Goal: Task Accomplishment & Management: Manage account settings

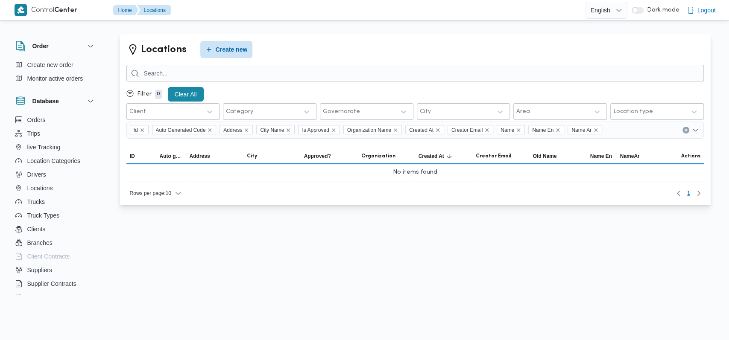
click at [291, 46] on div "Locations Create new" at bounding box center [414, 49] width 577 height 17
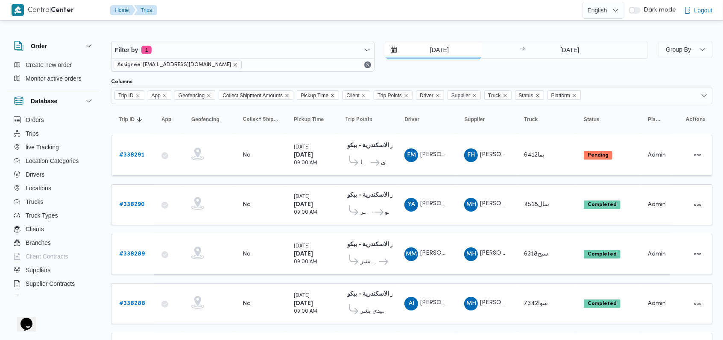
click at [291, 47] on input "18/9/2025" at bounding box center [433, 49] width 97 height 17
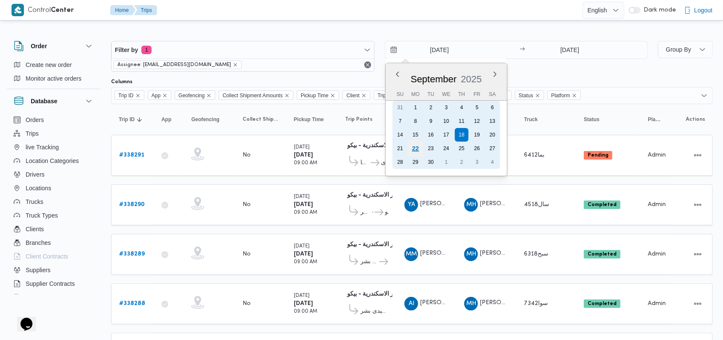
click at [291, 146] on div "22" at bounding box center [415, 148] width 16 height 16
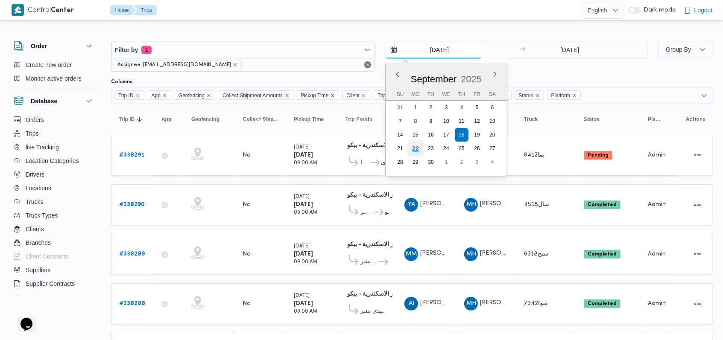
type input "22/9/2025"
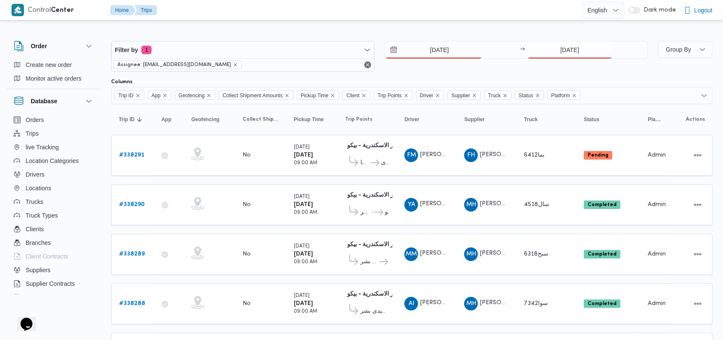
click at [291, 49] on input "18/9/2025" at bounding box center [569, 49] width 85 height 17
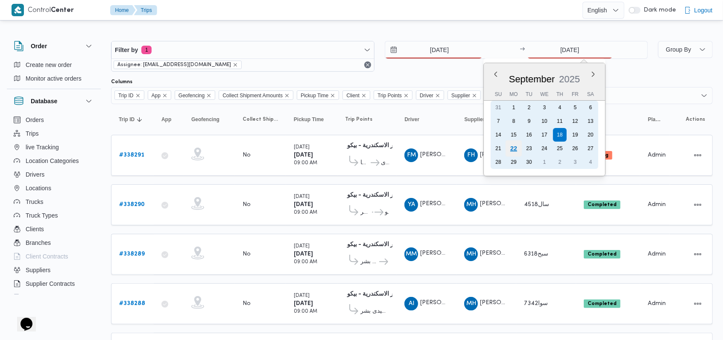
click at [291, 146] on div "22" at bounding box center [513, 148] width 16 height 16
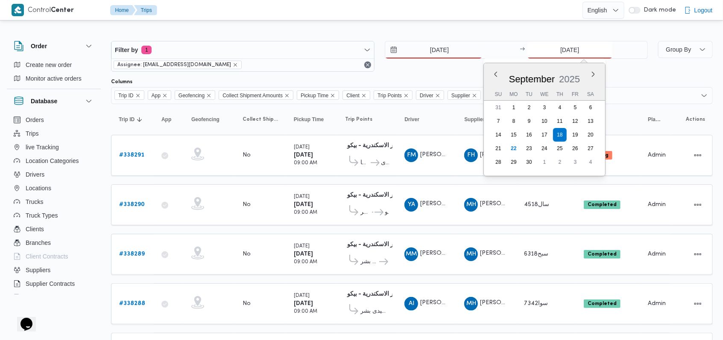
type input "22/9/2025"
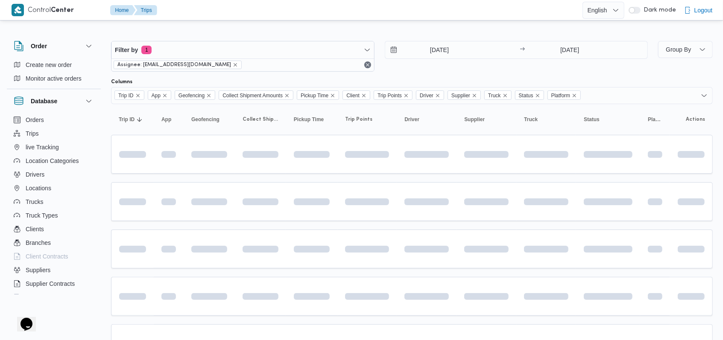
click at [291, 73] on div "Filter by 1 Assignee: mostafa.elrouby@illa.com.eg 22/9/2025 → 22/9/2025" at bounding box center [379, 56] width 547 height 41
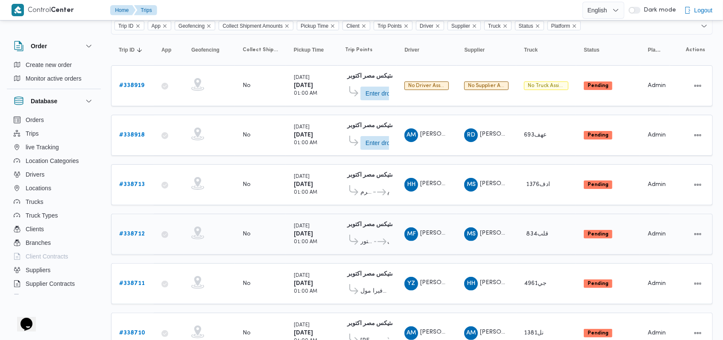
scroll to position [106, 0]
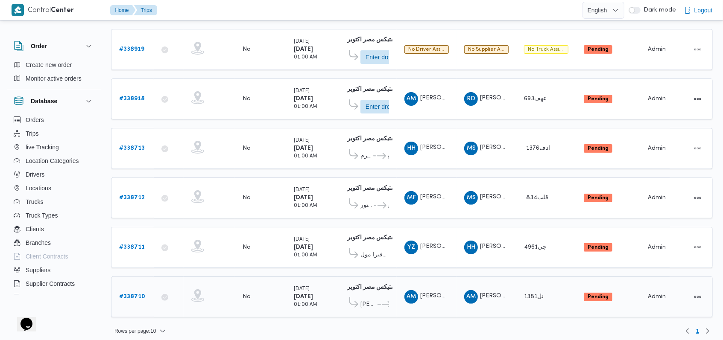
click at [116, 233] on div "# 338710" at bounding box center [133, 297] width 34 height 17
click at [125, 233] on b "# 338710" at bounding box center [132, 297] width 26 height 6
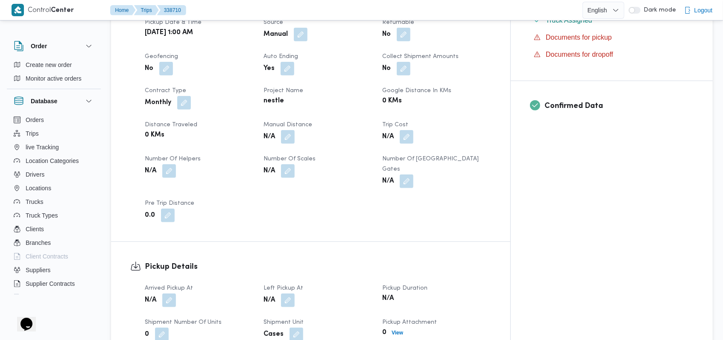
scroll to position [455, 0]
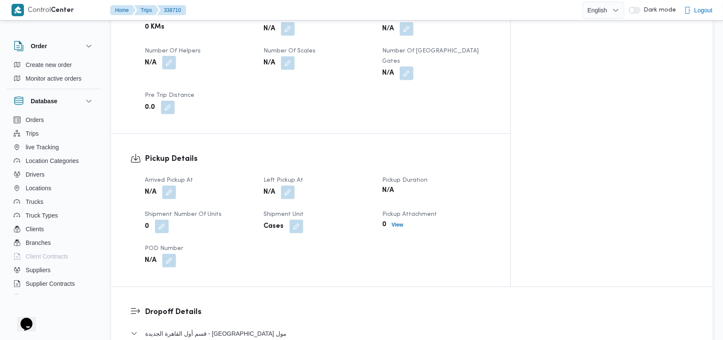
click at [168, 56] on button "button" at bounding box center [169, 63] width 14 height 14
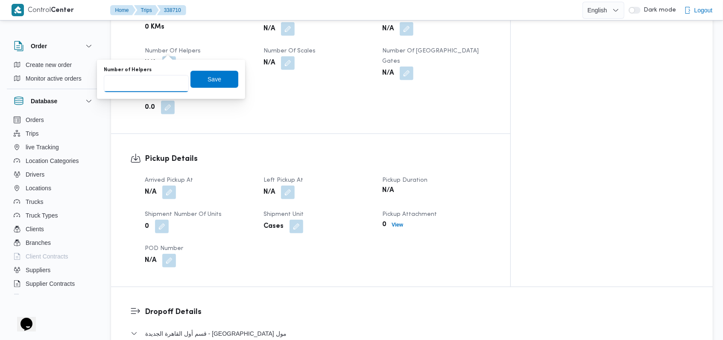
click at [152, 84] on input "Number of Helpers" at bounding box center [146, 83] width 85 height 17
type input "1"
click at [200, 78] on span "Save" at bounding box center [214, 79] width 48 height 17
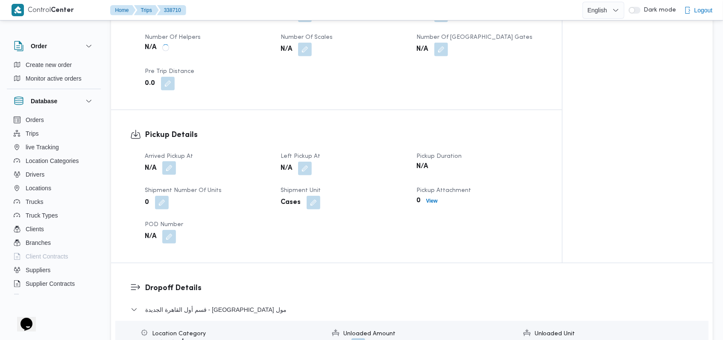
click at [169, 172] on button "button" at bounding box center [169, 168] width 14 height 14
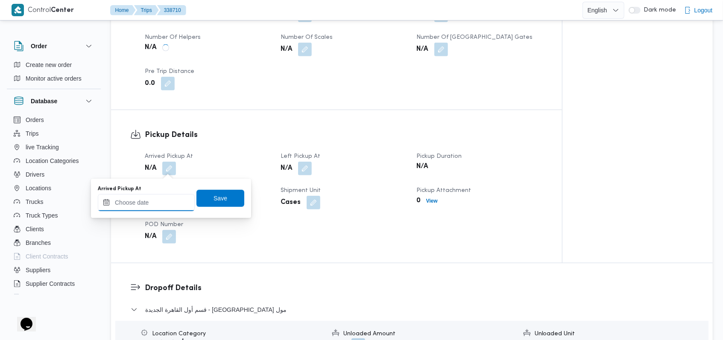
click at [160, 206] on input "Arrived Pickup At" at bounding box center [146, 202] width 97 height 17
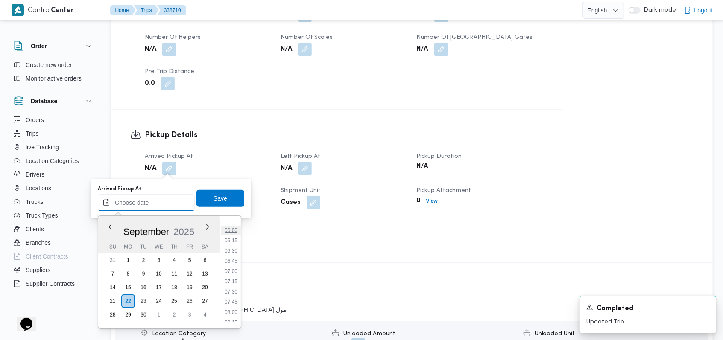
scroll to position [228, 0]
click at [230, 226] on li "05:30" at bounding box center [231, 224] width 20 height 9
type input "22/09/2025 05:30"
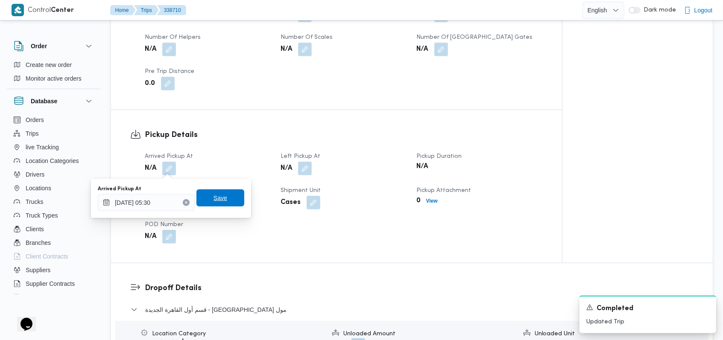
click at [227, 204] on span "Save" at bounding box center [220, 198] width 48 height 17
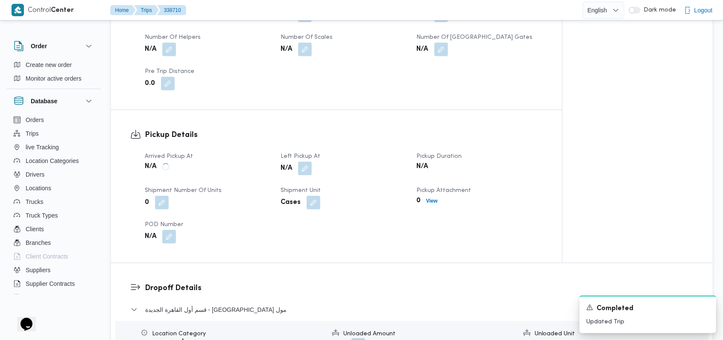
click at [291, 172] on span at bounding box center [303, 169] width 18 height 14
click at [291, 173] on button "button" at bounding box center [305, 168] width 14 height 14
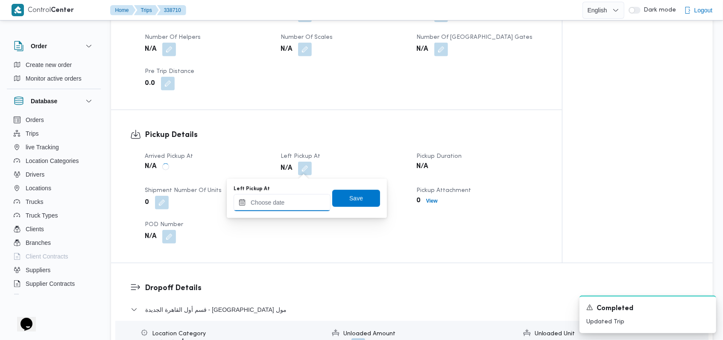
click at [291, 200] on input "Left Pickup At" at bounding box center [281, 202] width 97 height 17
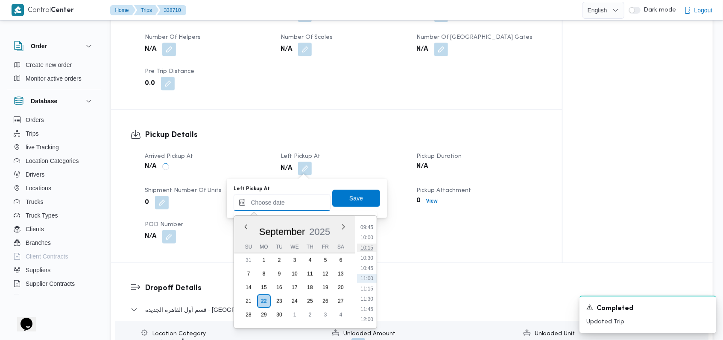
scroll to position [285, 0]
click at [291, 233] on li "07:15" at bounding box center [367, 239] width 20 height 9
type input "22/09/2025 07:15"
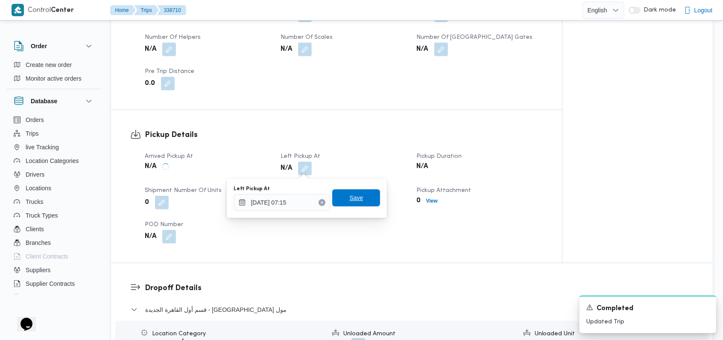
click at [291, 202] on span "Save" at bounding box center [356, 198] width 48 height 17
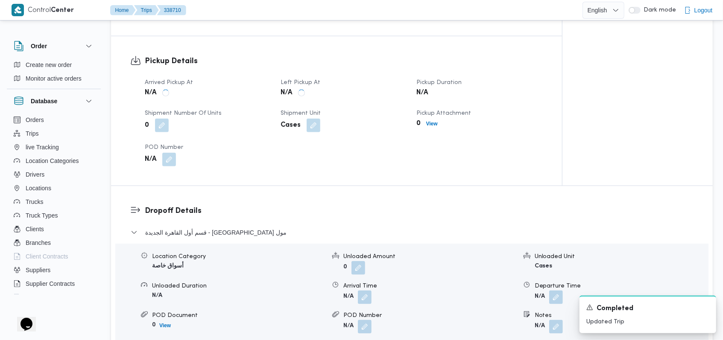
scroll to position [569, 0]
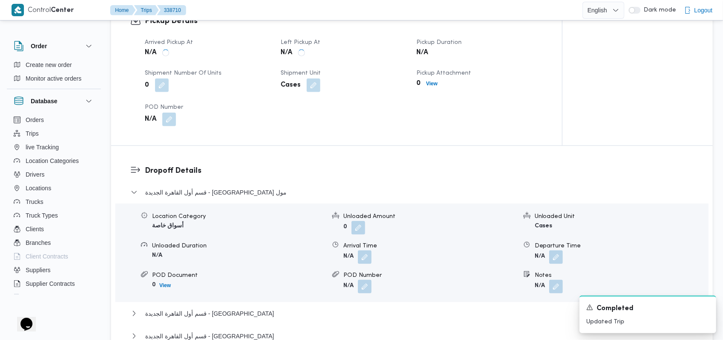
click at [291, 133] on div "Pickup Details Arrived Pickup At N/A Left Pickup At N/A Pickup Duration N/A Shi…" at bounding box center [336, 70] width 451 height 149
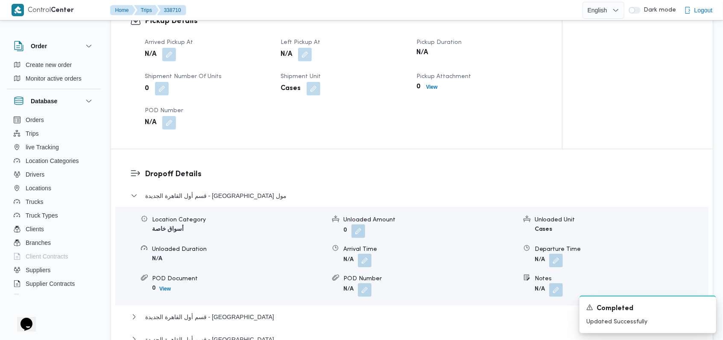
click at [291, 134] on div "Arrived Pickup At N/A Left Pickup At N/A Pickup Duration N/A Shipment Number of…" at bounding box center [344, 83] width 408 height 102
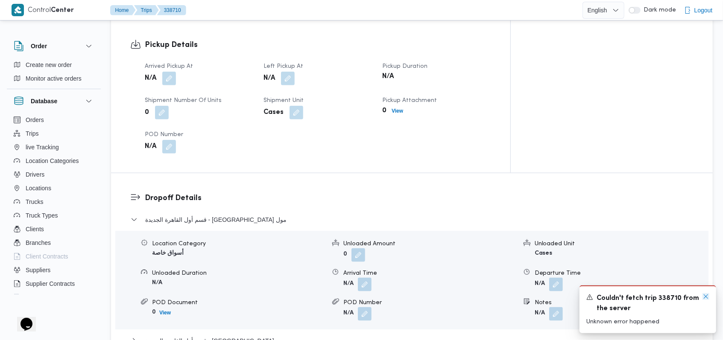
click at [291, 233] on icon "Dismiss toast" at bounding box center [705, 296] width 7 height 7
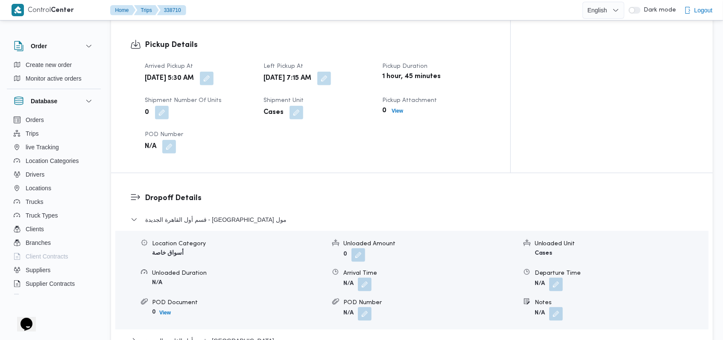
click at [291, 173] on div "Dropoff Details قسم أول القاهرة الجديدة - لولو ماركت بارك مول Location Category…" at bounding box center [411, 295] width 601 height 244
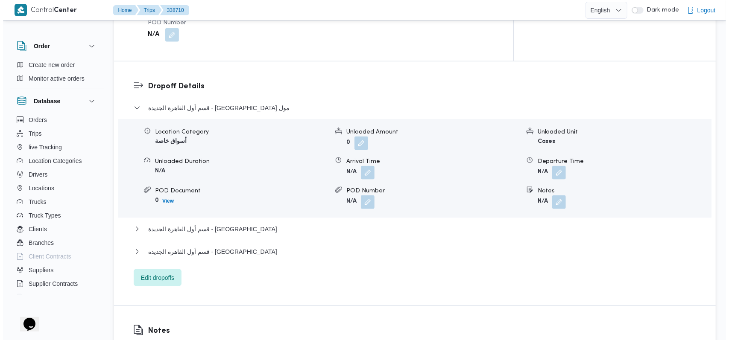
scroll to position [683, 0]
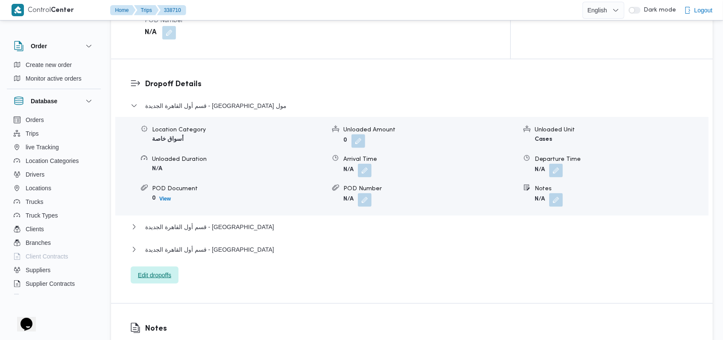
click at [163, 233] on span "Edit dropoffs" at bounding box center [154, 275] width 33 height 10
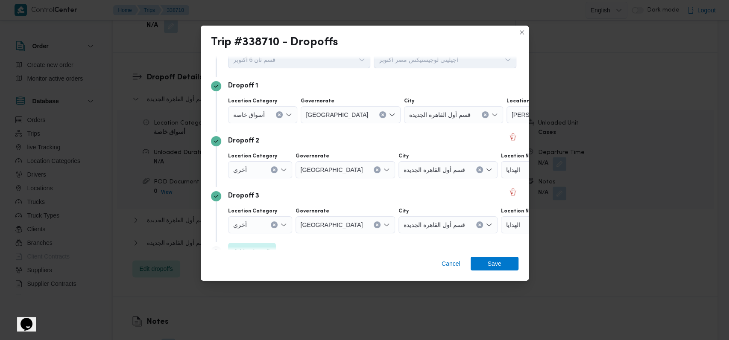
scroll to position [55, 0]
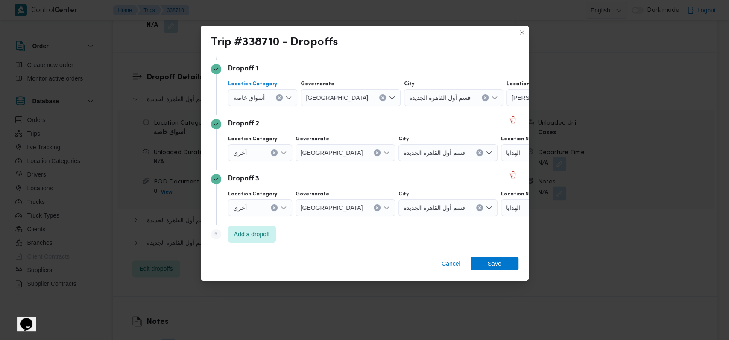
click at [271, 99] on div "أسواق خاصة" at bounding box center [263, 97] width 70 height 17
click at [291, 119] on div "Dropoff 2" at bounding box center [364, 124] width 307 height 10
click at [267, 103] on div at bounding box center [268, 98] width 4 height 14
click at [291, 233] on span "Cancel" at bounding box center [450, 264] width 19 height 10
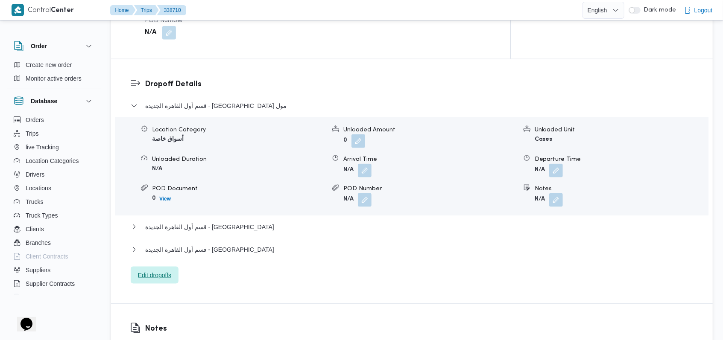
click at [163, 233] on span "Edit dropoffs" at bounding box center [154, 275] width 33 height 10
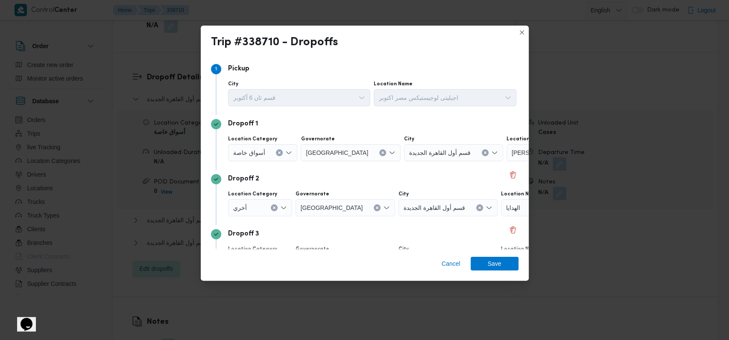
click at [259, 155] on span "أسواق خاصة" at bounding box center [249, 152] width 32 height 9
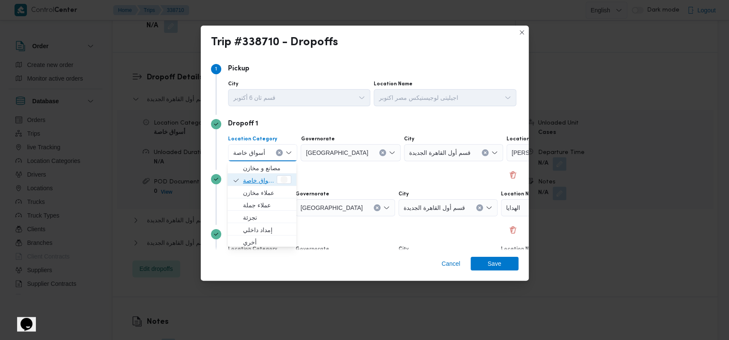
click at [260, 180] on span "أسواق خاصة" at bounding box center [259, 180] width 32 height 10
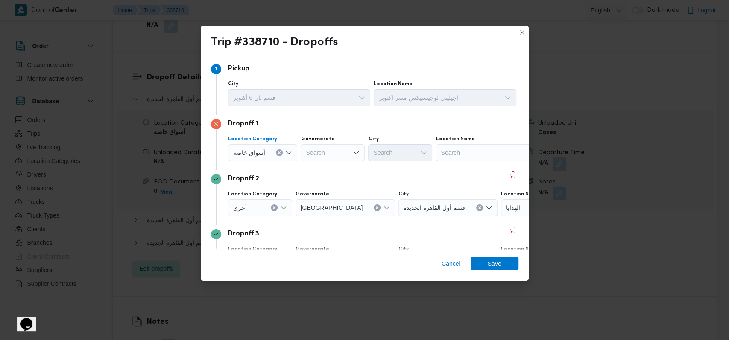
click at [291, 152] on div "Search" at bounding box center [488, 152] width 107 height 17
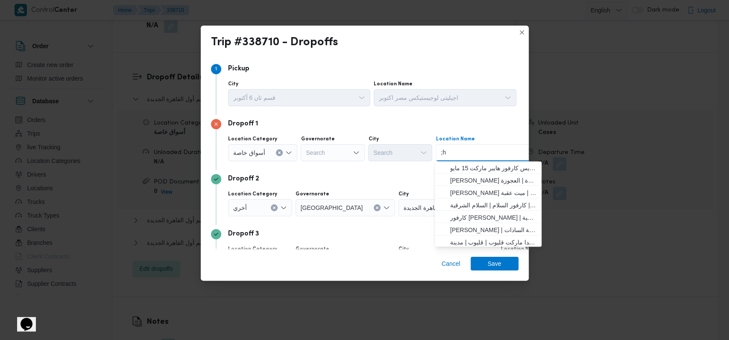
type input ";"
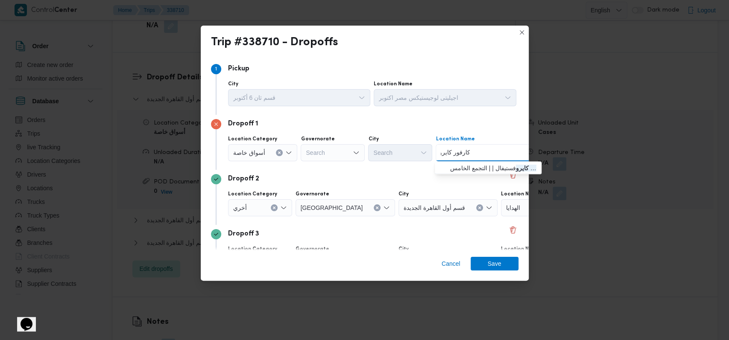
type input "كارفور كايرو"
click at [291, 166] on span "سلسلة سوبر ماركت كارفور كايرو فستيفال | | التجمع الخامس" at bounding box center [493, 168] width 86 height 10
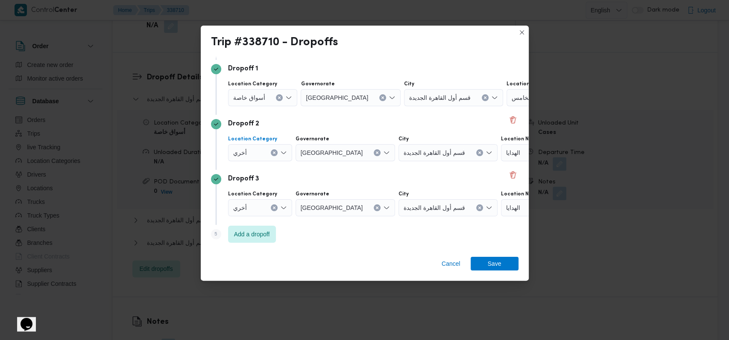
click at [272, 152] on icon "Clear input" at bounding box center [273, 152] width 3 height 3
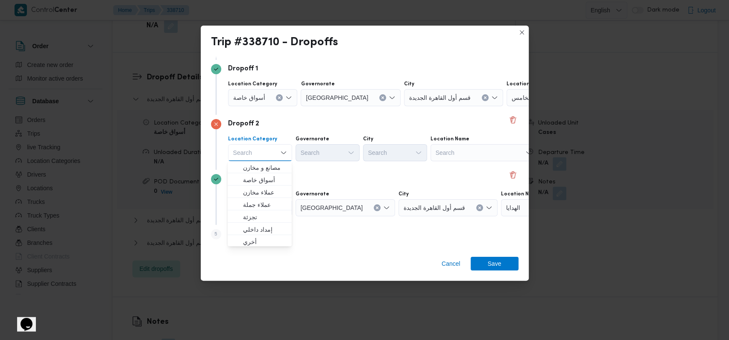
click at [291, 154] on div at bounding box center [436, 153] width 4 height 14
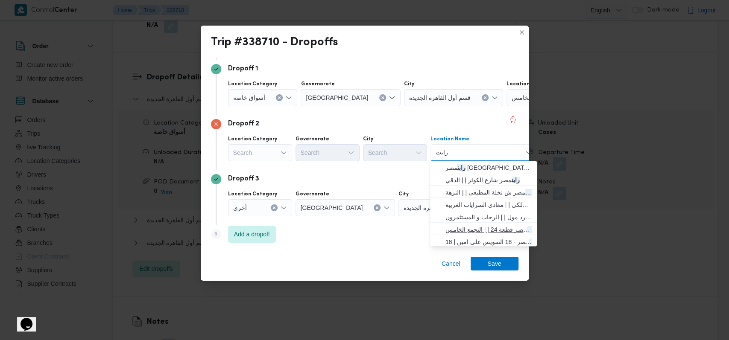
type input "رابت"
click at [291, 232] on span "رابت مصر قطعة 24 | | التجمع الخامس" at bounding box center [488, 230] width 86 height 10
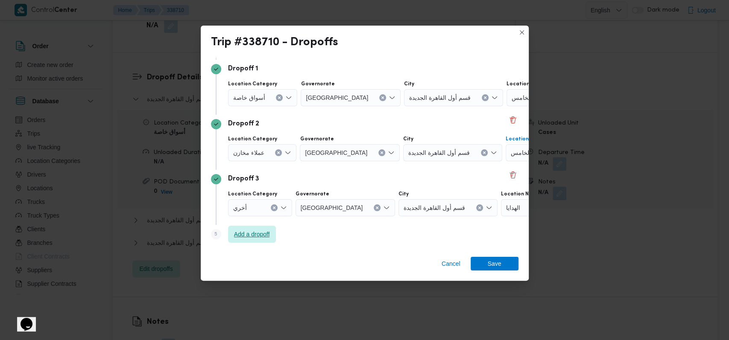
click at [266, 233] on span "Add a dropoff" at bounding box center [252, 234] width 36 height 10
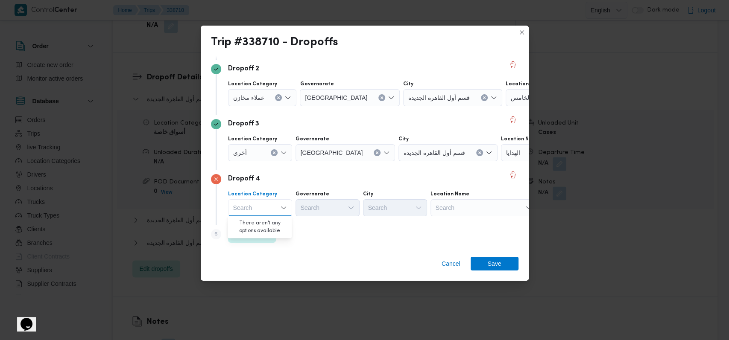
click at [291, 209] on div "Search" at bounding box center [483, 207] width 107 height 17
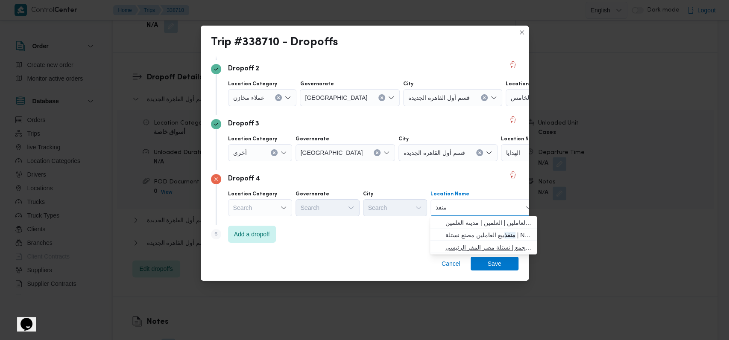
type input "منفذ"
click at [291, 233] on span "منفذ بيع العاملين نستلة مصر التجمع | نستلة مصر المقر الرئيسى | null" at bounding box center [488, 247] width 86 height 10
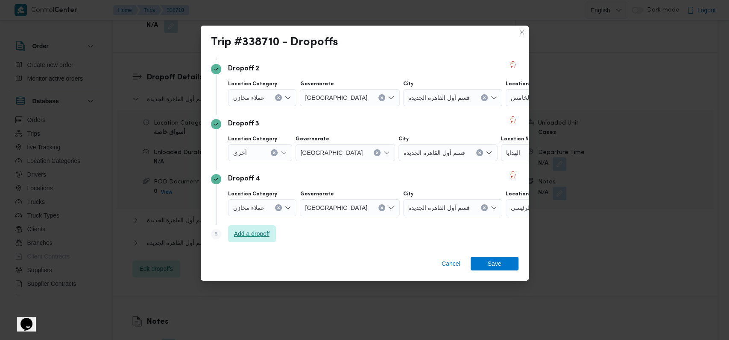
click at [266, 233] on span "Add a dropoff" at bounding box center [252, 234] width 36 height 10
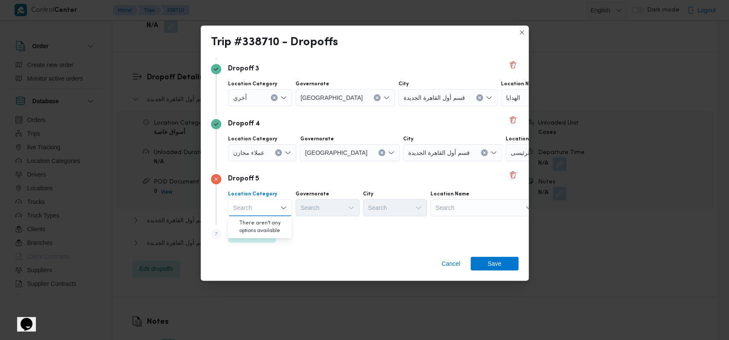
click at [291, 211] on div "Search" at bounding box center [483, 207] width 107 height 17
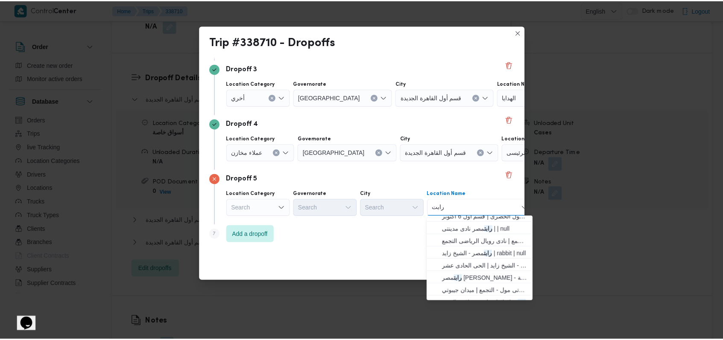
scroll to position [114, 0]
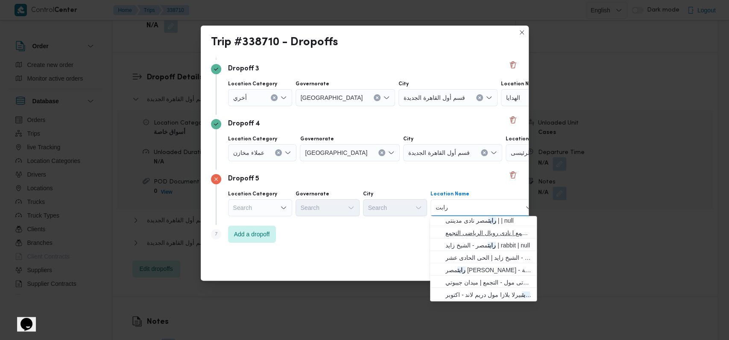
type input "رابت"
click at [291, 233] on span "رابت مصر نادى رويال الرياضى - التجمع | نادى رويال الرياضى التجمع | null" at bounding box center [488, 233] width 86 height 10
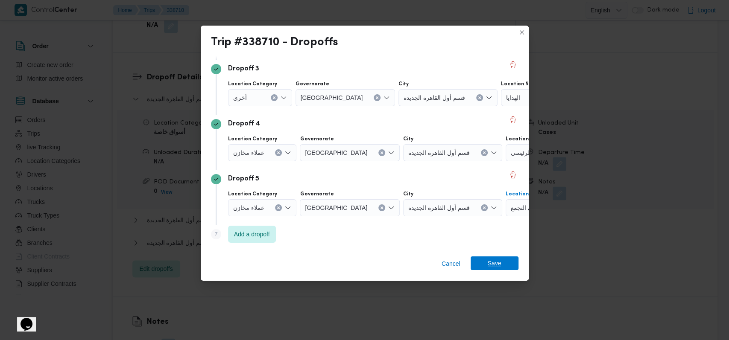
click at [291, 233] on span "Save" at bounding box center [494, 264] width 14 height 14
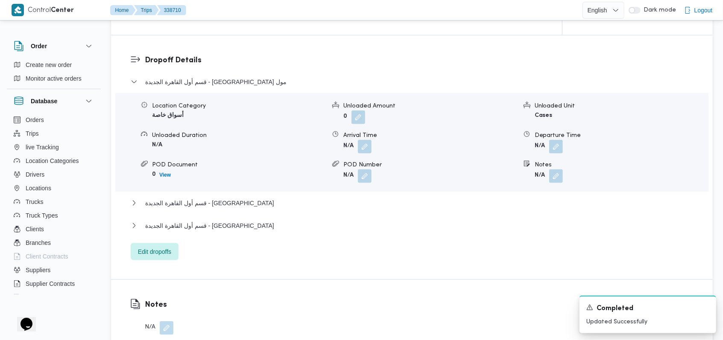
click at [213, 76] on dl "Dropoff Details قسم أول القاهرة الجديدة - لولو ماركت بارك مول Location Category…" at bounding box center [419, 158] width 548 height 206
click at [291, 233] on icon "Dismiss toast" at bounding box center [705, 306] width 7 height 7
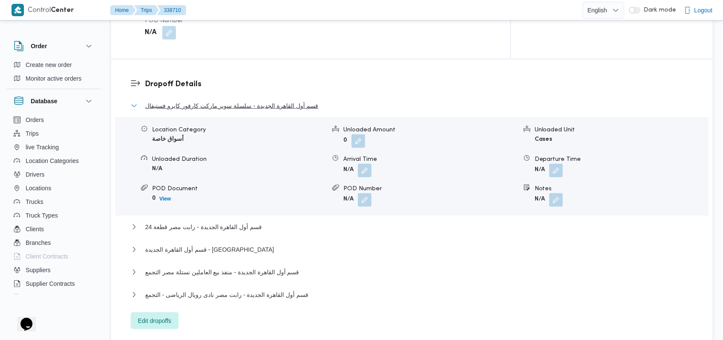
click at [251, 101] on span "قسم أول القاهرة الجديدة - سلسلة سوبر ماركت كارفور كايرو فستيفال" at bounding box center [231, 106] width 173 height 10
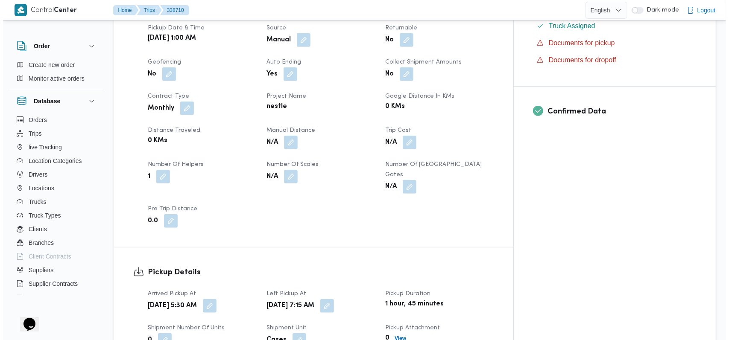
scroll to position [0, 0]
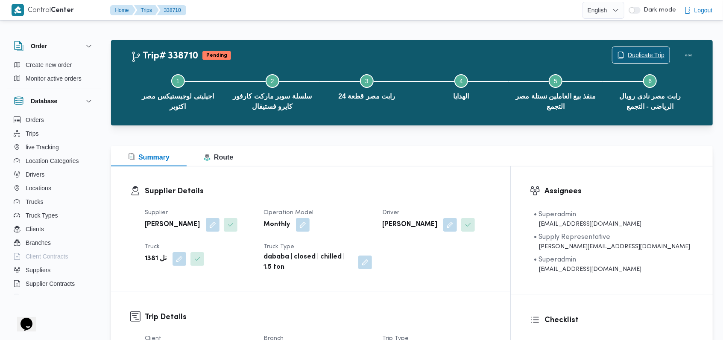
click at [291, 57] on span "Duplicate Trip" at bounding box center [645, 55] width 37 height 10
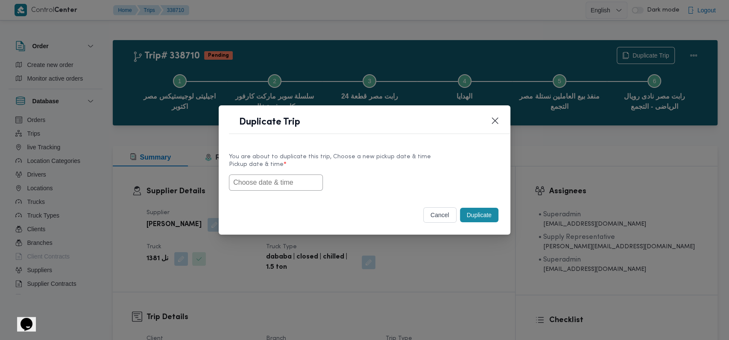
click at [291, 185] on input "text" at bounding box center [276, 183] width 94 height 16
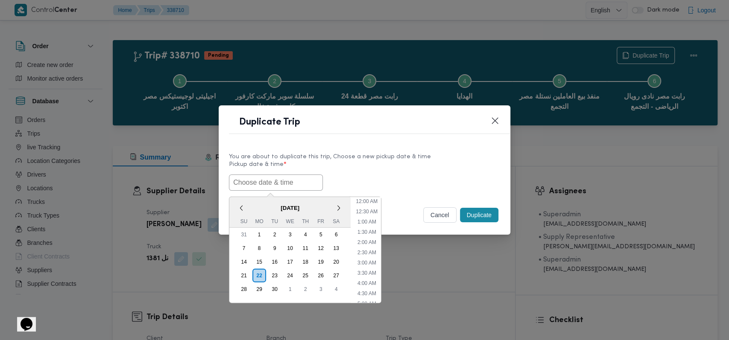
scroll to position [177, 0]
click at [280, 233] on div "23" at bounding box center [274, 275] width 16 height 16
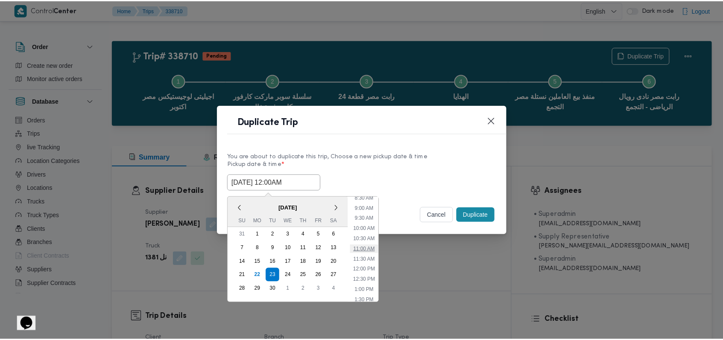
scroll to position [0, 0]
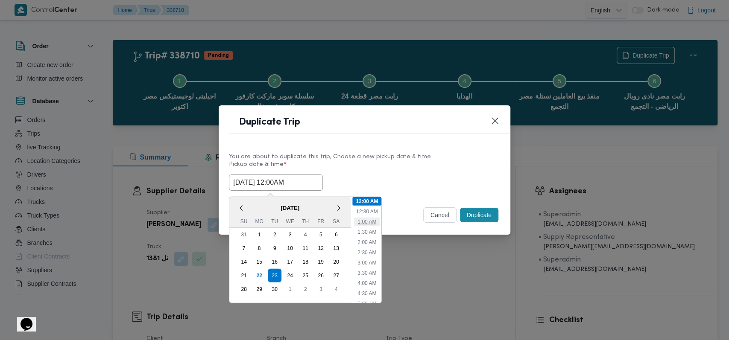
click at [291, 222] on li "1:00 AM" at bounding box center [367, 221] width 26 height 9
type input "23/09/2025 1:00AM"
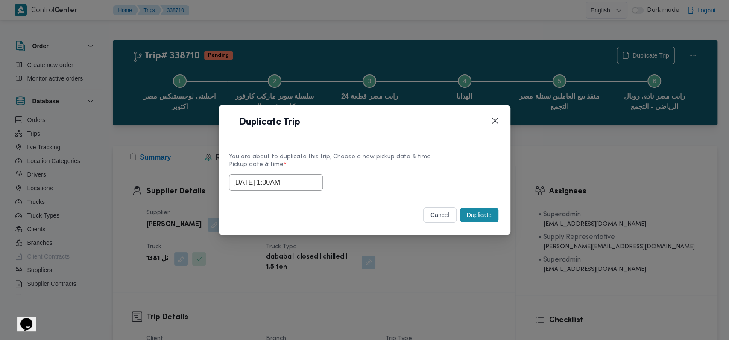
click at [291, 216] on button "Duplicate" at bounding box center [479, 215] width 38 height 15
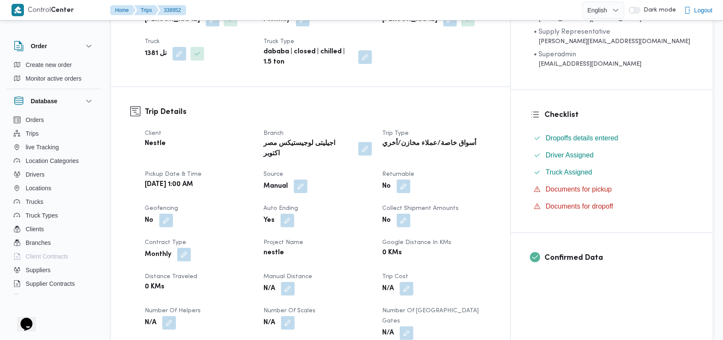
scroll to position [57, 0]
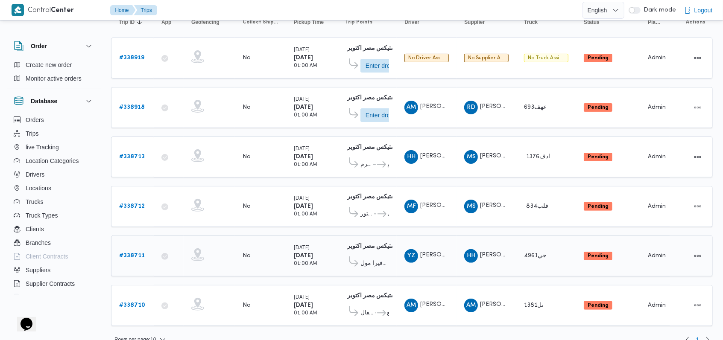
scroll to position [106, 0]
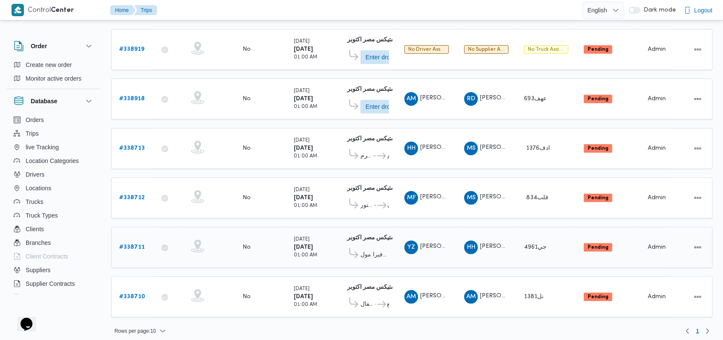
click at [137, 233] on b "# 338711" at bounding box center [132, 248] width 26 height 6
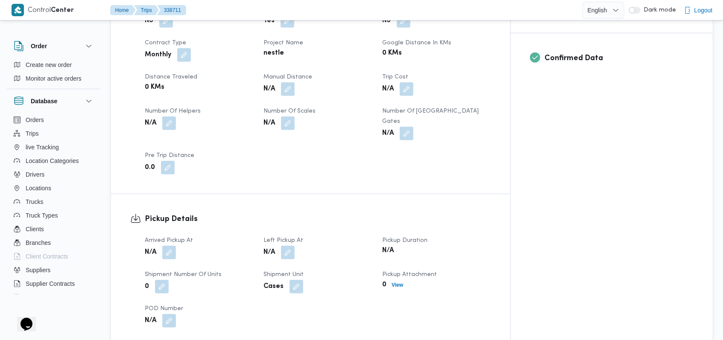
scroll to position [398, 0]
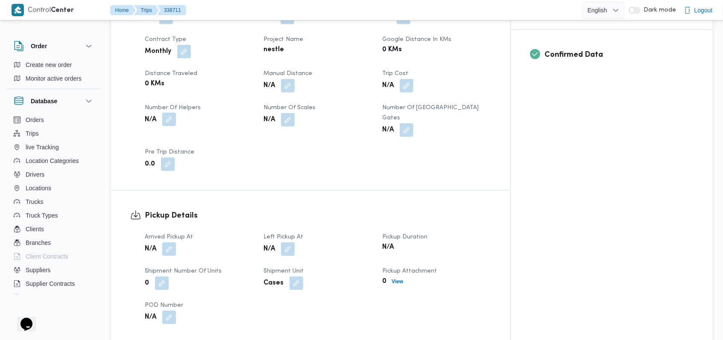
click at [171, 113] on button "button" at bounding box center [169, 120] width 14 height 14
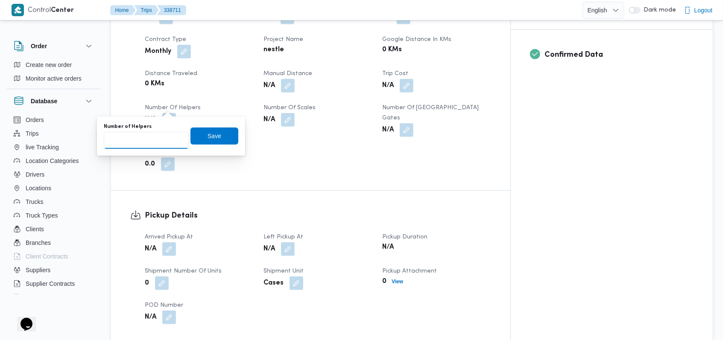
click at [150, 144] on input "Number of Helpers" at bounding box center [146, 140] width 85 height 17
type input "1"
click at [207, 133] on span "Save" at bounding box center [214, 136] width 14 height 10
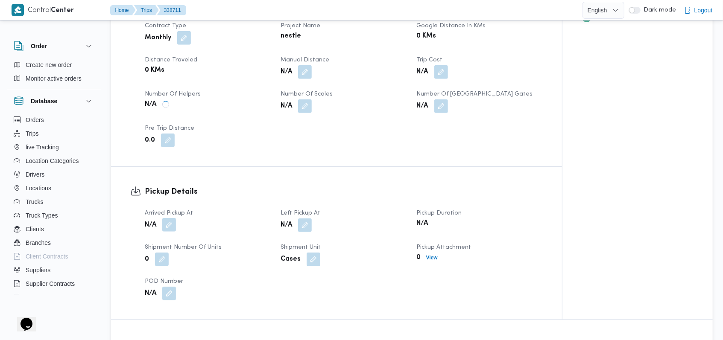
click at [171, 225] on button "button" at bounding box center [169, 225] width 14 height 14
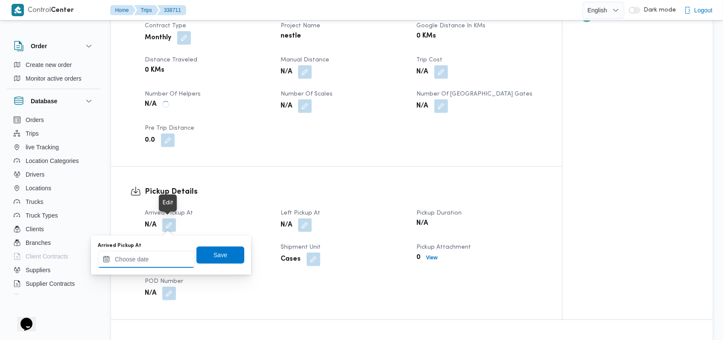
click at [158, 233] on input "Arrived Pickup At" at bounding box center [146, 259] width 97 height 17
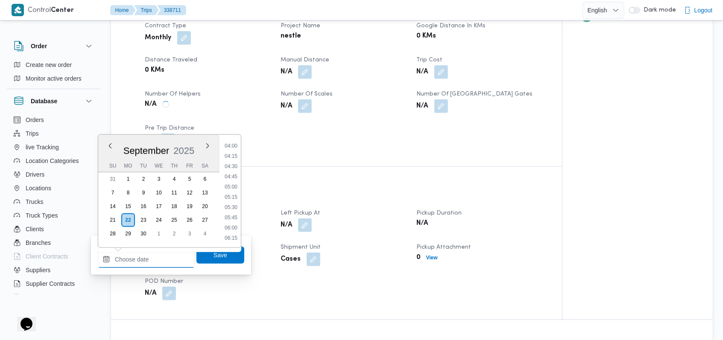
scroll to position [228, 0]
click at [233, 165] on li "06:00" at bounding box center [231, 163] width 20 height 9
type input "22/09/2025 06:00"
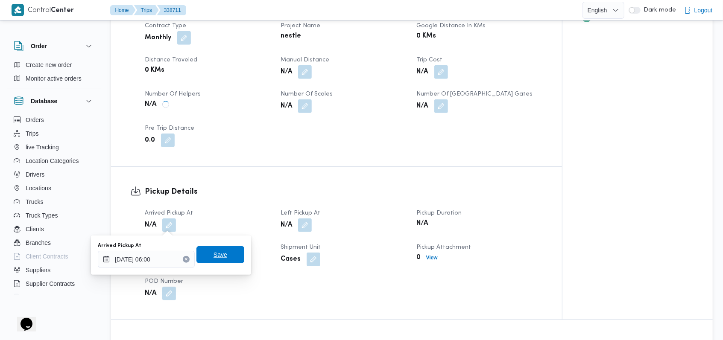
click at [220, 233] on span "Save" at bounding box center [220, 254] width 48 height 17
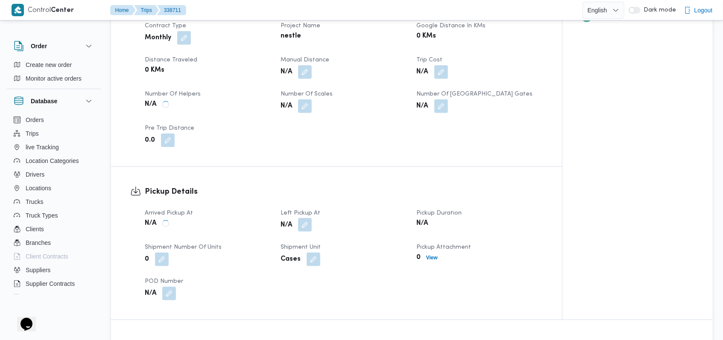
click at [291, 222] on button "button" at bounding box center [305, 225] width 14 height 14
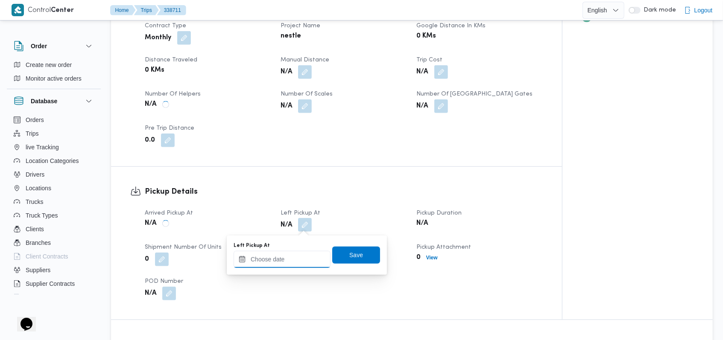
click at [284, 233] on input "Left Pickup At" at bounding box center [281, 259] width 97 height 17
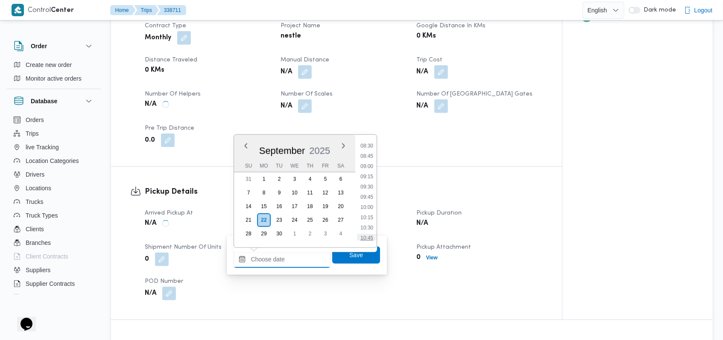
scroll to position [285, 0]
click at [291, 169] on li "07:30" at bounding box center [367, 168] width 20 height 9
type input "22/09/2025 07:30"
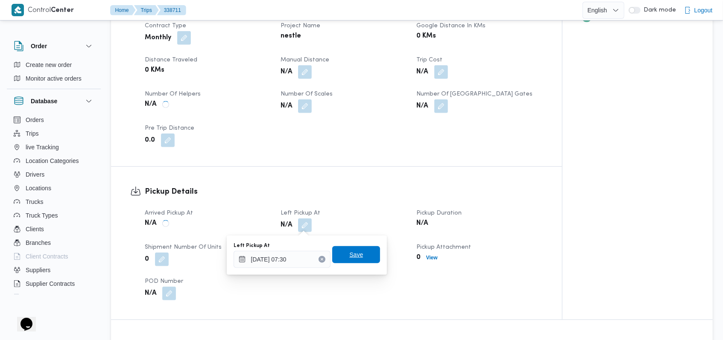
click at [291, 233] on span "Save" at bounding box center [356, 254] width 48 height 17
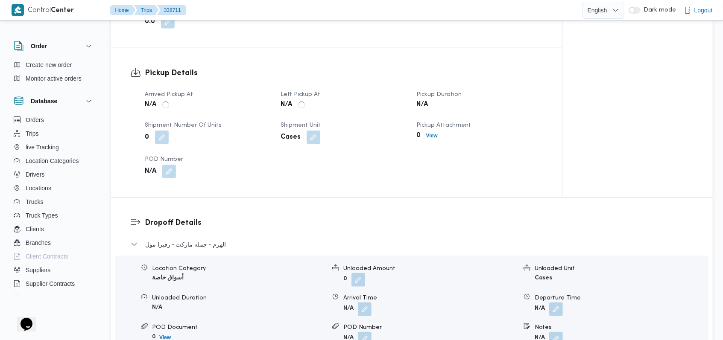
scroll to position [398, 0]
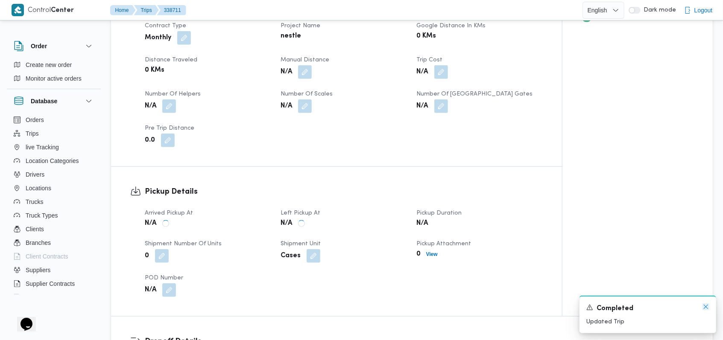
click at [291, 233] on icon "Dismiss toast" at bounding box center [705, 306] width 7 height 7
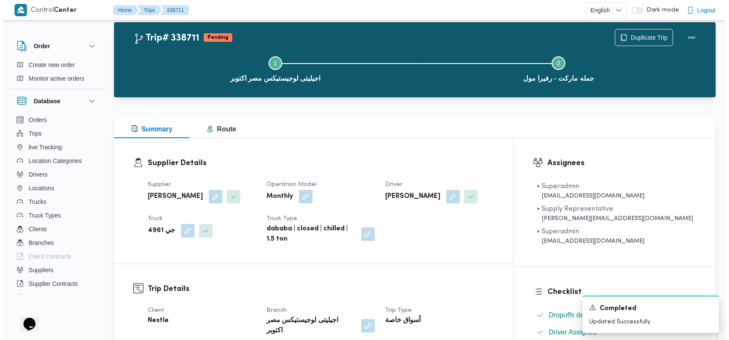
scroll to position [0, 0]
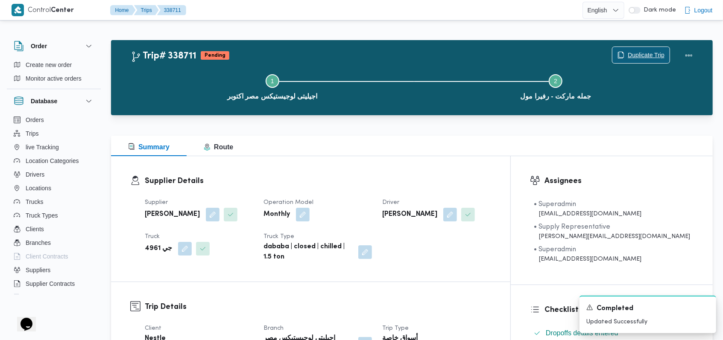
click at [291, 53] on span "Duplicate Trip" at bounding box center [645, 55] width 37 height 10
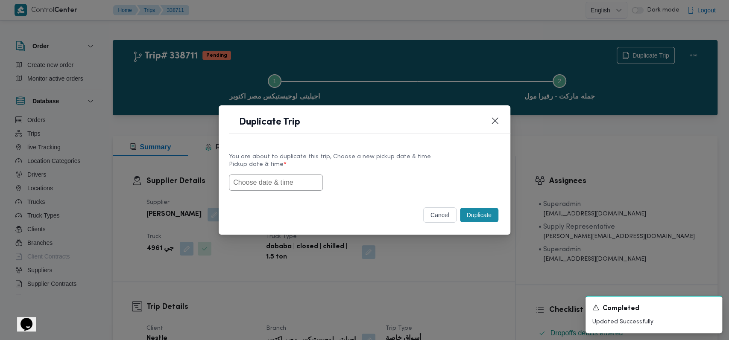
click at [261, 182] on input "text" at bounding box center [276, 183] width 94 height 16
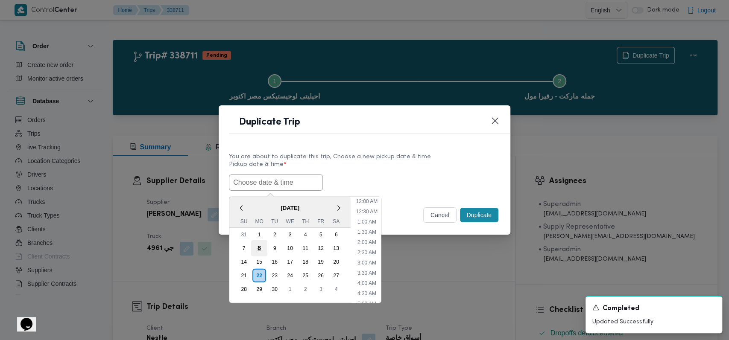
scroll to position [177, 0]
click at [272, 233] on div "23" at bounding box center [274, 275] width 16 height 16
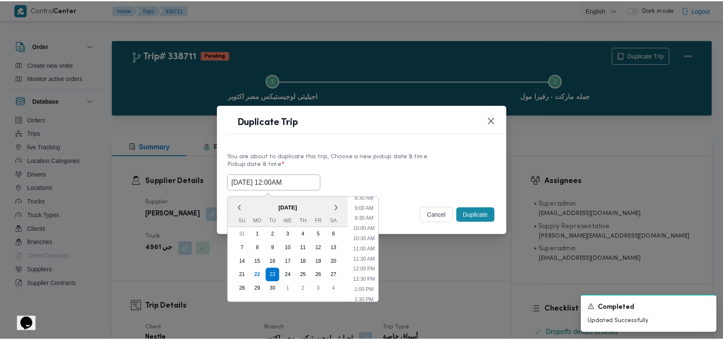
scroll to position [0, 0]
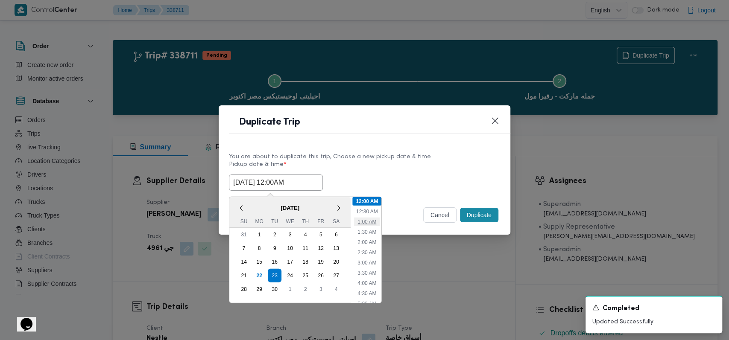
click at [291, 224] on li "1:00 AM" at bounding box center [367, 221] width 26 height 9
type input "23/09/2025 1:00AM"
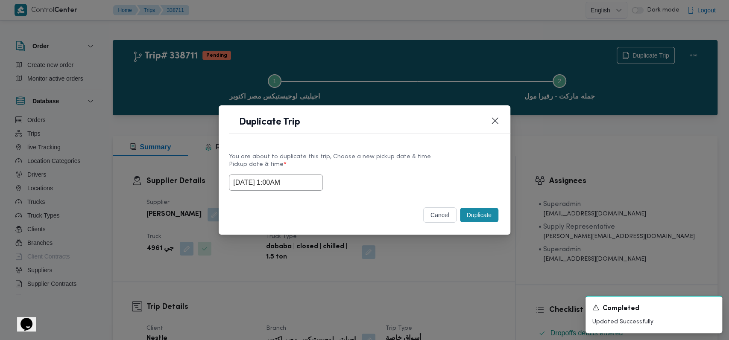
click at [291, 216] on button "Duplicate" at bounding box center [479, 215] width 38 height 15
click at [291, 233] on icon "Dismiss toast" at bounding box center [711, 306] width 7 height 7
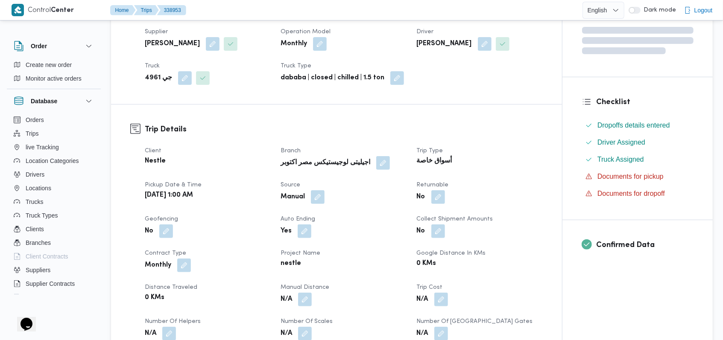
scroll to position [284, 0]
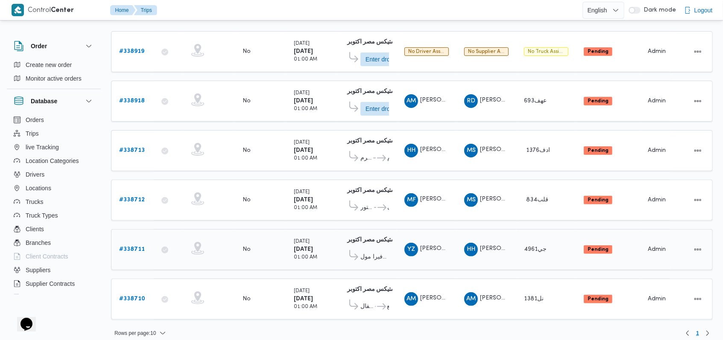
scroll to position [106, 0]
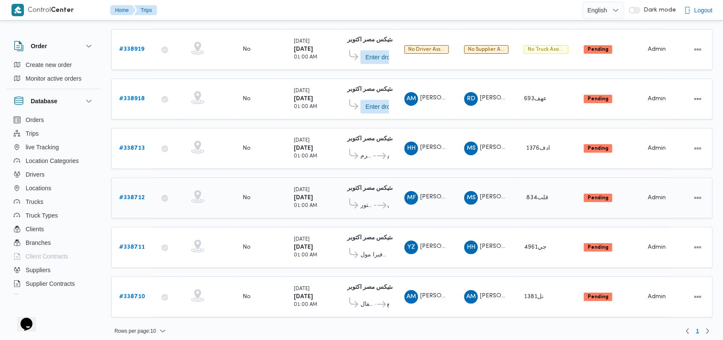
click at [137, 196] on b "# 338712" at bounding box center [132, 198] width 26 height 6
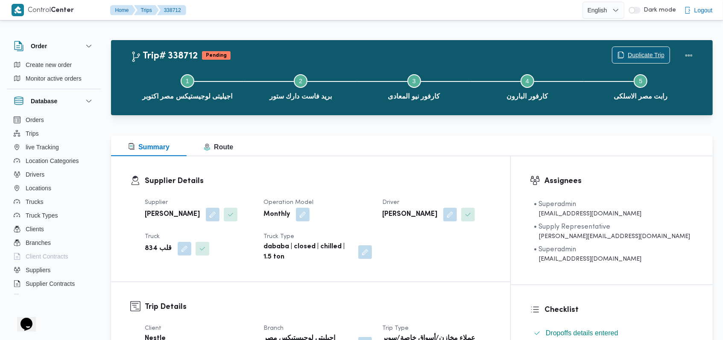
click at [291, 56] on span "Duplicate Trip" at bounding box center [645, 55] width 37 height 10
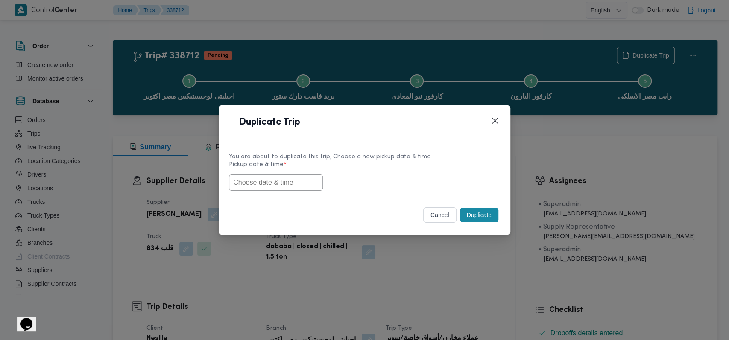
click at [291, 187] on input "text" at bounding box center [276, 183] width 94 height 16
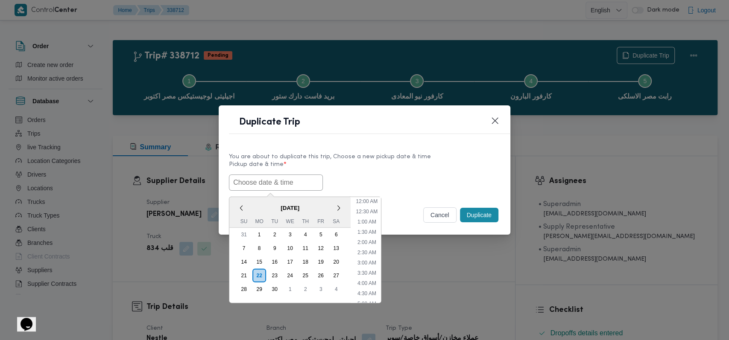
scroll to position [177, 0]
click at [275, 233] on div "23" at bounding box center [274, 275] width 16 height 16
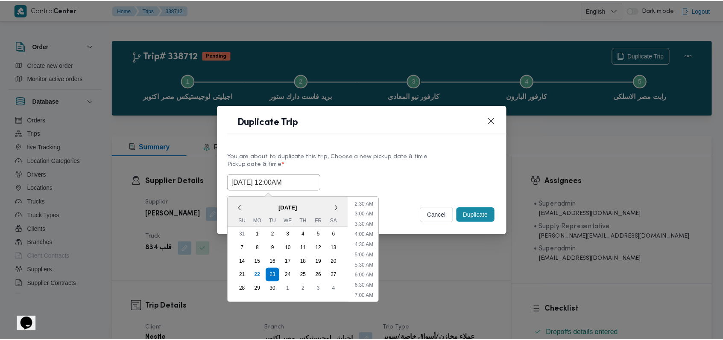
scroll to position [0, 0]
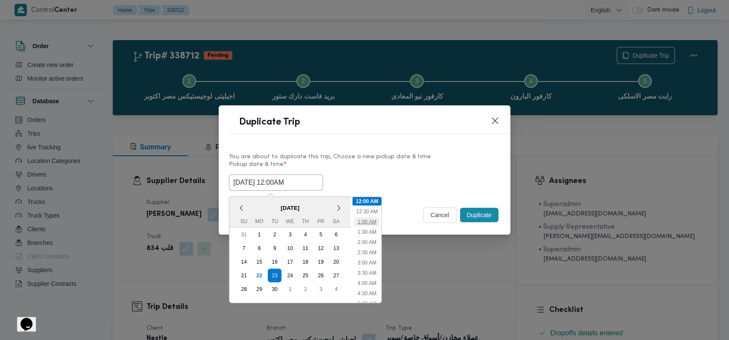
click at [291, 223] on li "1:00 AM" at bounding box center [367, 221] width 26 height 9
type input "23/09/2025 1:00AM"
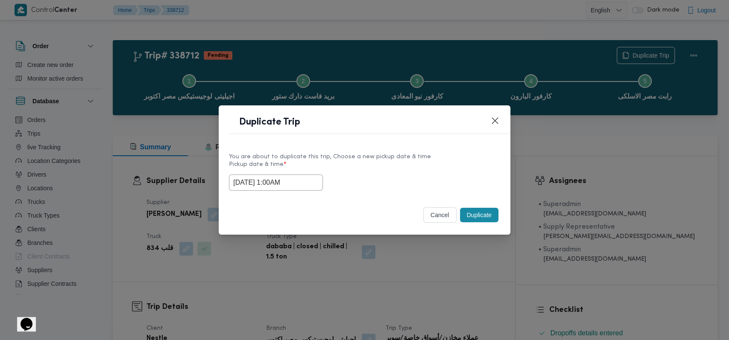
click at [291, 214] on button "Duplicate" at bounding box center [479, 215] width 38 height 15
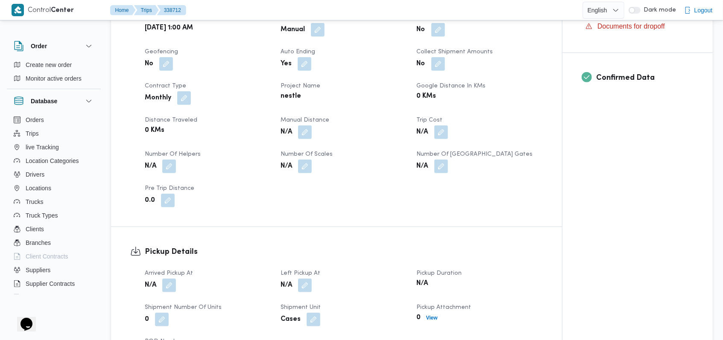
scroll to position [398, 0]
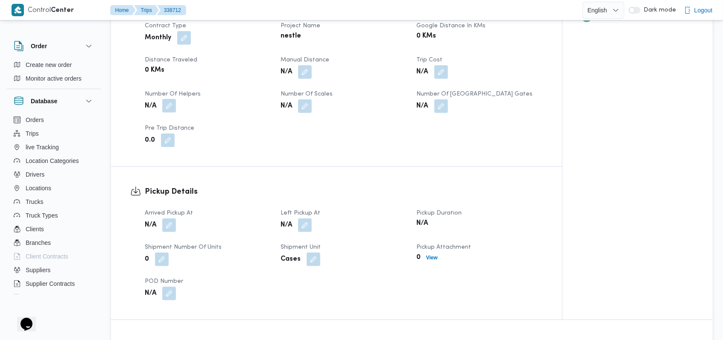
click at [169, 108] on button "button" at bounding box center [169, 106] width 14 height 14
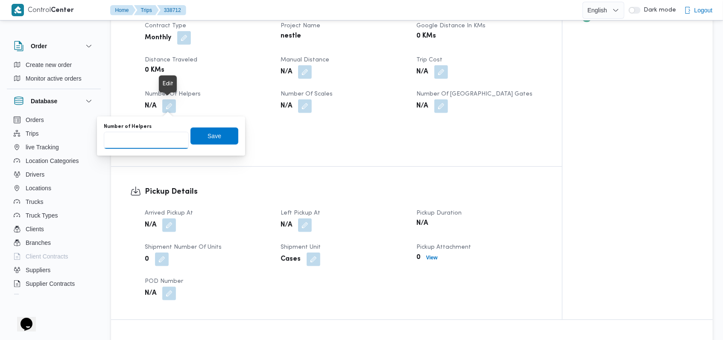
click at [151, 135] on input "Number of Helpers" at bounding box center [146, 140] width 85 height 17
type input "1"
click at [222, 141] on span "Save" at bounding box center [214, 135] width 48 height 17
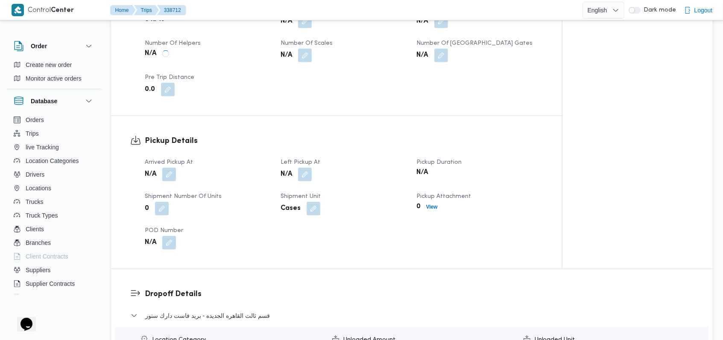
scroll to position [569, 0]
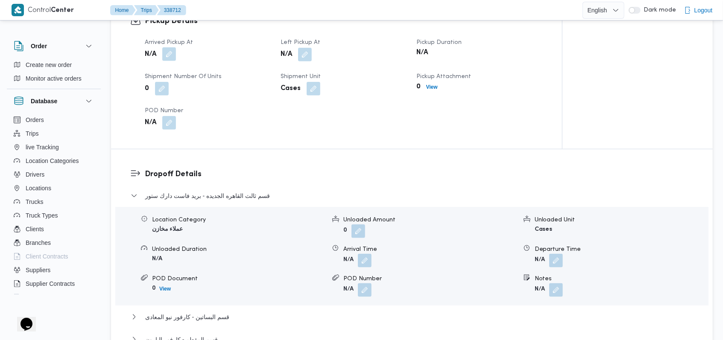
click at [168, 60] on button "button" at bounding box center [169, 54] width 14 height 14
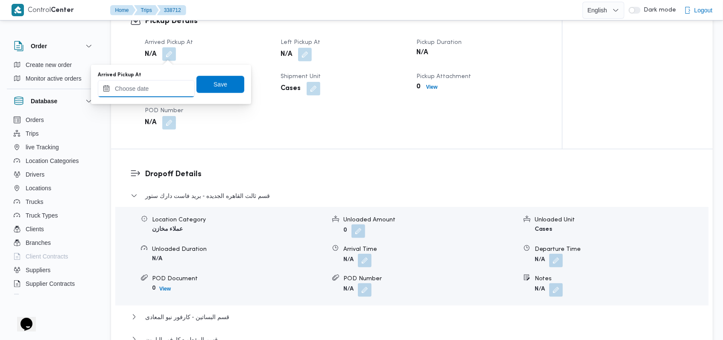
click at [155, 82] on input "Arrived Pickup At" at bounding box center [146, 88] width 97 height 17
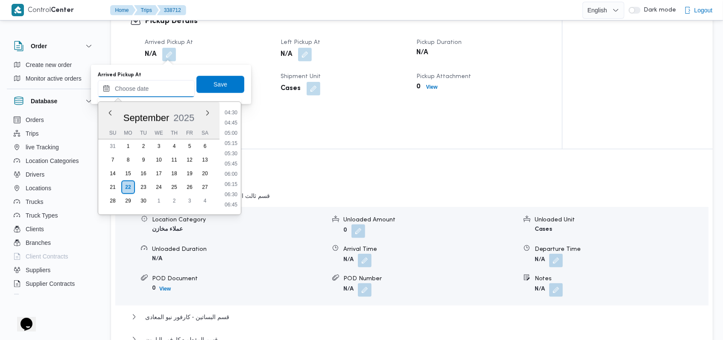
scroll to position [171, 0]
click at [234, 134] on li "04:45" at bounding box center [231, 136] width 20 height 9
type input "22/09/2025 04:45"
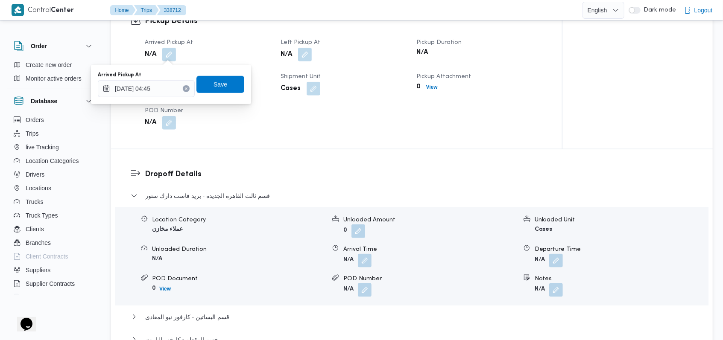
click at [222, 96] on div "Arrived Pickup At 22/09/2025 04:45 Save" at bounding box center [171, 84] width 148 height 27
click at [230, 80] on span "Save" at bounding box center [220, 84] width 48 height 17
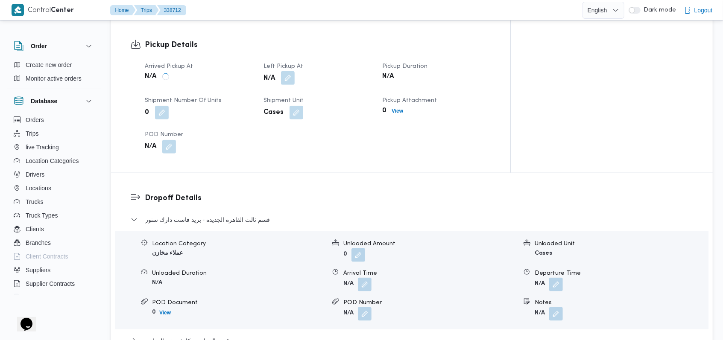
click at [291, 71] on button "button" at bounding box center [288, 78] width 14 height 14
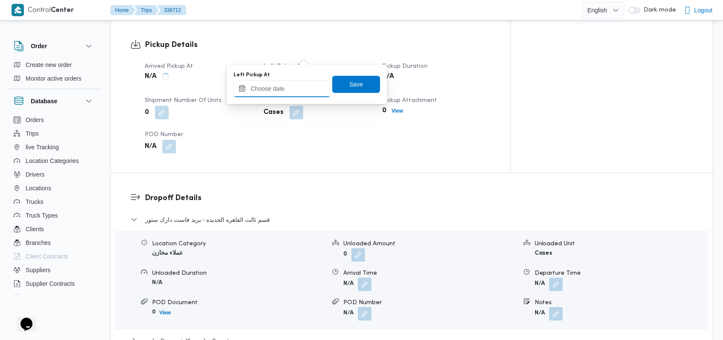
click at [287, 82] on input "Left Pickup At" at bounding box center [281, 88] width 97 height 17
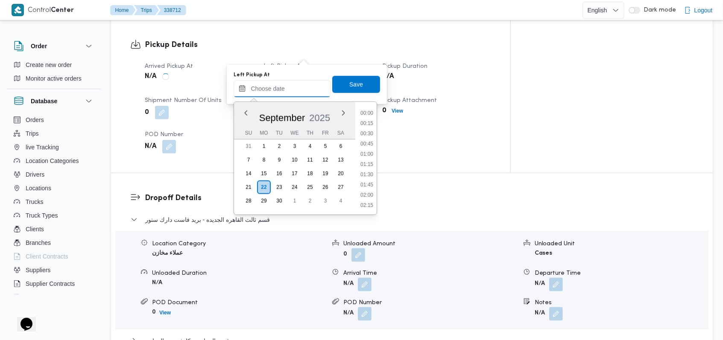
scroll to position [228, 0]
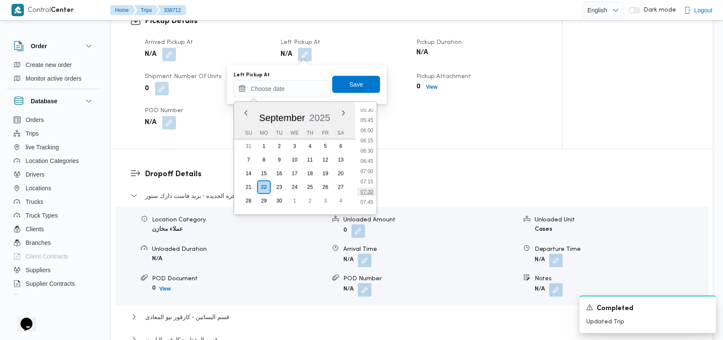
click at [291, 195] on li "07:30" at bounding box center [367, 192] width 20 height 9
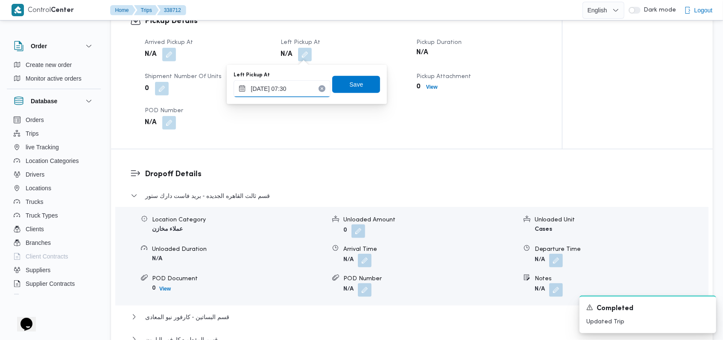
type input "22/09/2025 07:30"
click at [291, 90] on span "Save" at bounding box center [356, 84] width 48 height 17
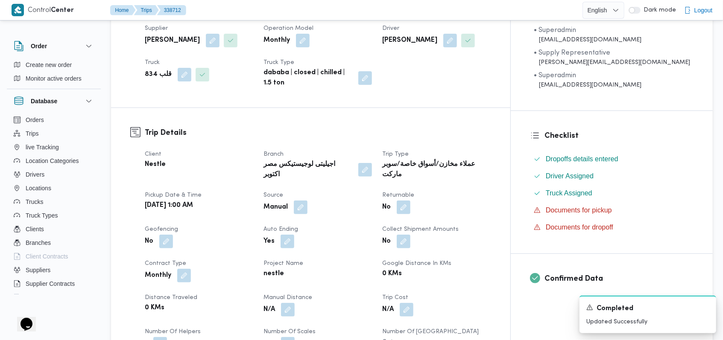
scroll to position [114, 0]
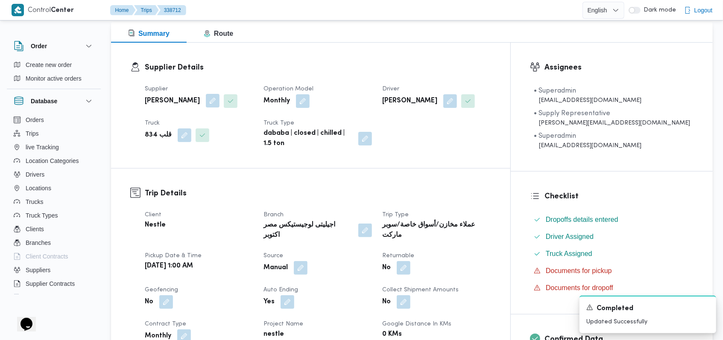
click at [219, 101] on button "button" at bounding box center [213, 101] width 14 height 14
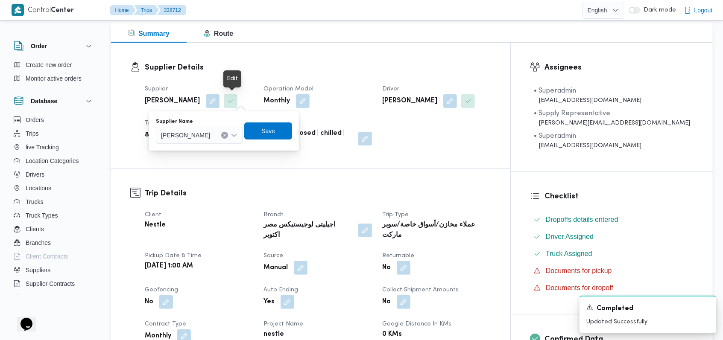
click at [210, 135] on span "محمد صلاح عبد الهادى عبد الحميد" at bounding box center [185, 134] width 49 height 9
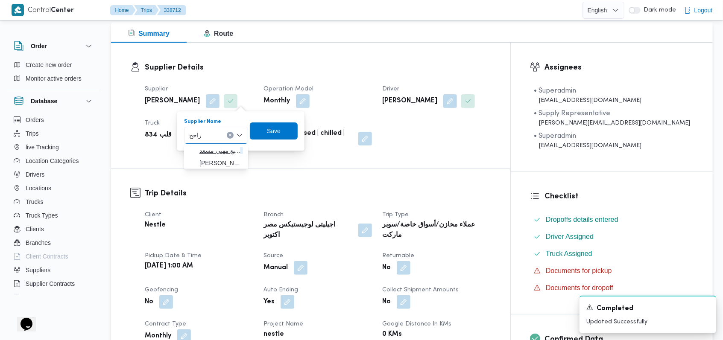
type input "راجح"
click at [231, 151] on span "راجح ضبع مهني مسعد" at bounding box center [221, 151] width 44 height 10
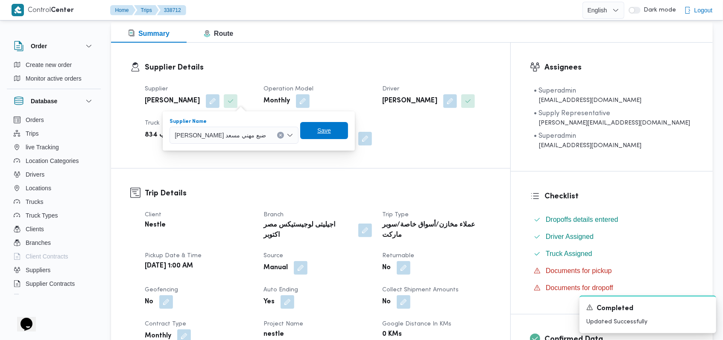
click at [291, 132] on span "Save" at bounding box center [324, 130] width 48 height 17
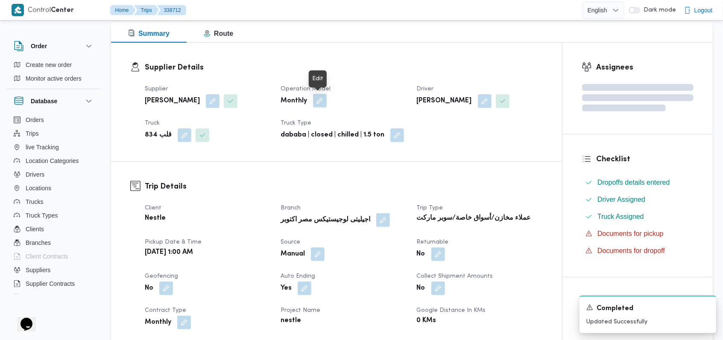
click at [291, 99] on button "button" at bounding box center [320, 101] width 14 height 14
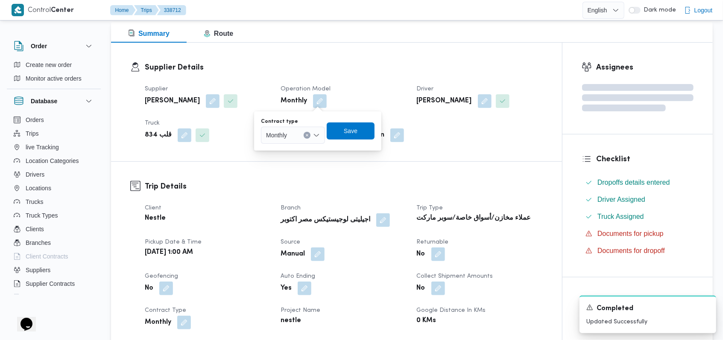
click at [291, 137] on div "Monthly" at bounding box center [293, 135] width 64 height 17
drag, startPoint x: 297, startPoint y: 137, endPoint x: 305, endPoint y: 160, distance: 24.6
click at [291, 164] on span "On Demand" at bounding box center [298, 163] width 44 height 10
click at [291, 132] on span "Save" at bounding box center [354, 130] width 14 height 10
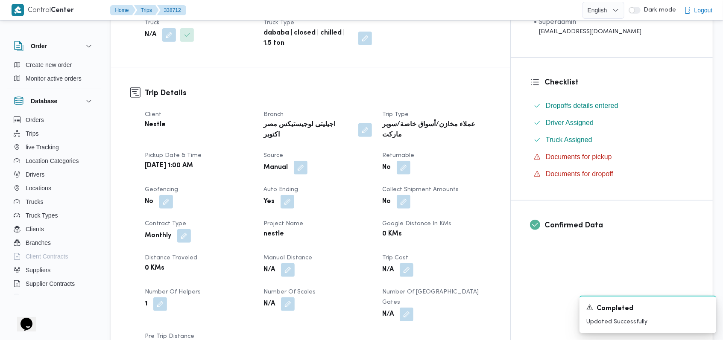
scroll to position [57, 0]
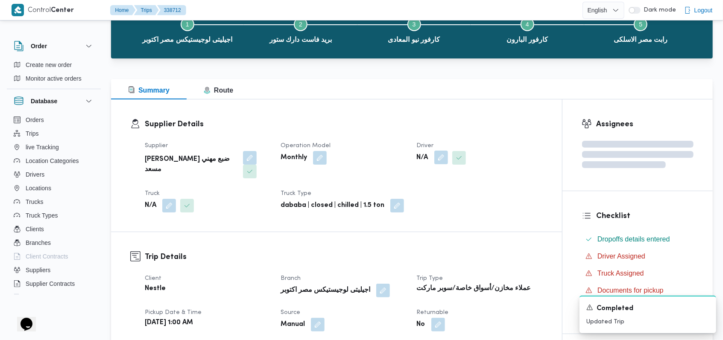
click at [291, 157] on button "button" at bounding box center [441, 158] width 14 height 14
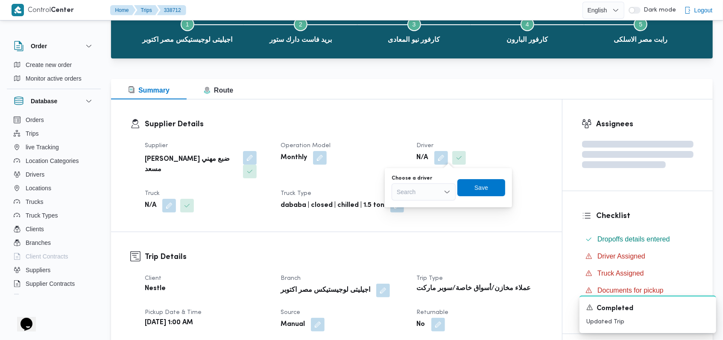
click at [291, 192] on div "Search" at bounding box center [423, 192] width 64 height 17
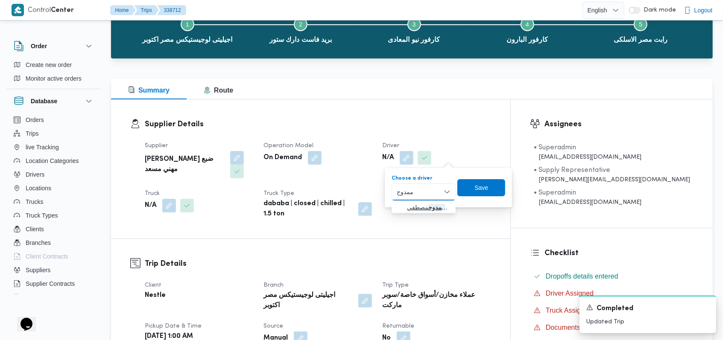
type input "ممدوح"
click at [291, 201] on span "ممدوح مصطفي ابراهيم حلمي" at bounding box center [423, 208] width 57 height 14
click at [291, 187] on span "Save" at bounding box center [480, 187] width 48 height 17
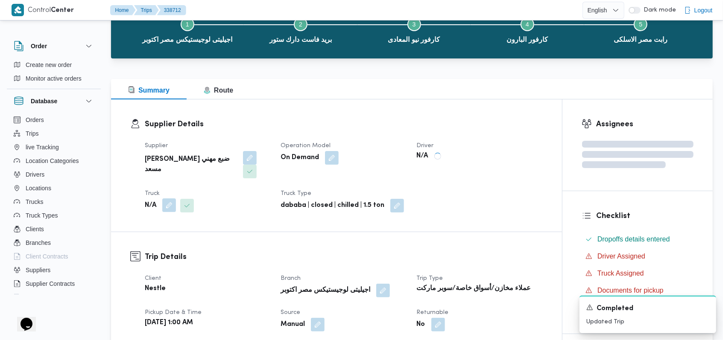
click at [167, 198] on button "button" at bounding box center [169, 205] width 14 height 14
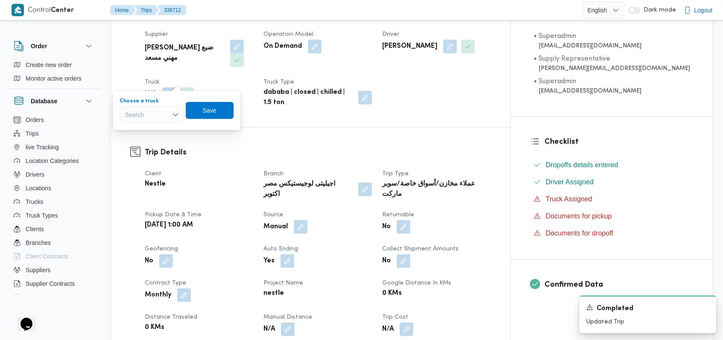
scroll to position [171, 0]
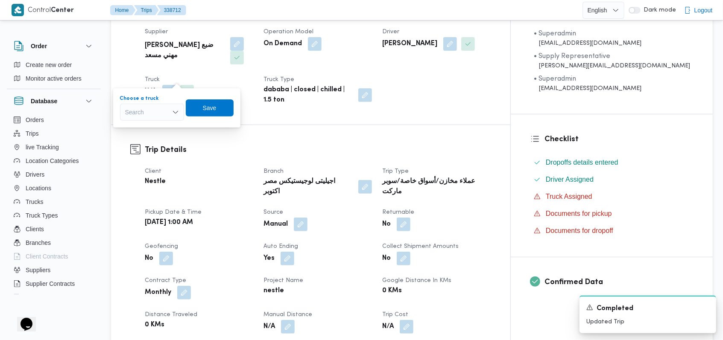
click at [160, 111] on div "Search Combo box. Selected. Combo box input. Search. Type some text or, to disp…" at bounding box center [152, 112] width 64 height 17
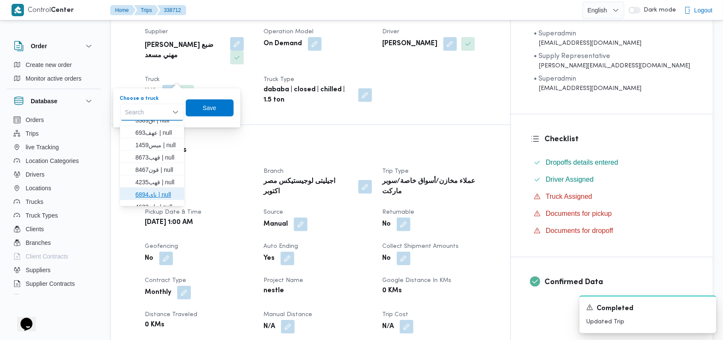
click at [164, 192] on span "ناي6894 | null" at bounding box center [157, 195] width 44 height 10
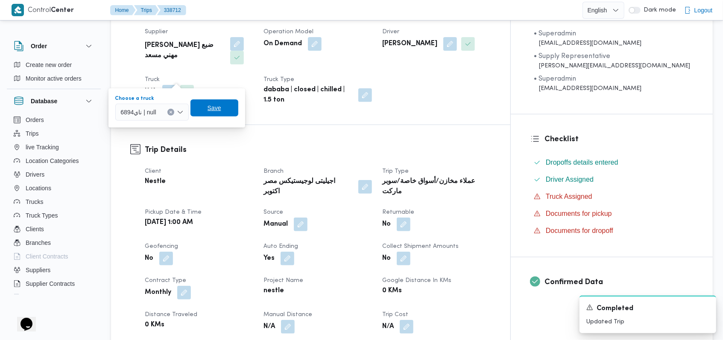
click at [208, 109] on span "Save" at bounding box center [214, 108] width 14 height 10
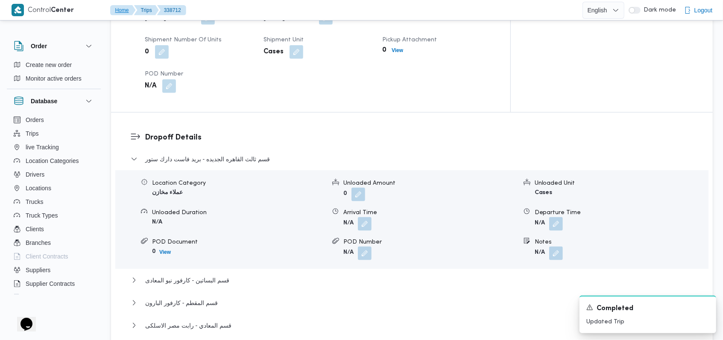
scroll to position [683, 0]
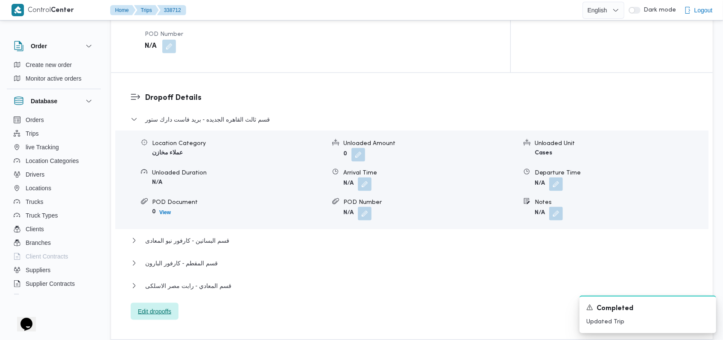
click at [169, 233] on span "Edit dropoffs" at bounding box center [154, 311] width 33 height 10
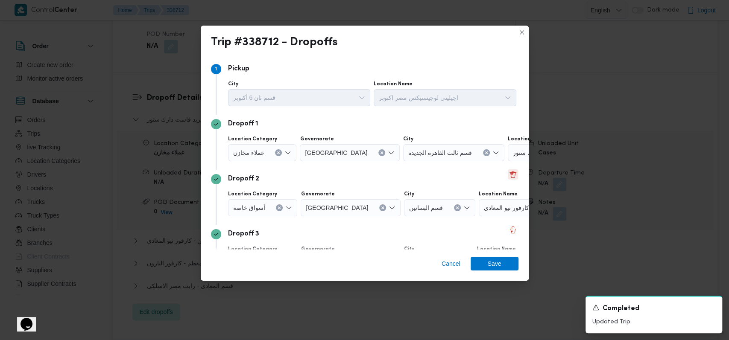
click at [291, 177] on button "Delete" at bounding box center [512, 174] width 10 height 10
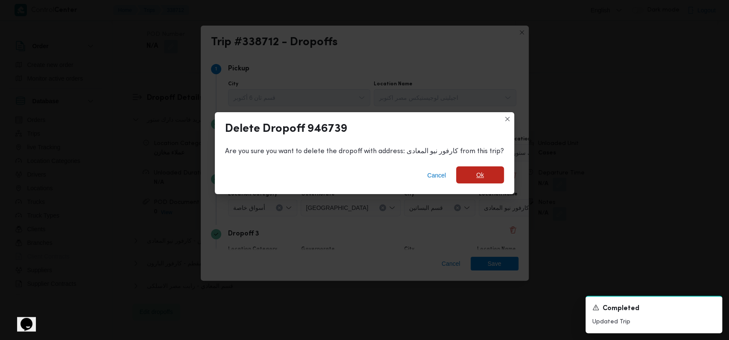
click at [291, 179] on span "Ok" at bounding box center [480, 174] width 48 height 17
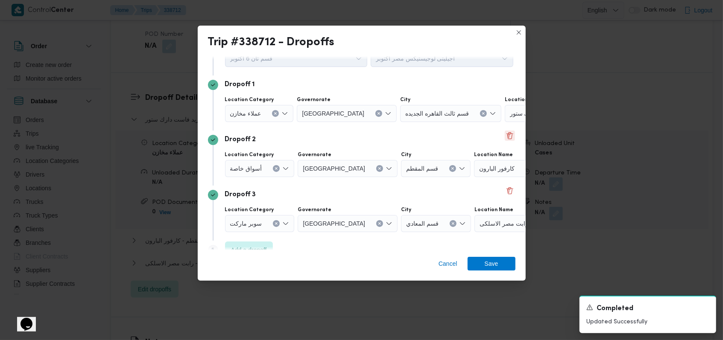
scroll to position [55, 0]
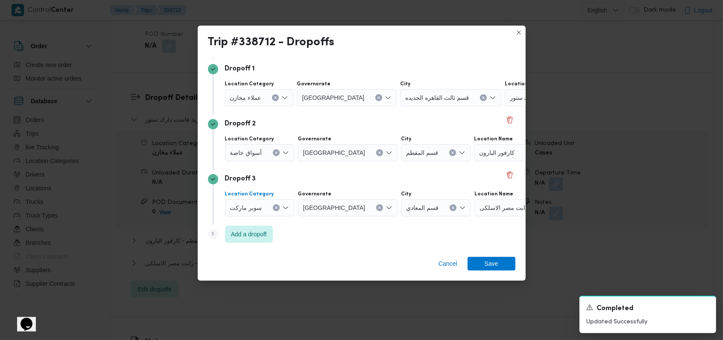
click at [276, 207] on button "Clear input" at bounding box center [276, 207] width 7 height 7
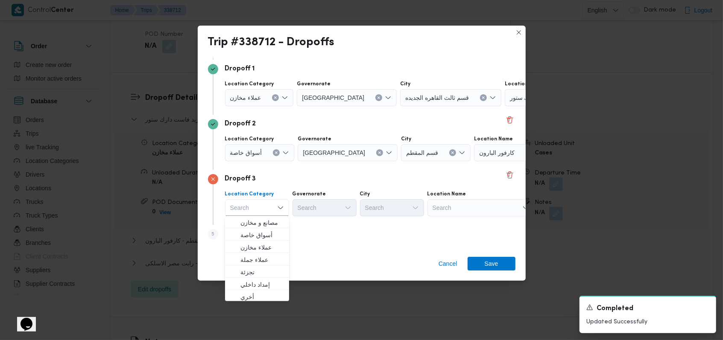
click at [277, 154] on icon "Clear input" at bounding box center [275, 152] width 3 height 3
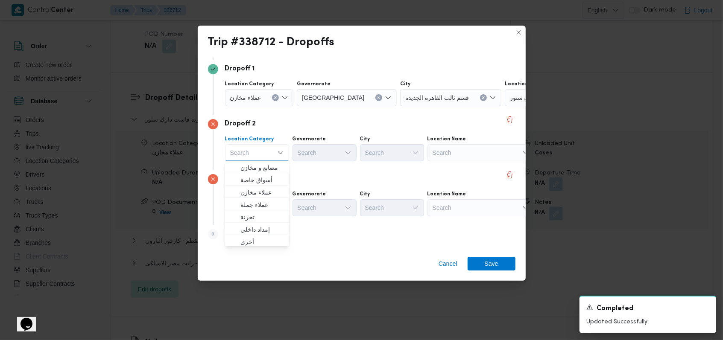
click at [275, 98] on icon "Clear input" at bounding box center [275, 97] width 2 height 2
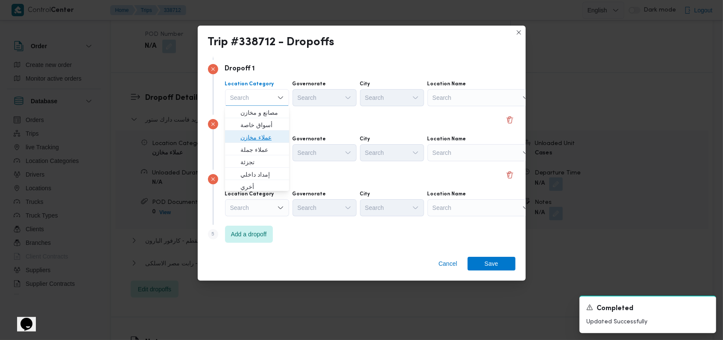
click at [257, 131] on span "عملاء مخازن" at bounding box center [256, 138] width 57 height 14
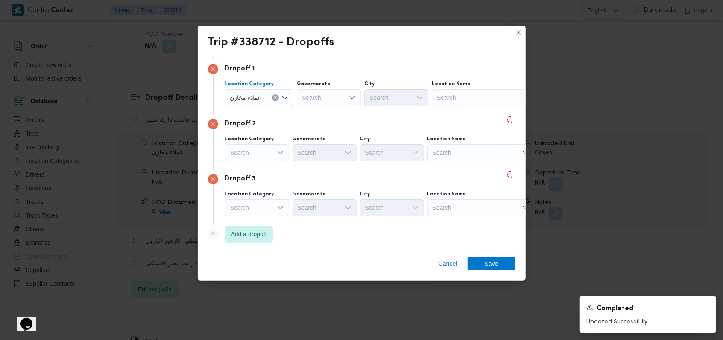
click at [257, 104] on div "عملاء مخازن" at bounding box center [259, 97] width 69 height 17
click at [255, 128] on span "أسواق خاصة" at bounding box center [263, 125] width 47 height 10
click at [291, 97] on div "Search" at bounding box center [329, 97] width 64 height 17
type input "القا"
click at [291, 109] on mark "القا" at bounding box center [325, 112] width 8 height 7
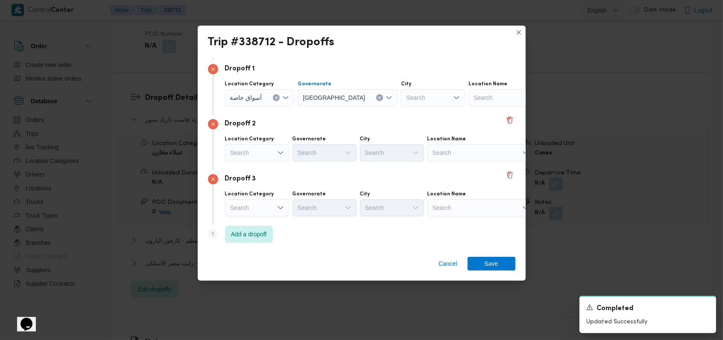
click at [291, 102] on div "Search" at bounding box center [433, 97] width 64 height 17
type input "15"
click at [291, 123] on mark "15" at bounding box center [392, 125] width 7 height 7
click at [291, 98] on div "Search" at bounding box center [526, 97] width 107 height 17
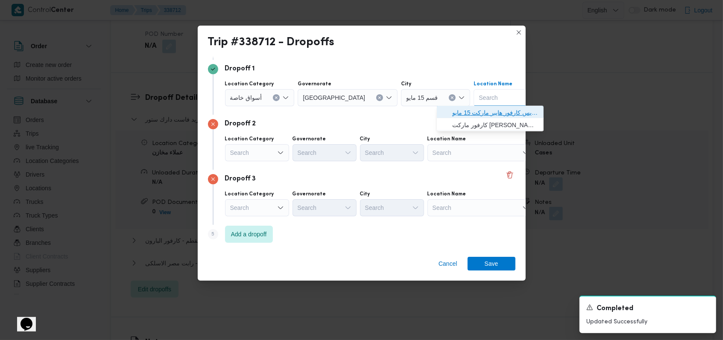
click at [291, 112] on span "سلسله اكسبريس كارفور هايبر ماركت 15 مايو | | الشياخة الأولى" at bounding box center [495, 113] width 86 height 10
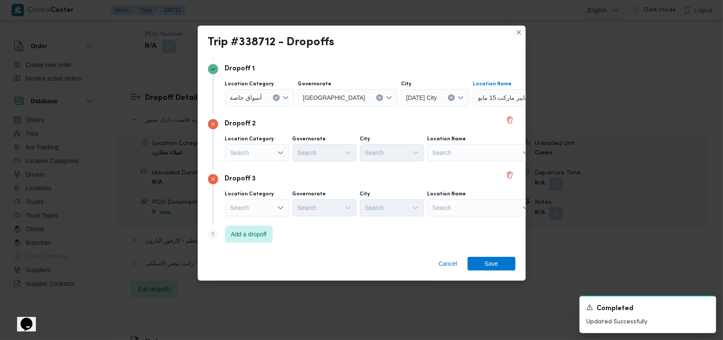
click at [291, 155] on div "Search" at bounding box center [480, 152] width 107 height 17
type input "كارفور النافور"
click at [291, 161] on span "كارفور النافور ة المقطم | كارفور ماركت | الأباجية" at bounding box center [481, 168] width 100 height 14
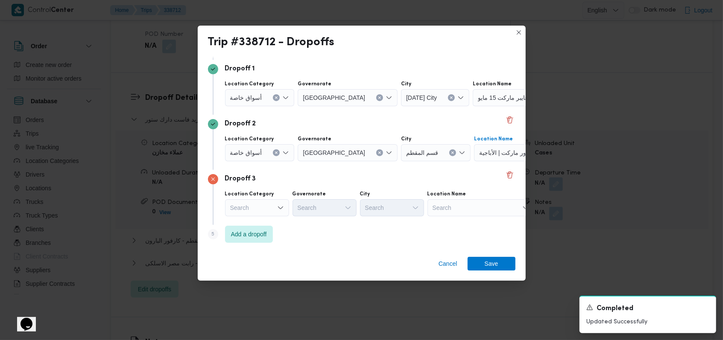
click at [291, 204] on div "Search" at bounding box center [480, 207] width 107 height 17
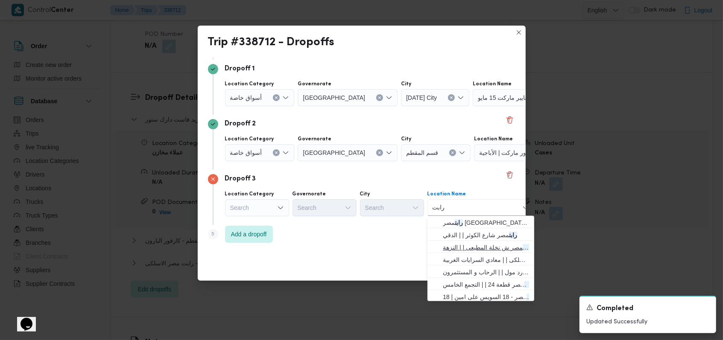
type input "رابت"
click at [291, 233] on span "رابت مصر ش نخلة المطيعى | | النزهة" at bounding box center [486, 247] width 86 height 10
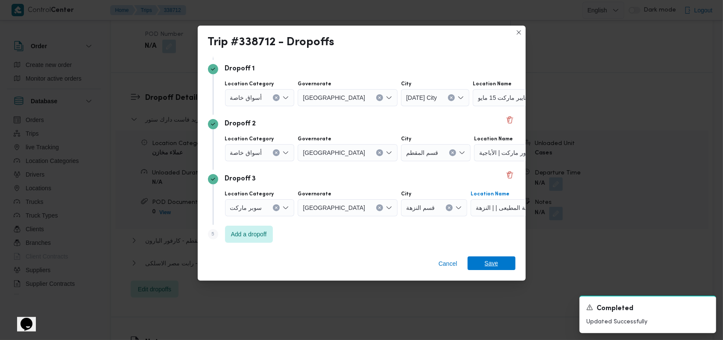
click at [291, 233] on div "Cancel Save" at bounding box center [362, 265] width 328 height 31
click at [291, 233] on span "Save" at bounding box center [491, 264] width 14 height 14
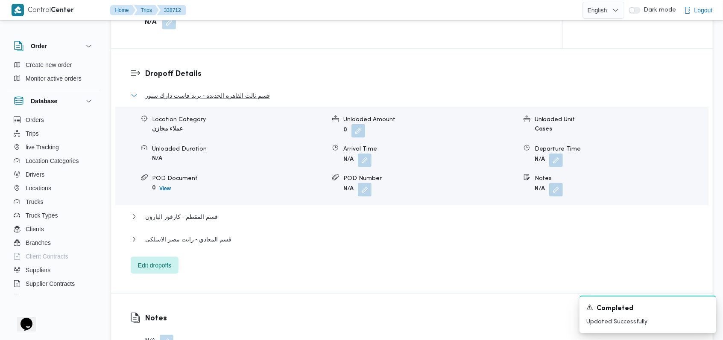
click at [249, 90] on span "قسم ثالث القاهره الجديده - بريد فاست دارك ستور" at bounding box center [207, 95] width 125 height 10
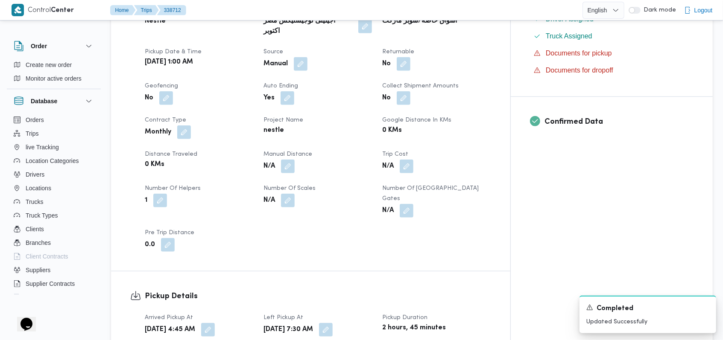
scroll to position [57, 0]
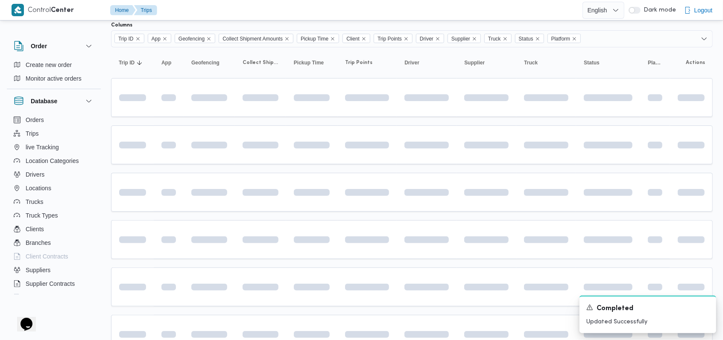
scroll to position [97, 0]
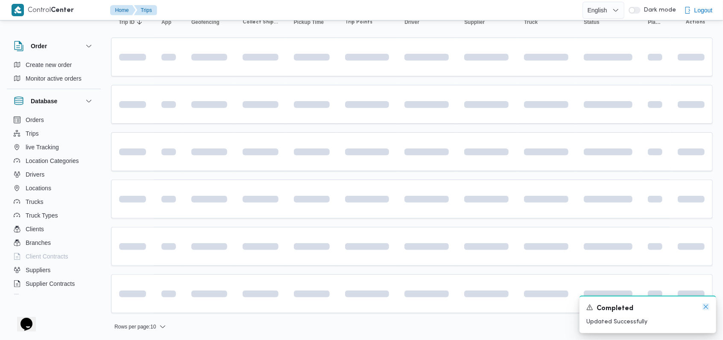
click at [291, 233] on icon "Dismiss toast" at bounding box center [705, 306] width 7 height 7
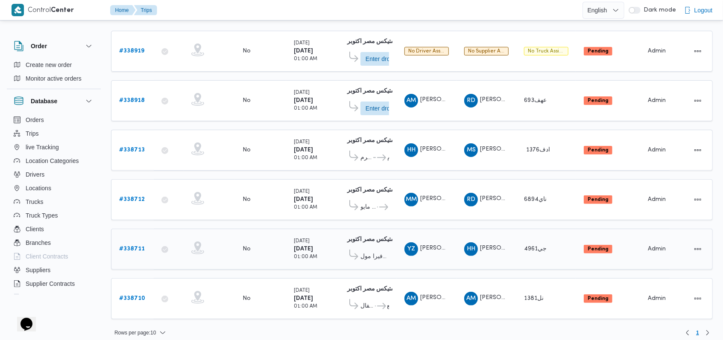
scroll to position [106, 0]
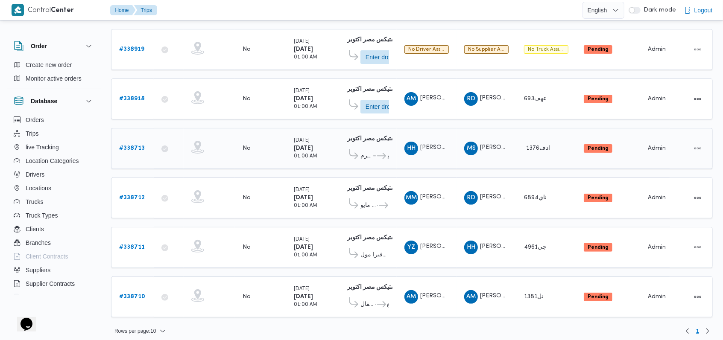
click at [133, 146] on b "# 338713" at bounding box center [132, 149] width 26 height 6
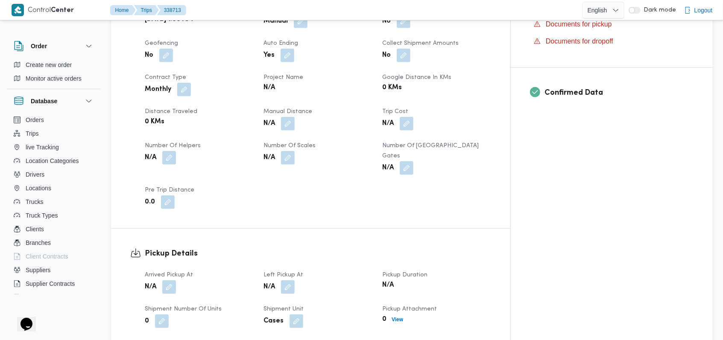
scroll to position [398, 0]
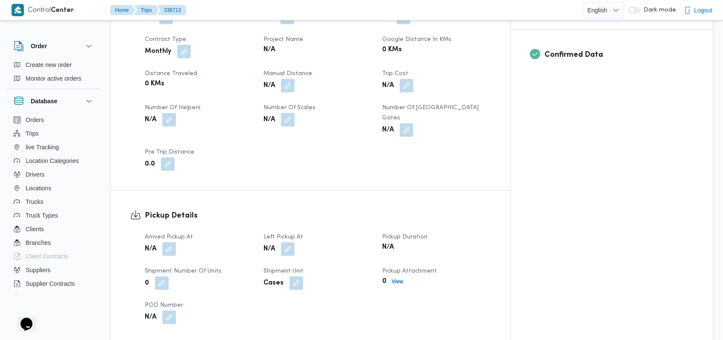
click at [162, 113] on span at bounding box center [167, 120] width 18 height 14
click at [175, 113] on button "button" at bounding box center [169, 120] width 14 height 14
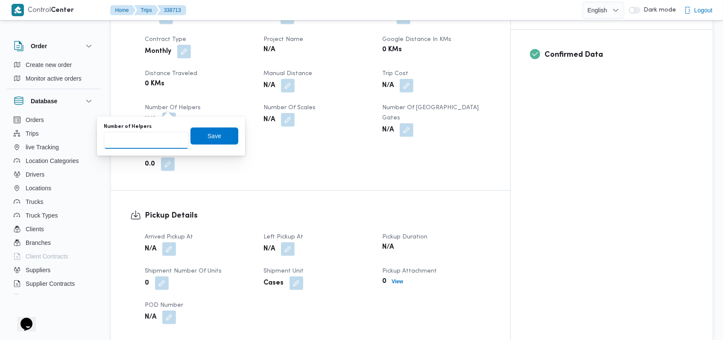
click at [149, 142] on input "Number of Helpers" at bounding box center [146, 140] width 85 height 17
type input "1"
click at [192, 132] on span "Save" at bounding box center [214, 135] width 48 height 17
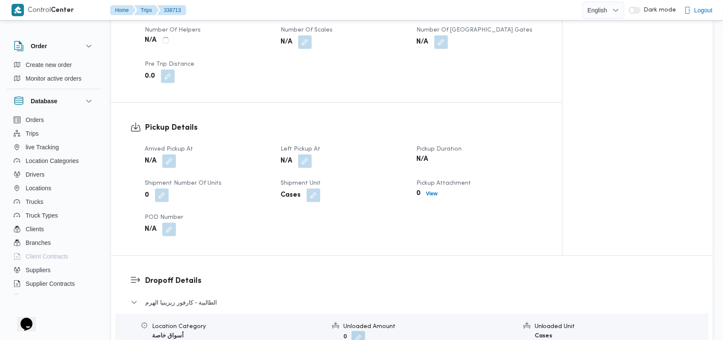
scroll to position [512, 0]
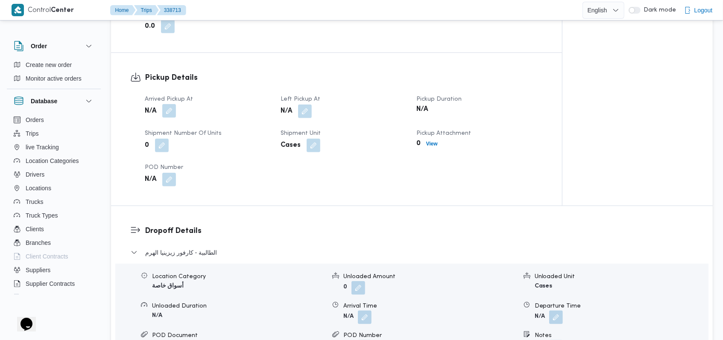
click at [170, 118] on div "N/A" at bounding box center [207, 111] width 127 height 15
click at [169, 111] on button "button" at bounding box center [169, 111] width 14 height 14
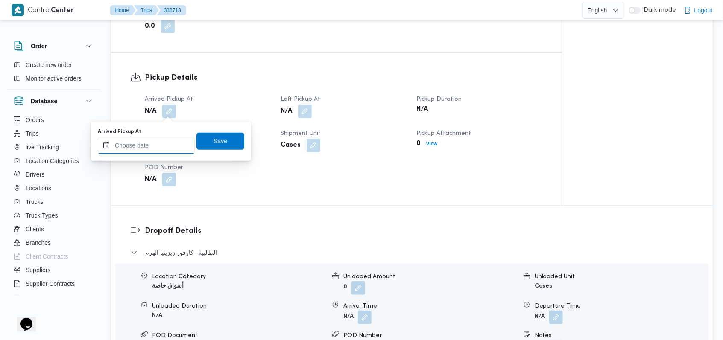
click at [154, 142] on input "Arrived Pickup At" at bounding box center [146, 145] width 97 height 17
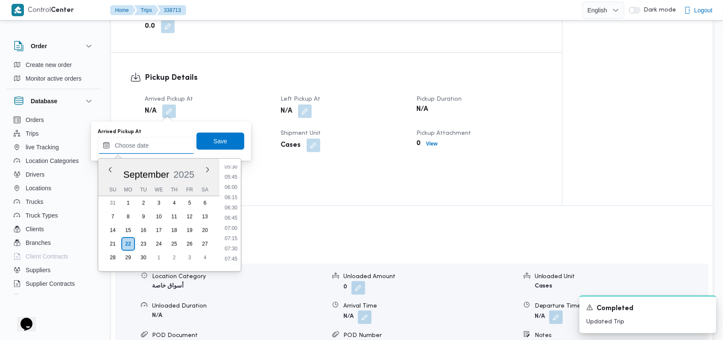
scroll to position [171, 0]
click at [230, 213] on li "05:15" at bounding box center [231, 214] width 20 height 9
type input "22/09/2025 05:15"
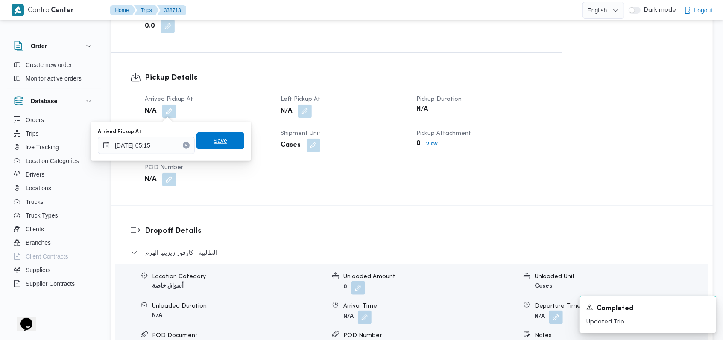
click at [224, 146] on span "Save" at bounding box center [220, 140] width 48 height 17
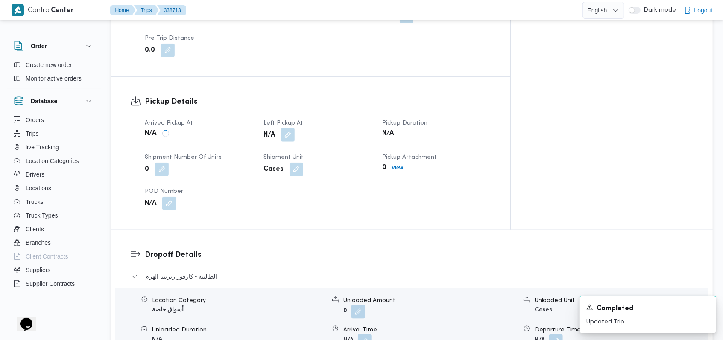
click at [291, 128] on button "button" at bounding box center [288, 135] width 14 height 14
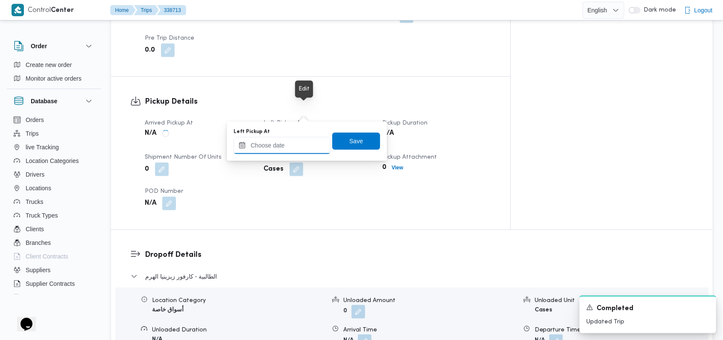
click at [285, 152] on input "Left Pickup At" at bounding box center [281, 145] width 97 height 17
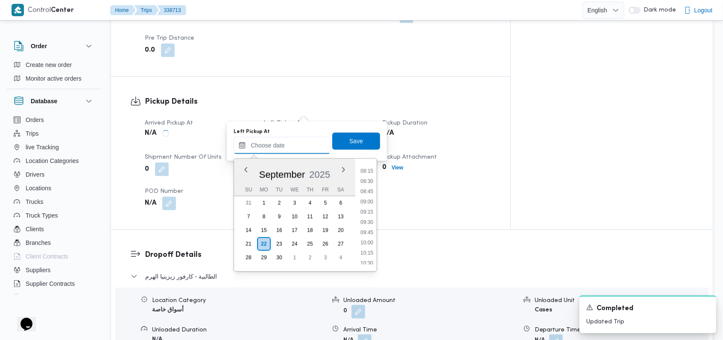
scroll to position [285, 0]
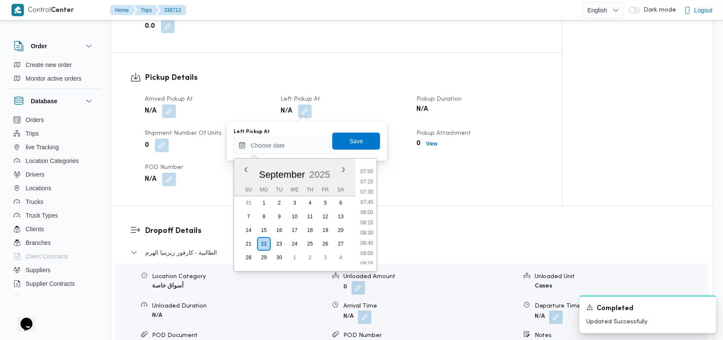
click at [291, 207] on ul "00:00 00:15 00:30 00:45 01:00 01:15 01:30 01:45 02:00 02:15 02:30 02:45 03:00 0…" at bounding box center [367, 215] width 20 height 99
click at [291, 210] on li "08:00" at bounding box center [367, 212] width 20 height 9
type input "22/09/2025 08:00"
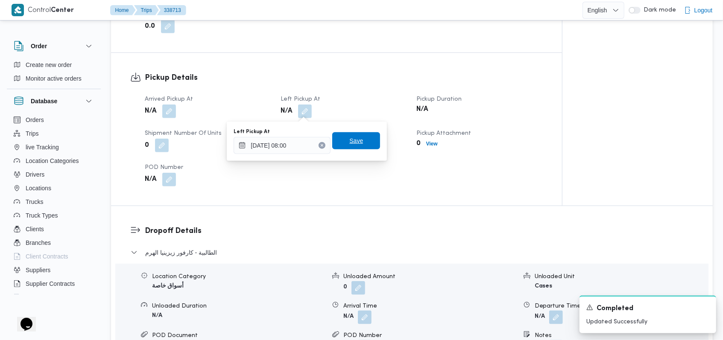
click at [291, 145] on span "Save" at bounding box center [356, 140] width 48 height 17
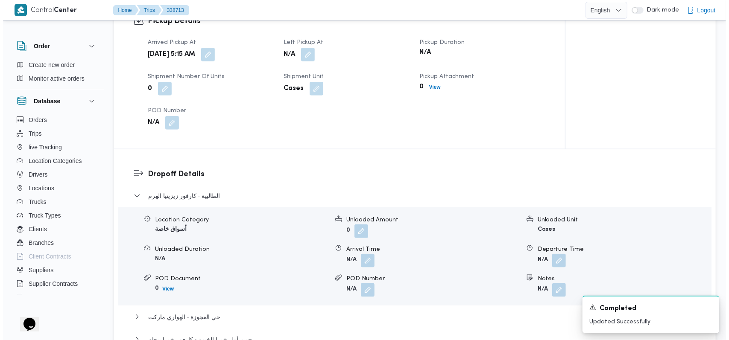
scroll to position [626, 0]
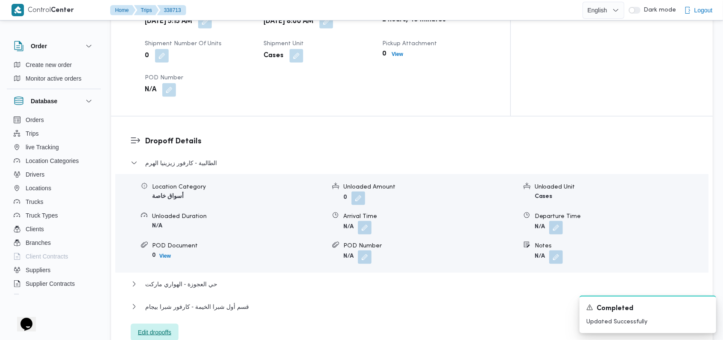
click at [167, 233] on span "Edit dropoffs" at bounding box center [155, 332] width 48 height 17
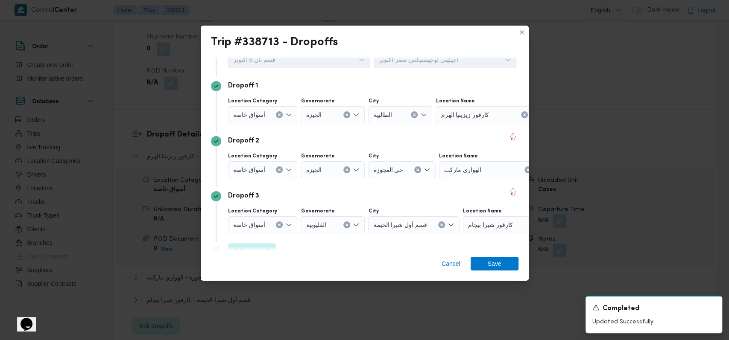
scroll to position [55, 0]
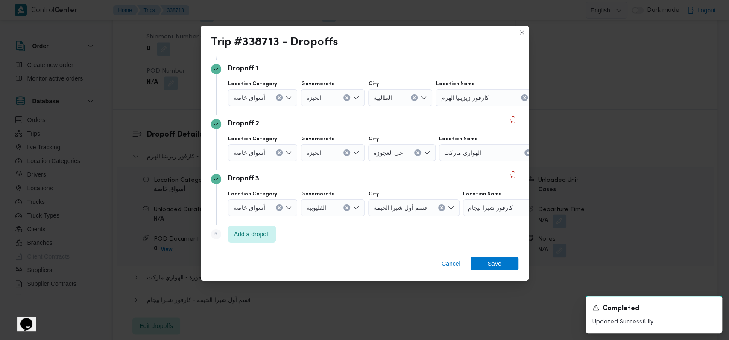
click at [276, 209] on button "Clear input" at bounding box center [279, 207] width 7 height 7
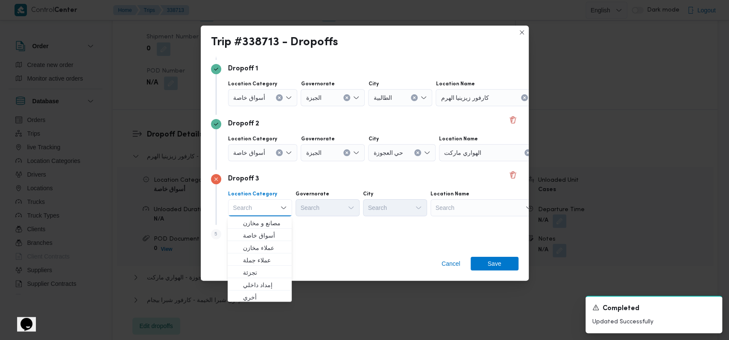
click at [278, 151] on icon "Clear input" at bounding box center [278, 152] width 3 height 3
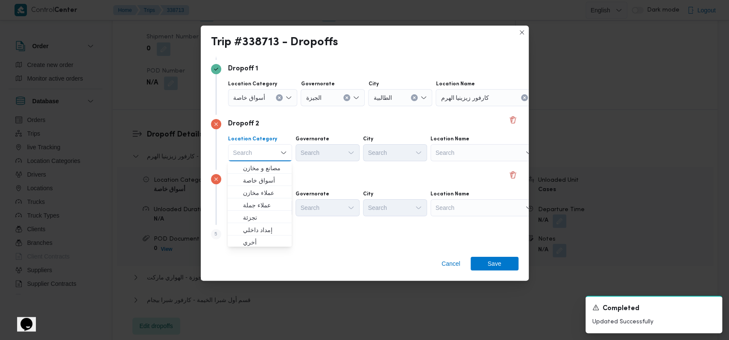
click at [278, 97] on icon "Clear input" at bounding box center [279, 97] width 2 height 2
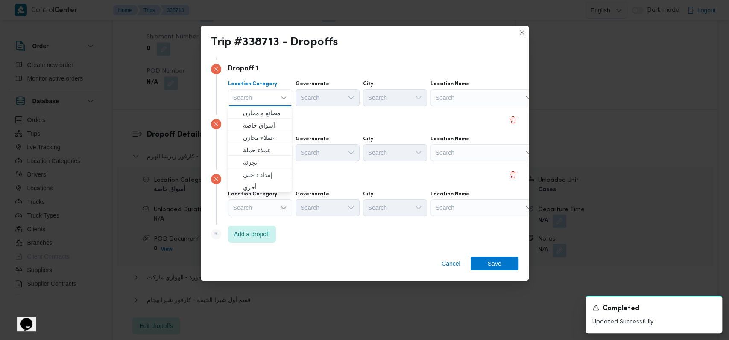
click at [291, 102] on div "Search" at bounding box center [483, 97] width 107 height 17
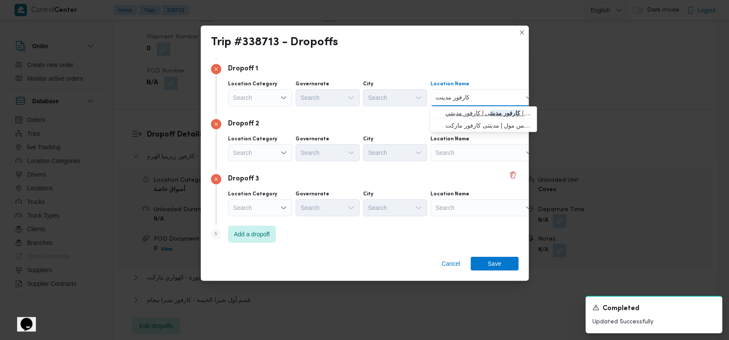
type input "كارفور مدينت"
click at [291, 111] on span "كارفور مدينت ى | كارفور مدينتي | null" at bounding box center [488, 113] width 86 height 10
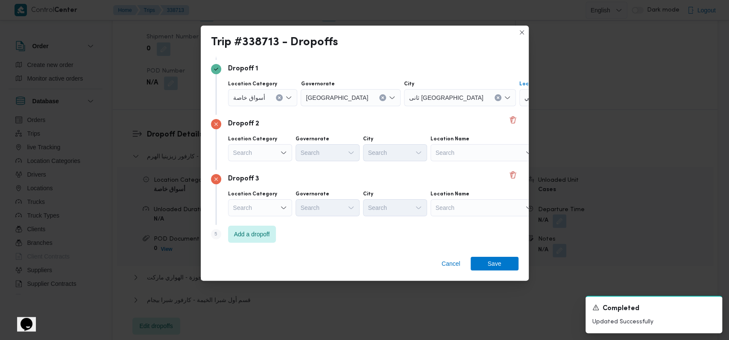
click at [291, 155] on div "Search" at bounding box center [483, 152] width 107 height 17
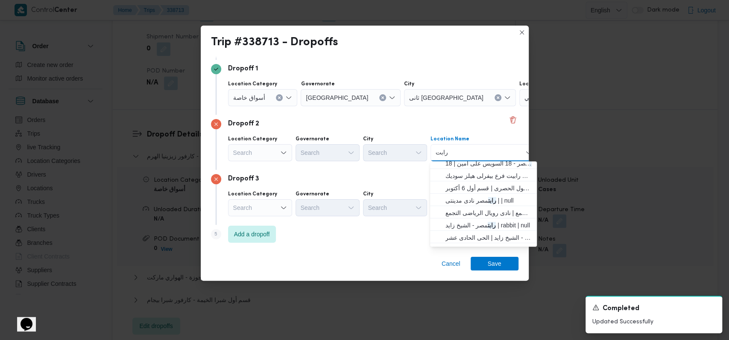
scroll to position [57, 0]
type input "رابت"
click at [291, 218] on span "رابت مصر نادى مدينتى | | null" at bounding box center [488, 223] width 86 height 10
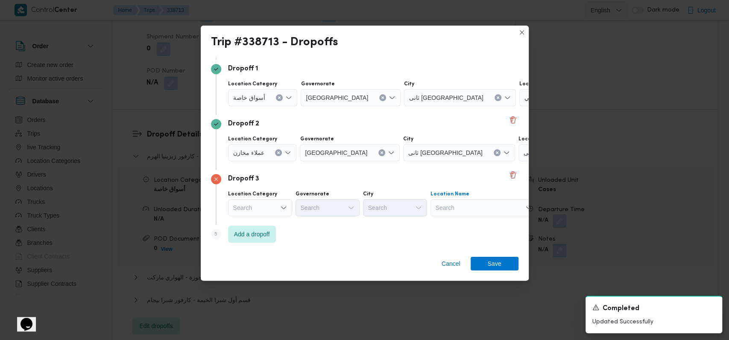
click at [291, 214] on div "Search" at bounding box center [483, 207] width 107 height 17
click at [291, 206] on div "الشروق الشروق Combo box. Selected. الشروق. Selected. Combo box input. Search. T…" at bounding box center [483, 207] width 107 height 17
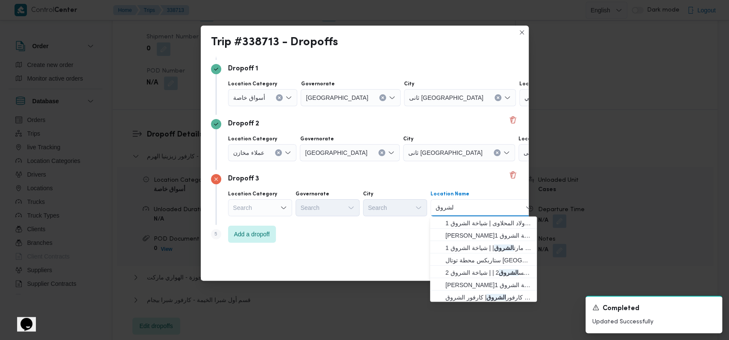
click at [262, 207] on div "Search" at bounding box center [260, 207] width 64 height 17
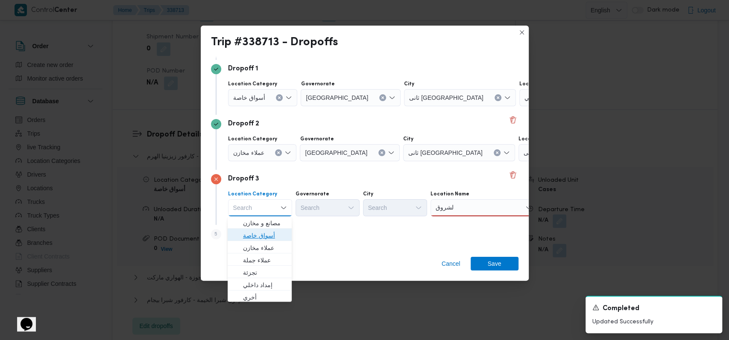
click at [269, 232] on span "أسواق خاصة" at bounding box center [265, 235] width 44 height 10
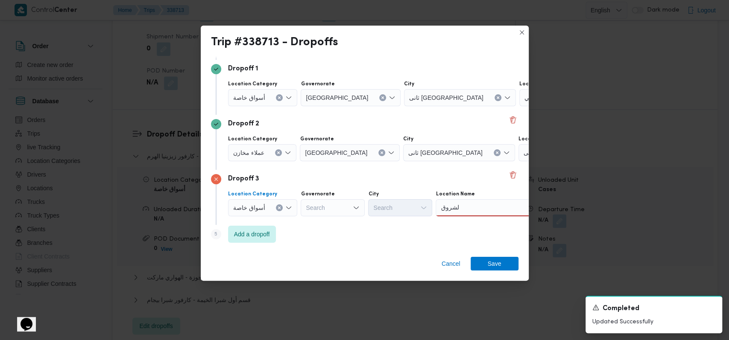
click at [291, 210] on div "الشروق الشروق" at bounding box center [488, 207] width 107 height 17
type input "ا"
type input "كارفور الشروق"
click at [291, 227] on span "كارفور الشروق | كارفور الشروق | null" at bounding box center [493, 223] width 86 height 10
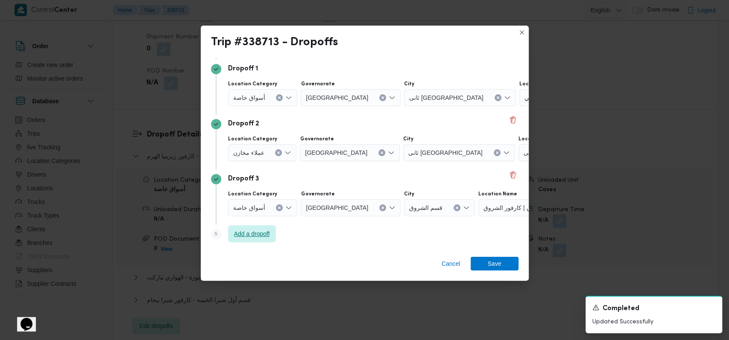
click at [266, 233] on span "Add a dropoff" at bounding box center [252, 234] width 36 height 10
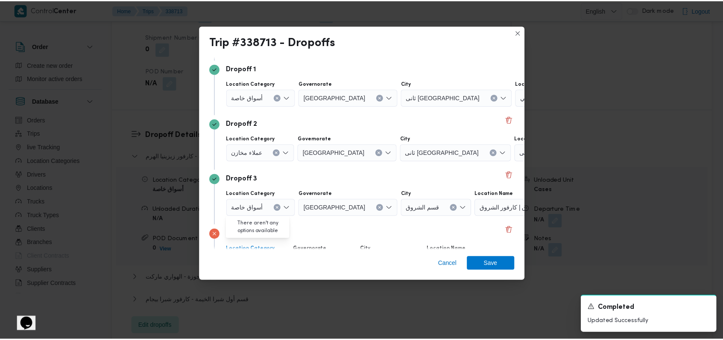
scroll to position [110, 0]
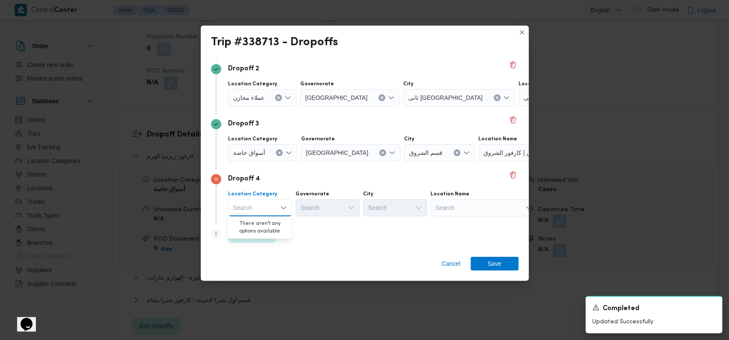
click at [291, 208] on div "Search" at bounding box center [483, 207] width 107 height 17
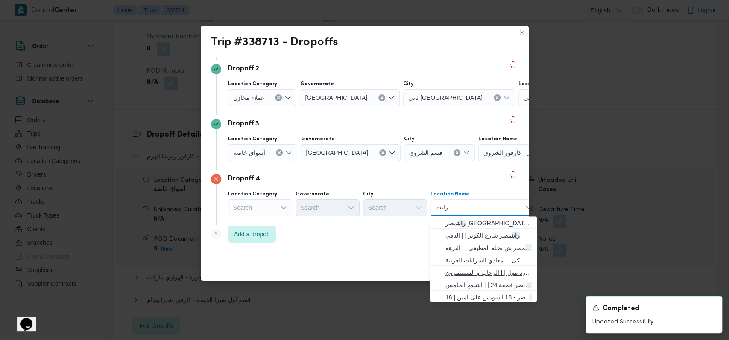
type input "رابت"
click at [291, 233] on span "رابت مصر يارد مول | | الرحاب و المستثمرون" at bounding box center [488, 273] width 86 height 10
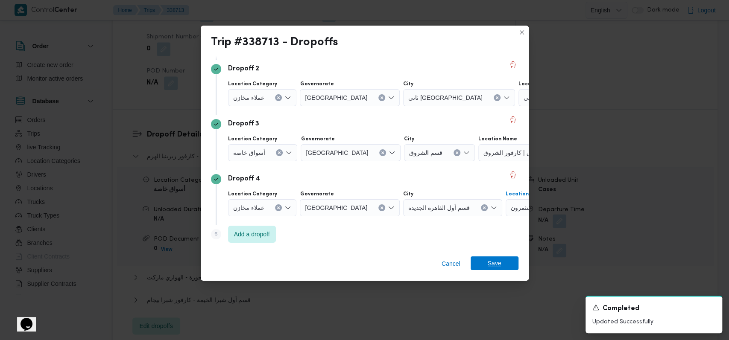
click at [291, 233] on span "Save" at bounding box center [494, 264] width 14 height 14
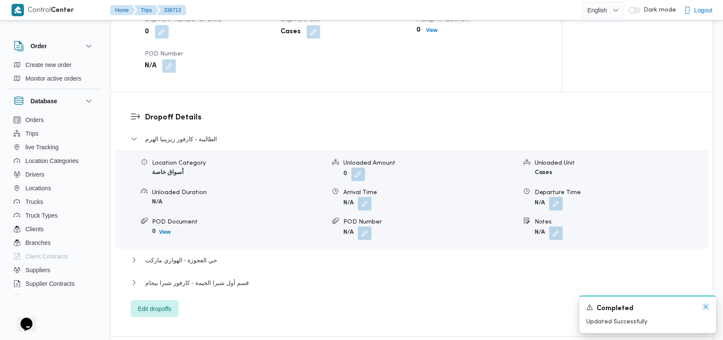
click at [291, 233] on icon "Dismiss toast" at bounding box center [705, 306] width 7 height 7
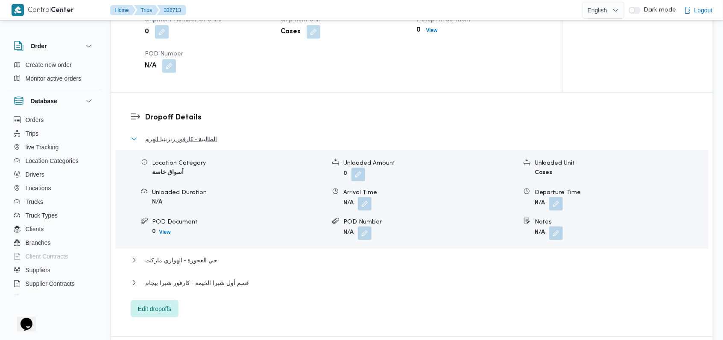
click at [203, 139] on span "الطالبية - كارفور زيزينيا الهرم" at bounding box center [181, 139] width 72 height 10
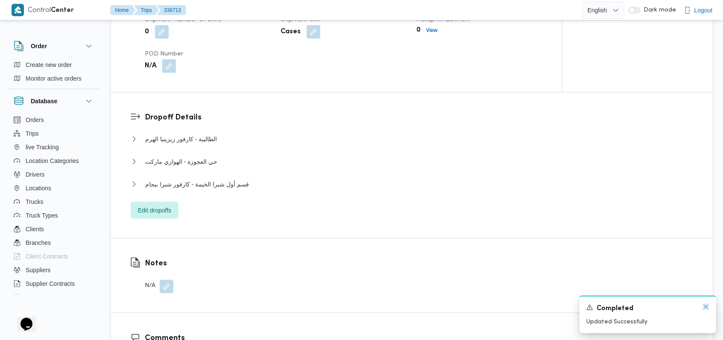
click at [291, 233] on icon "Dismiss toast" at bounding box center [705, 306] width 7 height 7
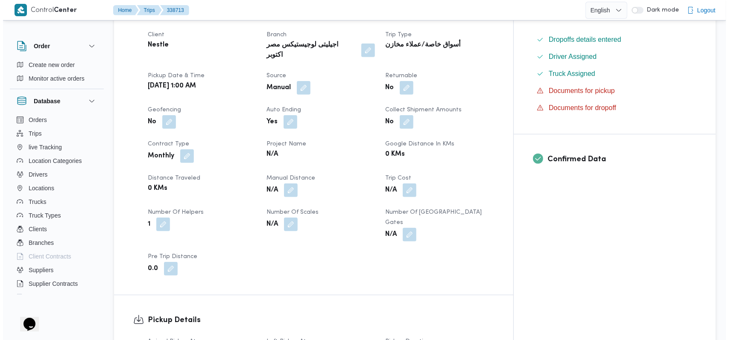
scroll to position [0, 0]
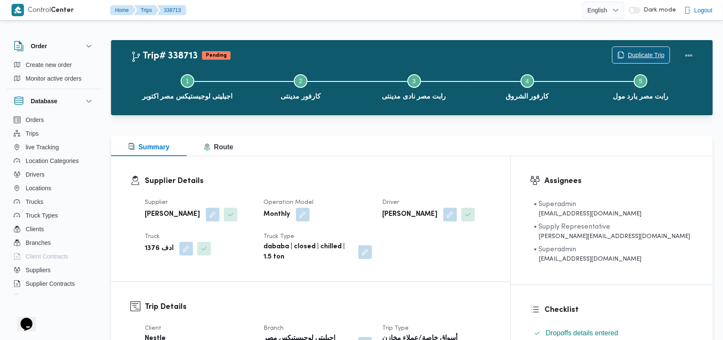
click at [291, 46] on div "Duplicate Trip" at bounding box center [655, 55] width 96 height 27
click at [291, 59] on div "Step 1 is incomplete 1 اجيليتى لوجيستيكس مصر اكتوبر Step 2 is incomplete 2 كارف…" at bounding box center [413, 86] width 577 height 55
click at [291, 47] on div "Duplicate Trip" at bounding box center [641, 55] width 58 height 17
click at [291, 50] on span "Duplicate Trip" at bounding box center [645, 55] width 37 height 10
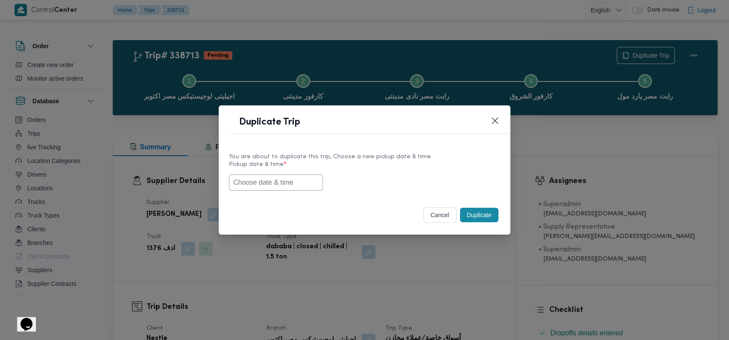
click at [291, 187] on input "text" at bounding box center [276, 183] width 94 height 16
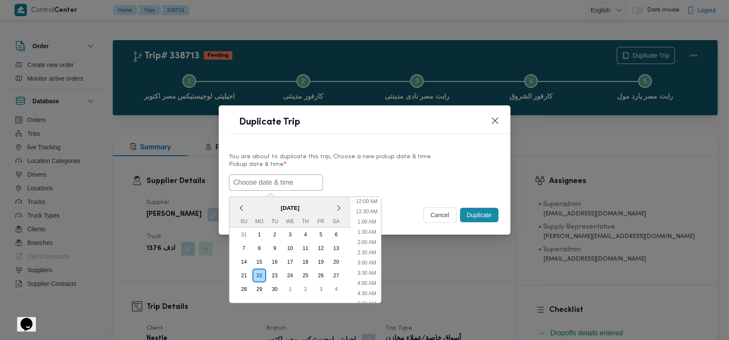
scroll to position [177, 0]
click at [267, 233] on div "23" at bounding box center [274, 275] width 16 height 16
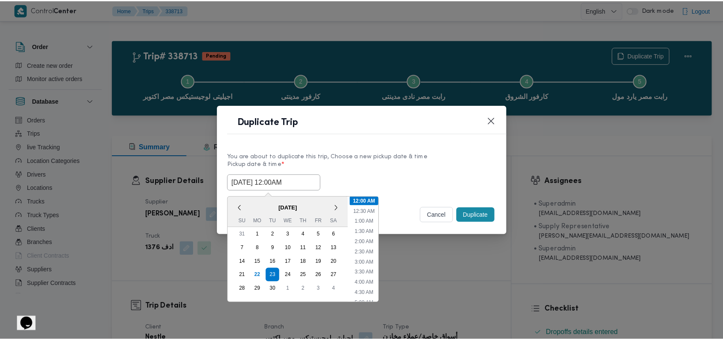
scroll to position [0, 0]
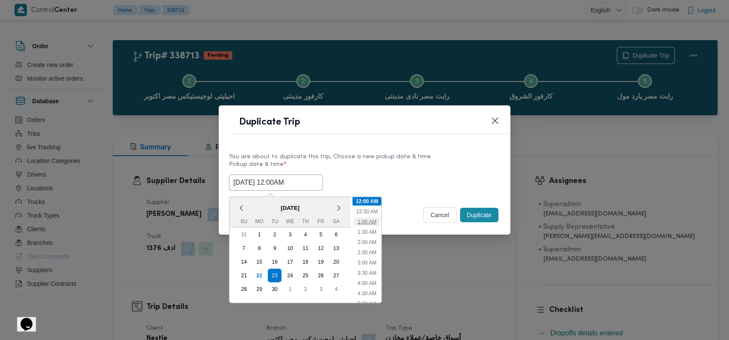
click at [291, 222] on li "1:00 AM" at bounding box center [367, 221] width 26 height 9
type input "23/09/2025 1:00AM"
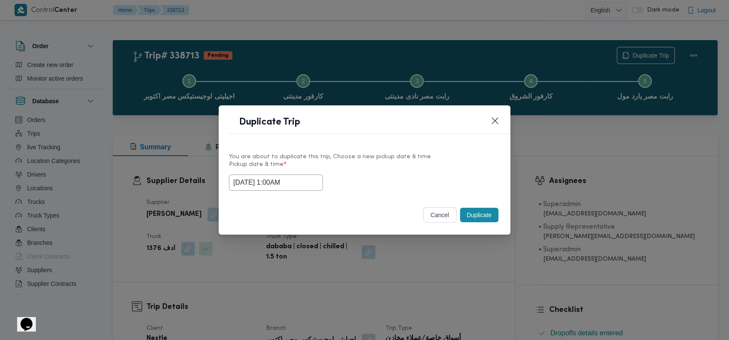
click at [291, 211] on button "Duplicate" at bounding box center [479, 215] width 38 height 15
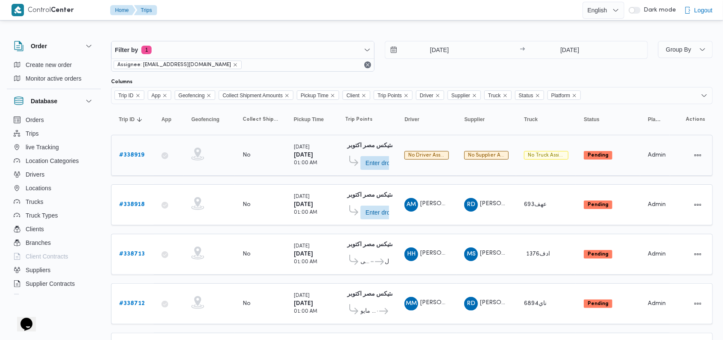
click at [139, 157] on b "# 338919" at bounding box center [131, 155] width 25 height 6
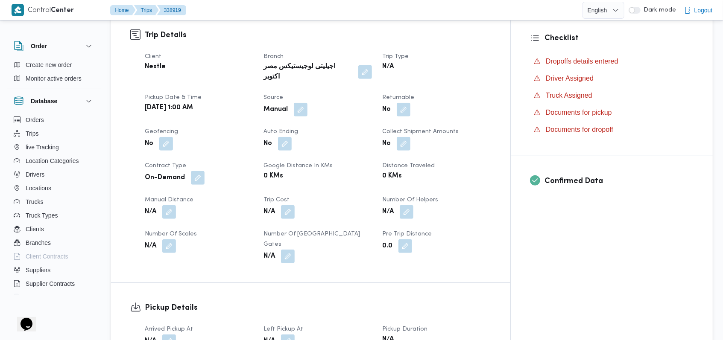
scroll to position [284, 0]
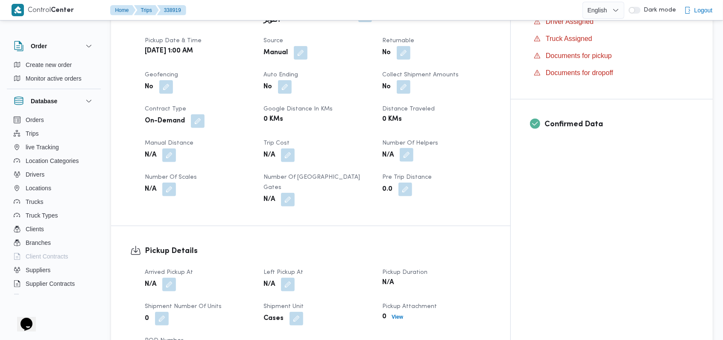
click at [291, 148] on button "button" at bounding box center [407, 155] width 14 height 14
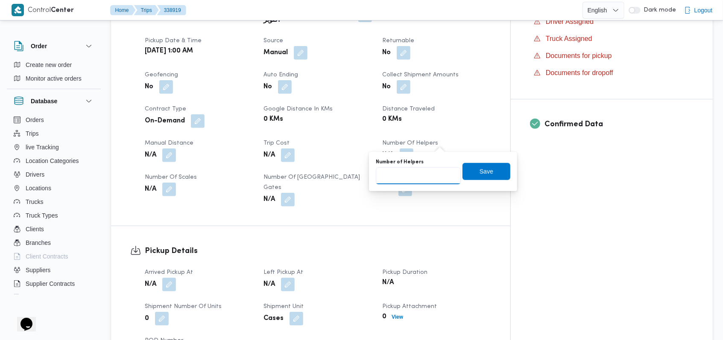
click at [291, 176] on input "Number of Helpers" at bounding box center [418, 175] width 85 height 17
type input "1"
click at [291, 170] on span "Save" at bounding box center [486, 171] width 48 height 17
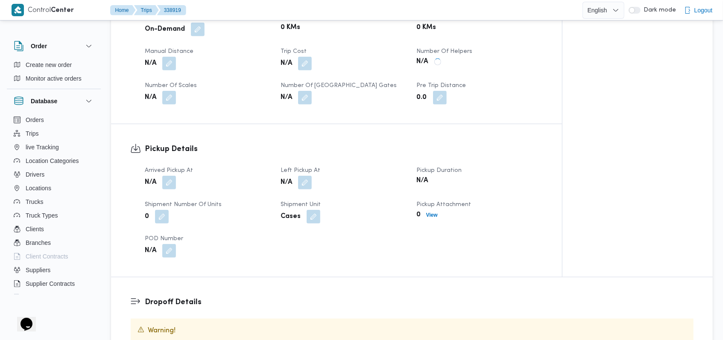
scroll to position [455, 0]
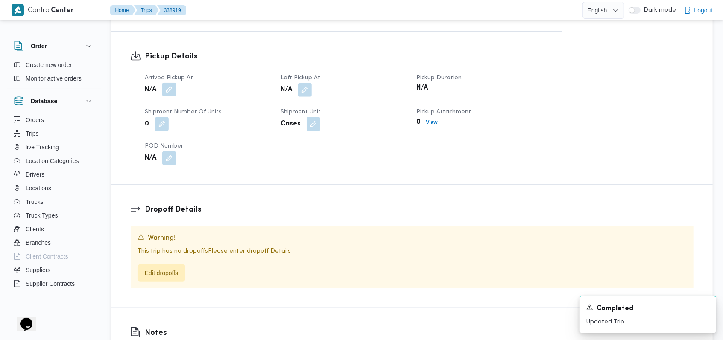
click at [176, 87] on button "button" at bounding box center [169, 90] width 14 height 14
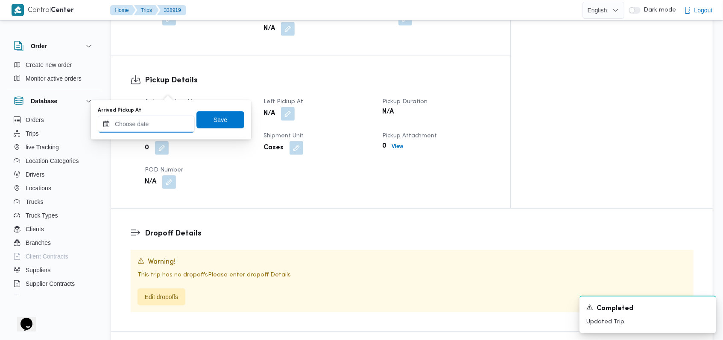
click at [166, 123] on input "Arrived Pickup At" at bounding box center [146, 124] width 97 height 17
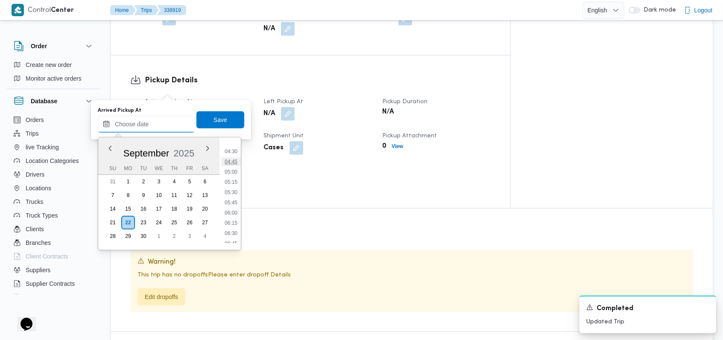
scroll to position [125, 0]
click at [233, 175] on li "03:45" at bounding box center [231, 177] width 20 height 9
type input "22/09/2025 03:45"
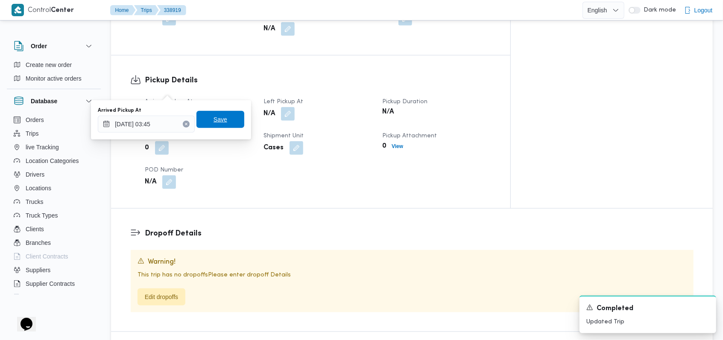
click at [227, 117] on span "Save" at bounding box center [220, 119] width 48 height 17
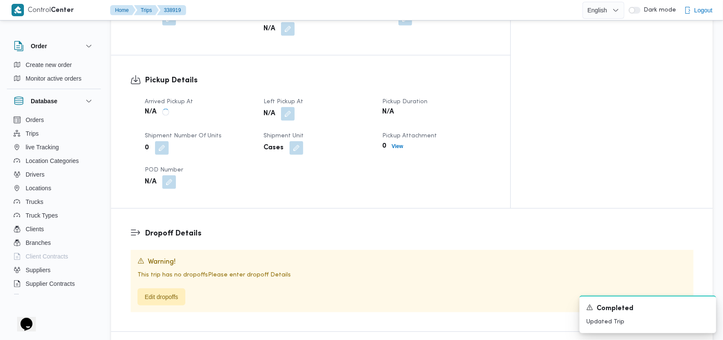
click at [291, 107] on button "button" at bounding box center [288, 114] width 14 height 14
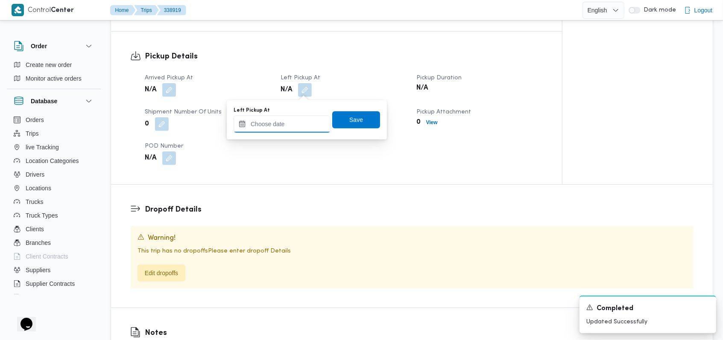
click at [291, 129] on input "Left Pickup At" at bounding box center [281, 124] width 97 height 17
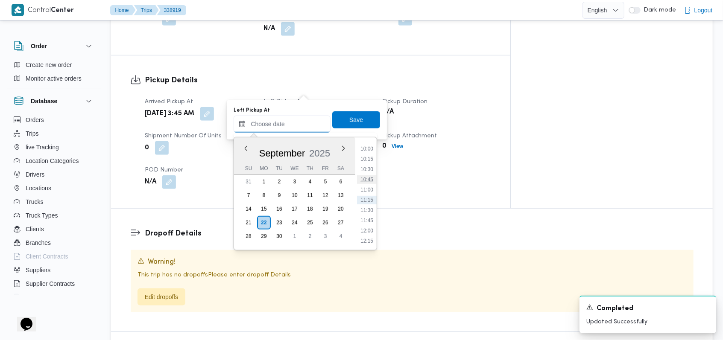
scroll to position [239, 0]
click at [291, 207] on li "07:15" at bounding box center [367, 207] width 20 height 9
type input "22/09/2025 07:15"
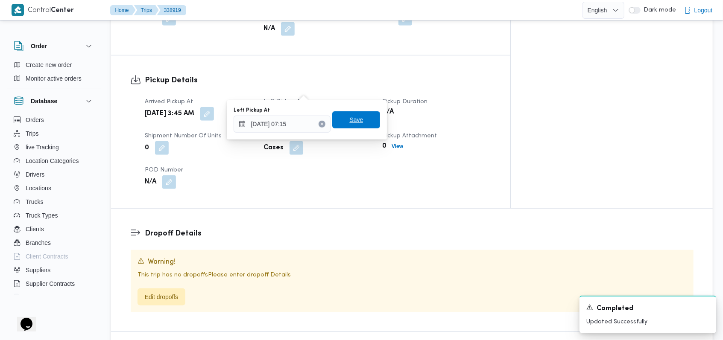
click at [291, 128] on span "Save" at bounding box center [356, 119] width 48 height 17
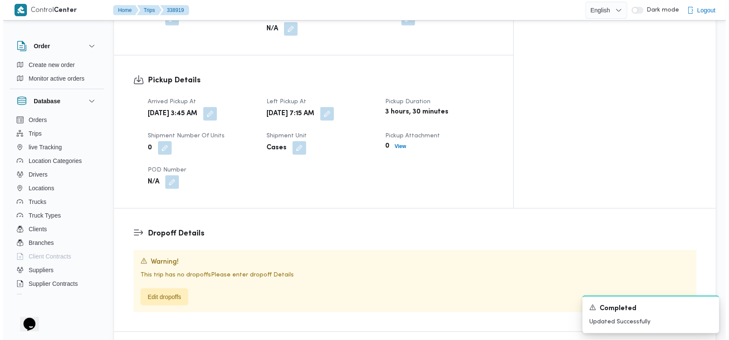
scroll to position [512, 0]
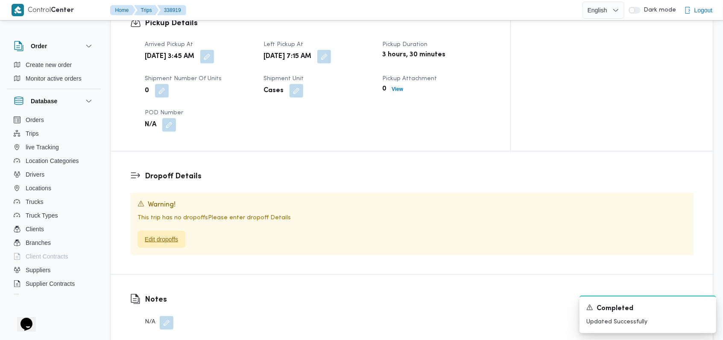
click at [164, 233] on span "Edit dropoffs" at bounding box center [161, 239] width 33 height 10
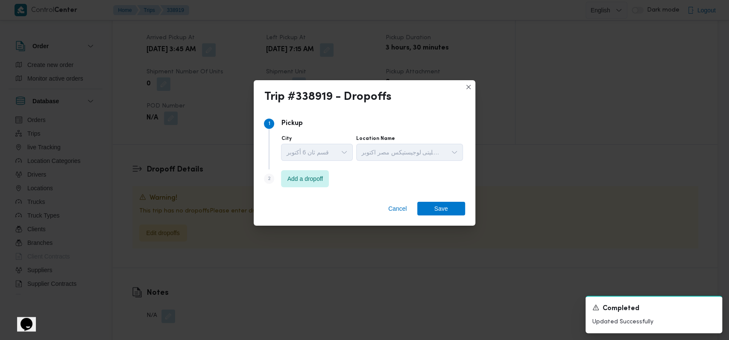
click at [291, 164] on div "Step 1 1 Pickup City قسم ثان 6 أكتوبر Location Name اجيليتى لوجيستيكس مصر اكتوبر" at bounding box center [364, 141] width 201 height 55
click at [291, 176] on span "Add a dropoff" at bounding box center [305, 178] width 36 height 10
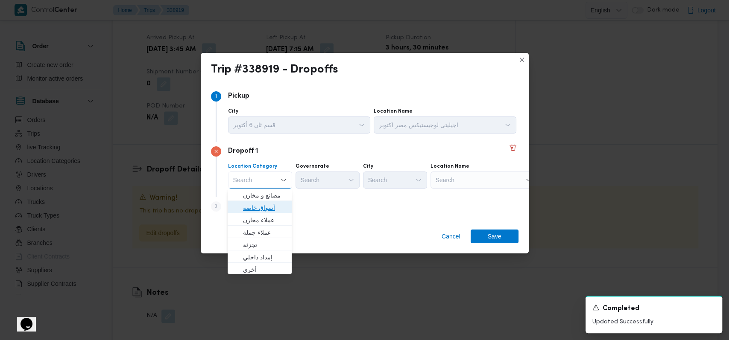
click at [269, 206] on span "أسواق خاصة" at bounding box center [265, 208] width 44 height 10
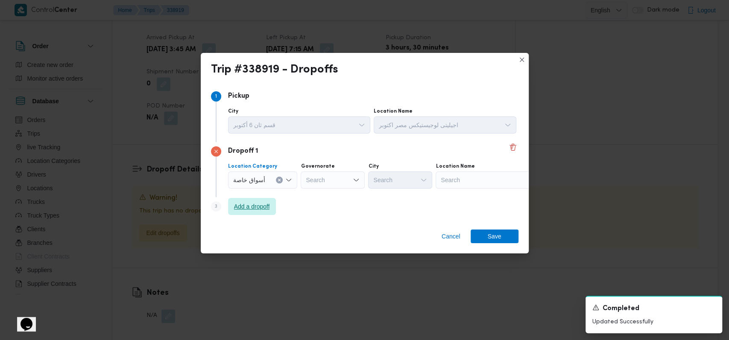
click at [269, 206] on span "Add a dropoff" at bounding box center [252, 206] width 36 height 10
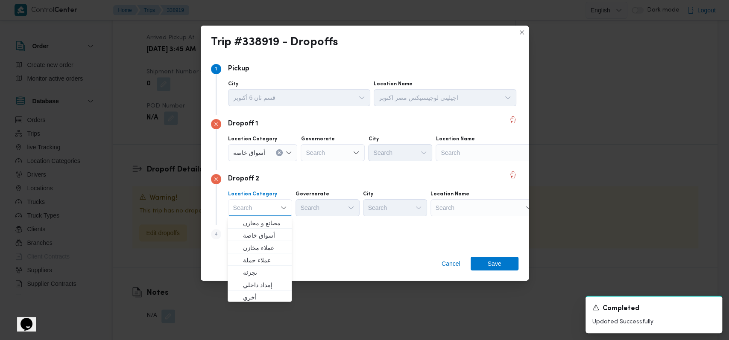
click at [291, 180] on div "Dropoff 2" at bounding box center [364, 179] width 307 height 10
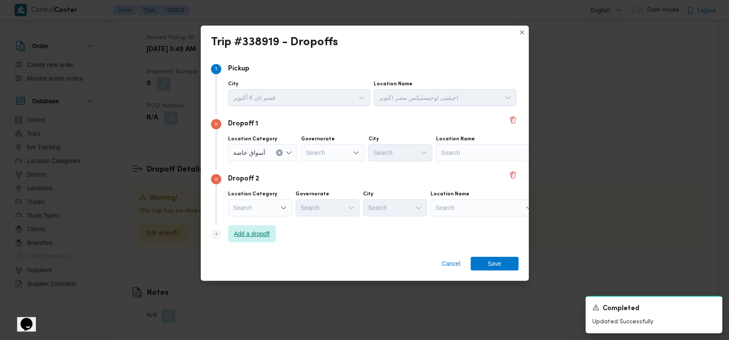
click at [275, 227] on span "Add a dropoff" at bounding box center [252, 233] width 48 height 17
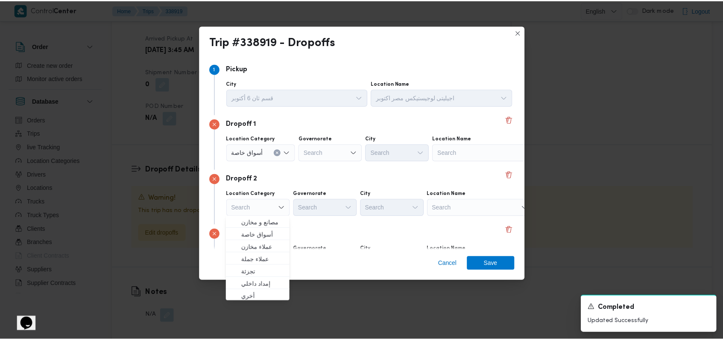
scroll to position [55, 0]
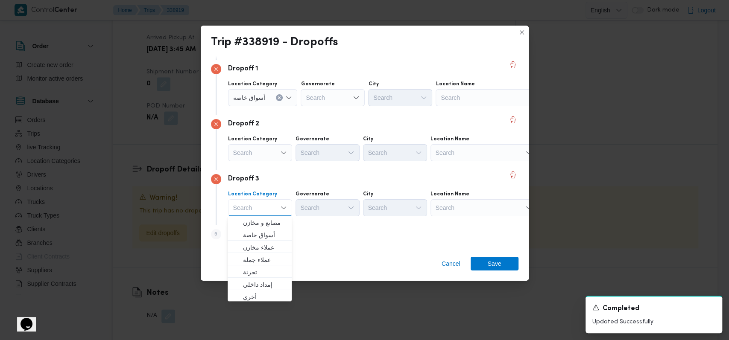
click at [291, 111] on div "Dropoff 1 Location Category أسواق خاصة Governorate Search City Search Location …" at bounding box center [364, 87] width 307 height 55
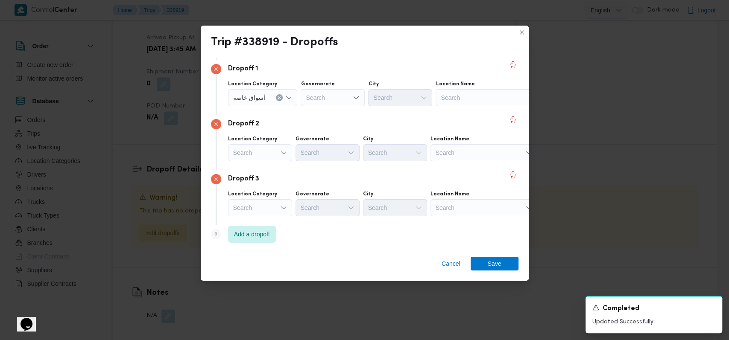
click at [291, 104] on div "Search" at bounding box center [488, 97] width 107 height 17
type input "كارفور العبور"
click at [291, 110] on span "كارفور العبور | كارفور العبور الجديد | null" at bounding box center [493, 113] width 86 height 10
click at [291, 155] on div "Search" at bounding box center [483, 152] width 107 height 17
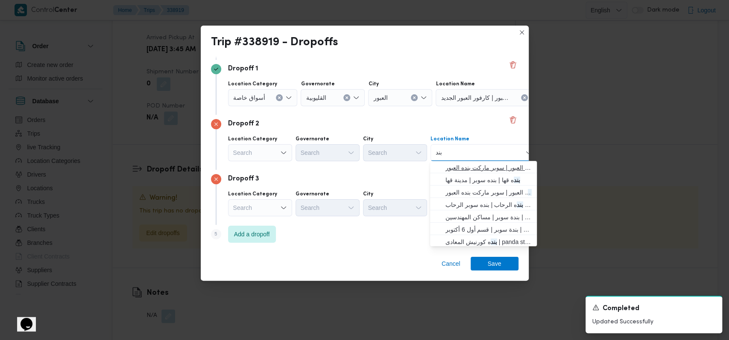
type input "بند"
drag, startPoint x: 470, startPoint y: 170, endPoint x: 410, endPoint y: 192, distance: 64.1
click at [291, 170] on span "اسواق بند ه ماركت العبور | سوبر ماركت بنده العبور | null" at bounding box center [488, 168] width 86 height 10
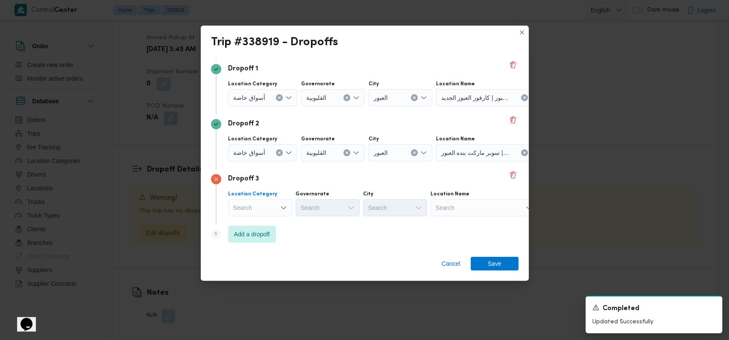
click at [255, 201] on div "Search" at bounding box center [260, 207] width 64 height 17
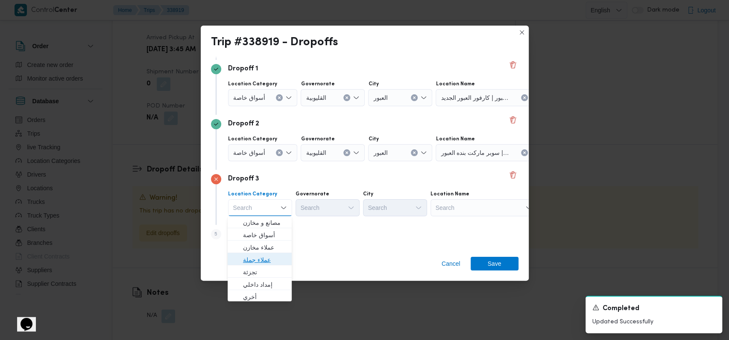
click at [260, 233] on span "عملاء جملة" at bounding box center [265, 260] width 44 height 10
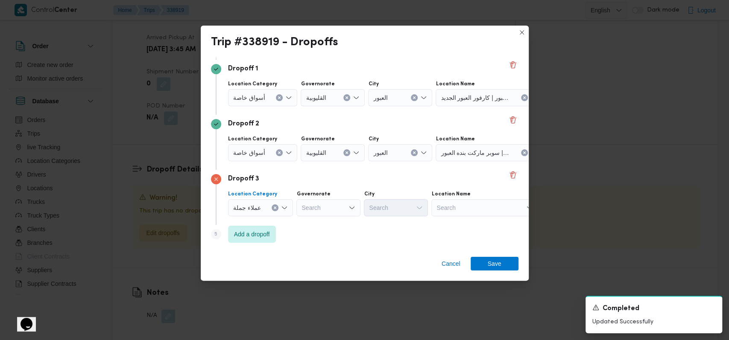
click at [291, 205] on icon "Open list of options" at bounding box center [351, 207] width 7 height 7
type input "القل"
click at [291, 233] on span "القل يوبية" at bounding box center [333, 235] width 44 height 10
click at [291, 215] on div "Search" at bounding box center [396, 207] width 64 height 17
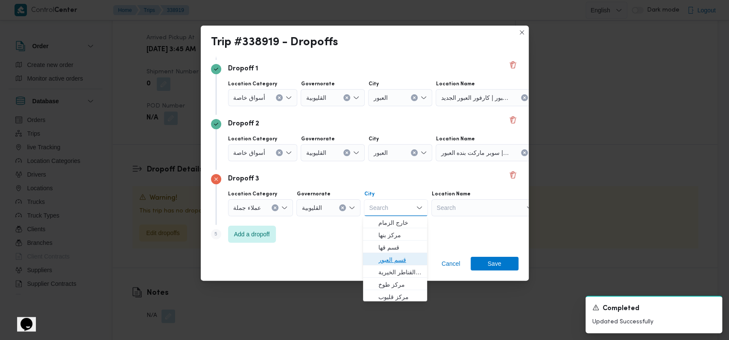
click at [291, 233] on span "قسم العبور" at bounding box center [400, 260] width 44 height 10
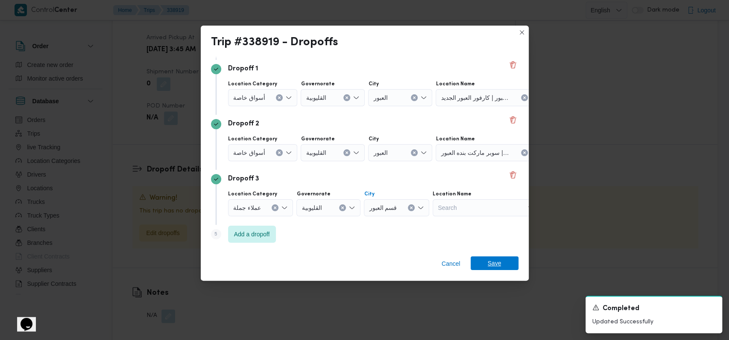
click at [291, 233] on span "Save" at bounding box center [494, 264] width 14 height 14
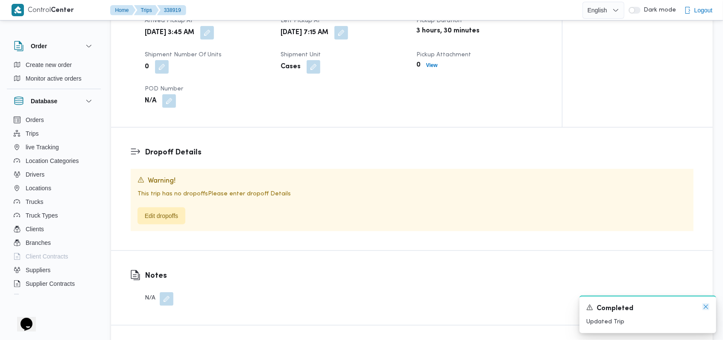
click at [291, 233] on icon "Dismiss toast" at bounding box center [705, 306] width 7 height 7
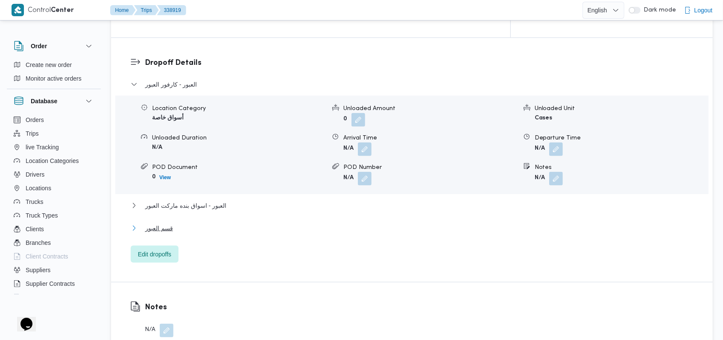
click at [164, 223] on span "قسم العبور" at bounding box center [159, 228] width 28 height 10
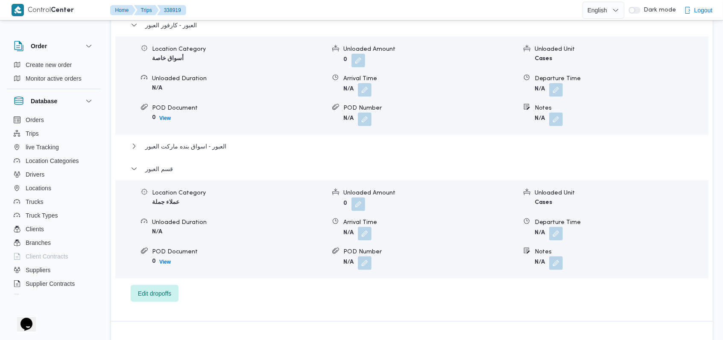
scroll to position [784, 0]
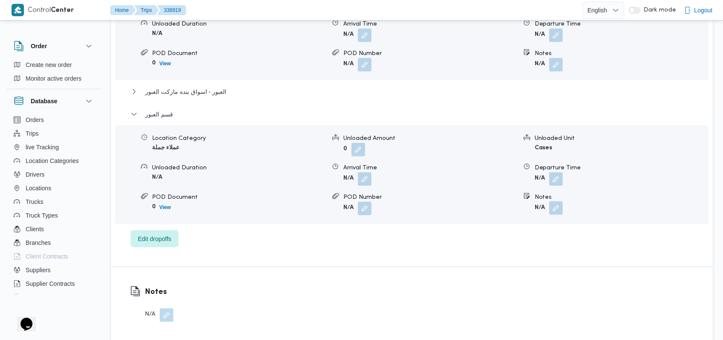
click at [291, 201] on button "button" at bounding box center [556, 208] width 14 height 14
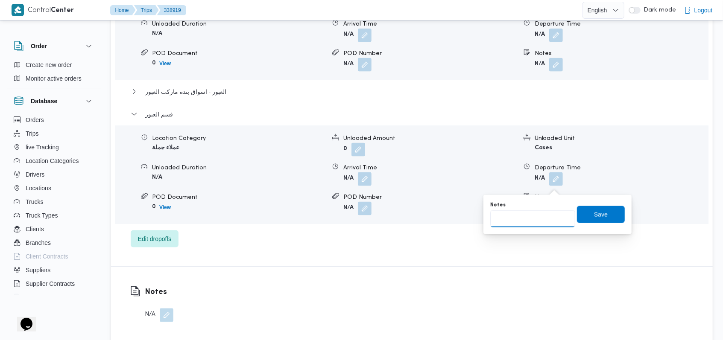
click at [291, 217] on input "Notes" at bounding box center [532, 218] width 85 height 17
type input "احمد حسن الجزارين"
click at [291, 210] on span "Save" at bounding box center [601, 214] width 14 height 10
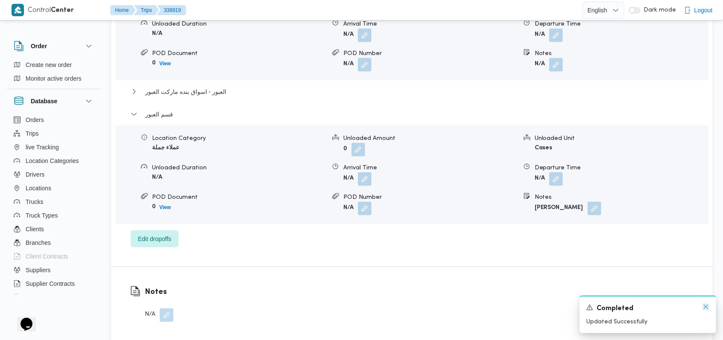
click at [291, 233] on icon "Dismiss toast" at bounding box center [705, 306] width 7 height 7
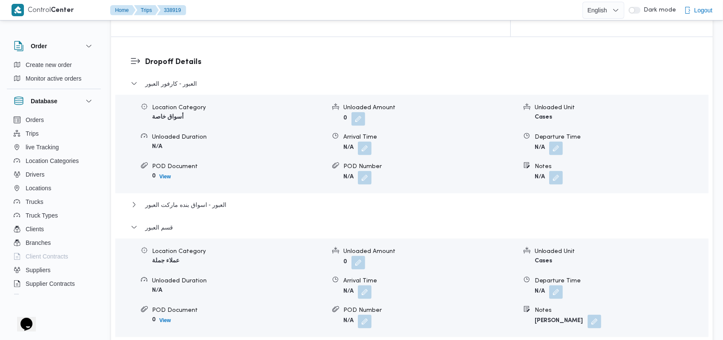
scroll to position [670, 0]
click at [169, 197] on div "العبور - كارفور العبور Location Category أسواق خاصة Unloaded Amount 0 Unloaded …" at bounding box center [412, 220] width 563 height 282
click at [169, 223] on span "قسم العبور" at bounding box center [159, 228] width 28 height 10
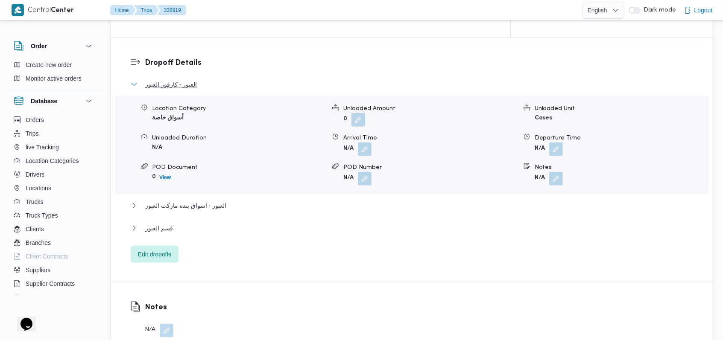
click at [183, 79] on span "العبور - كارفور العبور" at bounding box center [171, 84] width 52 height 10
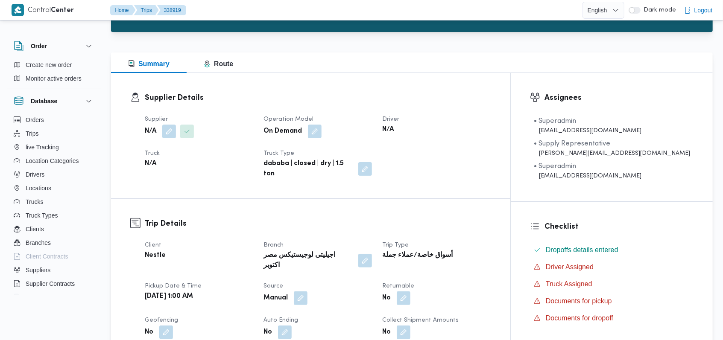
scroll to position [0, 0]
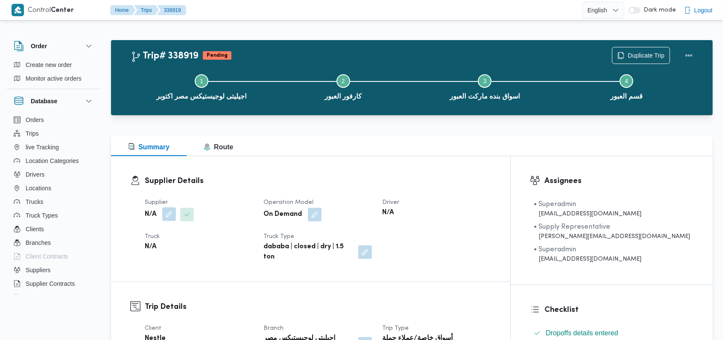
click at [172, 213] on button "button" at bounding box center [169, 214] width 14 height 14
click at [157, 233] on div "Search" at bounding box center [152, 248] width 64 height 17
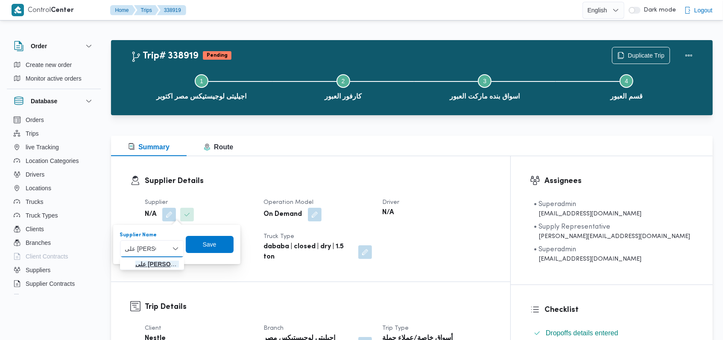
type input "على سليمان"
click at [162, 233] on span "على سليمان محمد سليمان مسلم" at bounding box center [157, 264] width 44 height 10
click at [212, 233] on div "Supplier Name على سليمان محمد سليمان مسلم Combo box. Selected. على سليمان محمد …" at bounding box center [167, 244] width 150 height 27
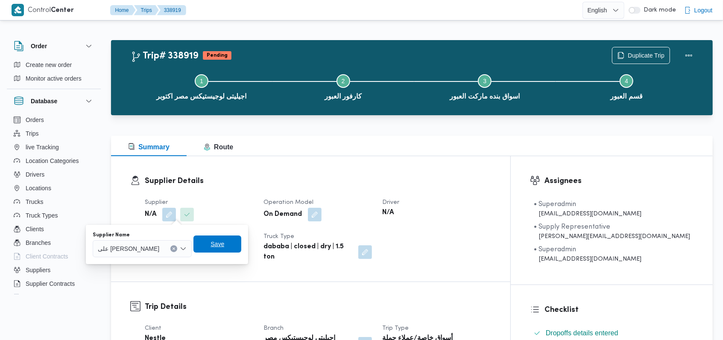
click at [241, 233] on span "Save" at bounding box center [217, 244] width 48 height 17
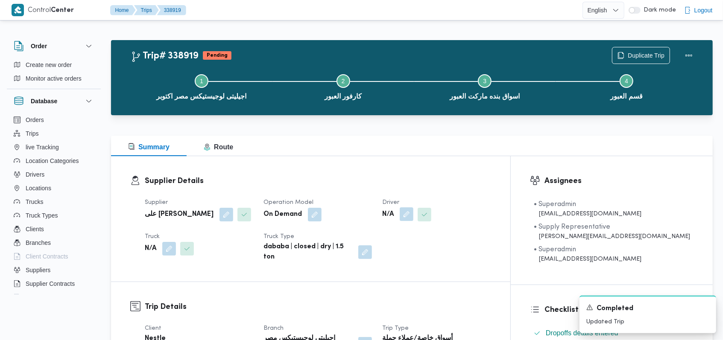
click at [291, 215] on button "button" at bounding box center [407, 214] width 14 height 14
click at [291, 233] on div "Search" at bounding box center [423, 248] width 64 height 17
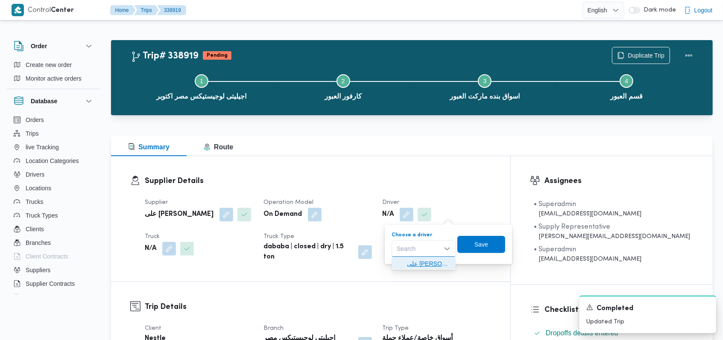
click at [291, 233] on span "على سليمان محمد سليمان مسلم" at bounding box center [429, 264] width 44 height 10
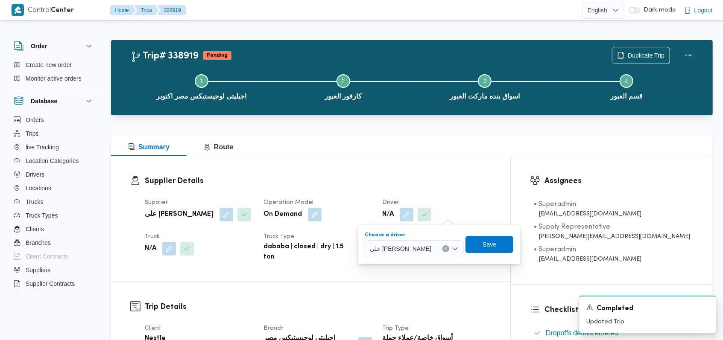
click at [291, 233] on div "Choose a driver على سليمان محمد سليمان مسلم Combo box. Selected. على سليمان محم…" at bounding box center [439, 244] width 150 height 27
click at [291, 233] on span "Save" at bounding box center [489, 244] width 48 height 17
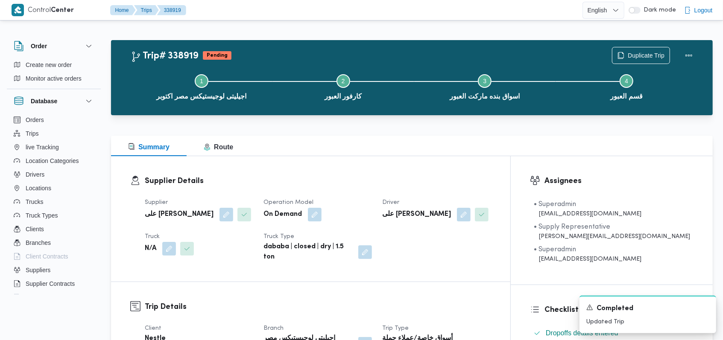
click at [153, 233] on b "N/A" at bounding box center [151, 249] width 12 height 10
click at [162, 233] on span at bounding box center [167, 249] width 18 height 14
click at [166, 233] on button "button" at bounding box center [169, 249] width 14 height 14
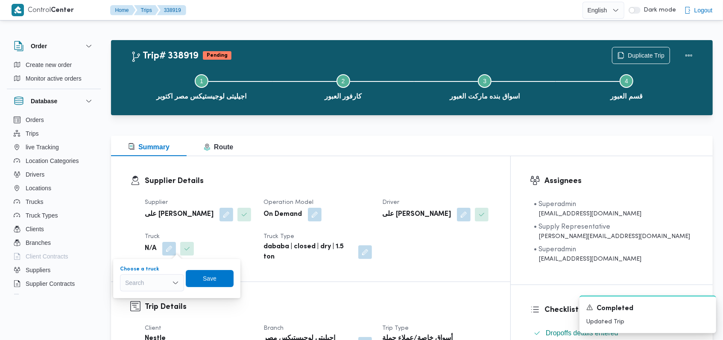
click at [161, 233] on div "Search" at bounding box center [152, 282] width 64 height 17
click at [225, 233] on div "N/A" at bounding box center [199, 248] width 110 height 15
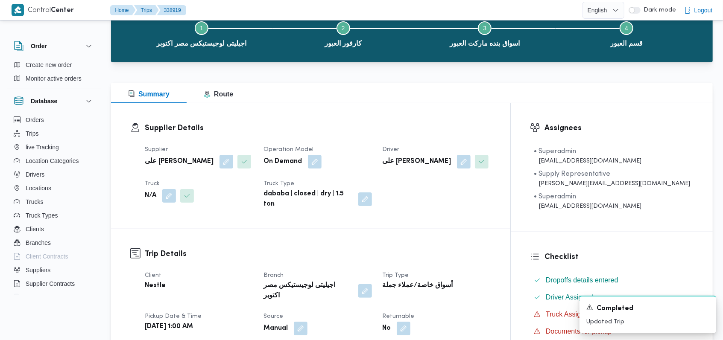
scroll to position [114, 0]
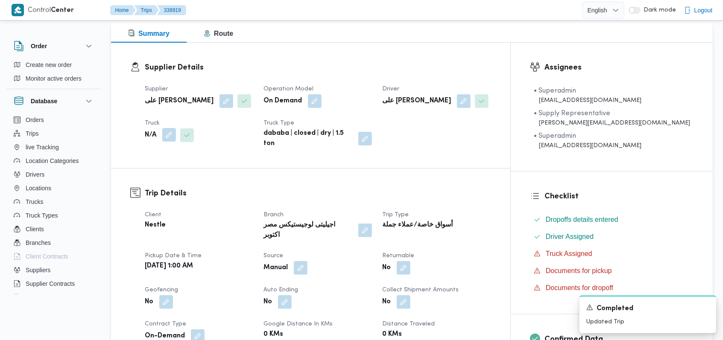
click at [170, 131] on button "button" at bounding box center [169, 135] width 14 height 14
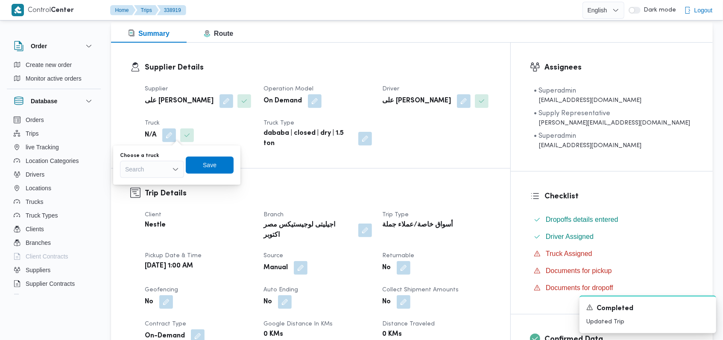
click at [164, 161] on div "Search" at bounding box center [152, 169] width 64 height 17
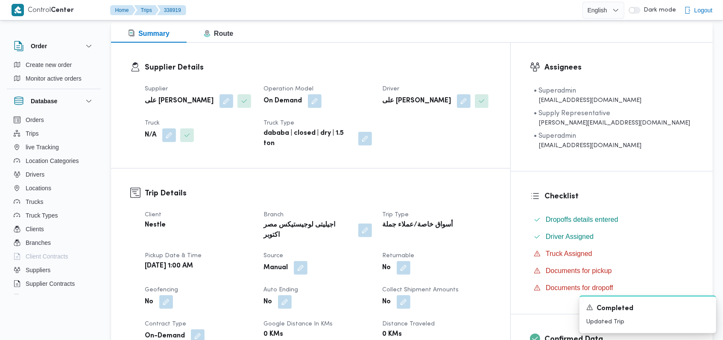
click at [246, 210] on dt "Client" at bounding box center [199, 215] width 108 height 10
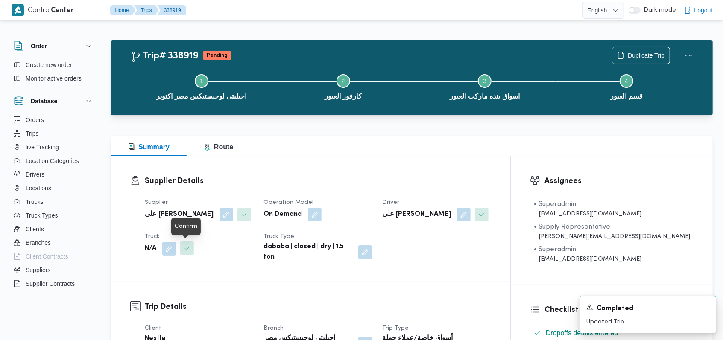
scroll to position [57, 0]
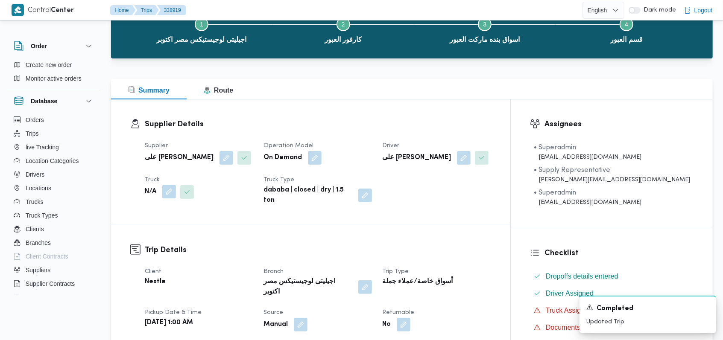
click at [167, 186] on button "button" at bounding box center [169, 192] width 14 height 14
click at [156, 227] on div "Search" at bounding box center [152, 226] width 64 height 17
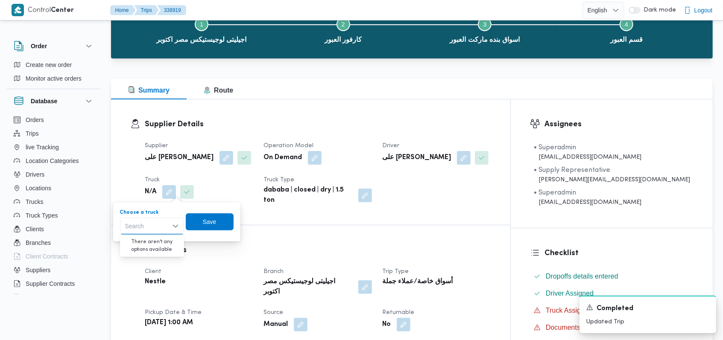
click at [222, 233] on dt "Client" at bounding box center [199, 272] width 108 height 10
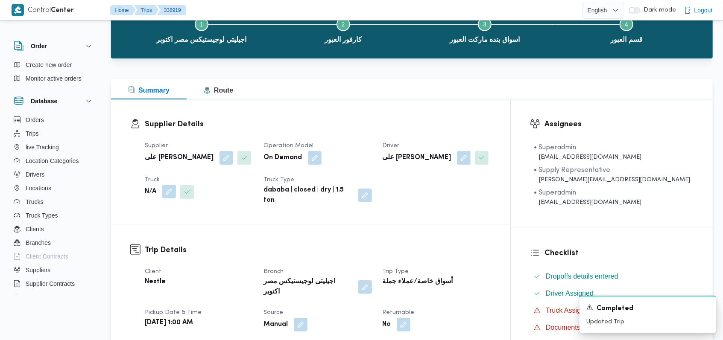
click at [169, 198] on button "button" at bounding box center [169, 192] width 14 height 14
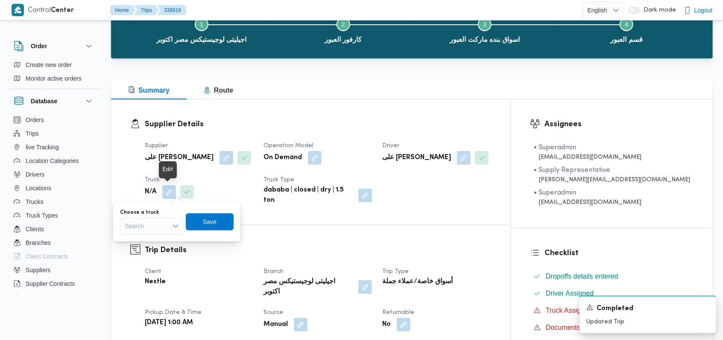
click at [155, 225] on div "Search" at bounding box center [152, 226] width 64 height 17
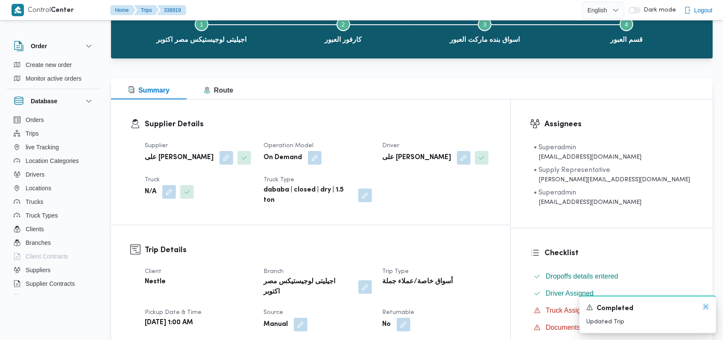
click at [291, 233] on icon "Dismiss toast" at bounding box center [705, 306] width 7 height 7
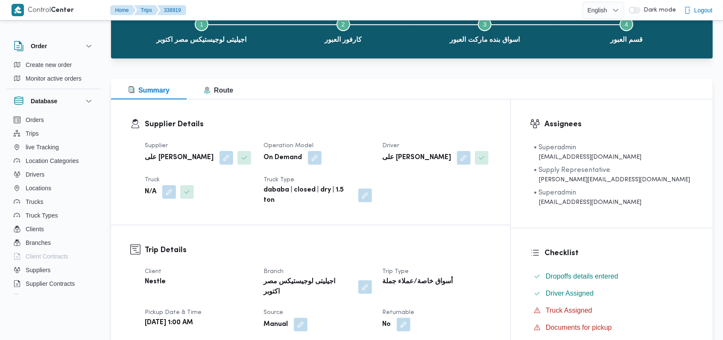
click at [291, 233] on h3 "Trip Details" at bounding box center [318, 251] width 346 height 12
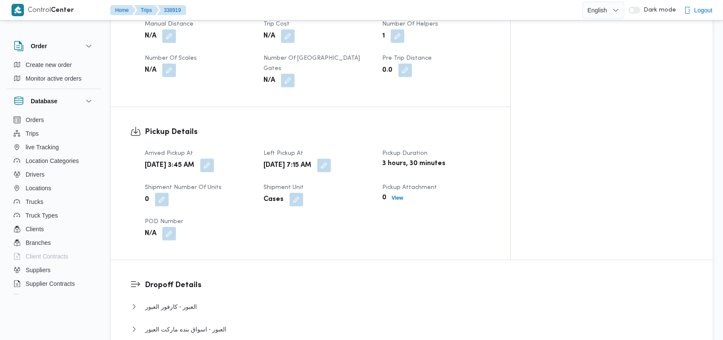
scroll to position [512, 0]
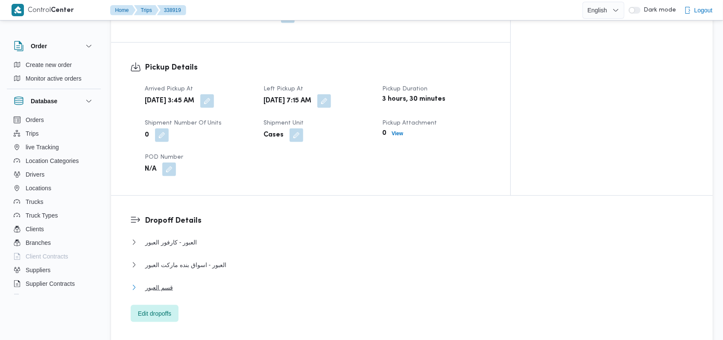
click at [173, 233] on button "قسم العبور" at bounding box center [412, 288] width 563 height 10
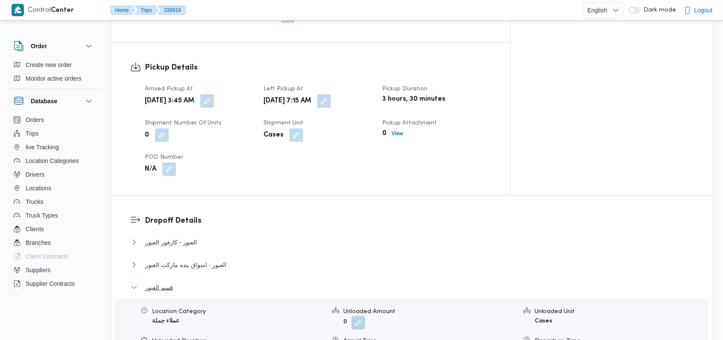
click at [173, 233] on button "قسم العبور" at bounding box center [412, 288] width 563 height 10
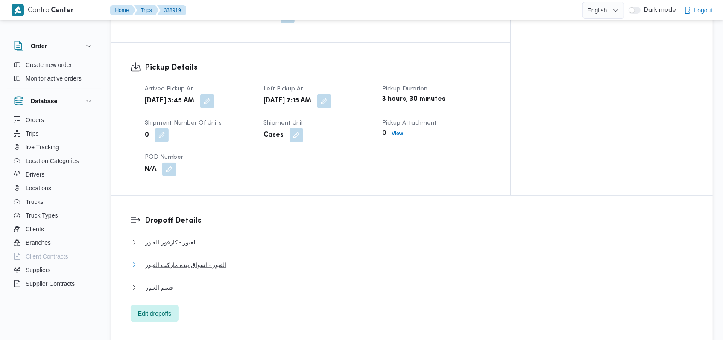
click at [189, 233] on span "العبور - اسواق بنده ماركت العبور" at bounding box center [185, 265] width 81 height 10
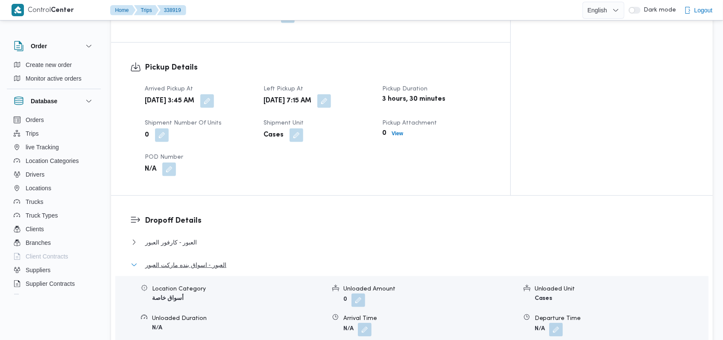
click at [189, 233] on span "العبور - اسواق بنده ماركت العبور" at bounding box center [185, 265] width 81 height 10
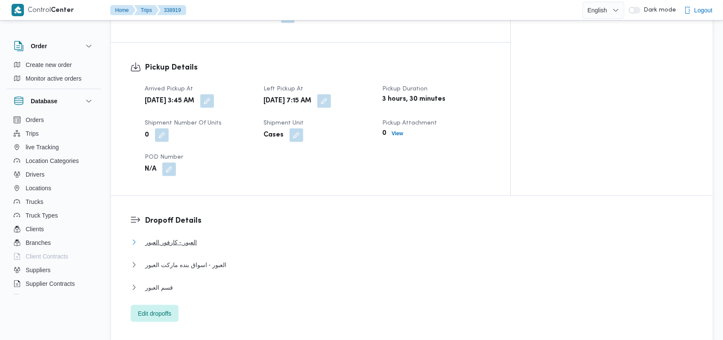
click at [190, 233] on span "العبور - كارفور العبور" at bounding box center [171, 242] width 52 height 10
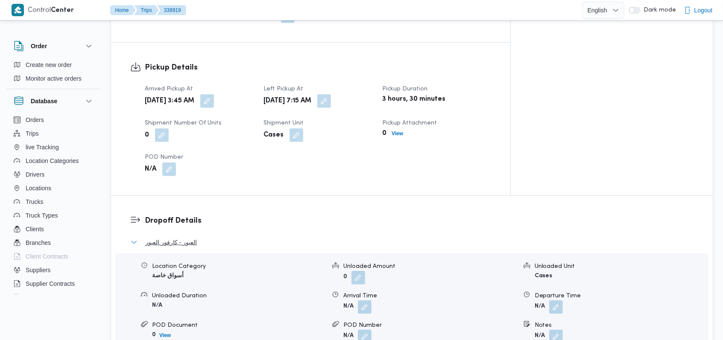
click at [190, 233] on span "العبور - كارفور العبور" at bounding box center [171, 242] width 52 height 10
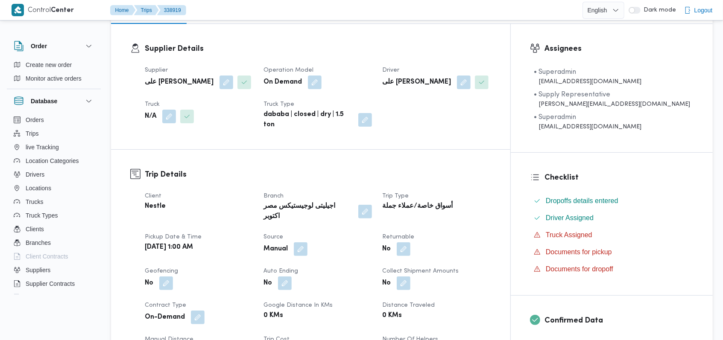
scroll to position [114, 0]
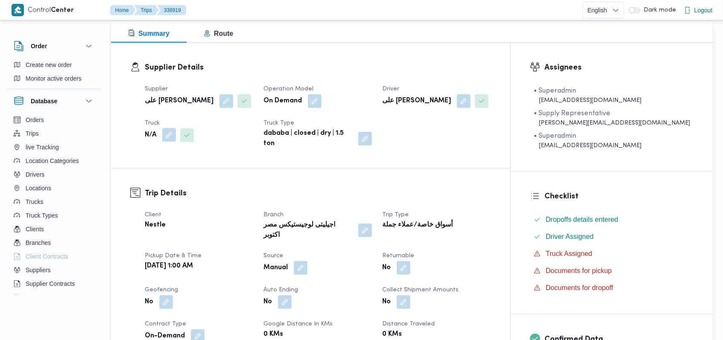
click at [168, 136] on button "button" at bounding box center [169, 135] width 14 height 14
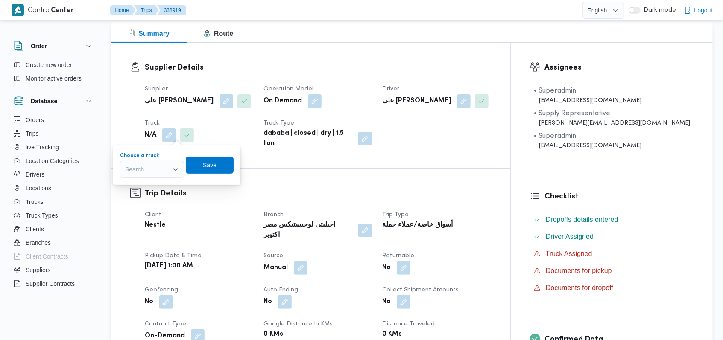
click at [160, 166] on div "Search" at bounding box center [152, 169] width 64 height 17
click at [207, 219] on div "Nestle" at bounding box center [199, 225] width 110 height 12
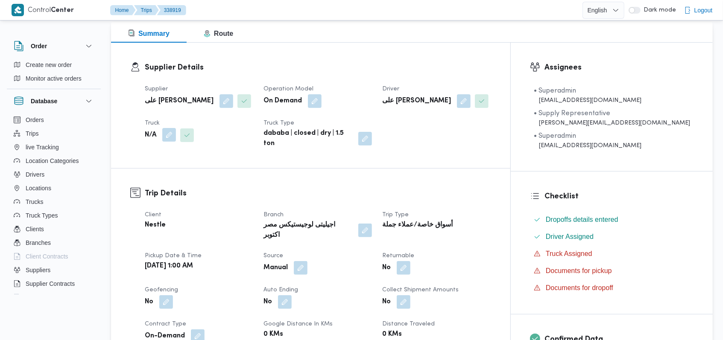
click at [163, 137] on button "button" at bounding box center [169, 135] width 14 height 14
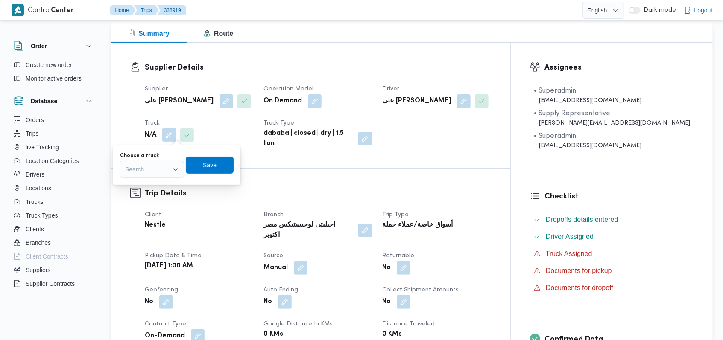
click at [157, 182] on div "You are in a dialog. To close this dialog, hit escape. Choose a truck Search Sa…" at bounding box center [176, 165] width 127 height 39
click at [158, 175] on div "Search" at bounding box center [152, 169] width 64 height 17
click at [159, 186] on span "قنو2498 | null" at bounding box center [157, 185] width 44 height 10
click at [250, 158] on div "Supplier Details Supplier على سليمان محمد سليمان مسلم Operation Model On Demand…" at bounding box center [310, 105] width 399 height 125
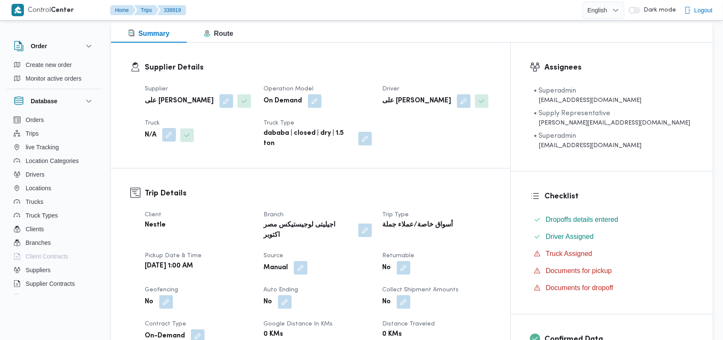
click at [176, 135] on button "button" at bounding box center [169, 135] width 14 height 14
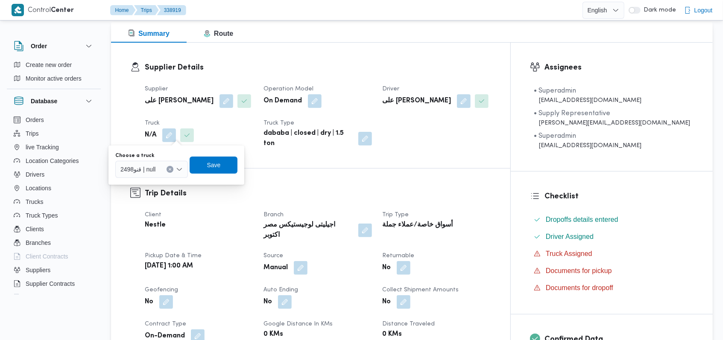
click at [156, 164] on div "قنو2498 | null" at bounding box center [151, 169] width 73 height 17
click at [159, 187] on span "قنو2498 | null" at bounding box center [149, 185] width 36 height 10
click at [206, 167] on span "Save" at bounding box center [214, 165] width 48 height 17
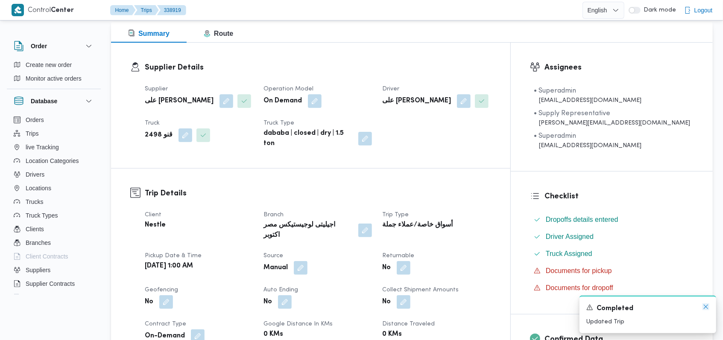
click at [291, 233] on icon "Dismiss toast" at bounding box center [705, 306] width 7 height 7
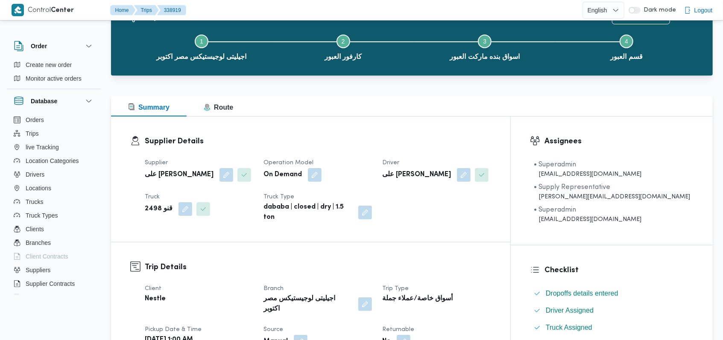
scroll to position [0, 0]
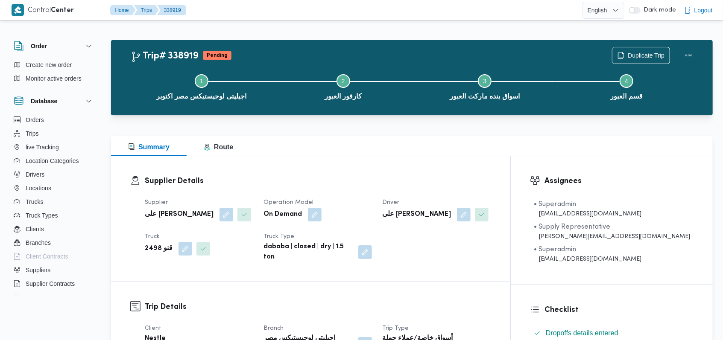
click at [291, 180] on h3 "Supplier Details" at bounding box center [318, 181] width 346 height 12
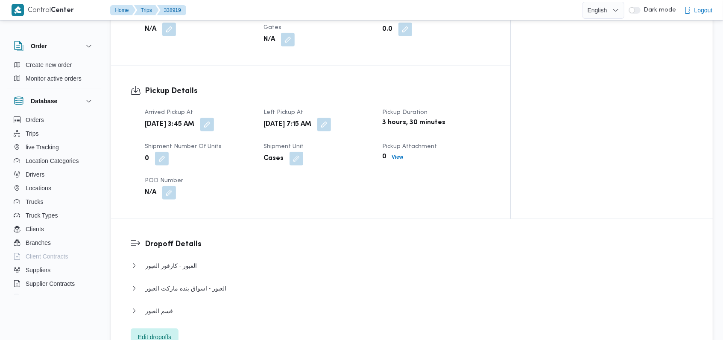
scroll to position [569, 0]
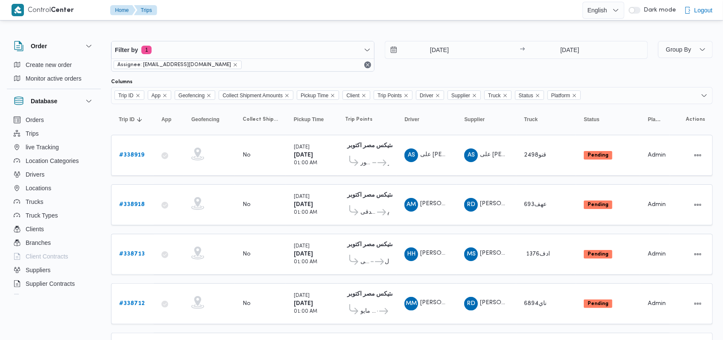
click at [291, 73] on div "Filter by 1 Assignee: mostafa.elrouby@illa.com.eg 22/9/2025 → 22/9/2025" at bounding box center [379, 56] width 547 height 41
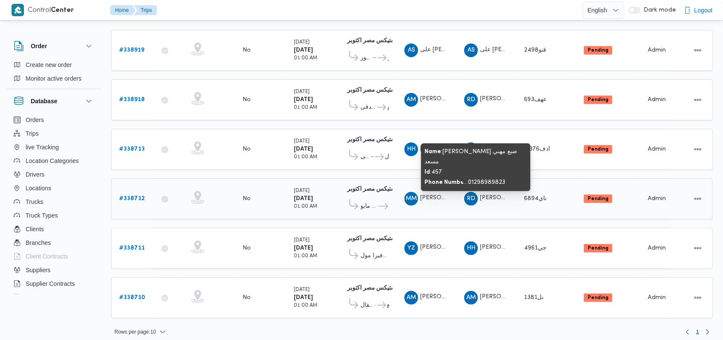
click at [291, 195] on span "راجح ضبع مهني مسعد" at bounding box center [525, 198] width 91 height 6
copy tr "راجح ضبع مهني مسعد Truck"
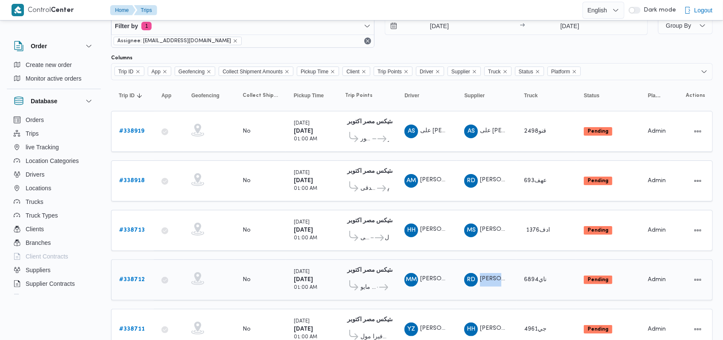
scroll to position [0, 0]
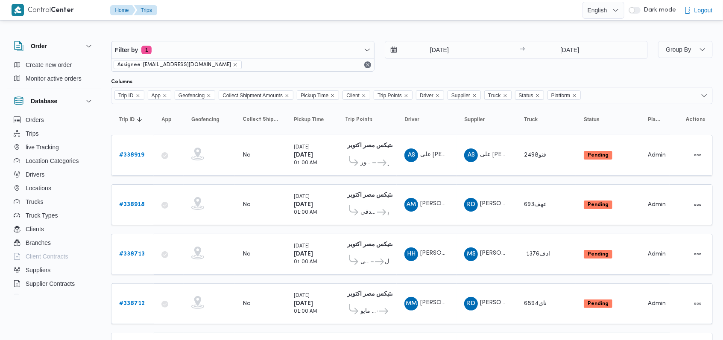
click at [291, 72] on div "Filter by 1 Assignee: mostafa.elrouby@illa.com.eg 22/9/2025 → 22/9/2025" at bounding box center [379, 56] width 547 height 41
click at [291, 38] on div "Filter by 1 Assignee: mostafa.elrouby@illa.com.eg 22/9/2025 → 22/9/2025" at bounding box center [379, 56] width 547 height 41
click at [291, 51] on input "[DATE]" at bounding box center [433, 49] width 97 height 17
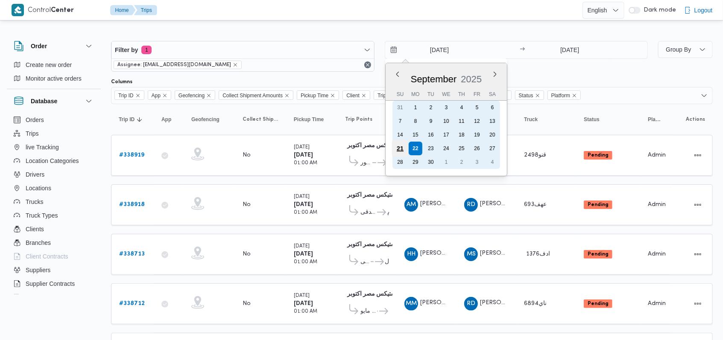
click at [291, 147] on div "21" at bounding box center [399, 148] width 16 height 16
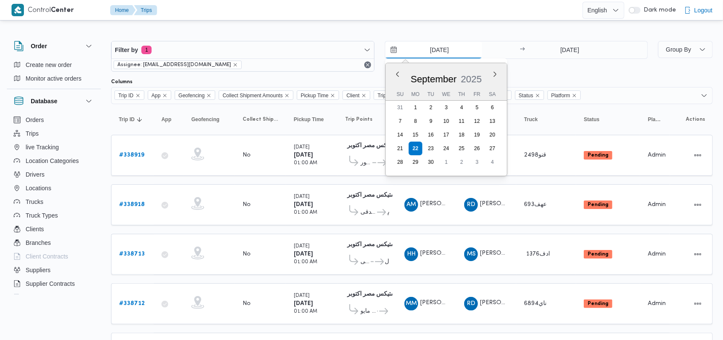
type input "21/9/2025"
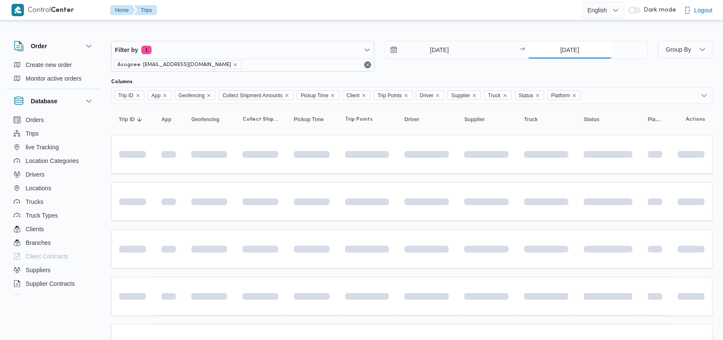
click at [291, 56] on input "[DATE]" at bounding box center [569, 49] width 85 height 17
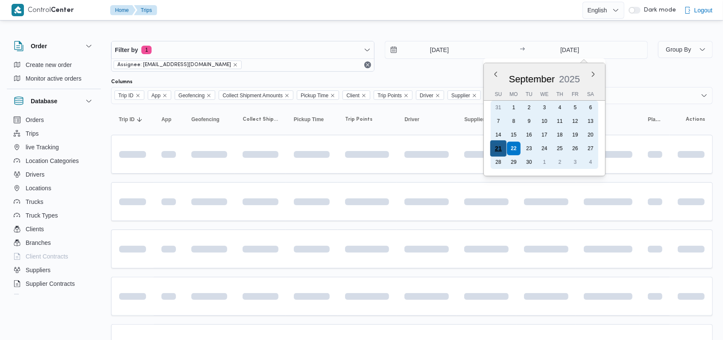
click at [291, 149] on div "21" at bounding box center [498, 148] width 16 height 16
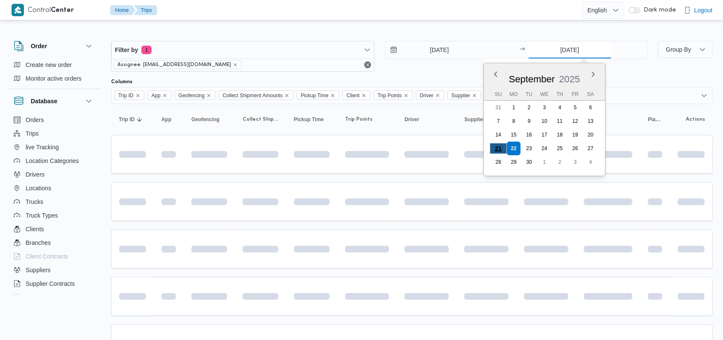
type input "21/9/2025"
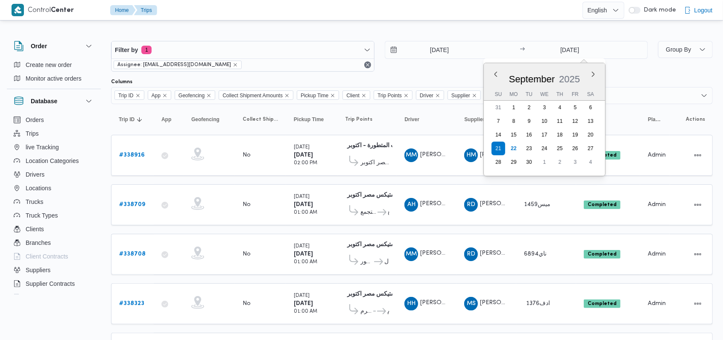
click at [291, 66] on div "21/9/2025 → 21/9/2025 Previous Month Next month September 2025 September 2025 S…" at bounding box center [516, 56] width 263 height 31
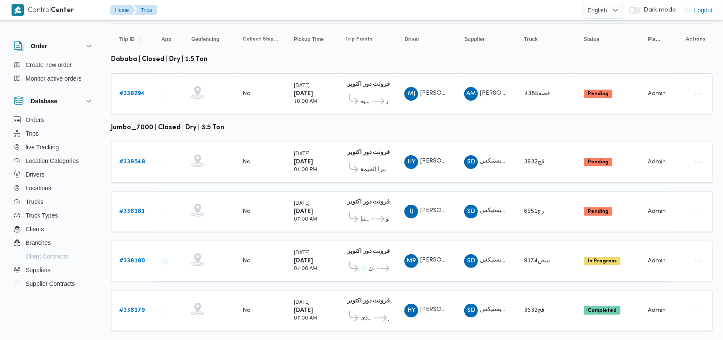
scroll to position [80, 0]
click at [305, 53] on table "Trip ID Click to sort in ascending order App Click to sort in ascending order G…" at bounding box center [411, 182] width 601 height 316
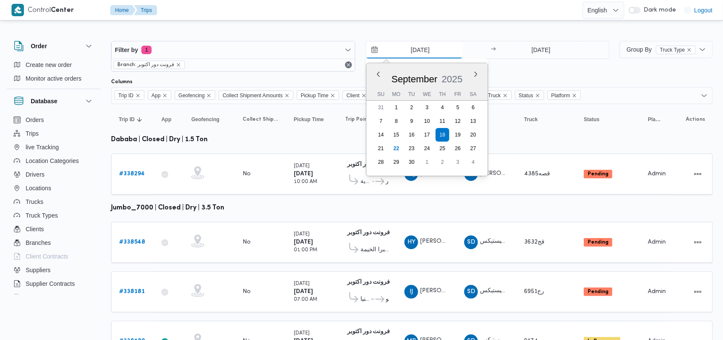
click at [305, 50] on input "[DATE]" at bounding box center [414, 49] width 97 height 17
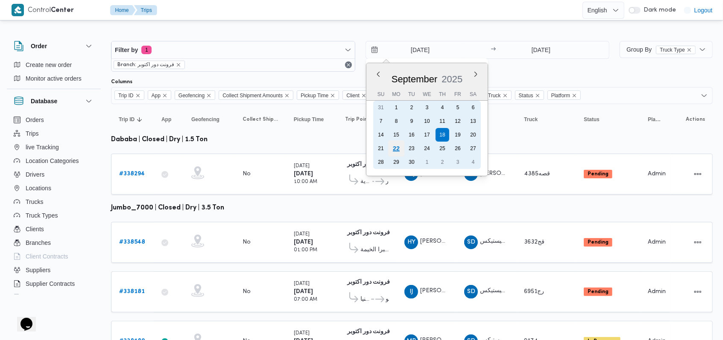
click at [305, 146] on div "22" at bounding box center [396, 148] width 16 height 16
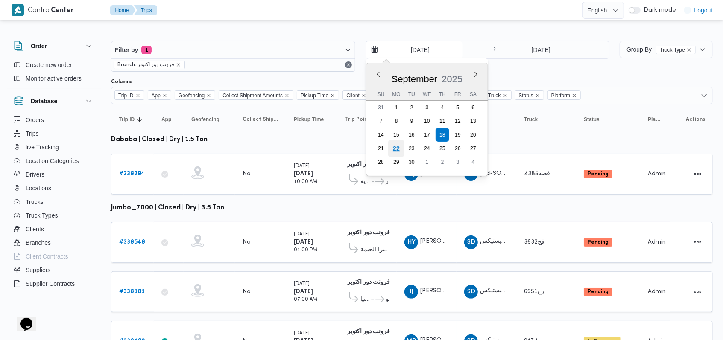
type input "[DATE]"
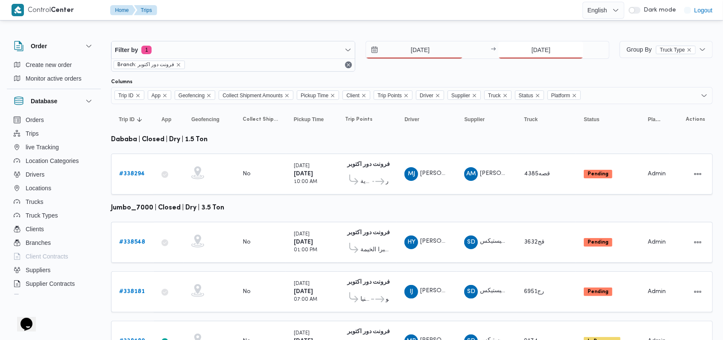
click at [305, 50] on input "[DATE]" at bounding box center [540, 49] width 85 height 17
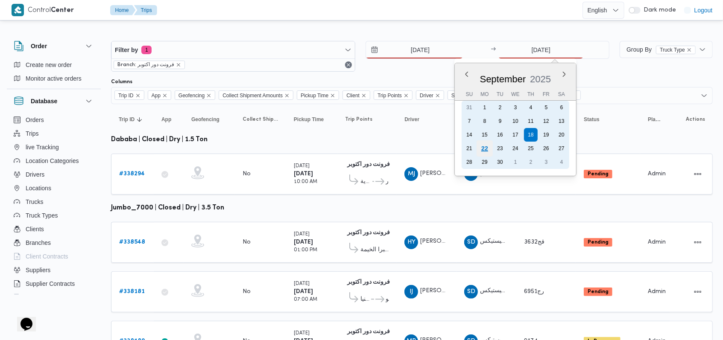
click at [305, 150] on div "22" at bounding box center [484, 148] width 16 height 16
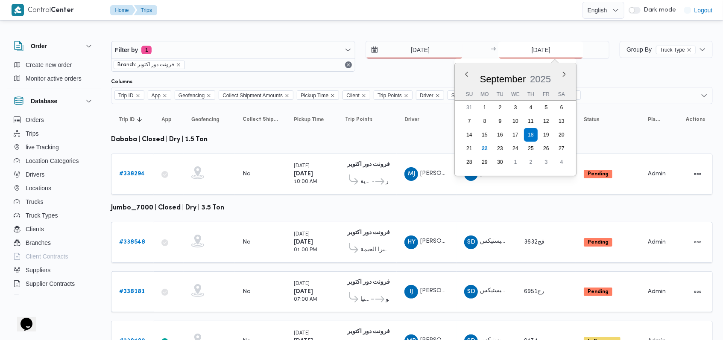
type input "22/9/2025"
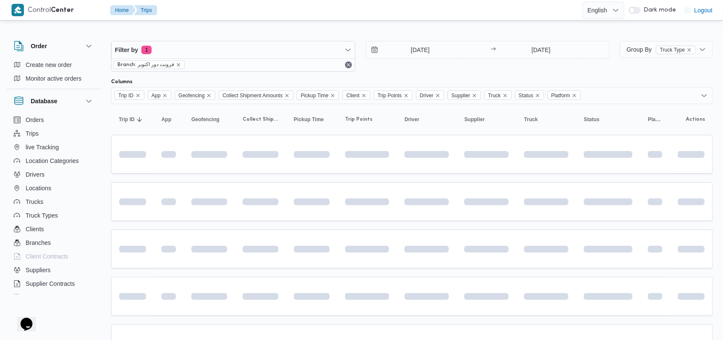
click at [305, 66] on div "22/9/2025 → 22/9/2025" at bounding box center [487, 56] width 244 height 31
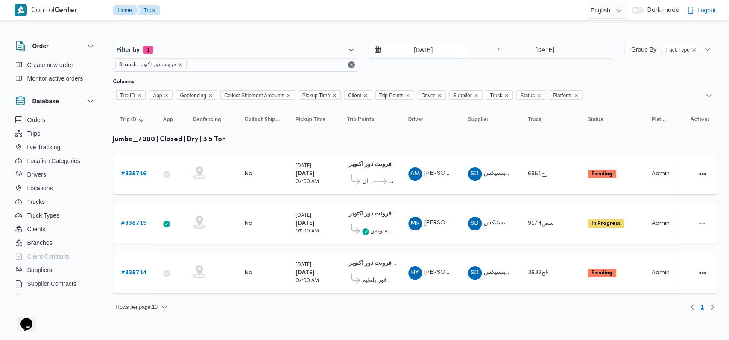
click at [305, 58] on input "22/9/2025" at bounding box center [417, 49] width 97 height 17
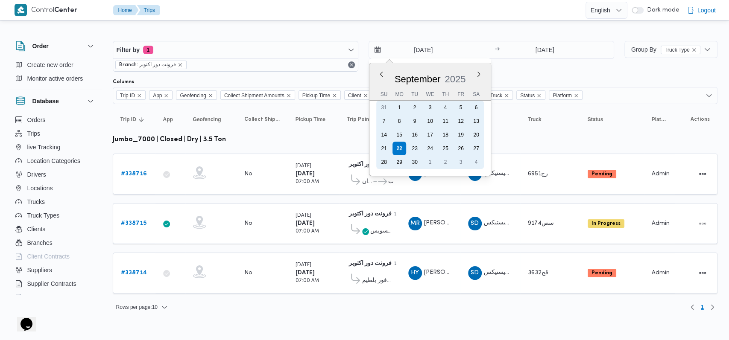
click at [305, 147] on div "21" at bounding box center [384, 149] width 14 height 14
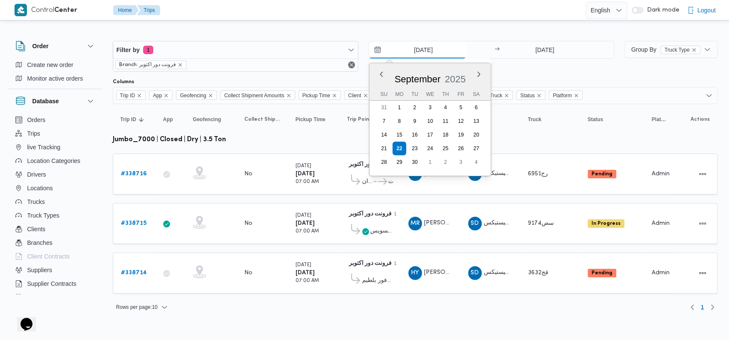
type input "21/9/2025"
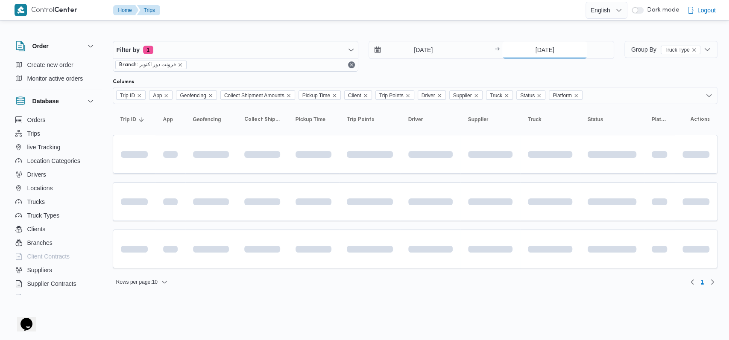
click at [305, 47] on input "22/9/2025" at bounding box center [544, 49] width 85 height 17
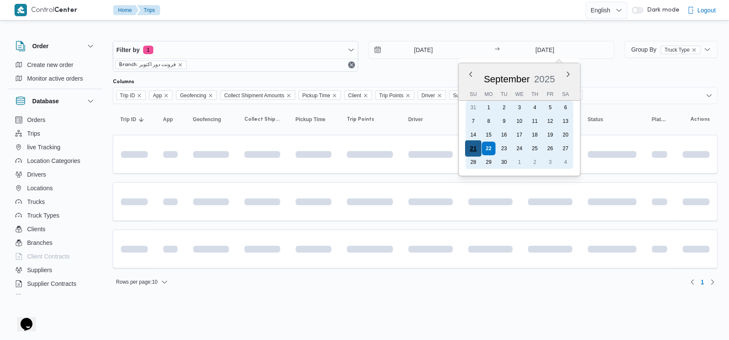
click at [305, 151] on div "21" at bounding box center [473, 148] width 16 height 16
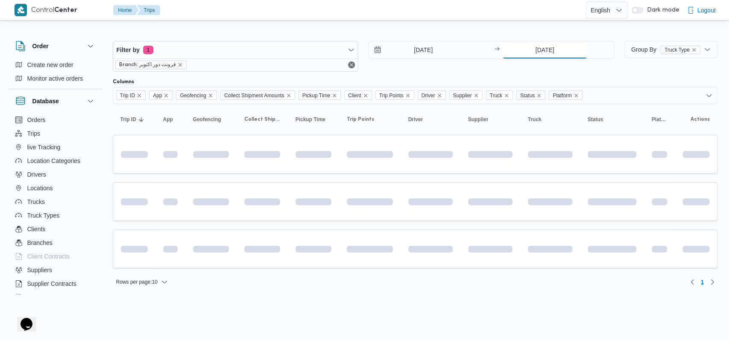
type input "21/9/2025"
click at [305, 71] on div "21/9/2025 → 21/9/2025" at bounding box center [490, 56] width 245 height 31
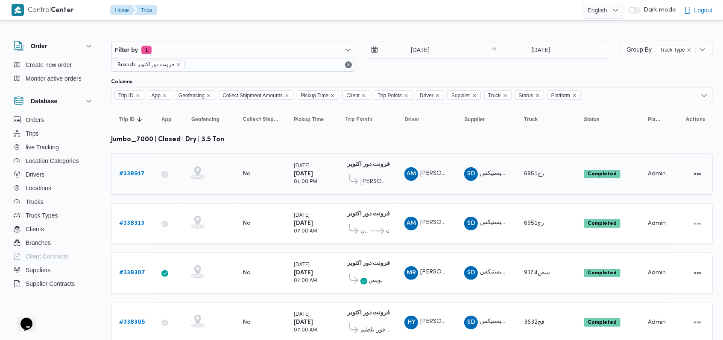
click at [137, 172] on b "# 338917" at bounding box center [132, 174] width 26 height 6
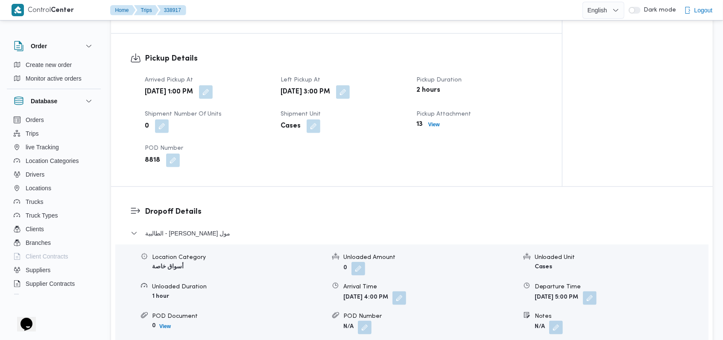
scroll to position [626, 0]
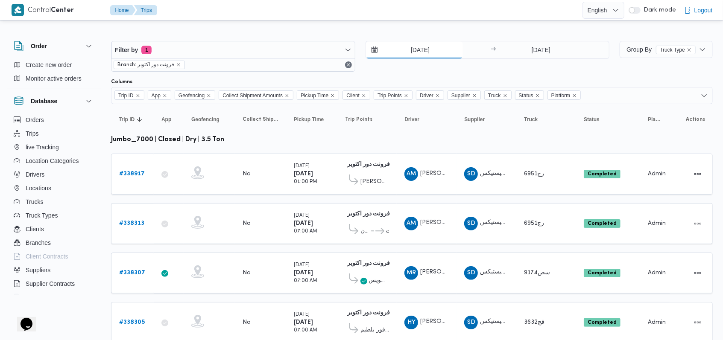
click at [305, 50] on input "21/9/2025" at bounding box center [414, 49] width 97 height 17
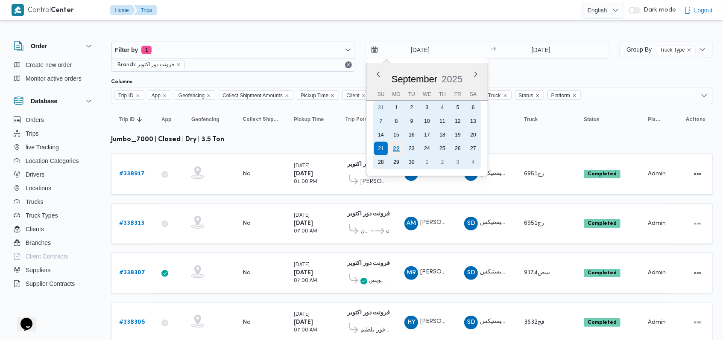
click at [305, 146] on div "22" at bounding box center [396, 148] width 16 height 16
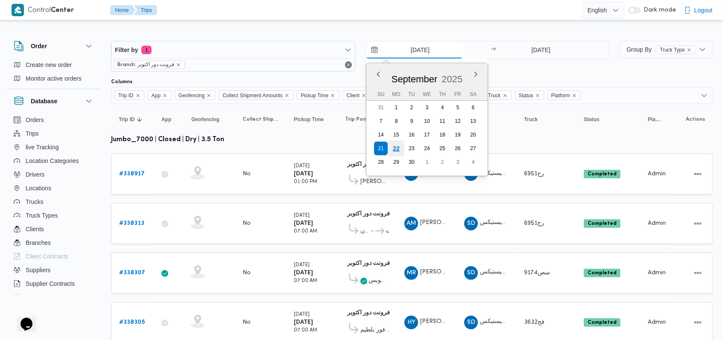
type input "22/9/2025"
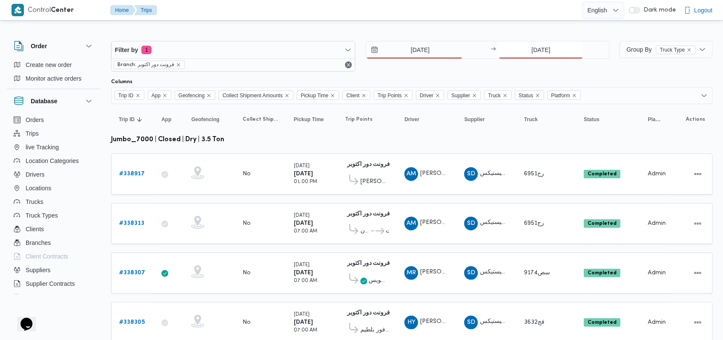
click at [305, 51] on input "21/9/2025" at bounding box center [540, 49] width 85 height 17
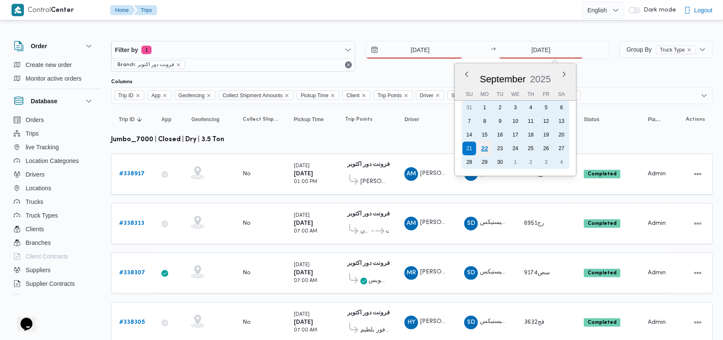
click at [305, 145] on div "22" at bounding box center [484, 148] width 16 height 16
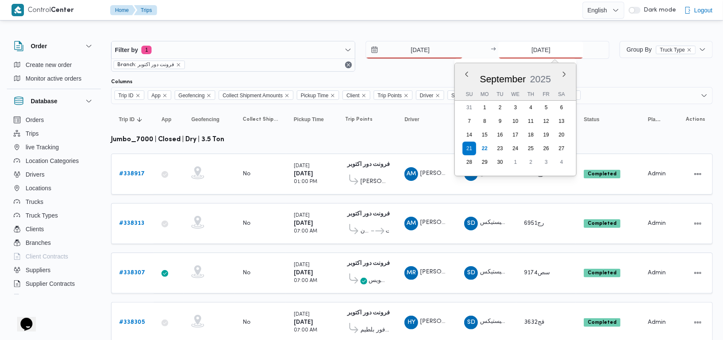
type input "22/9/2025"
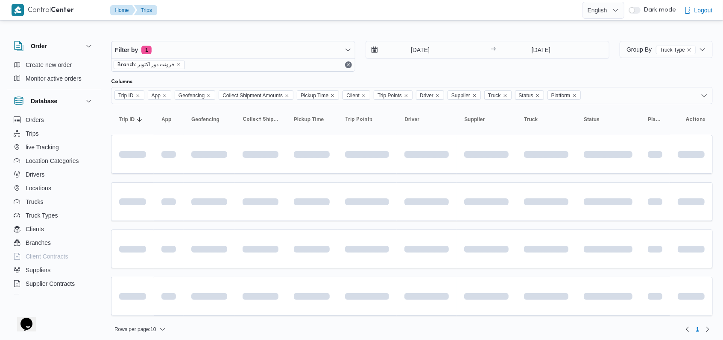
click at [305, 67] on div "22/9/2025 → 22/9/2025" at bounding box center [487, 56] width 244 height 31
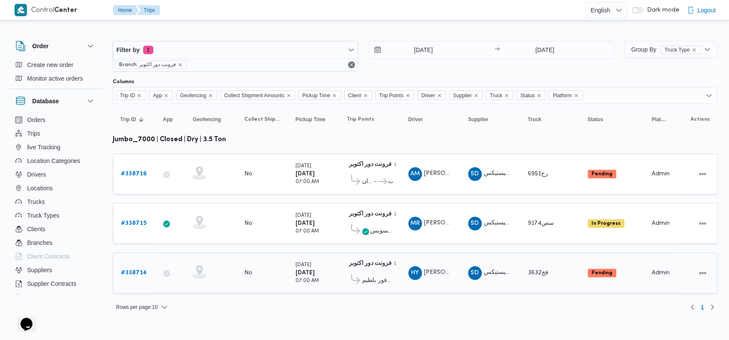
click at [140, 270] on b "# 338714" at bounding box center [134, 273] width 26 height 6
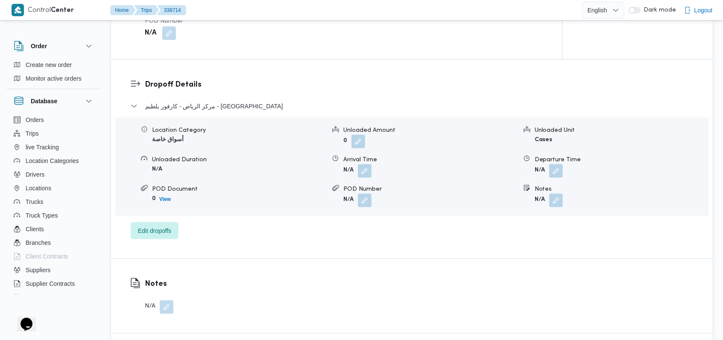
scroll to position [683, 0]
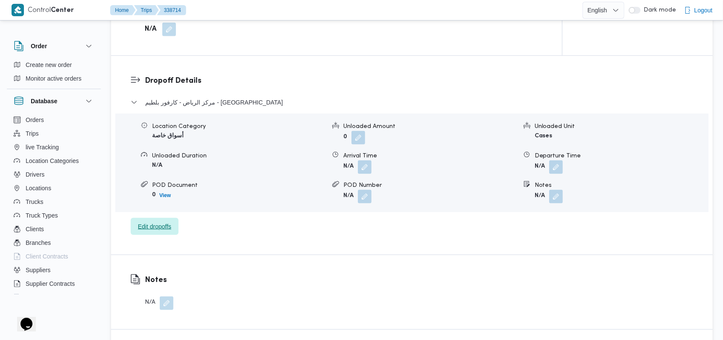
click at [177, 224] on span "Edit dropoffs" at bounding box center [155, 226] width 48 height 17
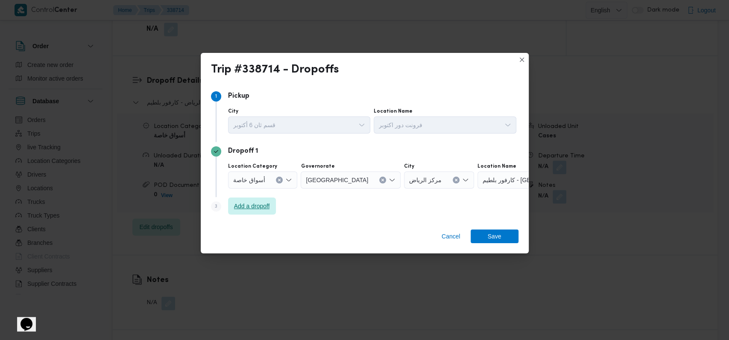
click at [242, 210] on span "Add a dropoff" at bounding box center [252, 206] width 36 height 10
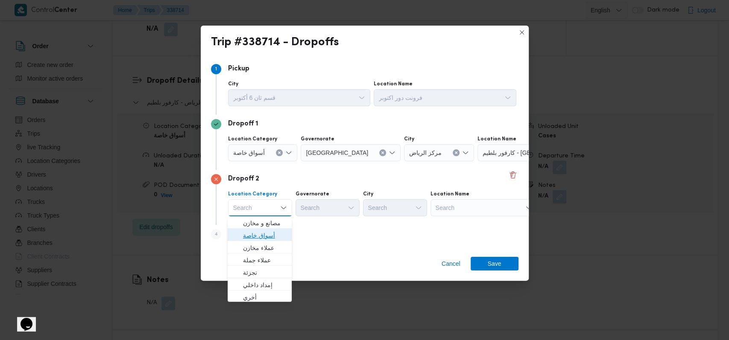
click at [263, 237] on span "أسواق خاصة" at bounding box center [265, 235] width 44 height 10
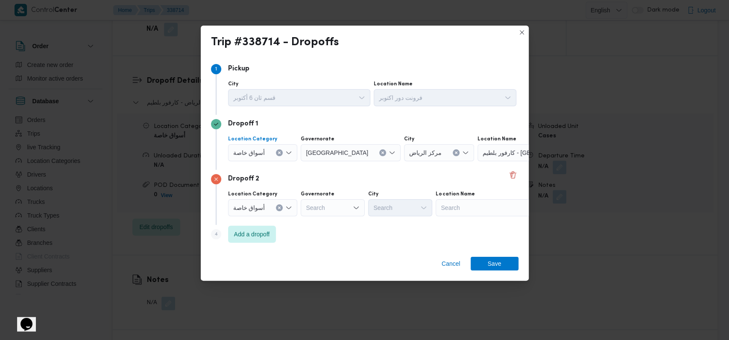
click at [255, 158] on div "أسواق خاصة" at bounding box center [263, 152] width 70 height 17
click at [266, 178] on span "أسواق خاصة" at bounding box center [259, 180] width 32 height 10
click at [305, 155] on div "Search" at bounding box center [488, 152] width 107 height 17
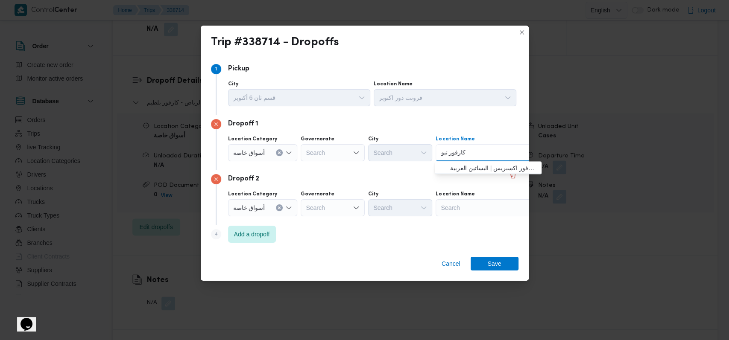
type input "كارفور نيو"
click at [305, 168] on span "كارفور نيو معادي | كارفور اكسبريس | البساتين الغربية" at bounding box center [493, 168] width 86 height 10
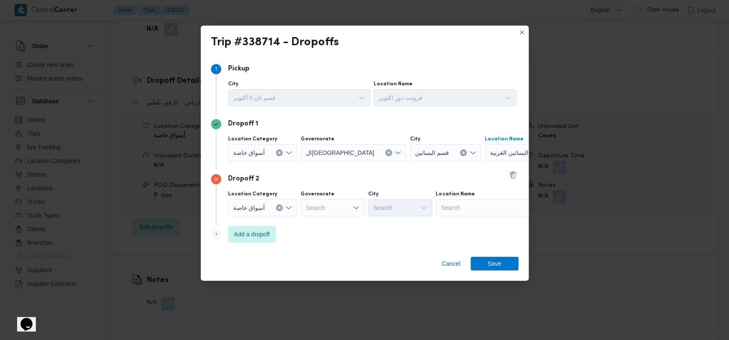
click at [305, 205] on div "Search" at bounding box center [488, 207] width 107 height 17
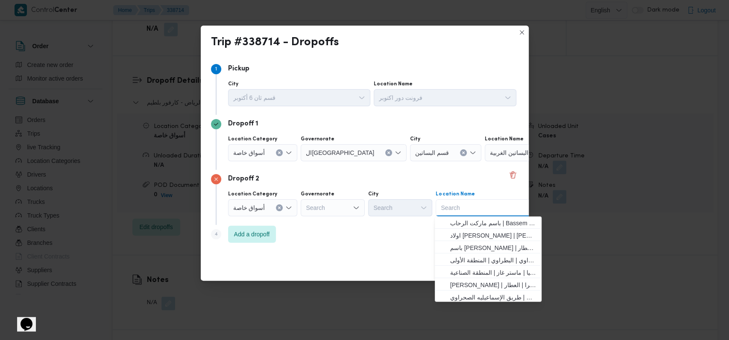
type input "ك"
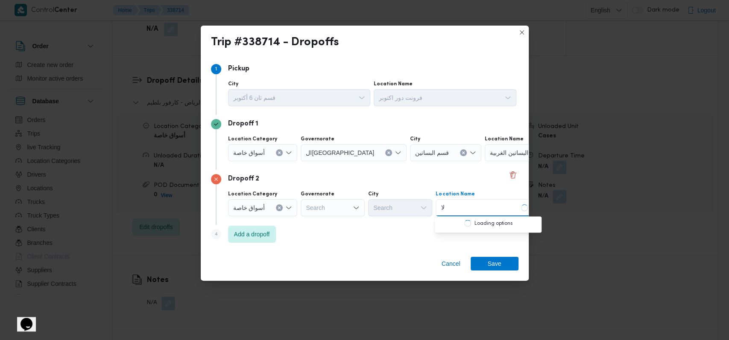
type input "ل"
type input "البارون"
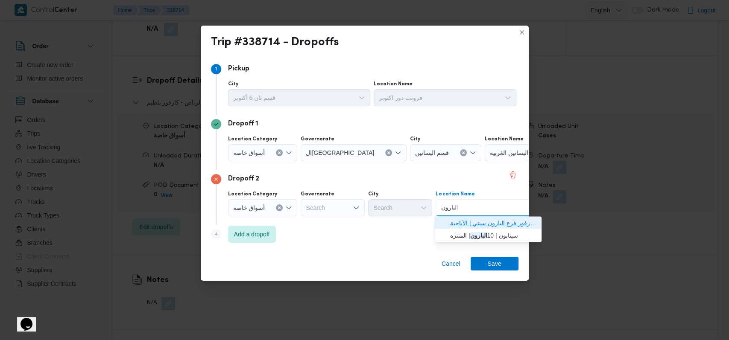
click at [305, 223] on span "كارفور فرع البارون سيتي | كارفور فرع البارون سيتي | الأباجية" at bounding box center [493, 223] width 86 height 10
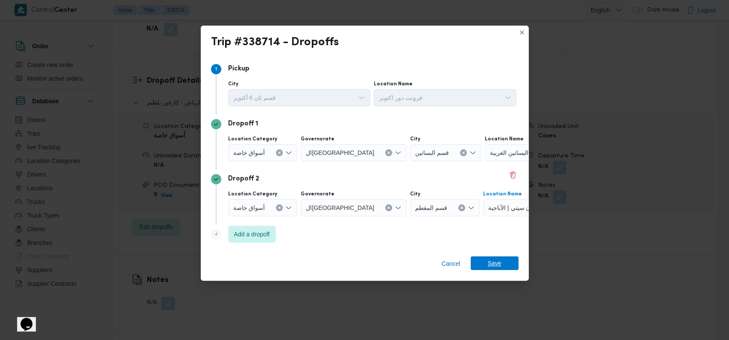
click at [305, 263] on span "Save" at bounding box center [494, 264] width 14 height 14
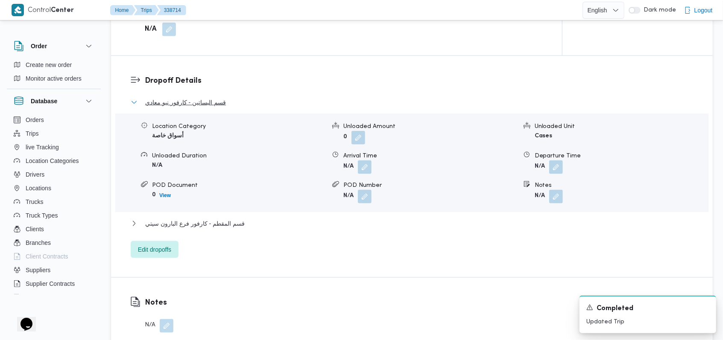
click at [232, 104] on button "قسم البساتين - كارفور نيو معادي" at bounding box center [412, 102] width 563 height 10
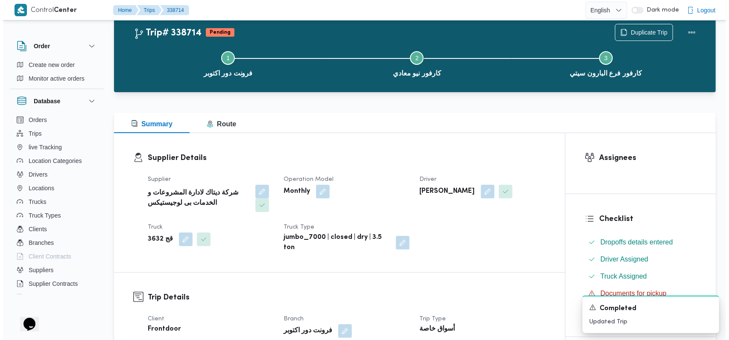
scroll to position [0, 0]
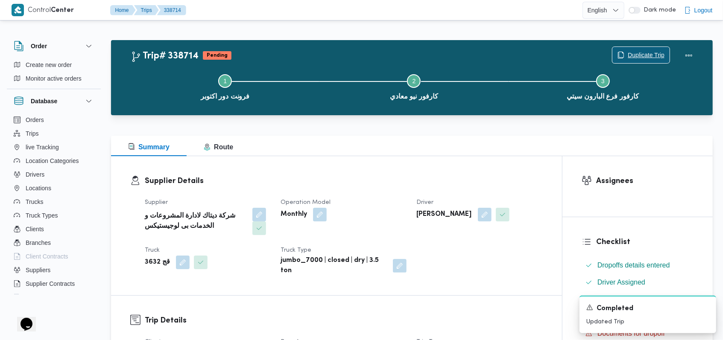
click at [305, 56] on span "Duplicate Trip" at bounding box center [645, 55] width 37 height 10
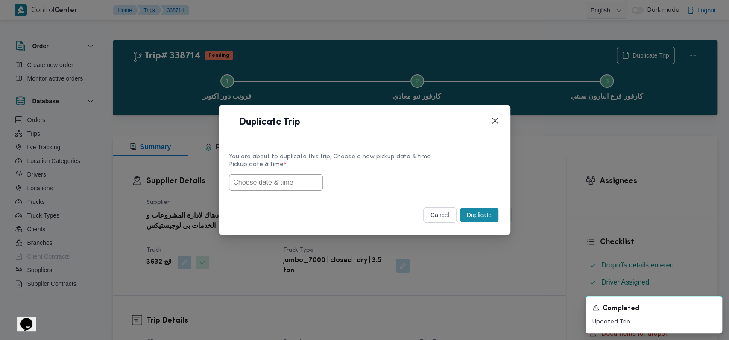
click at [277, 188] on input "text" at bounding box center [276, 183] width 94 height 16
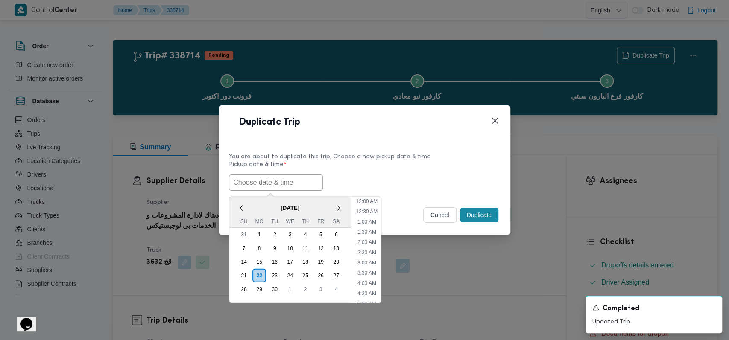
scroll to position [187, 0]
click at [273, 275] on div "23" at bounding box center [274, 275] width 16 height 16
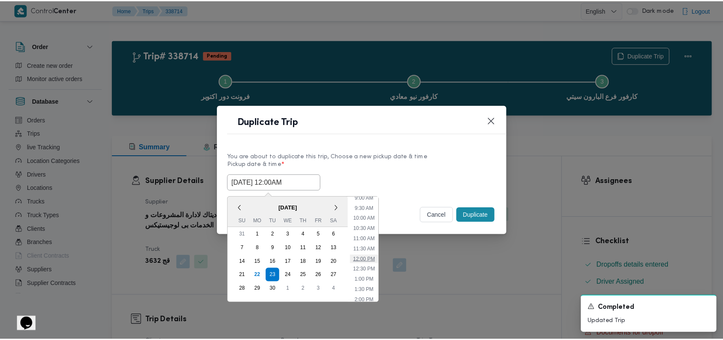
scroll to position [130, 0]
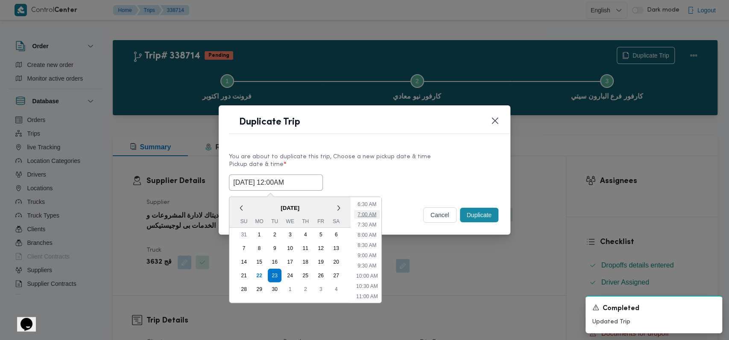
click at [305, 216] on li "7:00 AM" at bounding box center [367, 214] width 26 height 9
type input "23/09/2025 7:00AM"
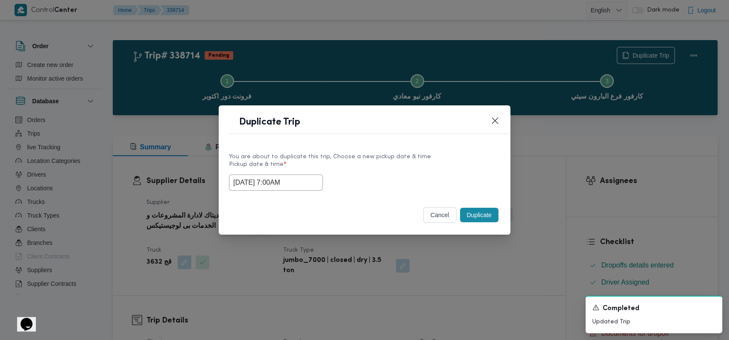
click at [305, 215] on button "Duplicate" at bounding box center [479, 215] width 38 height 15
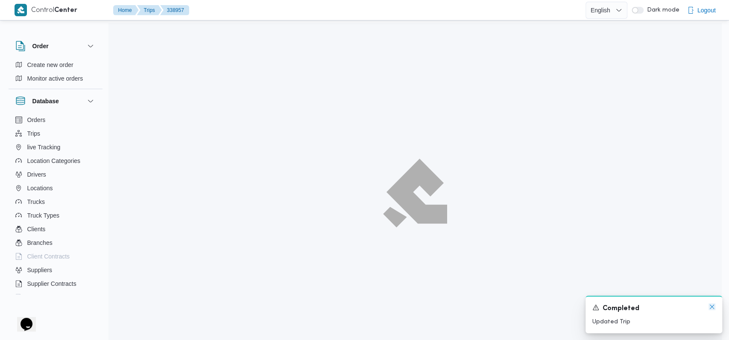
click at [305, 307] on icon "Dismiss toast" at bounding box center [711, 306] width 7 height 7
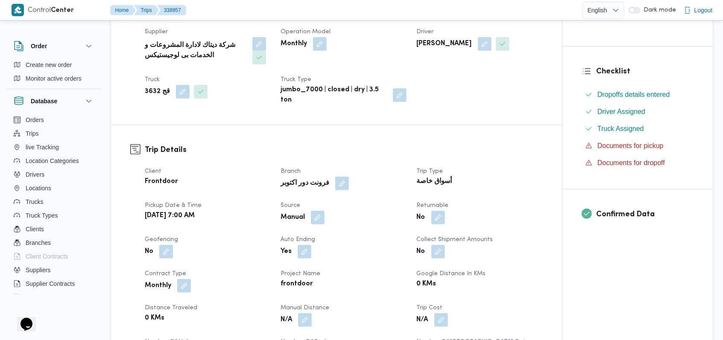
scroll to position [227, 0]
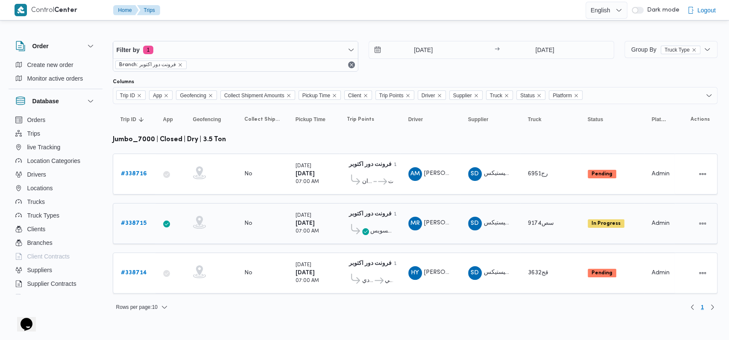
click at [143, 222] on b "# 338715" at bounding box center [134, 224] width 26 height 6
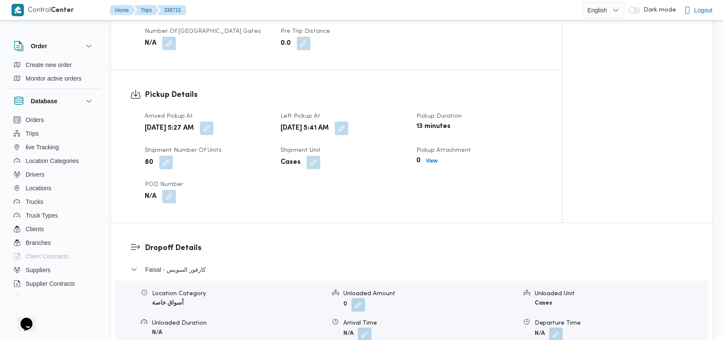
scroll to position [569, 0]
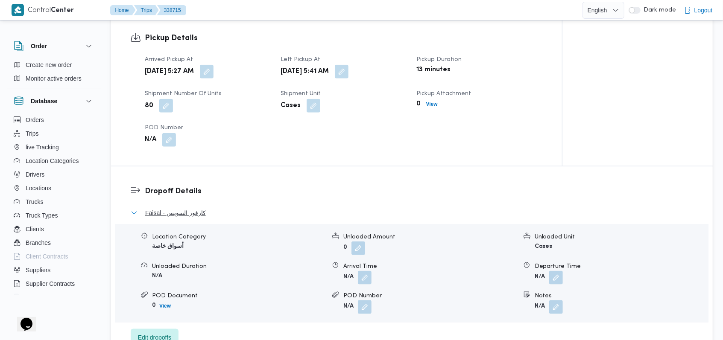
click at [227, 211] on button "Faisal - كارفور السويس" at bounding box center [412, 213] width 563 height 10
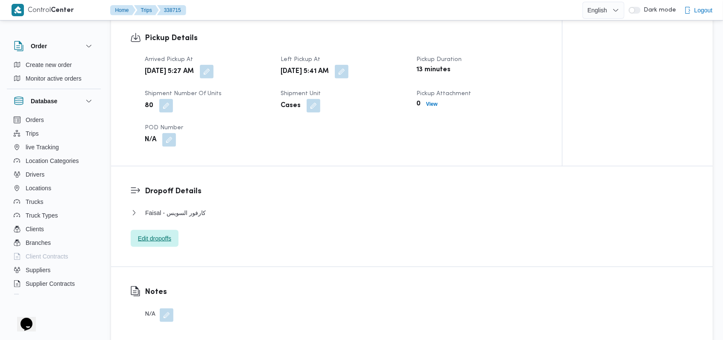
click at [160, 232] on span "Edit dropoffs" at bounding box center [155, 238] width 48 height 17
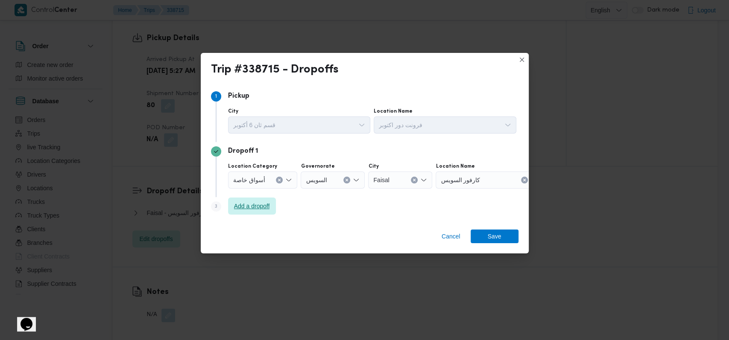
click at [251, 203] on span "Add a dropoff" at bounding box center [252, 206] width 36 height 10
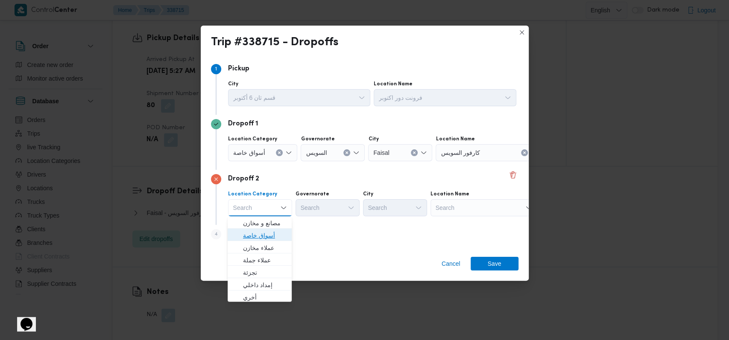
click at [265, 231] on span "أسواق خاصة" at bounding box center [265, 235] width 44 height 10
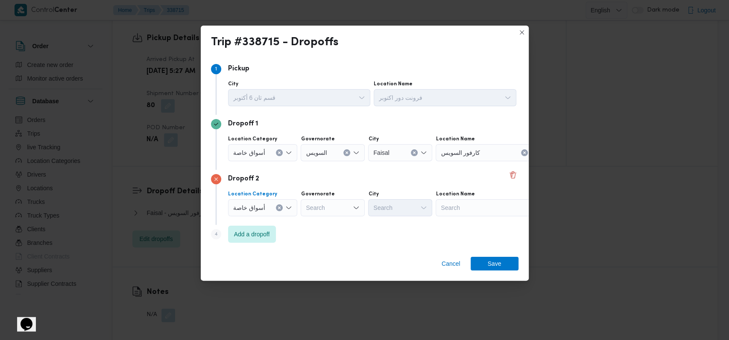
click at [268, 152] on div at bounding box center [268, 153] width 4 height 14
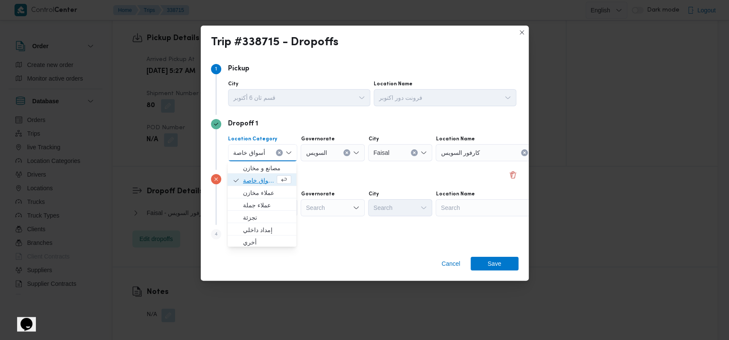
click at [263, 181] on span "أسواق خاصة" at bounding box center [259, 180] width 32 height 10
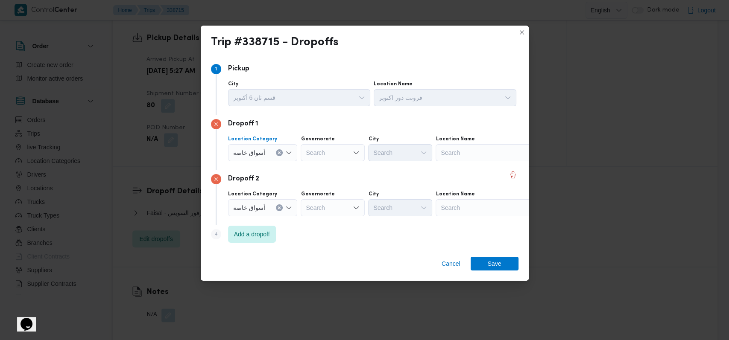
click at [305, 152] on div "Search" at bounding box center [488, 152] width 107 height 17
type input "كارفور فيتال"
drag, startPoint x: 466, startPoint y: 164, endPoint x: 468, endPoint y: 194, distance: 29.5
click at [305, 165] on span "كارفور فيتال ي | موقع ريدكون | null" at bounding box center [493, 168] width 86 height 10
click at [305, 205] on div "Search" at bounding box center [488, 207] width 107 height 17
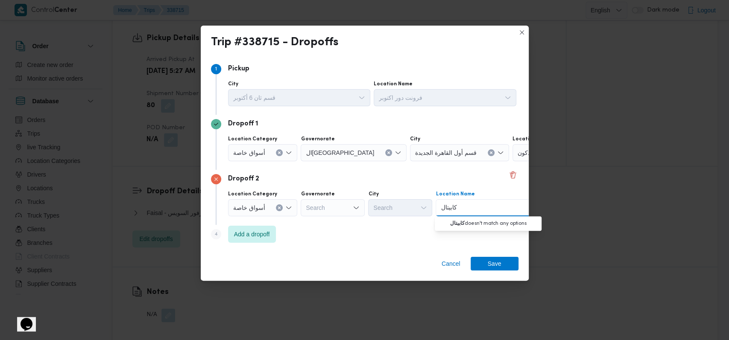
click at [305, 208] on input "كابيتال" at bounding box center [448, 208] width 17 height 10
click at [305, 202] on div "كبيتال كبيتال Combo box. Selected. كبيتال. Selected. Combo box input. Search. T…" at bounding box center [488, 207] width 107 height 17
click at [305, 209] on div "كبيتال كبيتال" at bounding box center [448, 208] width 19 height 14
click at [305, 207] on input "كبيتال" at bounding box center [447, 208] width 15 height 10
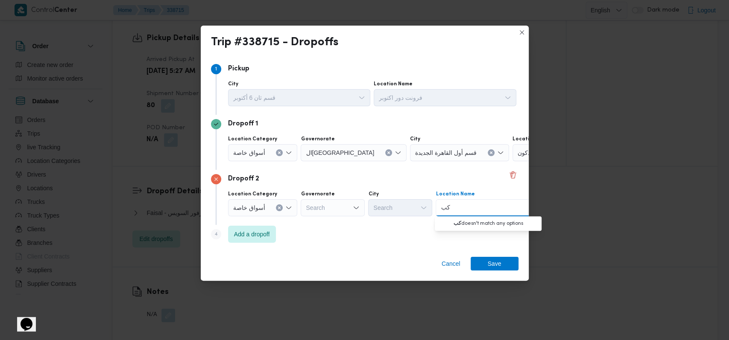
type input "ك"
type input "ب"
type input "افين"
click at [305, 220] on icon "button" at bounding box center [443, 223] width 7 height 7
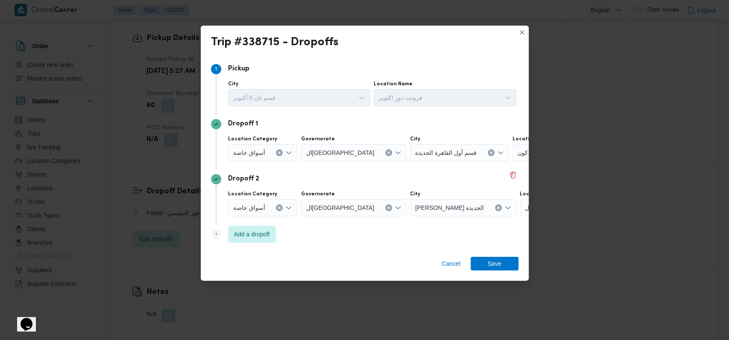
click at [305, 280] on div "Cancel Save" at bounding box center [365, 265] width 328 height 31
click at [305, 263] on span "Save" at bounding box center [494, 264] width 48 height 14
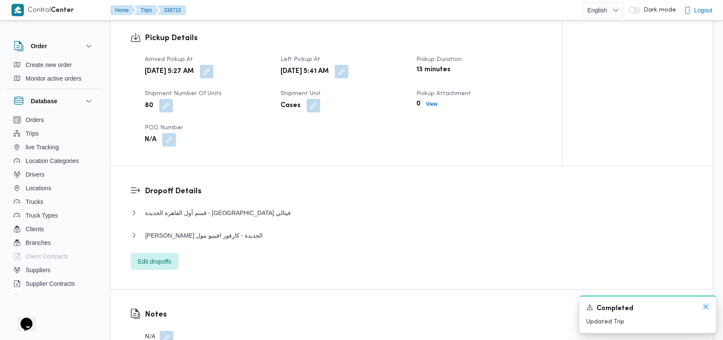
click at [305, 309] on icon "Dismiss toast" at bounding box center [705, 306] width 7 height 7
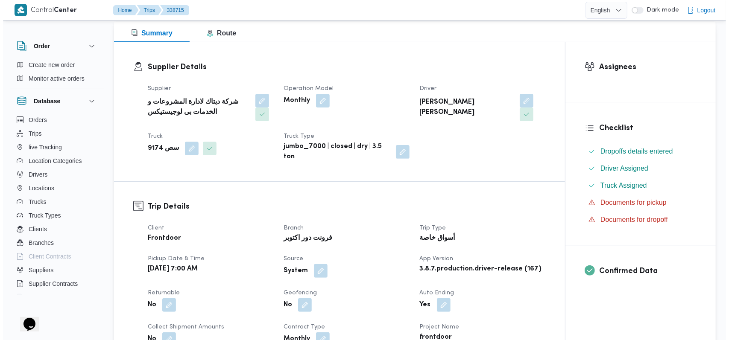
scroll to position [0, 0]
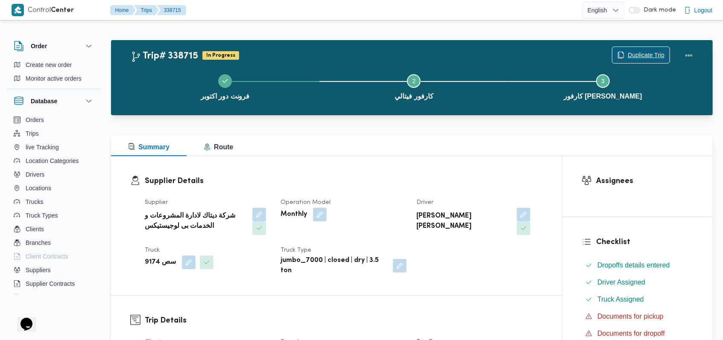
click at [305, 51] on span "Duplicate Trip" at bounding box center [645, 55] width 37 height 10
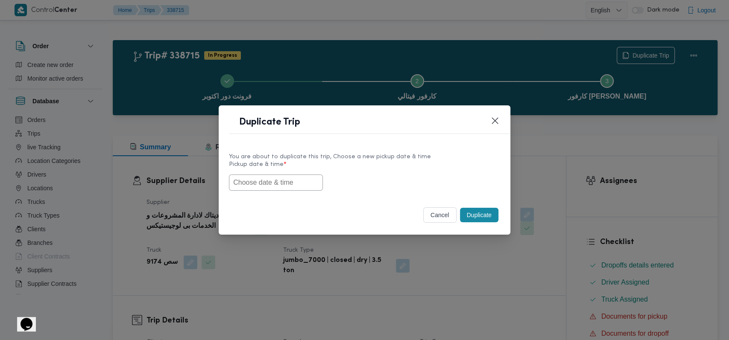
click at [295, 193] on div "You are about to duplicate this trip, Choose a new pickup date & time Pickup da…" at bounding box center [365, 171] width 292 height 55
click at [290, 179] on input "text" at bounding box center [276, 183] width 94 height 16
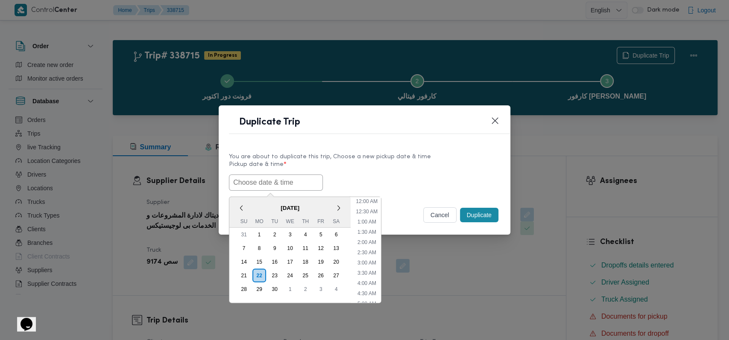
scroll to position [187, 0]
click at [271, 274] on div "23" at bounding box center [274, 275] width 16 height 16
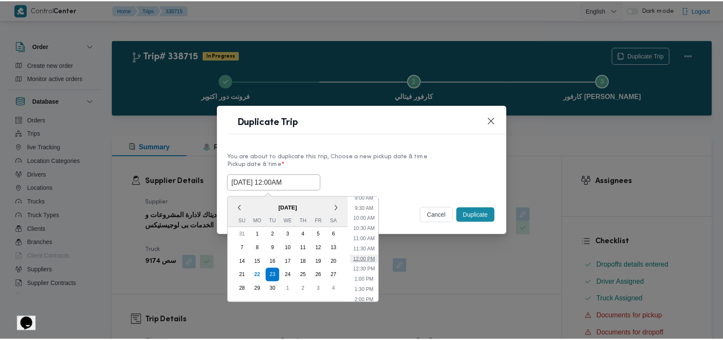
scroll to position [130, 0]
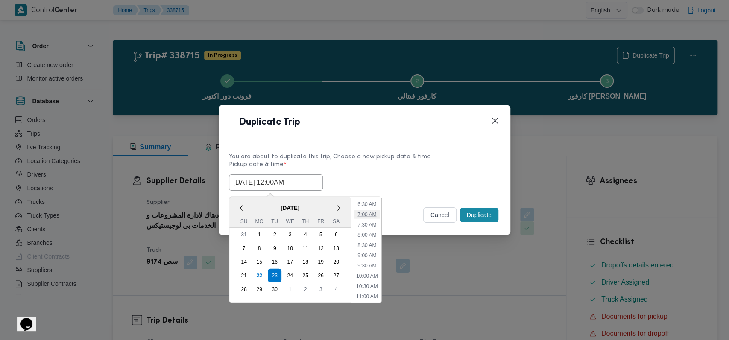
click at [305, 211] on li "7:00 AM" at bounding box center [367, 214] width 26 height 9
type input "23/09/2025 7:00AM"
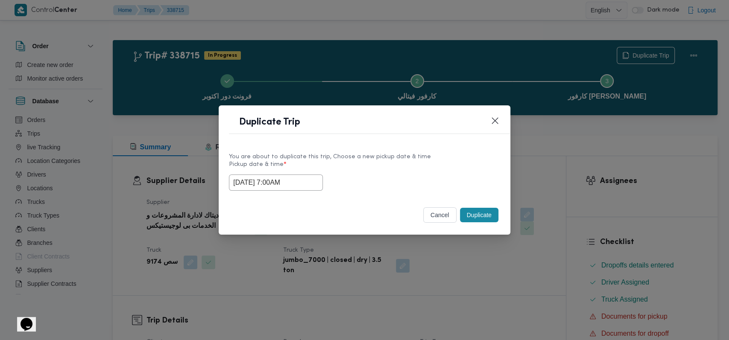
click at [305, 213] on button "Duplicate" at bounding box center [479, 215] width 38 height 15
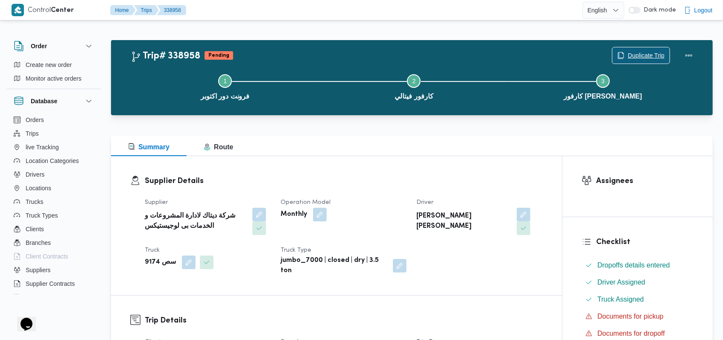
scroll to position [227, 0]
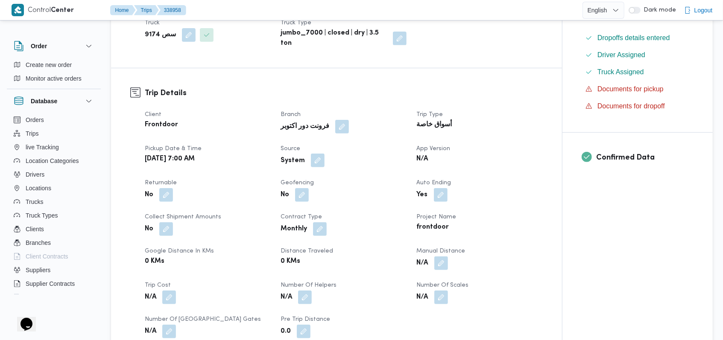
click at [305, 163] on button "button" at bounding box center [318, 161] width 14 height 14
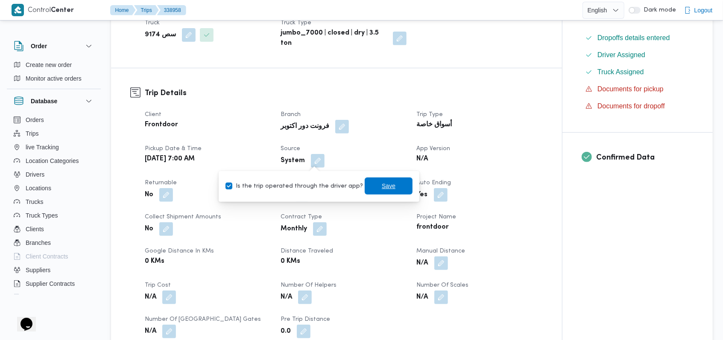
click at [305, 182] on span "Save" at bounding box center [389, 186] width 48 height 17
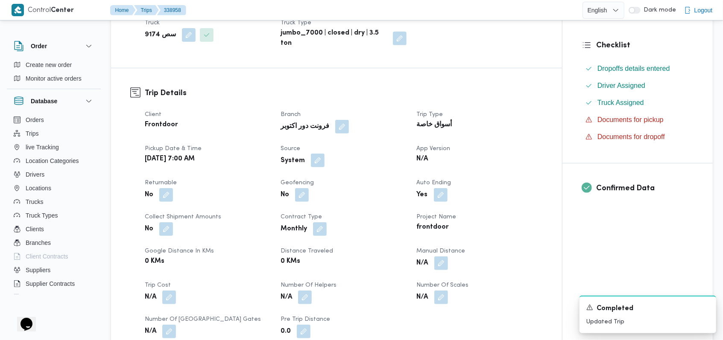
click at [305, 159] on button "button" at bounding box center [318, 161] width 14 height 14
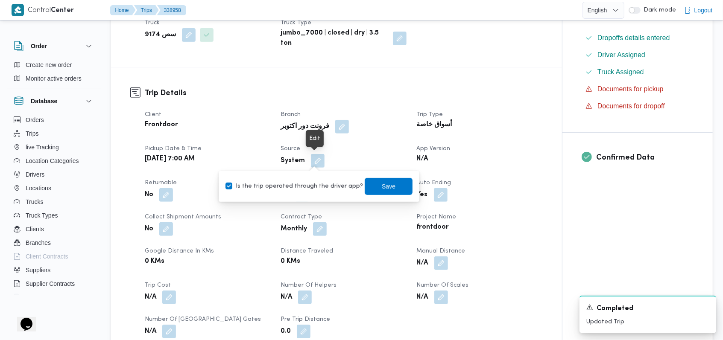
click at [304, 180] on div "Is the trip operated through the driver app? Save" at bounding box center [319, 186] width 189 height 19
click at [305, 184] on label "Is the trip operated through the driver app?" at bounding box center [293, 186] width 137 height 10
checkbox input "false"
click at [305, 185] on span "Save" at bounding box center [389, 186] width 48 height 17
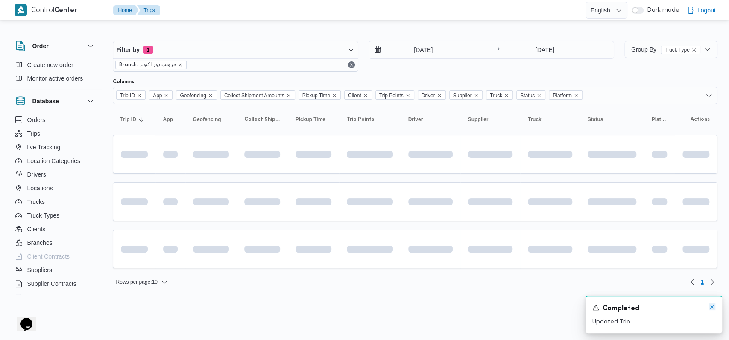
click at [305, 307] on icon "Dismiss toast" at bounding box center [711, 306] width 7 height 7
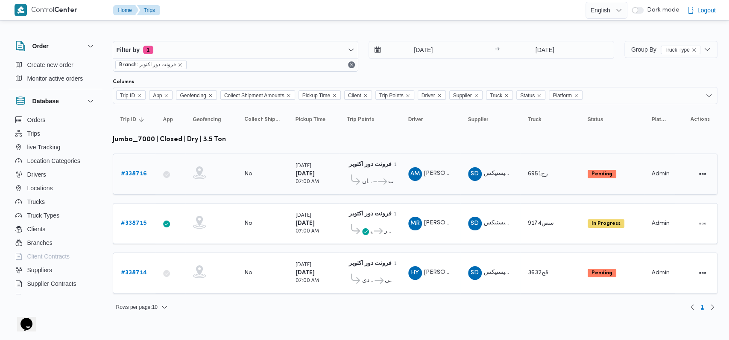
click at [139, 180] on div "# 338716" at bounding box center [134, 174] width 34 height 17
click at [139, 173] on b "# 338716" at bounding box center [134, 174] width 26 height 6
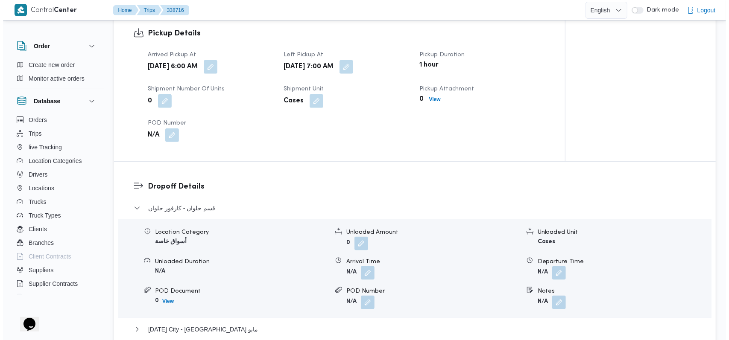
scroll to position [626, 0]
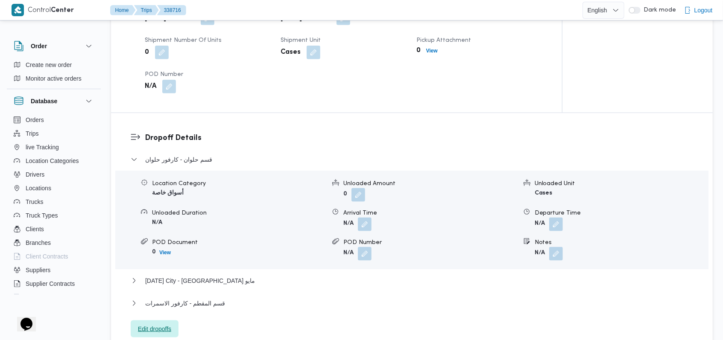
click at [164, 312] on span "Edit dropoffs" at bounding box center [154, 329] width 33 height 10
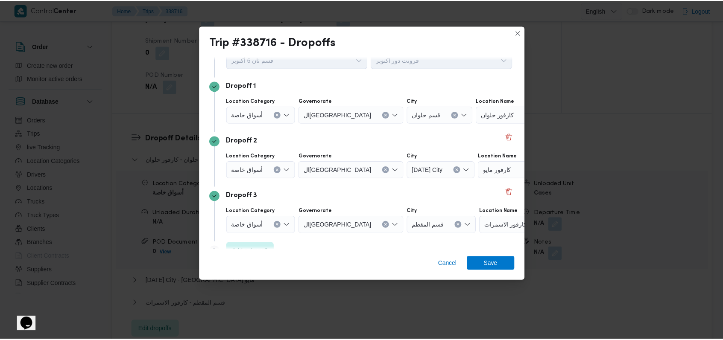
scroll to position [55, 0]
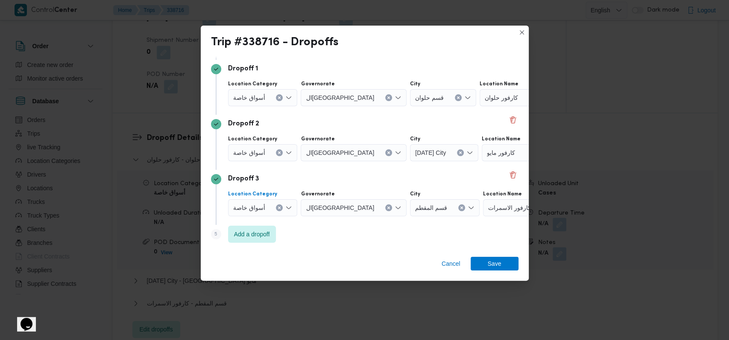
click at [279, 207] on icon "Clear input" at bounding box center [279, 208] width 2 height 2
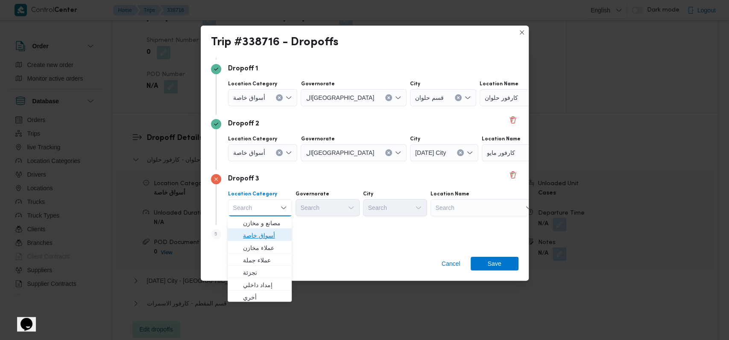
click at [257, 234] on span "أسواق خاصة" at bounding box center [265, 235] width 44 height 10
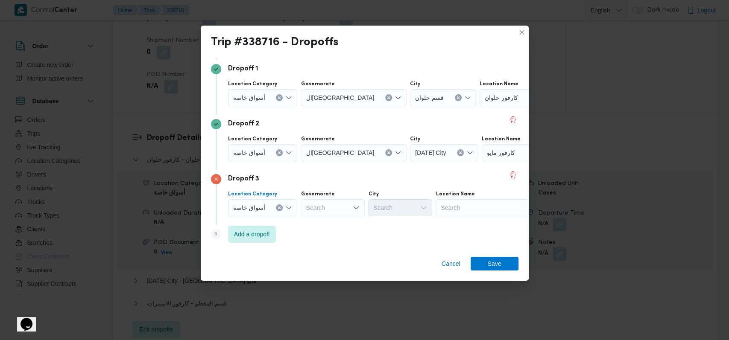
click at [262, 148] on span "أسواق خاصة" at bounding box center [249, 152] width 32 height 9
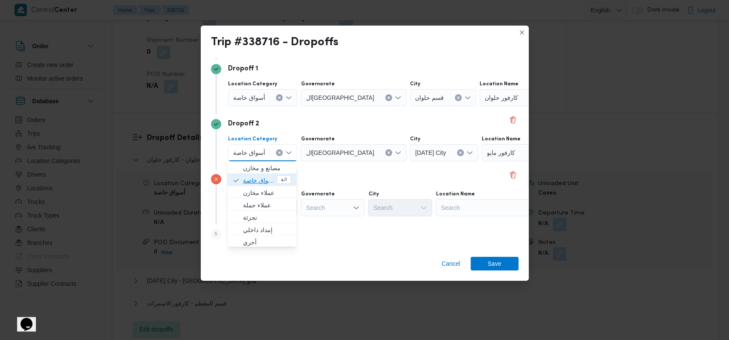
click at [257, 182] on span "أسواق خاصة" at bounding box center [259, 180] width 32 height 10
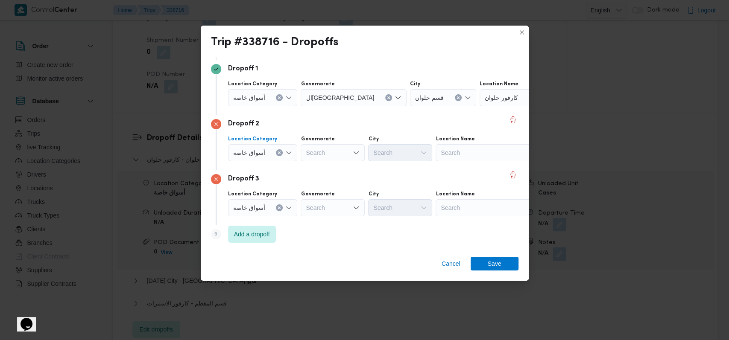
click at [259, 99] on span "أسواق خاصة" at bounding box center [249, 97] width 32 height 9
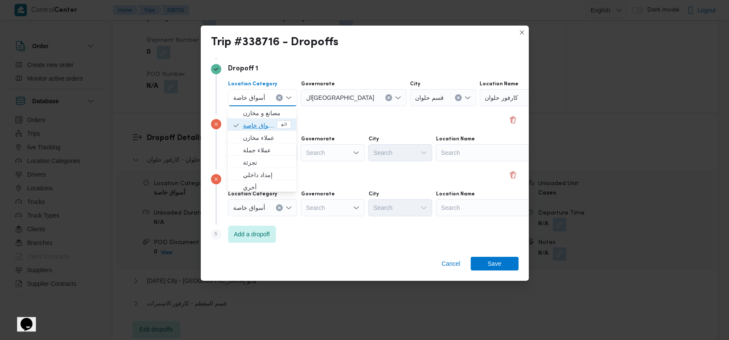
click at [258, 128] on span "أسواق خاصة" at bounding box center [259, 125] width 32 height 10
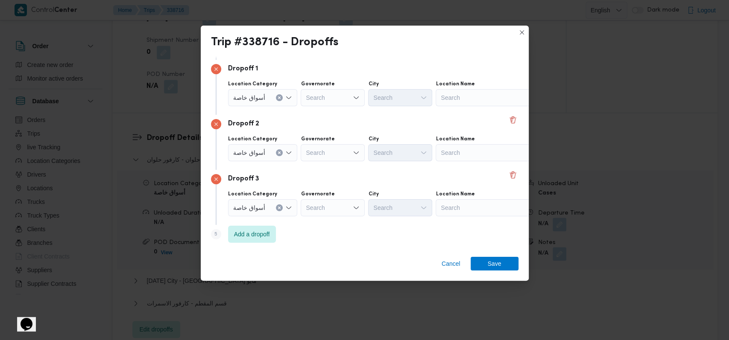
click at [305, 94] on div "Search" at bounding box center [488, 97] width 107 height 17
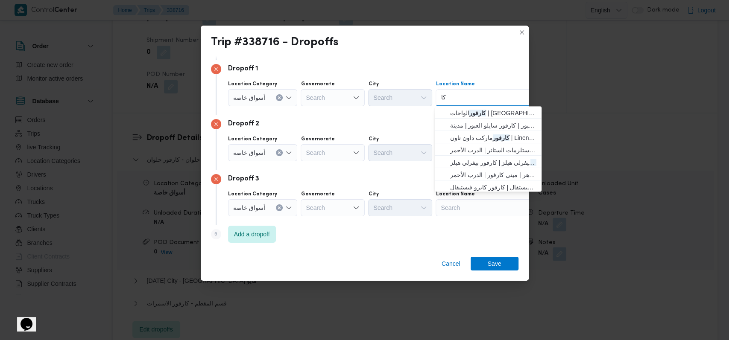
type input "ك"
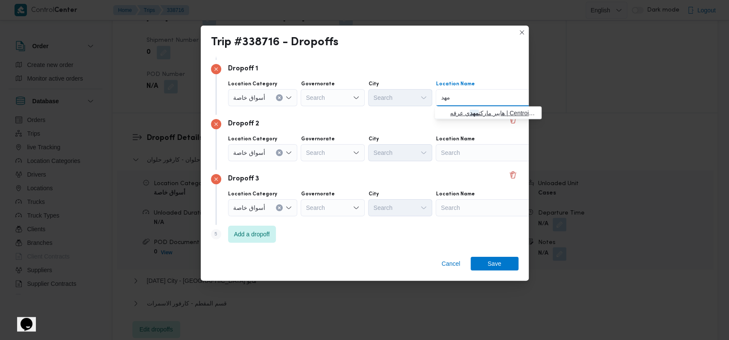
type input "مهد"
click at [305, 110] on span "هايبر ماركت مهد ي عرفه | Centroid FM | مدينة الأمل" at bounding box center [493, 113] width 86 height 10
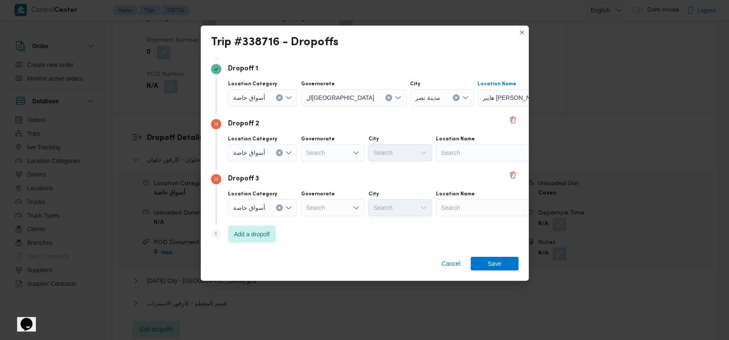
click at [305, 147] on div "Search" at bounding box center [488, 152] width 107 height 17
type input "كارفور الجول"
drag, startPoint x: 464, startPoint y: 167, endPoint x: 465, endPoint y: 175, distance: 8.6
click at [305, 167] on span "كارفور الجول ف صلاح سالم | Molaco structures | الجولف" at bounding box center [493, 168] width 86 height 10
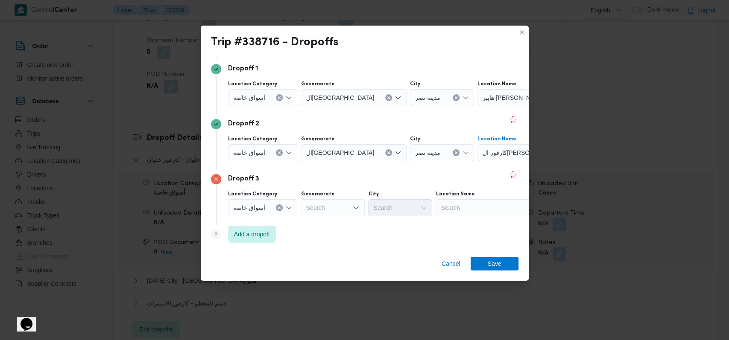
click at [305, 206] on div "Search" at bounding box center [488, 207] width 107 height 17
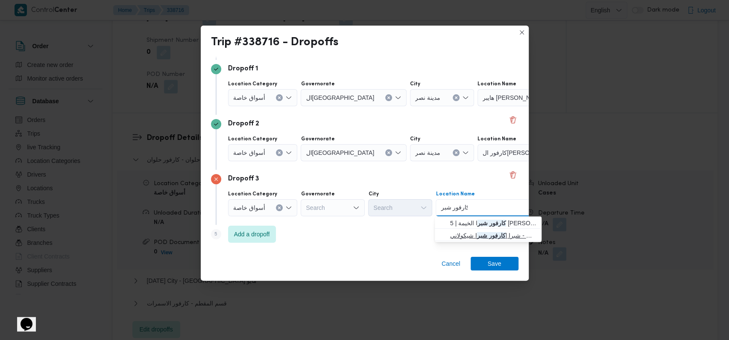
type input "كارفور شبر"
click at [305, 234] on span "كارفور شيكولانى - شبرا | كارفور شبر ا شيكولاني | جسر شبرا" at bounding box center [493, 235] width 86 height 10
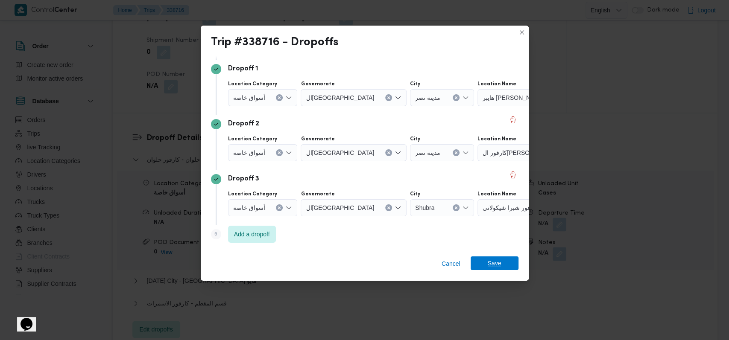
click at [305, 266] on span "Save" at bounding box center [494, 264] width 48 height 14
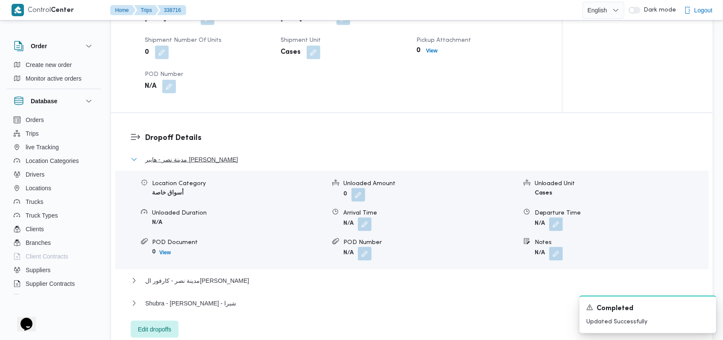
click at [233, 161] on span "مدينة نصر - هايبر ماركت مهدي عرفه" at bounding box center [191, 160] width 93 height 10
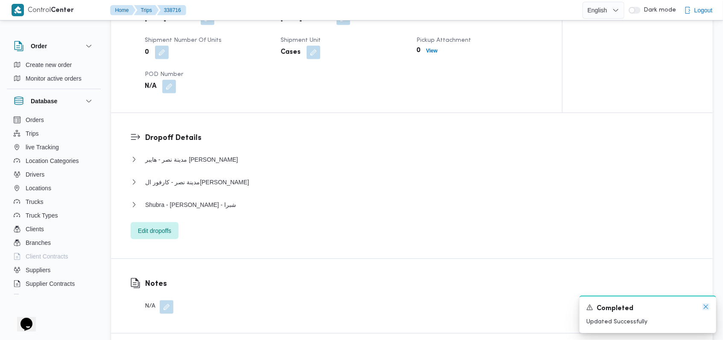
click at [305, 310] on icon "Dismiss toast" at bounding box center [705, 306] width 7 height 7
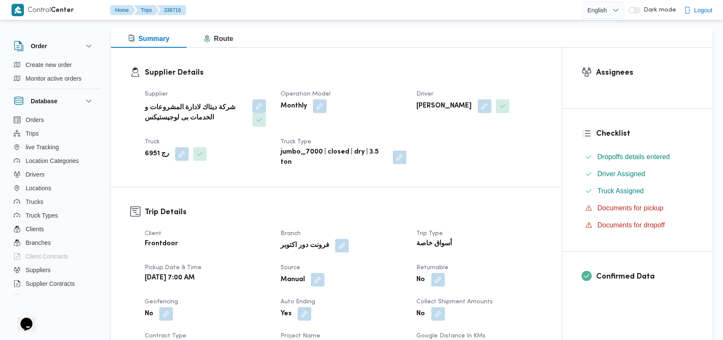
scroll to position [0, 0]
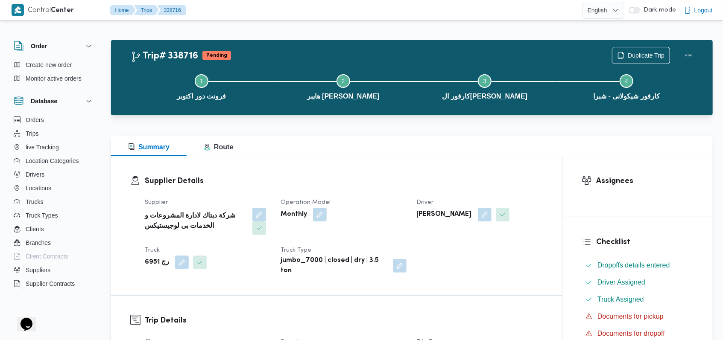
click at [305, 207] on div "Monthly" at bounding box center [343, 214] width 127 height 15
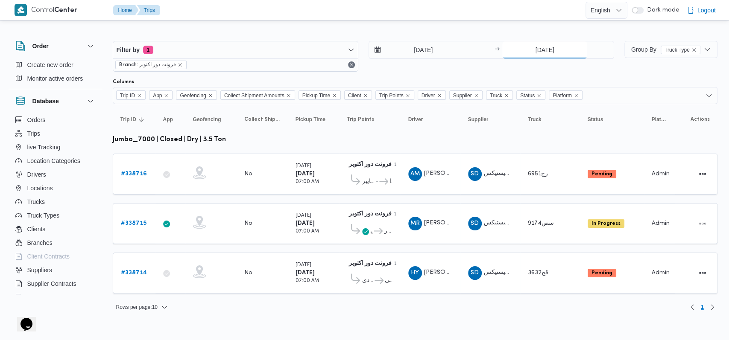
click at [305, 52] on input "[DATE]" at bounding box center [544, 49] width 85 height 17
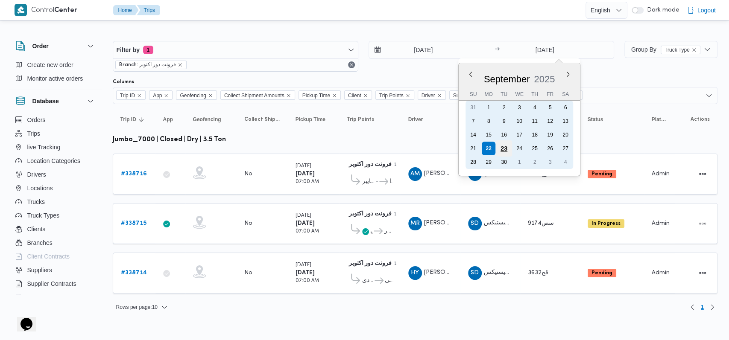
click at [305, 149] on div "23" at bounding box center [504, 148] width 16 height 16
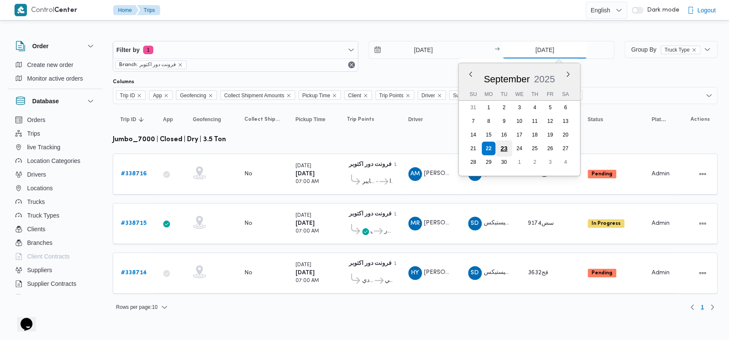
type input "23/9/2025"
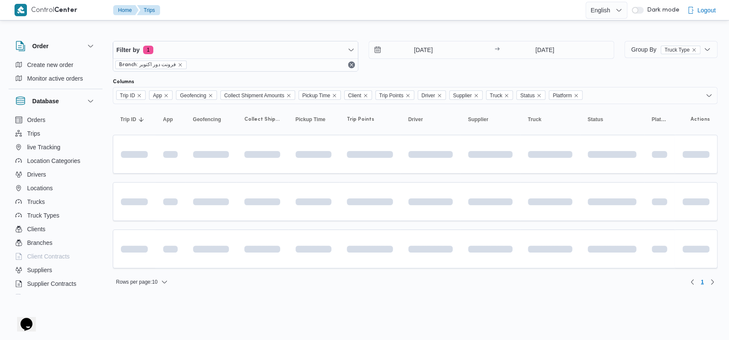
click at [305, 73] on div "Filter by 1 Branch: فرونت دور اكتوبر 22/9/2025 → 23/9/2025" at bounding box center [363, 56] width 511 height 41
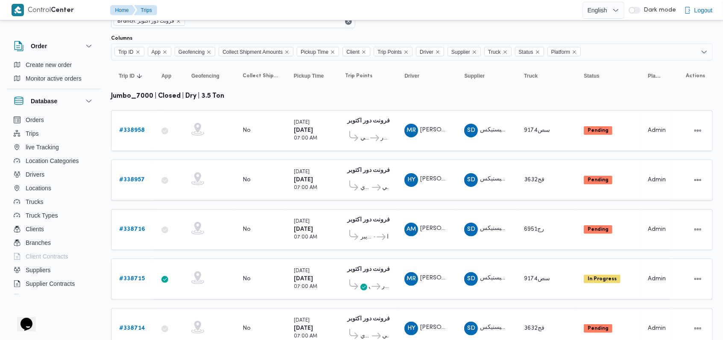
scroll to position [75, 0]
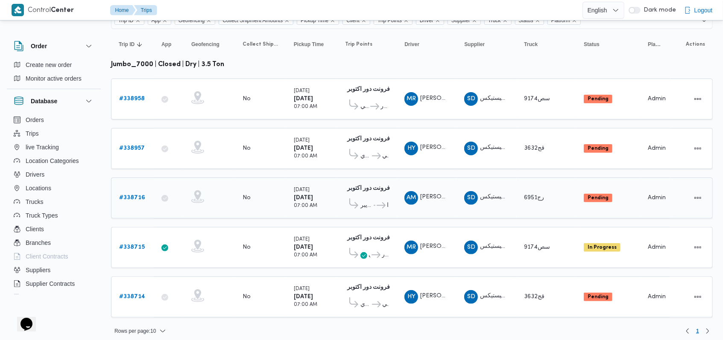
click at [139, 195] on b "# 338716" at bounding box center [132, 198] width 26 height 6
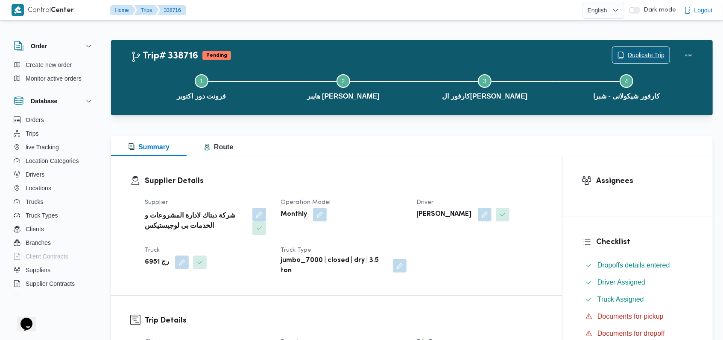
click at [305, 55] on span "Duplicate Trip" at bounding box center [645, 55] width 37 height 10
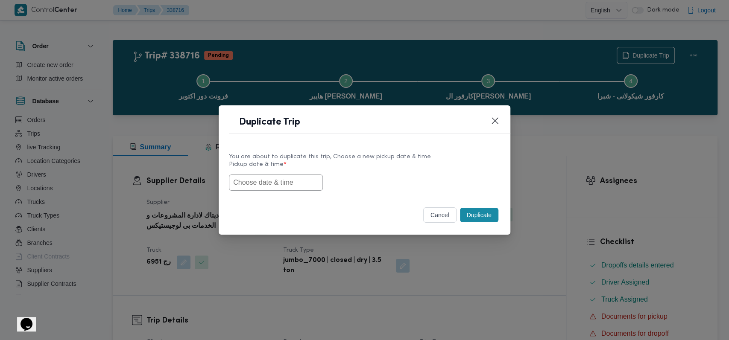
click at [292, 187] on input "text" at bounding box center [276, 183] width 94 height 16
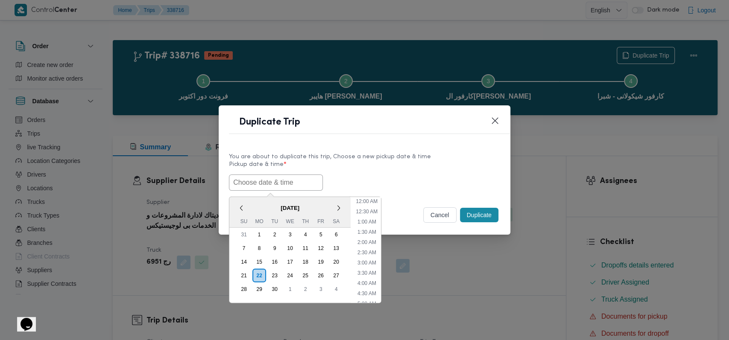
scroll to position [187, 0]
click at [269, 272] on div "23" at bounding box center [274, 275] width 16 height 16
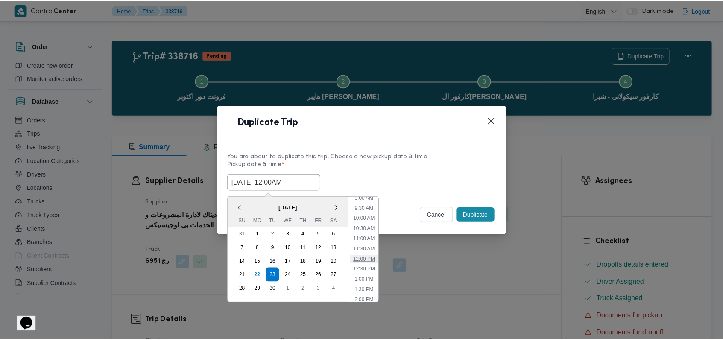
scroll to position [73, 0]
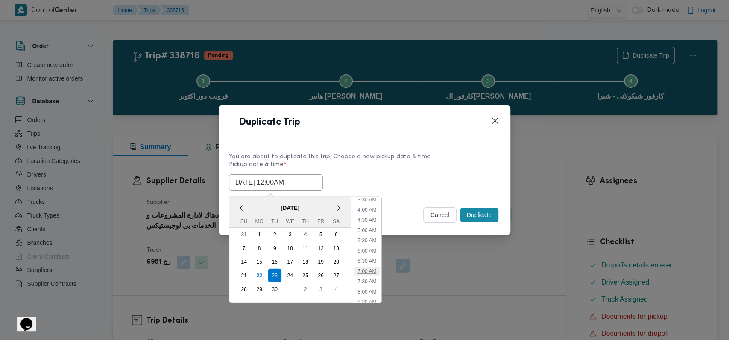
click at [305, 272] on li "7:00 AM" at bounding box center [367, 271] width 26 height 9
type input "23/09/2025 7:00AM"
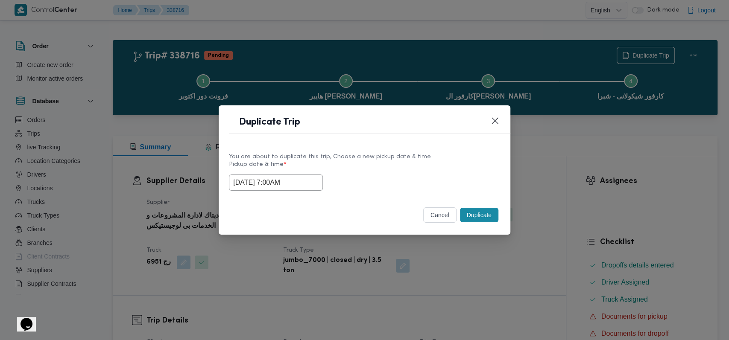
click at [305, 216] on button "Duplicate" at bounding box center [479, 215] width 38 height 15
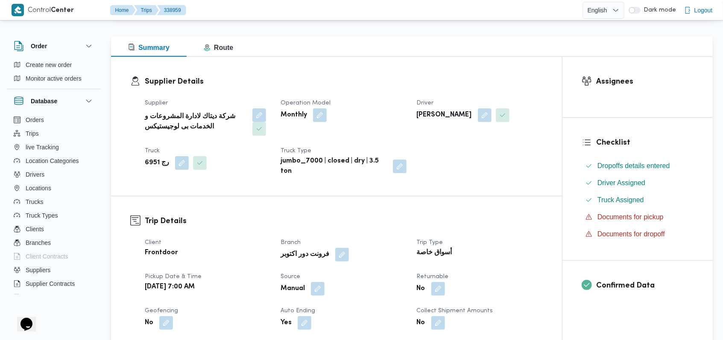
scroll to position [171, 0]
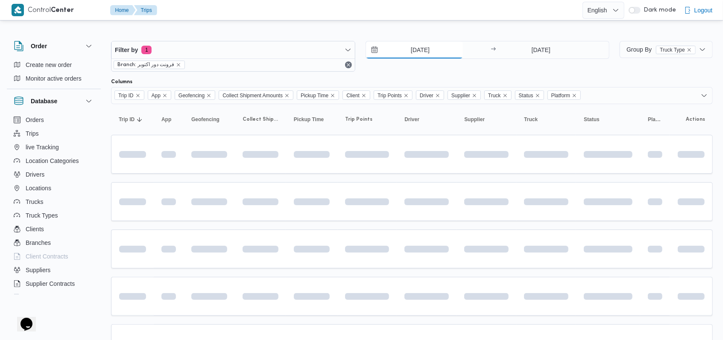
click at [305, 52] on input "[DATE]" at bounding box center [414, 49] width 97 height 17
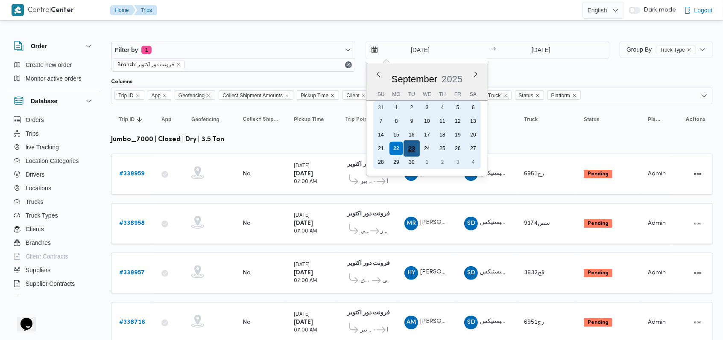
click at [305, 150] on div "23" at bounding box center [411, 148] width 16 height 16
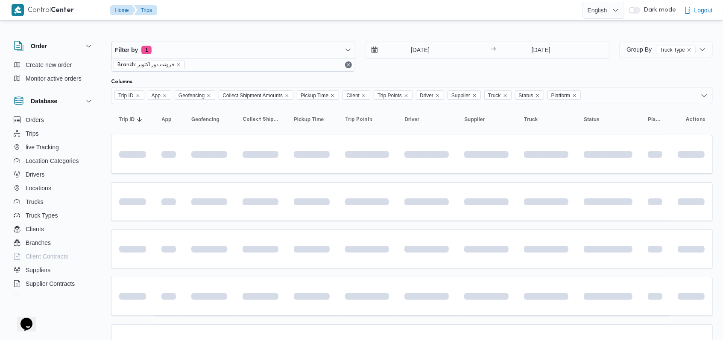
click at [305, 67] on div "23/9/2025 → 23/9/2025" at bounding box center [487, 56] width 244 height 31
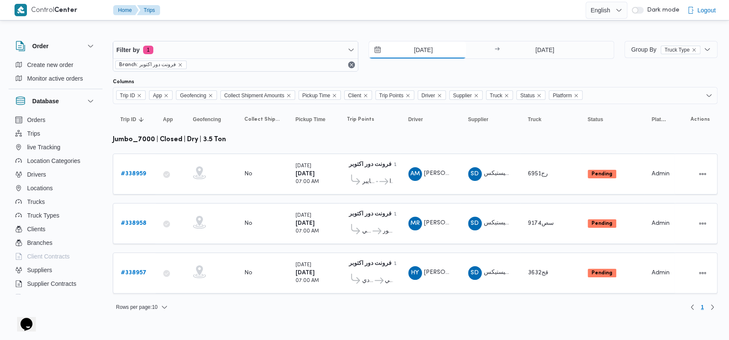
click at [305, 52] on input "23/9/2025" at bounding box center [417, 49] width 97 height 17
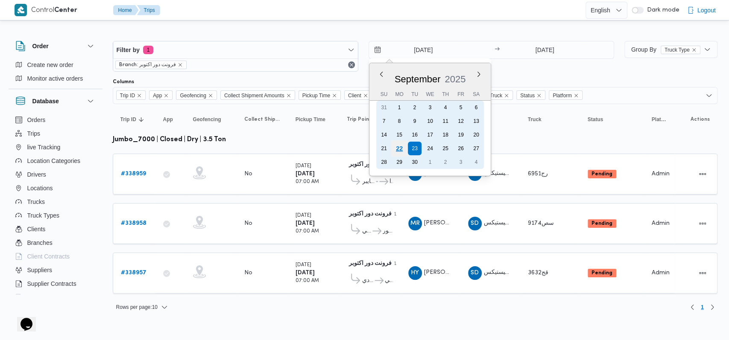
click at [305, 152] on div "22" at bounding box center [399, 148] width 16 height 16
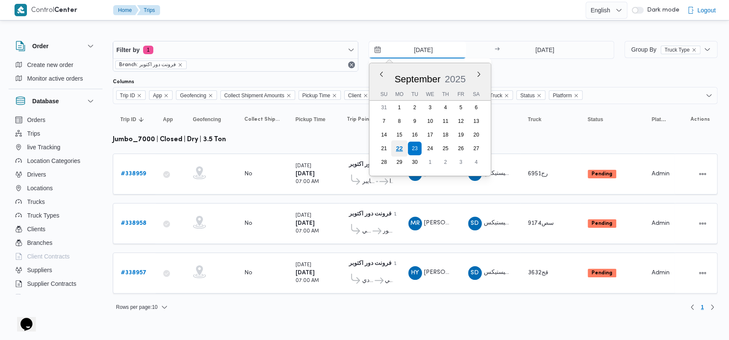
type input "[DATE]"
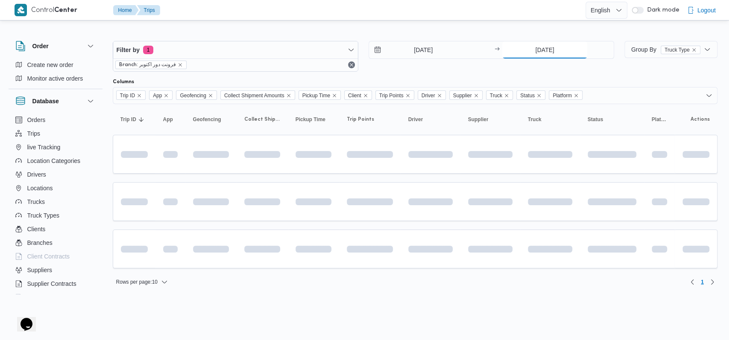
click at [305, 51] on input "23/9/2025" at bounding box center [544, 49] width 85 height 17
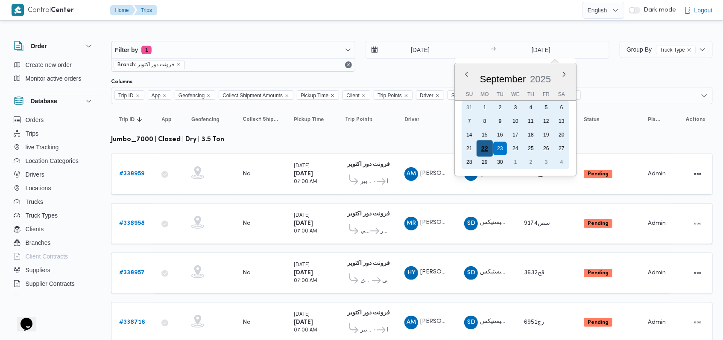
click at [305, 151] on div "22" at bounding box center [484, 148] width 16 height 16
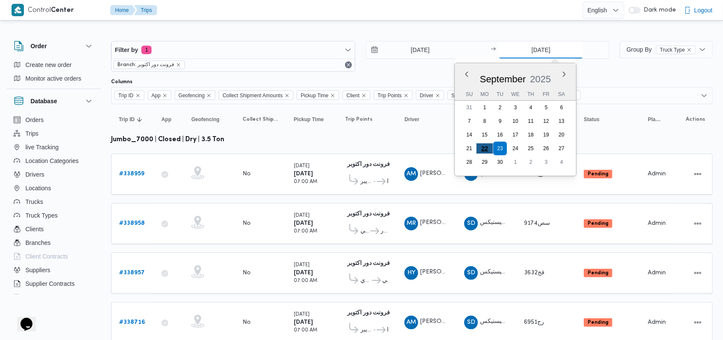
type input "[DATE]"
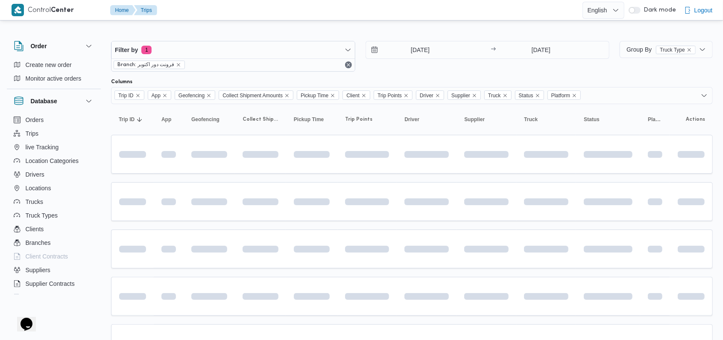
click at [305, 75] on div "Filter by 1 Branch: فرونت دور اكتوبر 22/9/2025 → 22/9/2025" at bounding box center [360, 56] width 508 height 41
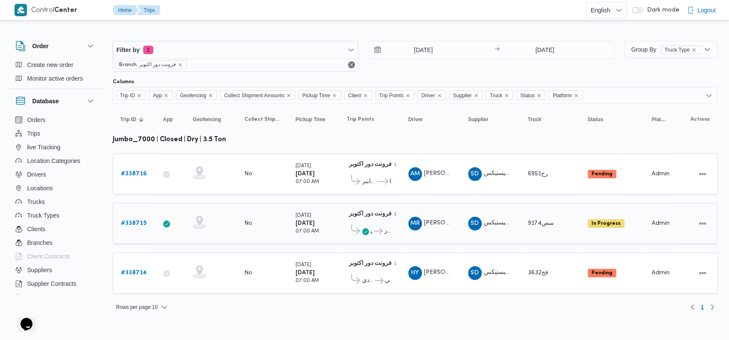
click at [305, 232] on span "كارفور افينيو مول" at bounding box center [382, 231] width 20 height 10
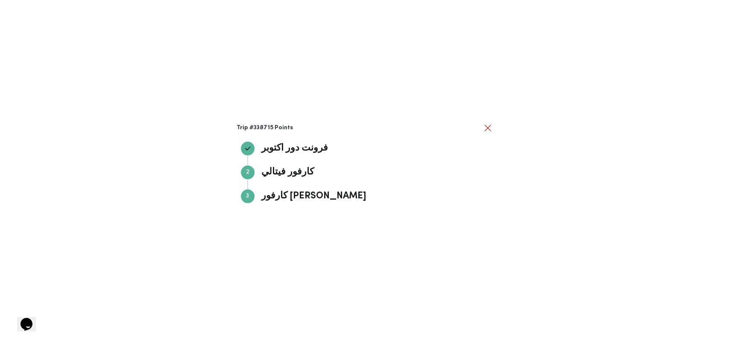
click at [305, 136] on div "Trip #338715 Points فرونت دور اكتوبر فرونت دور اكتوبر Step 2 2 كارفور فيتالي كا…" at bounding box center [364, 170] width 256 height 95
click at [305, 131] on button "close" at bounding box center [487, 127] width 10 height 10
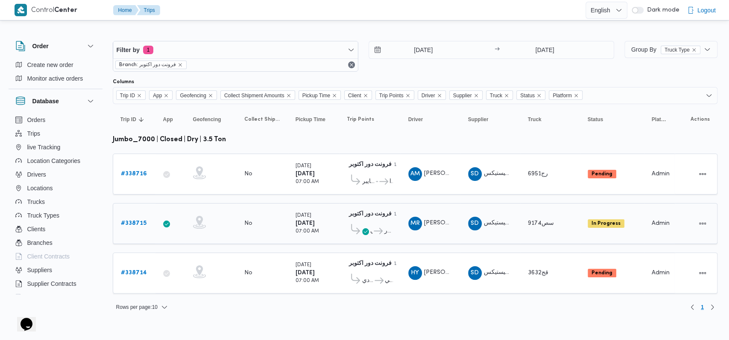
click at [140, 222] on b "# 338715" at bounding box center [134, 224] width 26 height 6
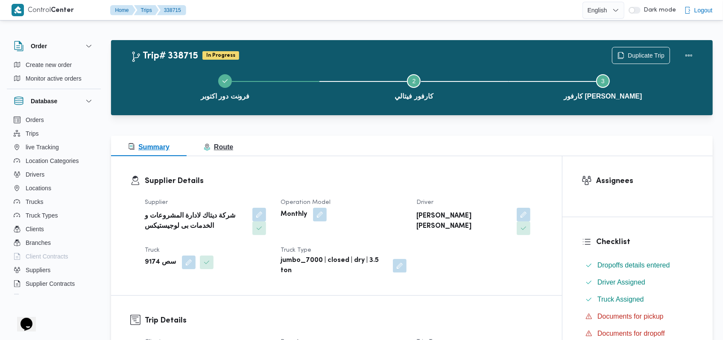
click at [217, 147] on span "Route" at bounding box center [218, 146] width 29 height 7
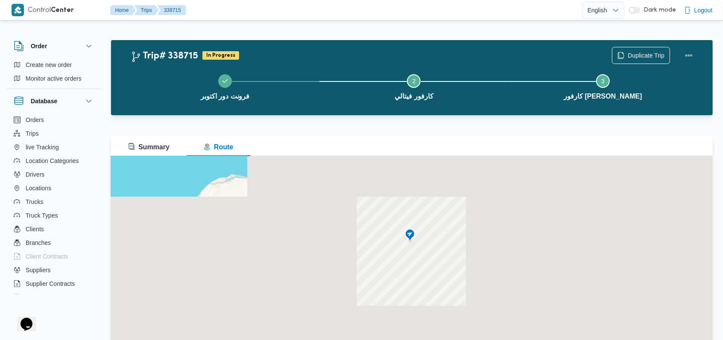
drag, startPoint x: 403, startPoint y: 207, endPoint x: 423, endPoint y: 250, distance: 47.8
click at [305, 250] on div at bounding box center [411, 262] width 601 height 213
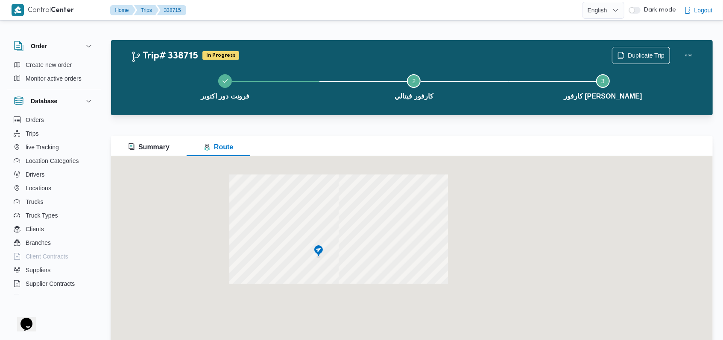
drag, startPoint x: 355, startPoint y: 173, endPoint x: 466, endPoint y: 304, distance: 172.0
click at [305, 304] on div at bounding box center [411, 262] width 601 height 213
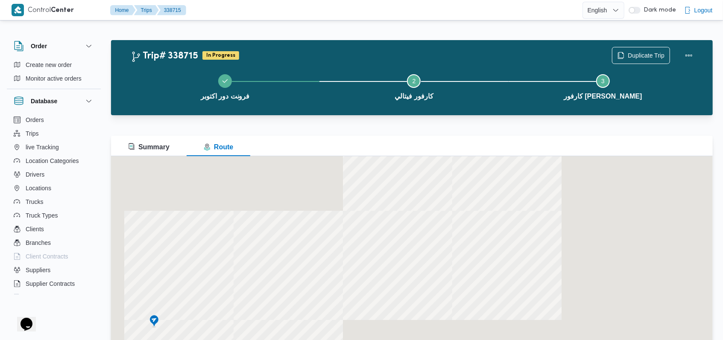
drag, startPoint x: 400, startPoint y: 224, endPoint x: 449, endPoint y: 261, distance: 61.5
click at [305, 261] on div at bounding box center [411, 262] width 601 height 213
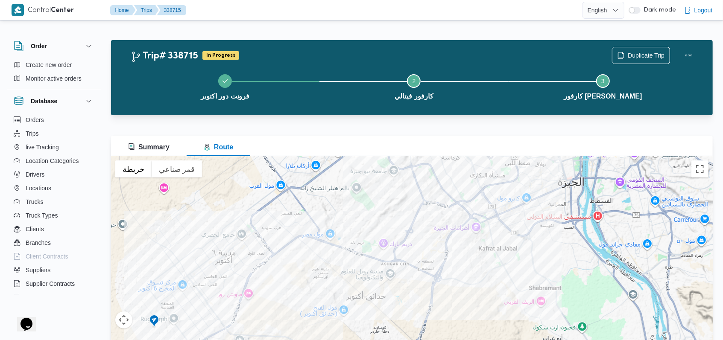
click at [152, 151] on span "Summary" at bounding box center [148, 146] width 41 height 7
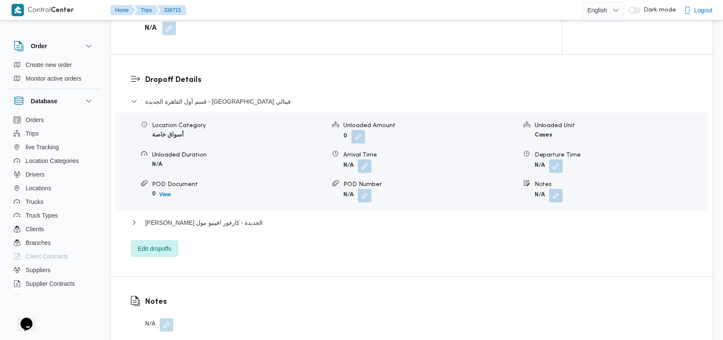
scroll to position [740, 0]
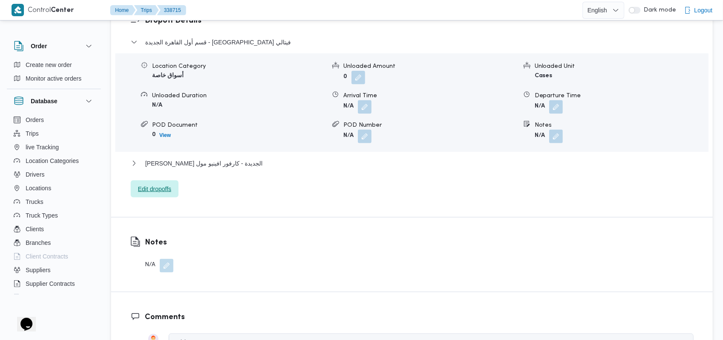
click at [166, 191] on span "Edit dropoffs" at bounding box center [154, 189] width 33 height 10
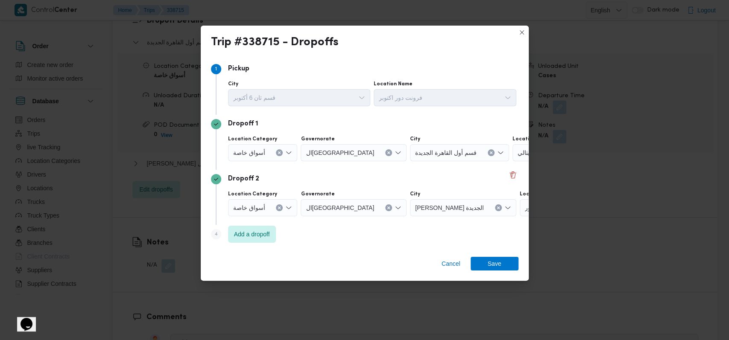
click at [266, 209] on div at bounding box center [268, 208] width 4 height 14
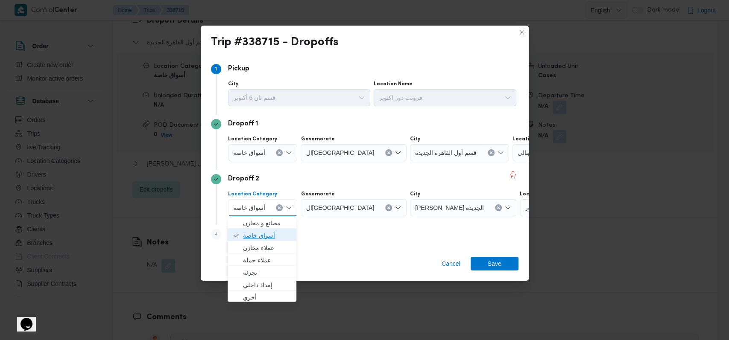
click at [257, 236] on span "أسواق خاصة" at bounding box center [267, 235] width 48 height 10
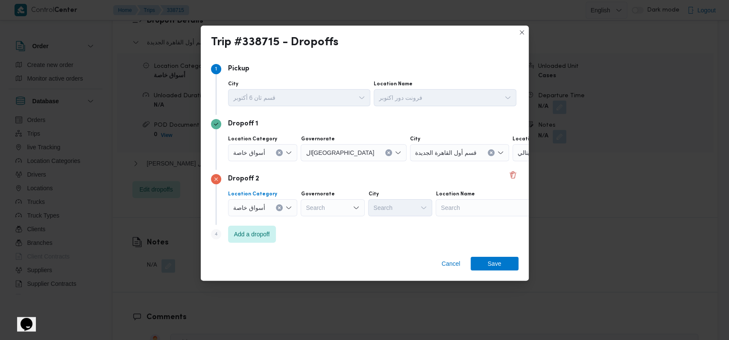
click at [263, 157] on div "أسواق خاصة" at bounding box center [263, 152] width 70 height 17
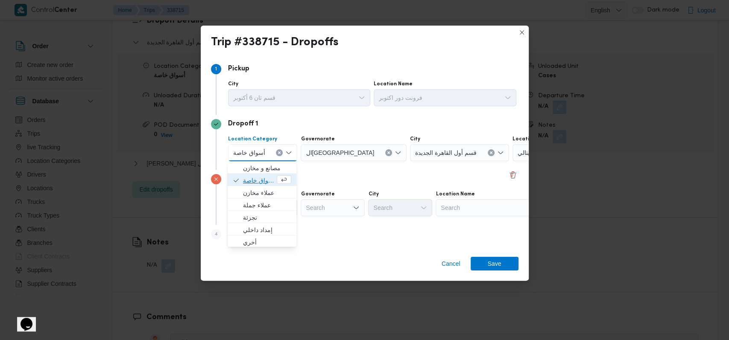
click at [263, 181] on span "أسواق خاصة" at bounding box center [259, 180] width 32 height 10
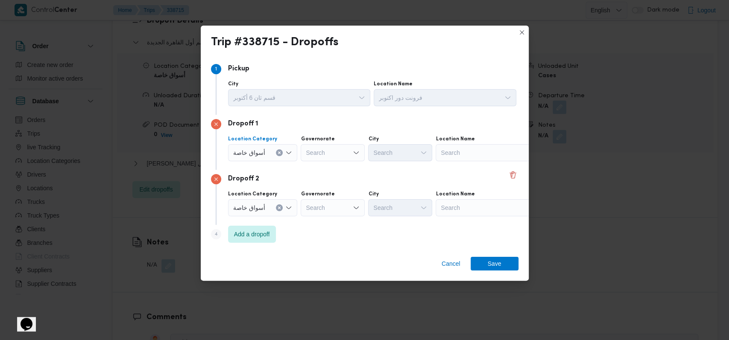
click at [305, 154] on div "Search" at bounding box center [488, 152] width 107 height 17
type input "كارفور نيو"
click at [305, 168] on span "كارفور نيو معادي | كارفور اكسبريس | البساتين الغربية" at bounding box center [493, 168] width 86 height 10
click at [305, 203] on div "Search" at bounding box center [488, 207] width 107 height 17
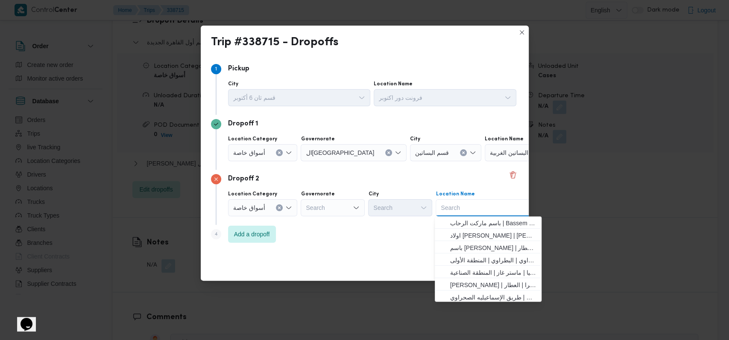
type input "ك"
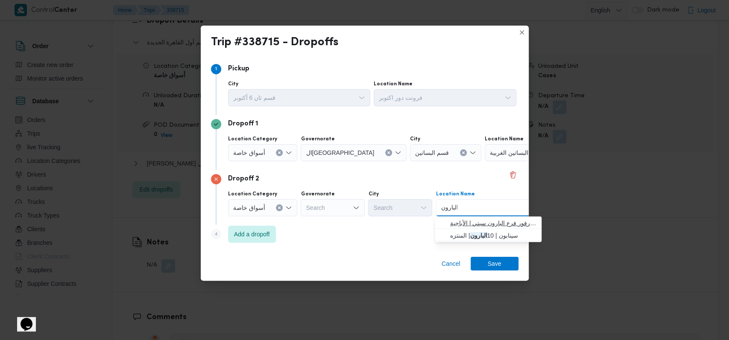
type input "البارون"
click at [305, 223] on span "كارفور فرع البارون سيتي | كارفور فرع البارون سيتي | الأباجية" at bounding box center [493, 223] width 86 height 10
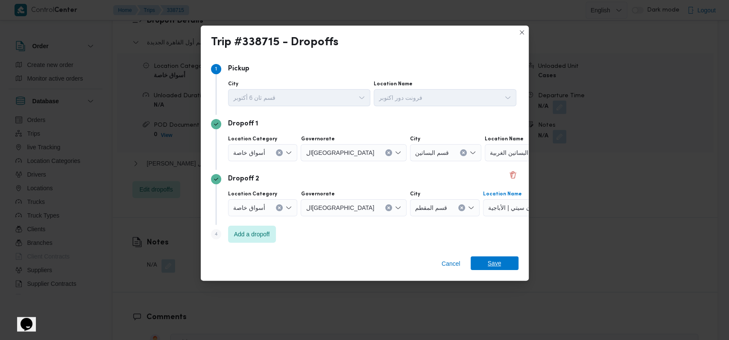
click at [305, 261] on span "Save" at bounding box center [494, 264] width 48 height 14
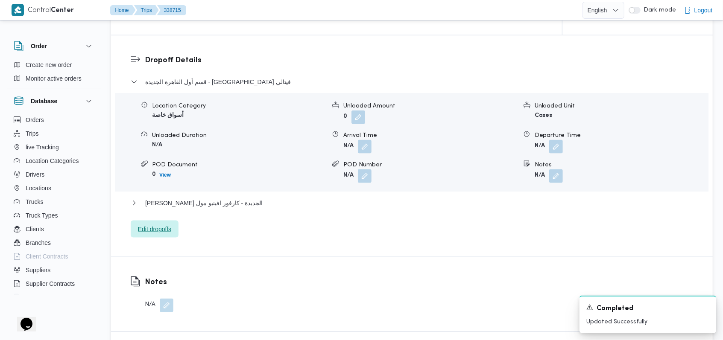
scroll to position [683, 0]
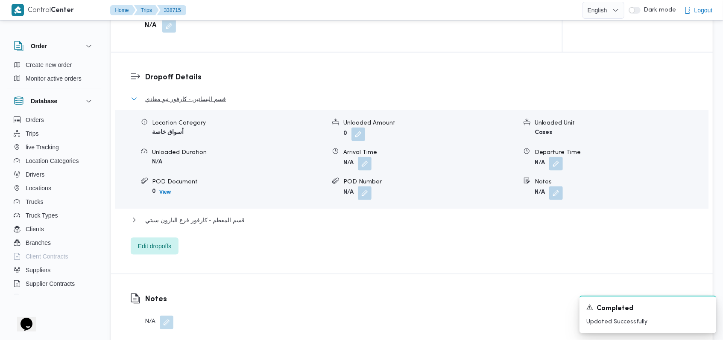
click at [210, 97] on span "قسم البساتين - كارفور نيو معادي" at bounding box center [185, 99] width 81 height 10
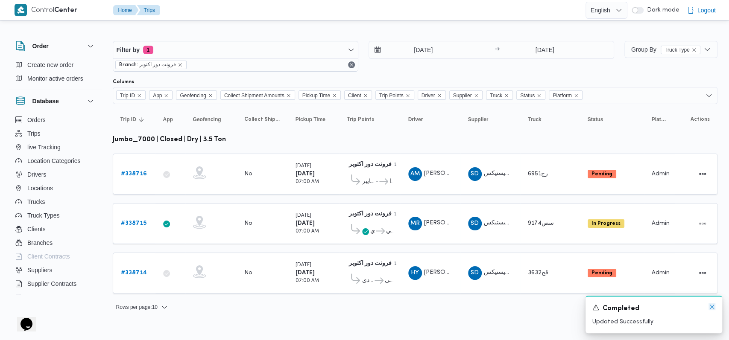
click at [305, 309] on icon "Dismiss toast" at bounding box center [711, 306] width 7 height 7
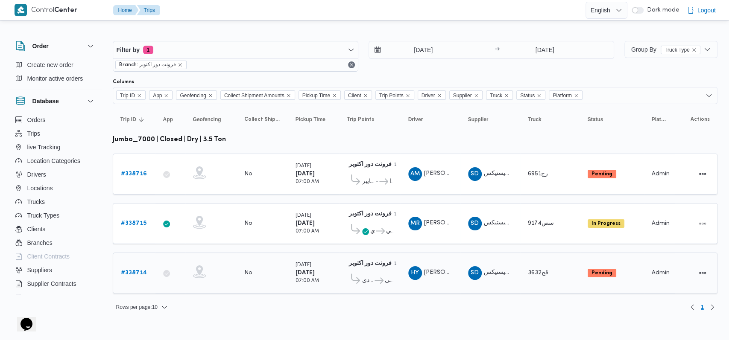
click at [129, 270] on b "# 338714" at bounding box center [134, 273] width 26 height 6
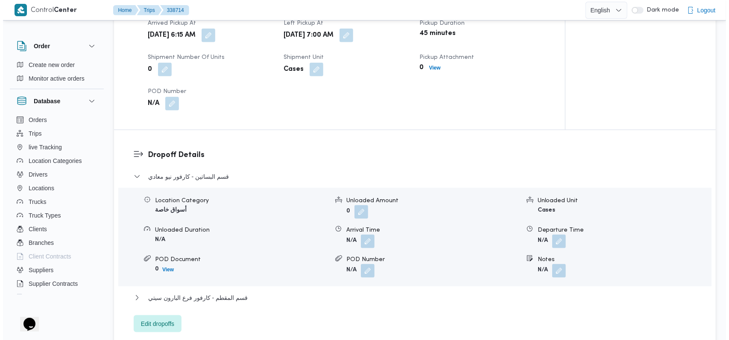
scroll to position [626, 0]
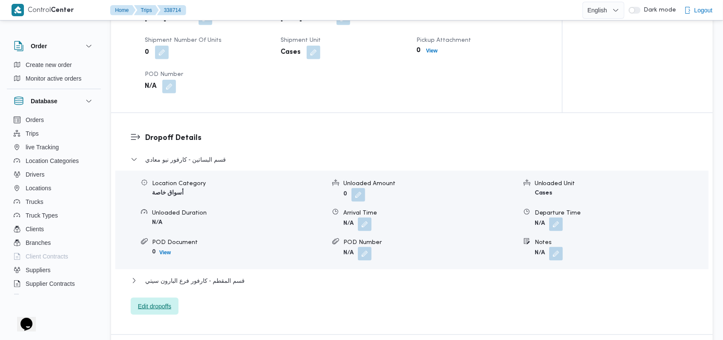
click at [170, 301] on span "Edit dropoffs" at bounding box center [155, 306] width 48 height 17
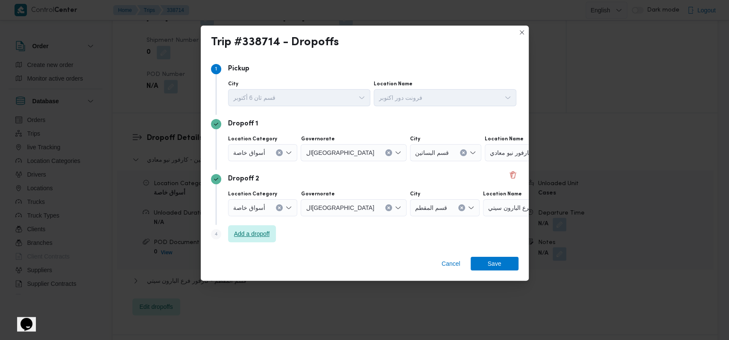
click at [253, 230] on span "Add a dropoff" at bounding box center [252, 234] width 36 height 10
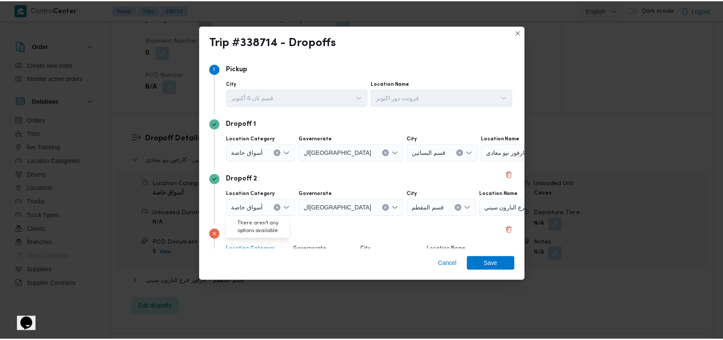
scroll to position [55, 0]
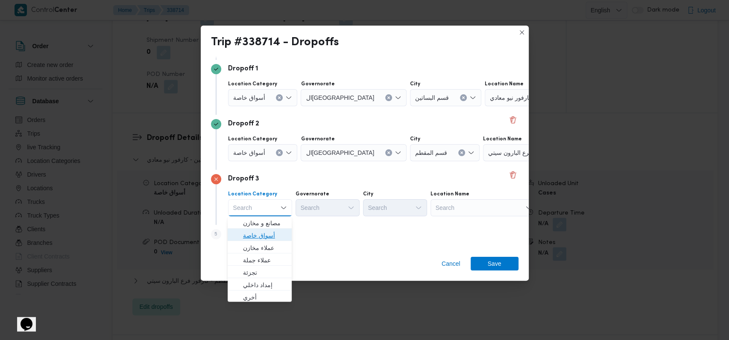
click at [253, 230] on span "أسواق خاصة" at bounding box center [265, 235] width 44 height 10
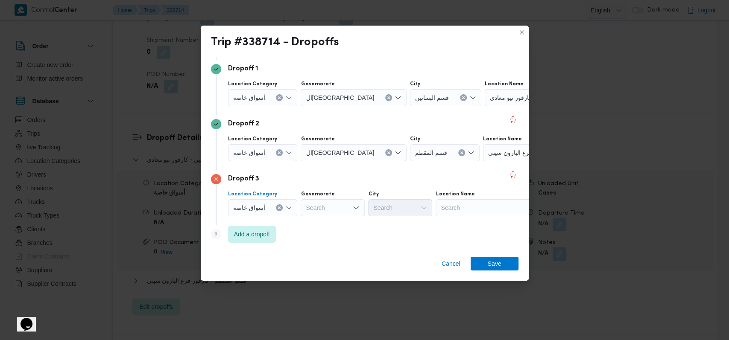
click at [258, 151] on span "أسواق خاصة" at bounding box center [249, 152] width 32 height 9
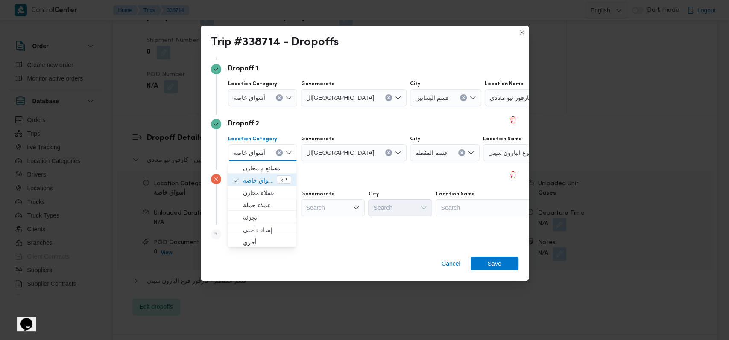
click at [258, 176] on span "أسواق خاصة" at bounding box center [259, 180] width 32 height 10
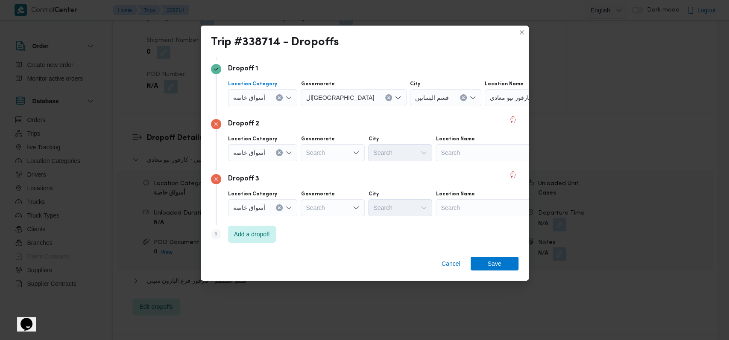
click at [261, 98] on span "أسواق خاصة" at bounding box center [249, 97] width 32 height 9
click at [267, 127] on span "أسواق خاصة" at bounding box center [259, 125] width 32 height 10
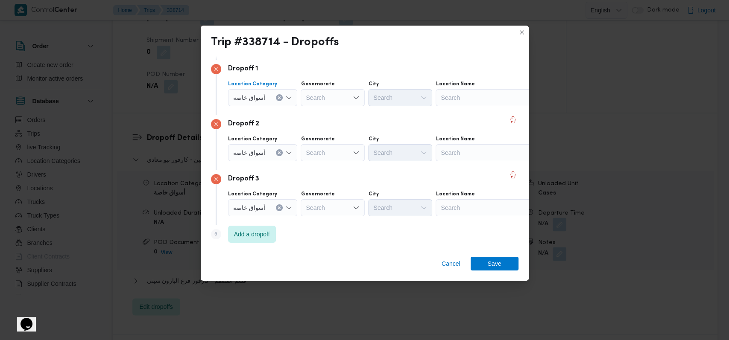
click at [305, 101] on div "Search" at bounding box center [488, 97] width 107 height 17
type input "مهد"
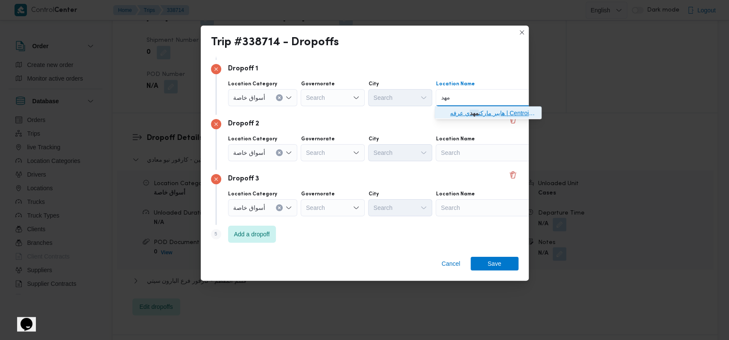
click at [305, 111] on mark "مهد" at bounding box center [474, 113] width 9 height 7
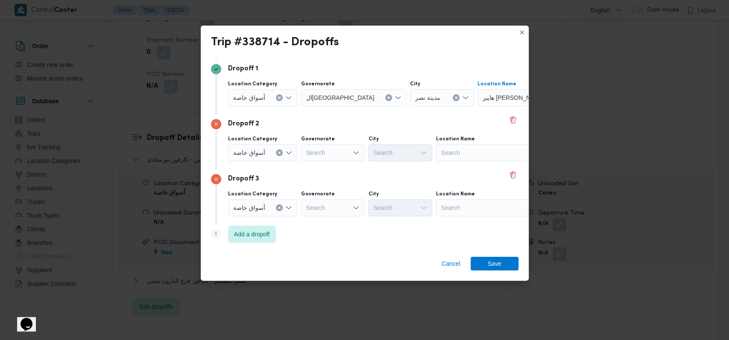
click at [305, 144] on div "Search" at bounding box center [488, 152] width 107 height 17
type input "كارفور الجول"
click at [305, 166] on span "كارفور الجول ف صلاح سالم | Molaco structures | الجولف" at bounding box center [493, 168] width 86 height 10
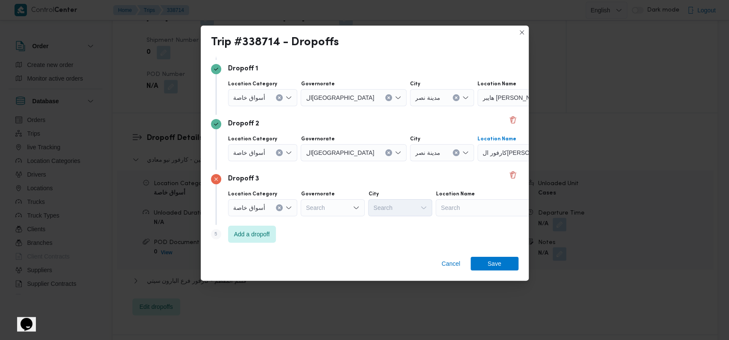
click at [305, 207] on div "Search" at bounding box center [488, 207] width 107 height 17
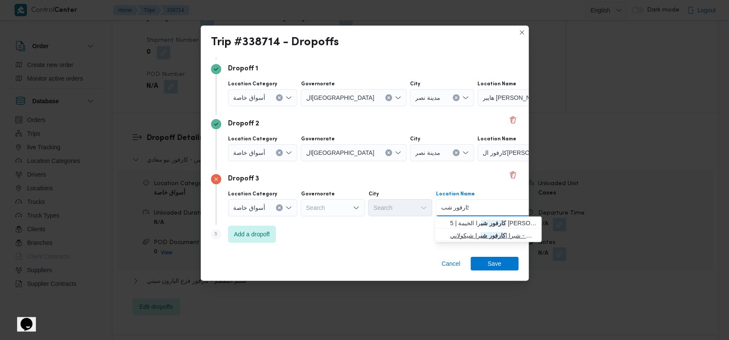
type input "كارفور شب"
click at [305, 237] on span "كارفور شيكولانى - شبرا | كارفور شب را شيكولاني | جسر شبرا" at bounding box center [493, 235] width 86 height 10
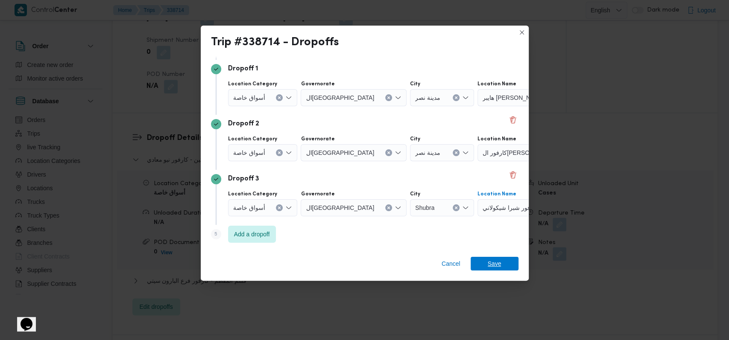
click at [305, 265] on span "Save" at bounding box center [494, 264] width 14 height 14
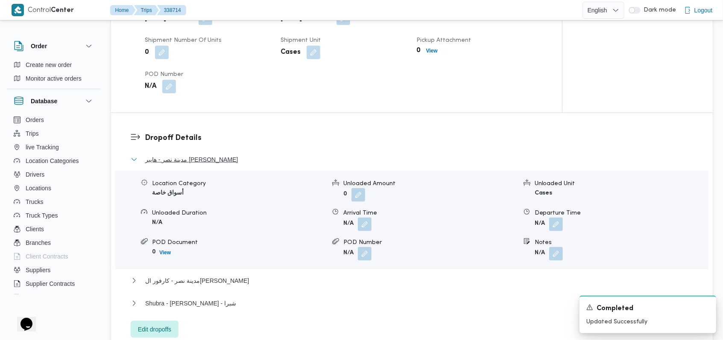
click at [207, 163] on span "مدينة نصر - هايبر ماركت مهدي عرفه" at bounding box center [191, 160] width 93 height 10
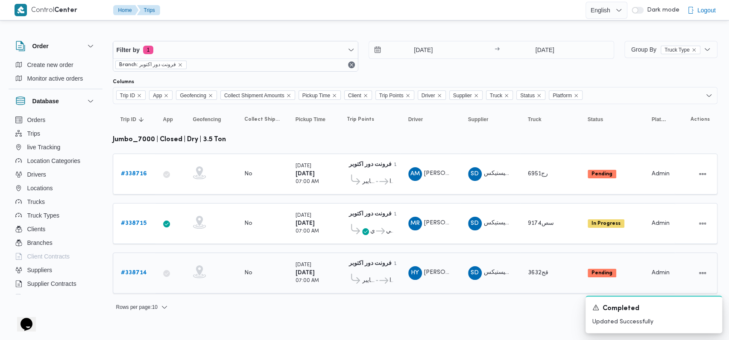
click at [305, 277] on span "هايبر ماركت مهدي عرفه" at bounding box center [368, 281] width 13 height 10
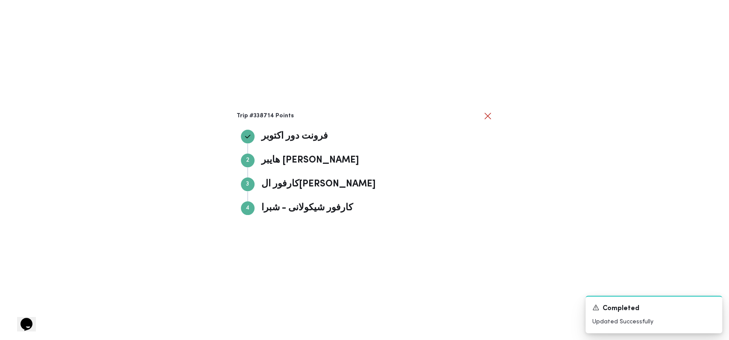
click at [305, 115] on div "Trip #338714 Points فرونت دور اكتوبر فرونت دور اكتوبر Step 2 2 هايبر ماركت مهدي…" at bounding box center [364, 170] width 729 height 340
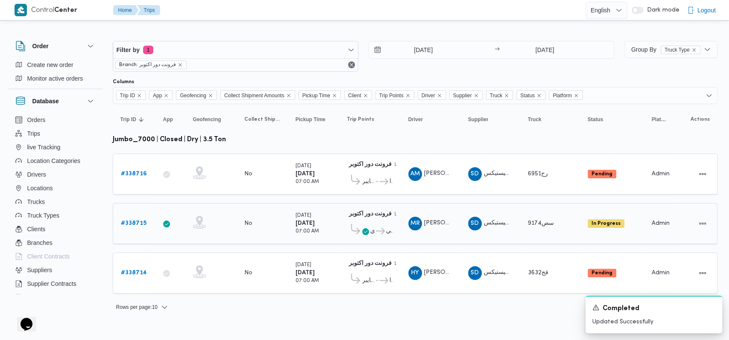
click at [305, 233] on span "كارفور فرع البارون سيتي" at bounding box center [383, 231] width 18 height 10
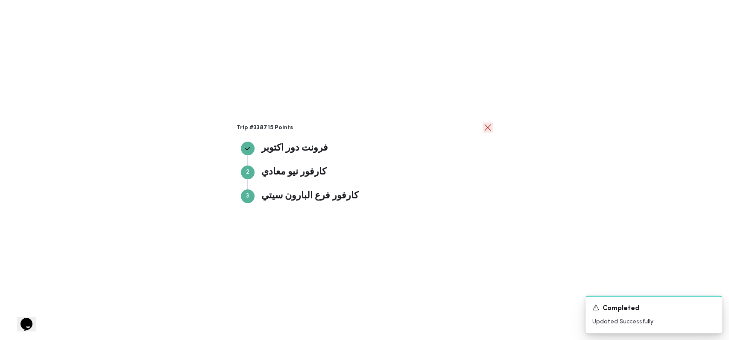
click at [305, 127] on button "close" at bounding box center [487, 127] width 10 height 10
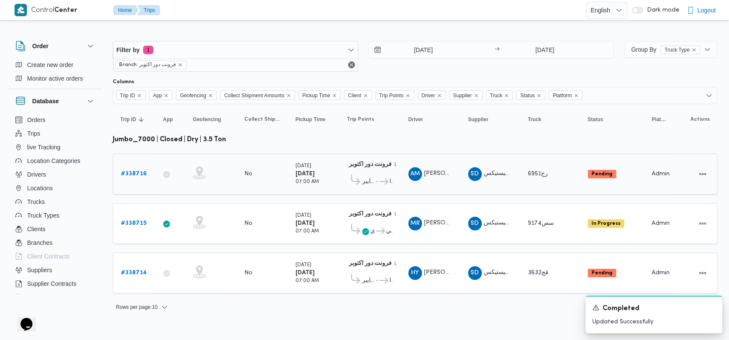
click at [135, 178] on div "# 338716" at bounding box center [134, 174] width 34 height 17
click at [305, 308] on icon "Dismiss toast" at bounding box center [711, 307] width 4 height 4
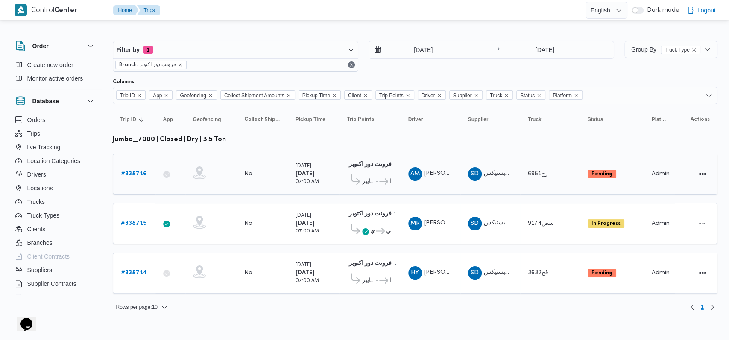
click at [140, 171] on b "# 338716" at bounding box center [134, 174] width 26 height 6
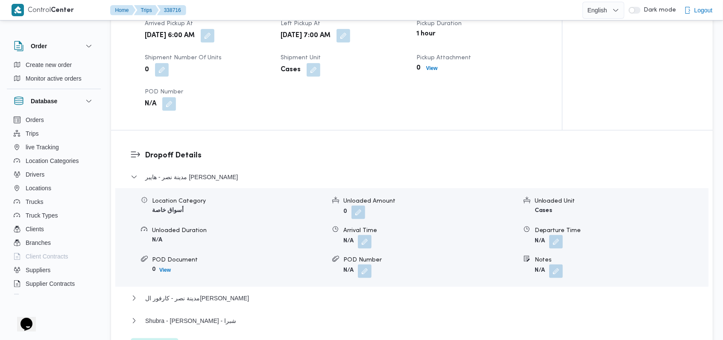
scroll to position [626, 0]
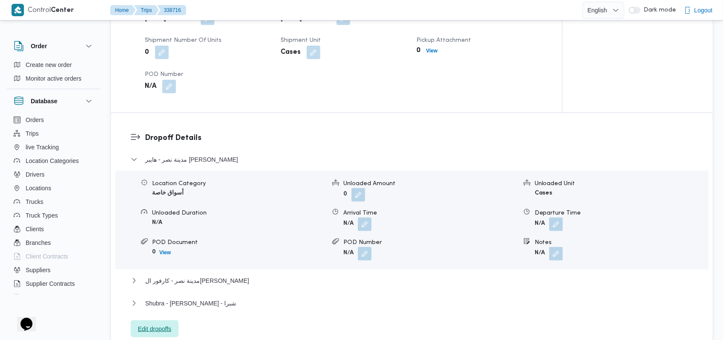
click at [164, 312] on div "مدينة نصر - هايبر ماركت مهدي عرفه Location Category أسواق خاصة Unloaded Amount …" at bounding box center [412, 247] width 563 height 184
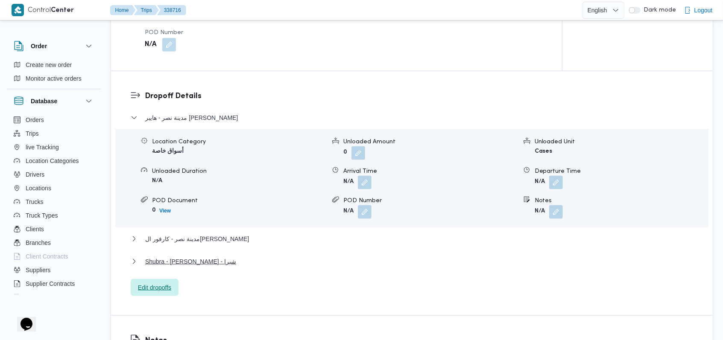
scroll to position [683, 0]
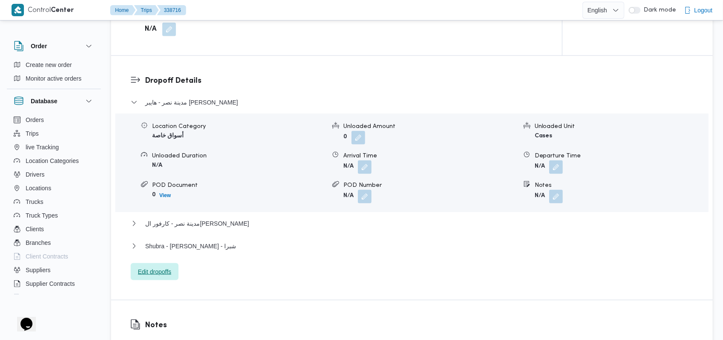
click at [152, 268] on span "Edit dropoffs" at bounding box center [154, 272] width 33 height 10
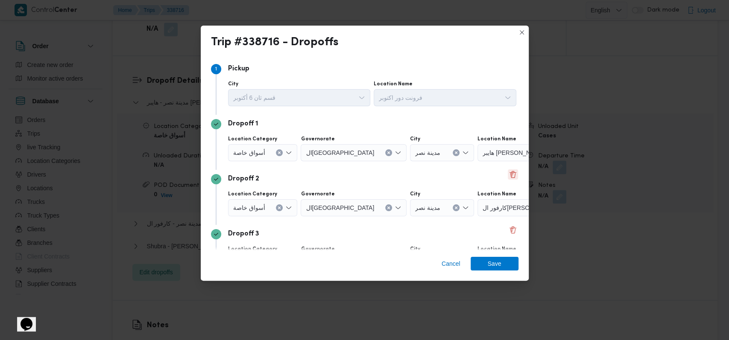
click at [305, 174] on button "Delete" at bounding box center [512, 174] width 10 height 10
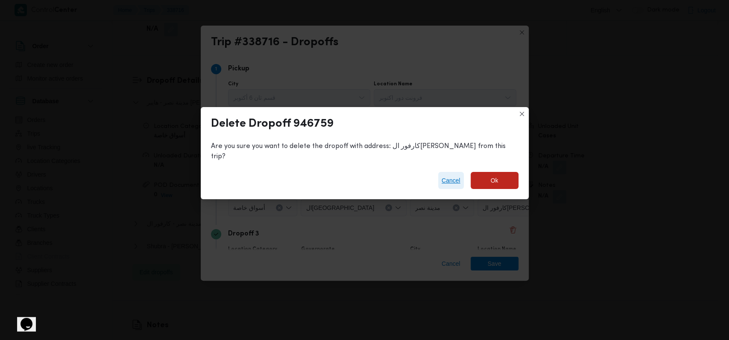
click at [305, 175] on span "Cancel" at bounding box center [450, 180] width 19 height 10
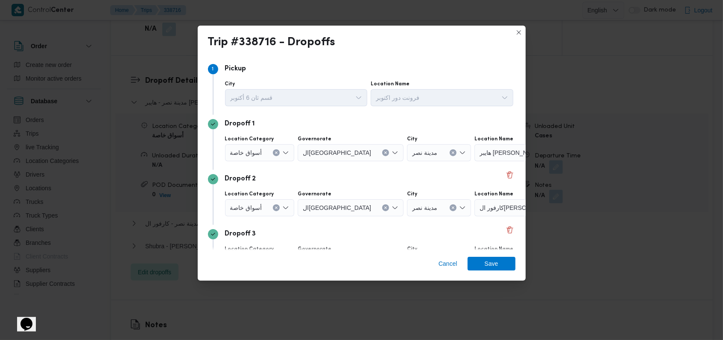
click at [305, 176] on div "Step 1 1 Pickup City قسم ثان 6 أكتوبر Location Name فرونت دور اكتوبر Dropoff 1 …" at bounding box center [362, 153] width 328 height 194
click at [305, 175] on button "Delete" at bounding box center [510, 174] width 10 height 10
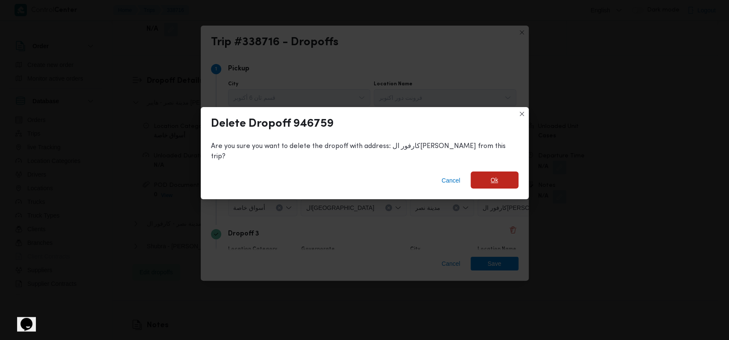
click at [305, 177] on span "Ok" at bounding box center [494, 180] width 48 height 17
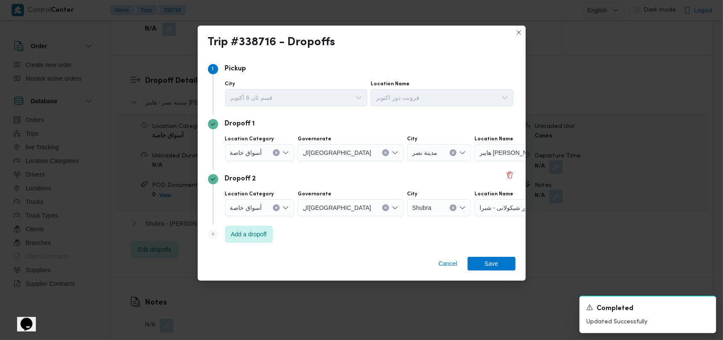
click at [266, 209] on div at bounding box center [265, 208] width 4 height 14
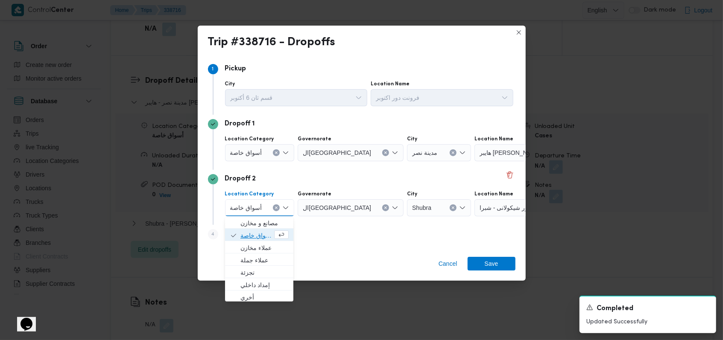
click at [258, 231] on span "أسواق خاصة" at bounding box center [256, 235] width 32 height 10
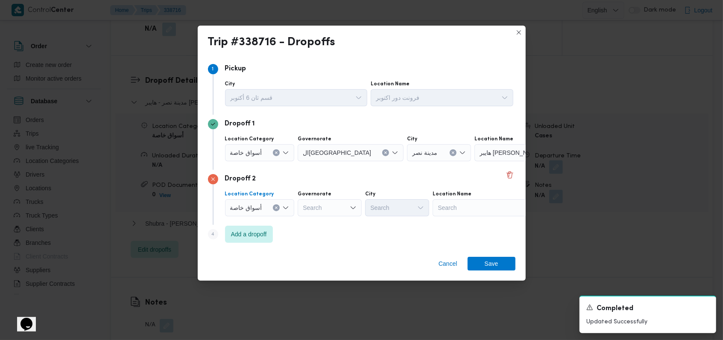
click at [257, 157] on div "أسواق خاصة" at bounding box center [260, 152] width 70 height 17
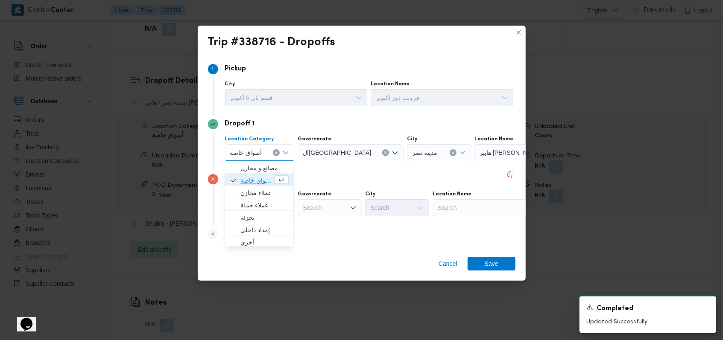
click at [255, 179] on span "أسواق خاصة" at bounding box center [256, 180] width 32 height 10
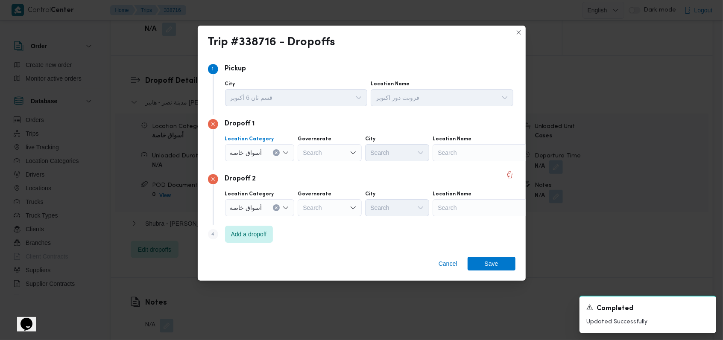
click at [305, 152] on div at bounding box center [438, 153] width 4 height 14
type input "كارفور افين"
click at [305, 169] on span "كارفور افين يو مول | | null" at bounding box center [490, 168] width 86 height 10
click at [305, 202] on div "Search" at bounding box center [485, 207] width 107 height 17
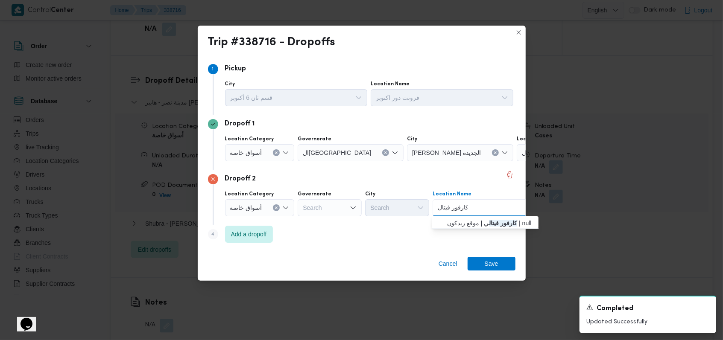
type input "كارفور فيتال"
click at [305, 227] on span "كارفور فيتال ي | موقع ريدكون | null" at bounding box center [490, 223] width 86 height 10
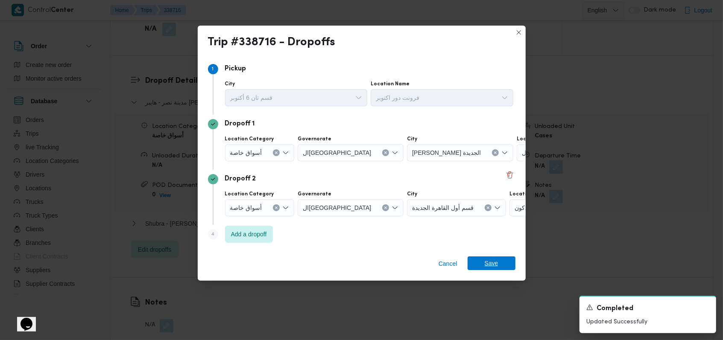
click at [305, 264] on span "Save" at bounding box center [491, 264] width 14 height 14
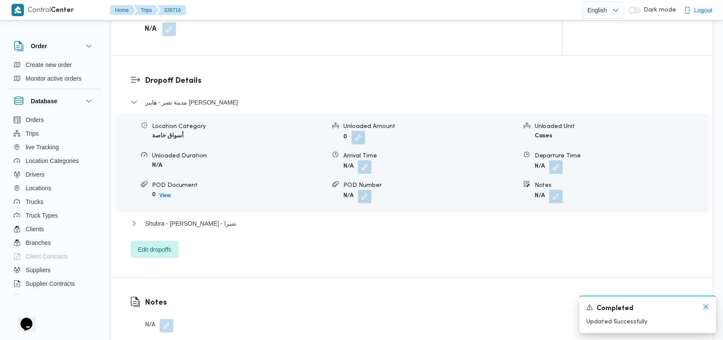
click at [305, 309] on icon "Dismiss toast" at bounding box center [705, 306] width 7 height 7
click at [199, 102] on span "مدينة نصر - هايبر ماركت مهدي عرفه" at bounding box center [191, 102] width 93 height 10
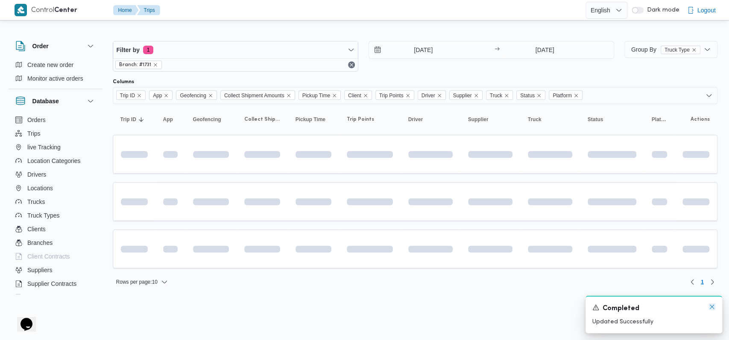
click at [305, 309] on icon "Dismiss toast" at bounding box center [711, 306] width 7 height 7
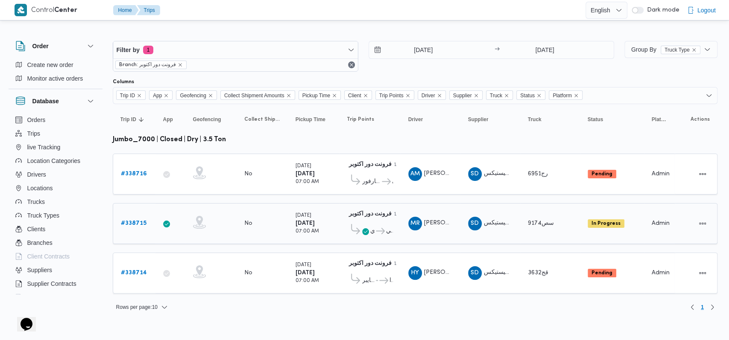
click at [133, 225] on link "# 338715" at bounding box center [134, 224] width 26 height 10
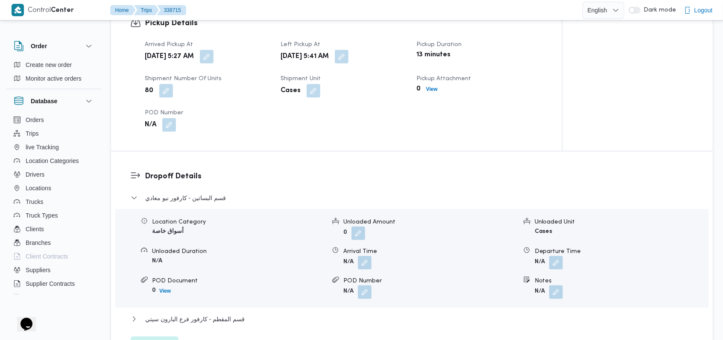
scroll to position [569, 0]
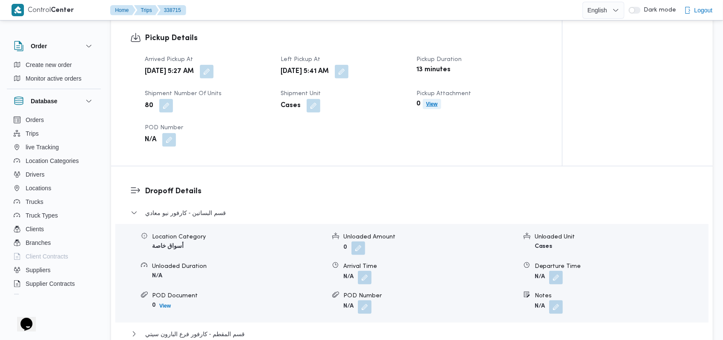
click at [305, 106] on b "View" at bounding box center [432, 104] width 12 height 6
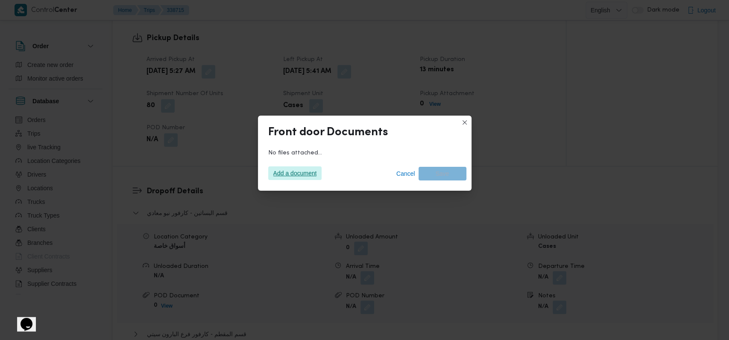
click at [278, 174] on span "Add a document" at bounding box center [295, 173] width 44 height 14
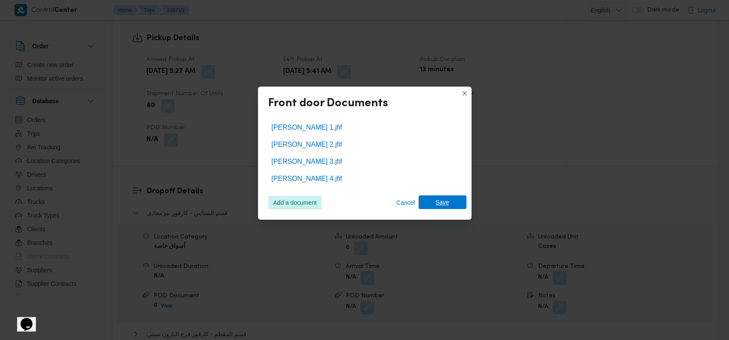
click at [305, 198] on span "Save" at bounding box center [442, 202] width 14 height 14
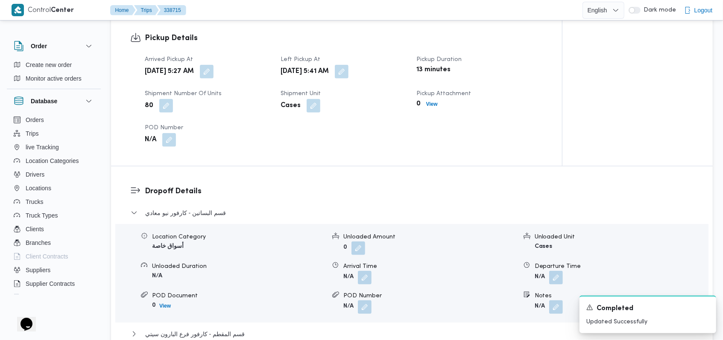
click at [305, 163] on div "Pickup Details Arrived Pickup At Mon, Sep 22, 2025 5:27 AM Left Pickup At Mon, …" at bounding box center [336, 89] width 451 height 153
click at [305, 309] on icon "Dismiss toast" at bounding box center [705, 306] width 7 height 7
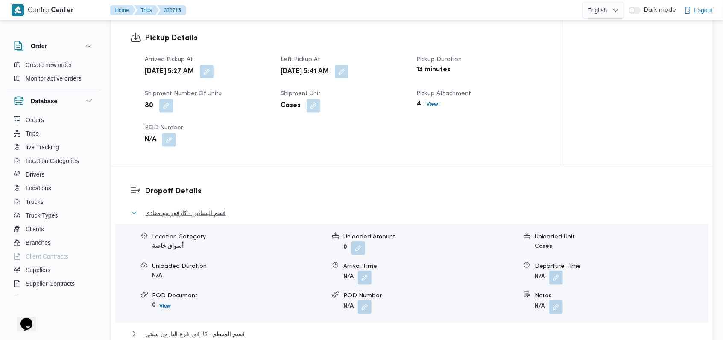
click at [219, 217] on span "قسم البساتين - كارفور نيو معادي" at bounding box center [185, 213] width 81 height 10
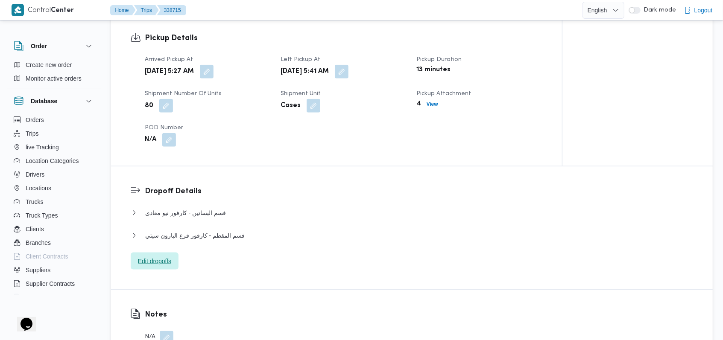
click at [167, 264] on span "Edit dropoffs" at bounding box center [154, 261] width 33 height 10
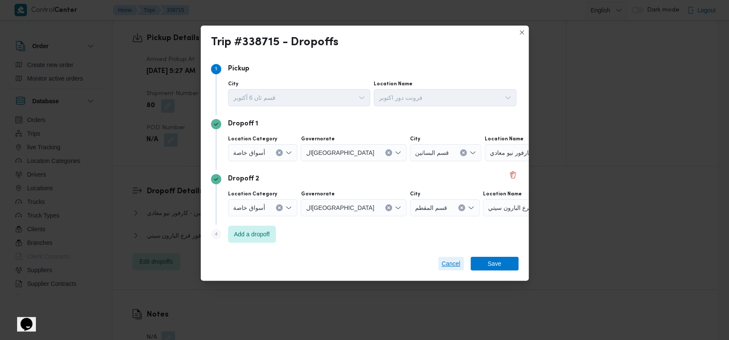
click at [305, 265] on span "Cancel" at bounding box center [450, 264] width 19 height 10
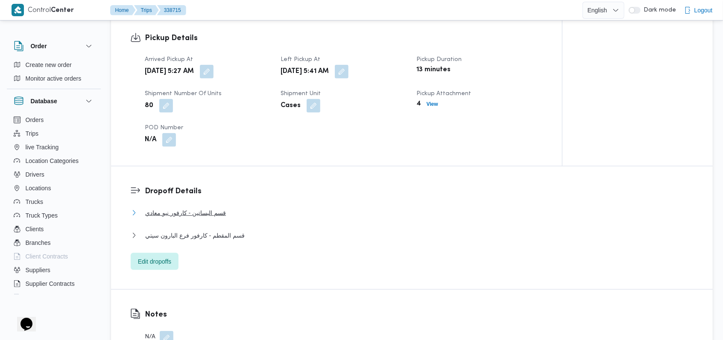
click at [220, 213] on span "قسم البساتين - كارفور نيو معادي" at bounding box center [185, 213] width 81 height 10
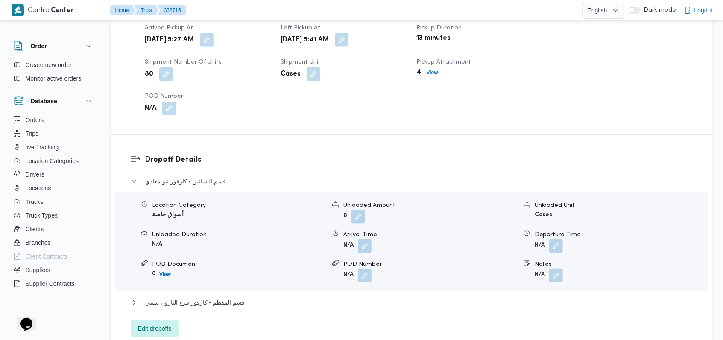
scroll to position [626, 0]
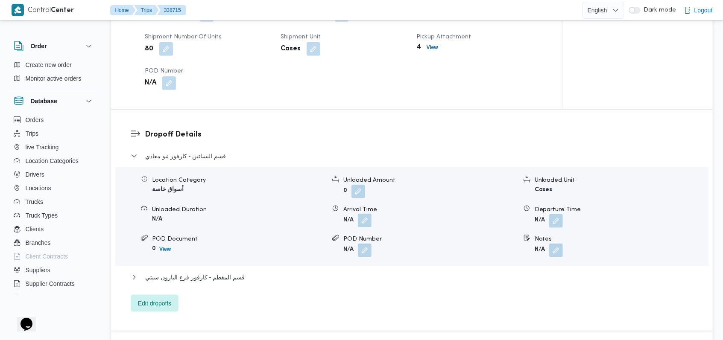
click at [305, 221] on button "button" at bounding box center [365, 221] width 14 height 14
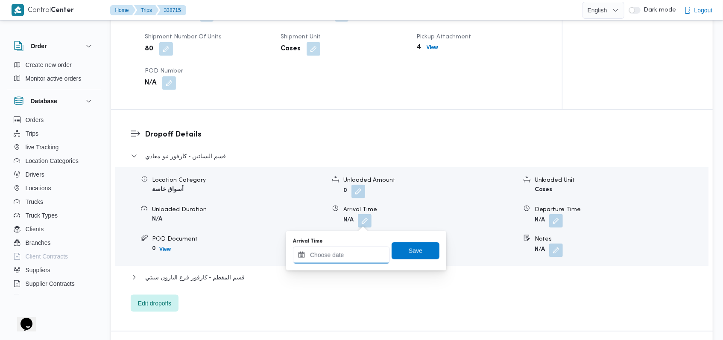
click at [305, 259] on input "Arrival Time" at bounding box center [341, 255] width 97 height 17
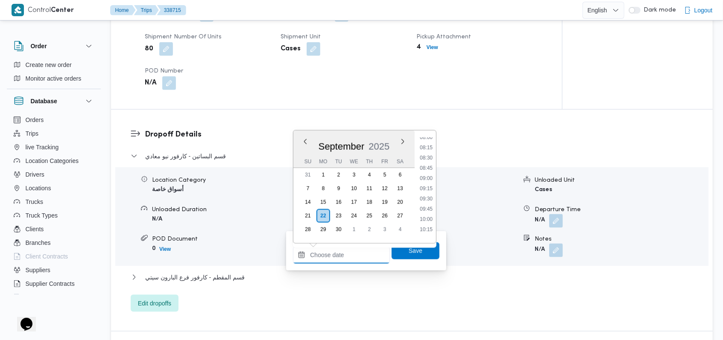
scroll to position [269, 0]
click at [305, 142] on li "06:30" at bounding box center [426, 138] width 20 height 9
type input "22/09/2025 06:30"
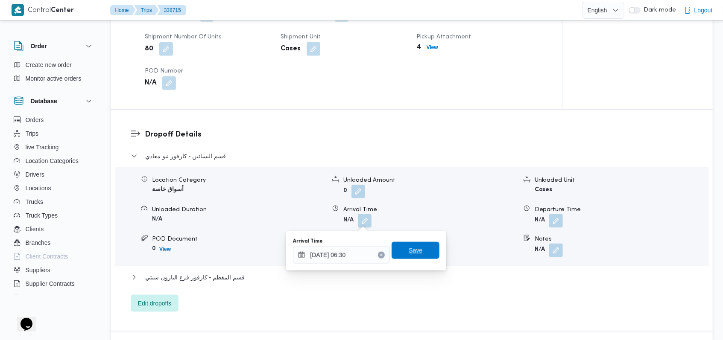
click at [305, 250] on span "Save" at bounding box center [415, 250] width 14 height 10
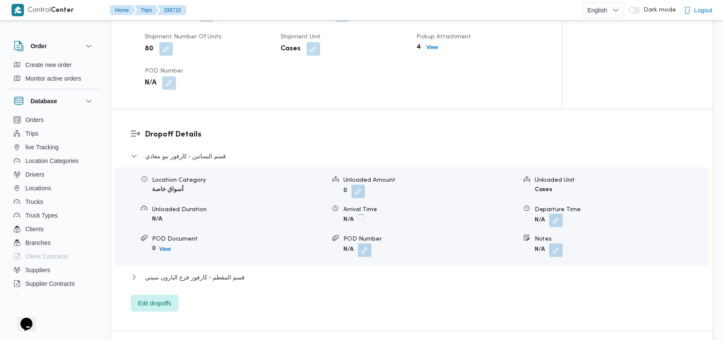
click at [305, 222] on button "button" at bounding box center [556, 221] width 14 height 14
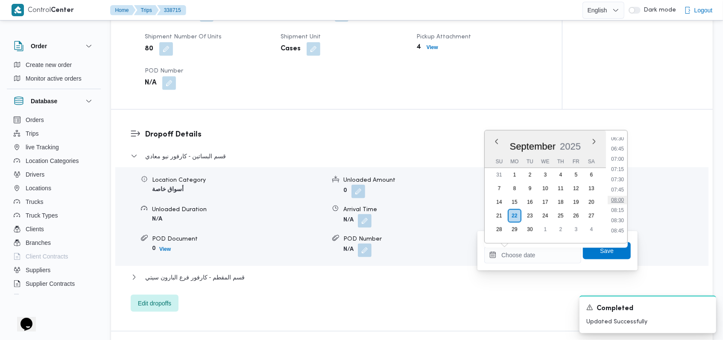
click at [305, 201] on li "08:00" at bounding box center [617, 200] width 20 height 9
type input "22/09/2025 08:00"
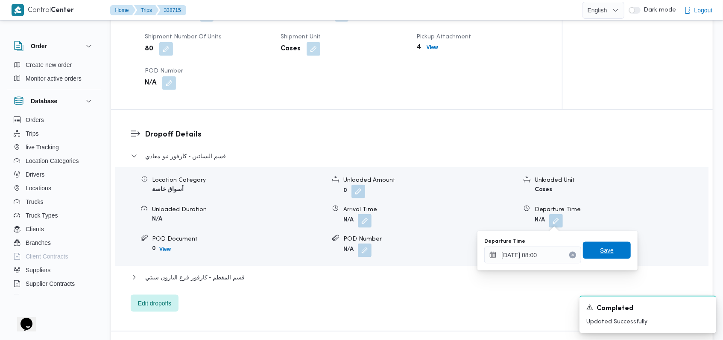
click at [305, 251] on span "Save" at bounding box center [607, 250] width 48 height 17
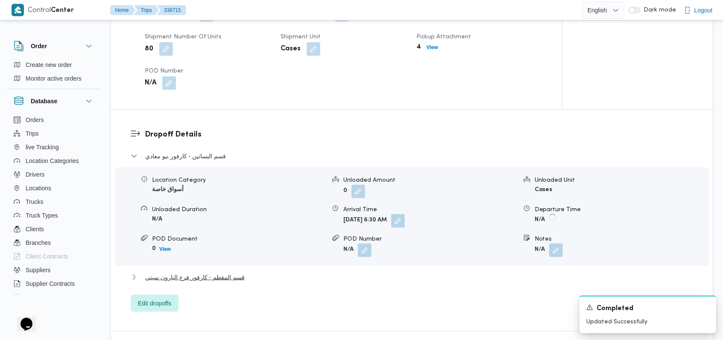
click at [240, 274] on span "قسم المقطم - كارفور فرع البارون سيتي" at bounding box center [194, 277] width 99 height 10
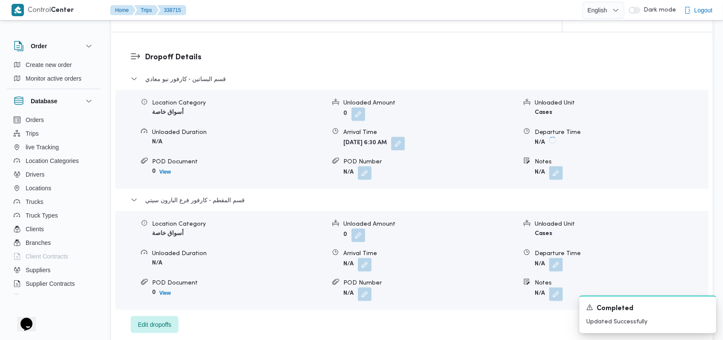
scroll to position [740, 0]
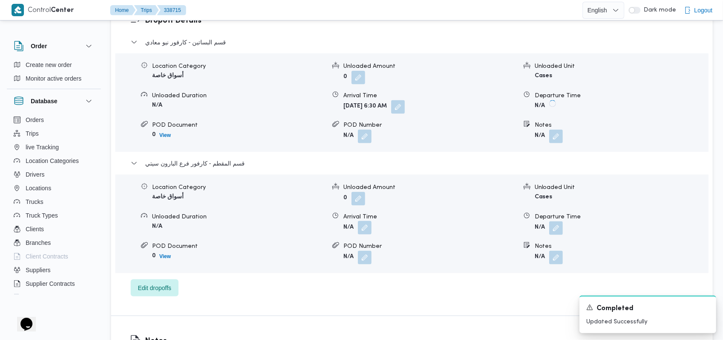
click at [305, 227] on button "button" at bounding box center [365, 228] width 14 height 14
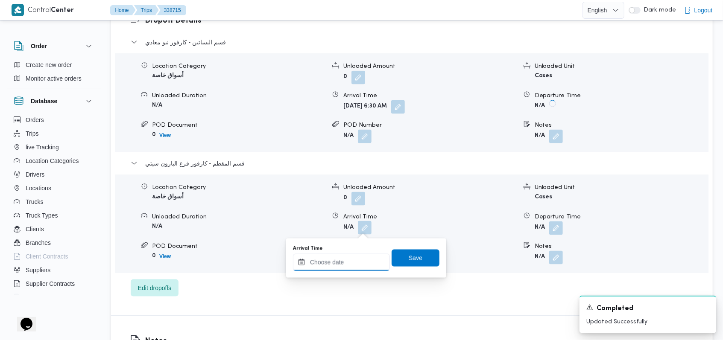
click at [305, 266] on input "Arrival Time" at bounding box center [341, 262] width 97 height 17
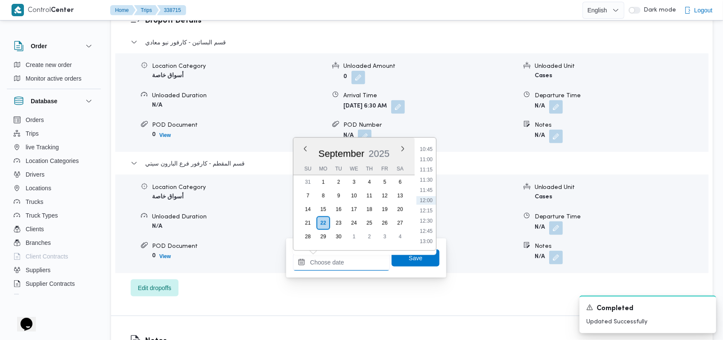
scroll to position [269, 0]
click at [305, 228] on li "08:30" at bounding box center [426, 228] width 20 height 9
type input "22/09/2025 08:30"
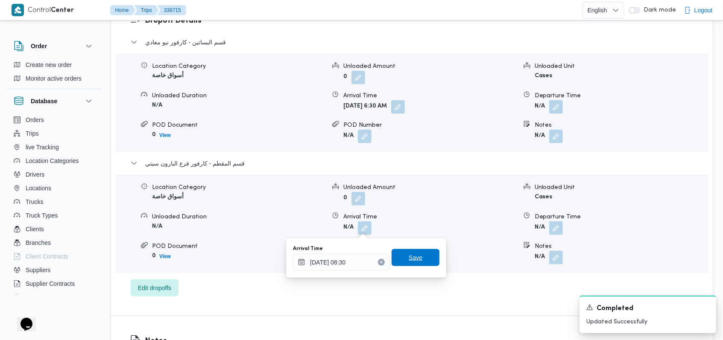
click at [305, 262] on span "Save" at bounding box center [415, 257] width 48 height 17
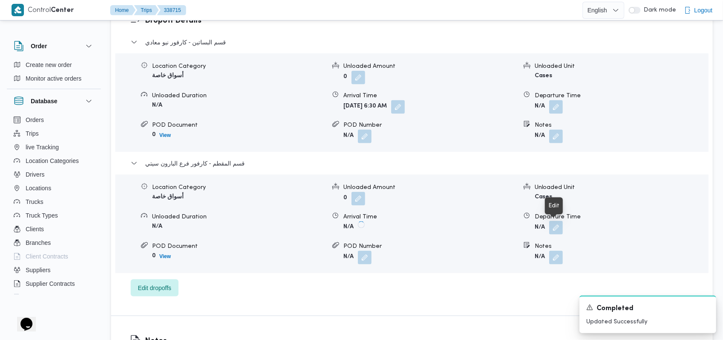
click at [305, 230] on button "button" at bounding box center [556, 228] width 14 height 14
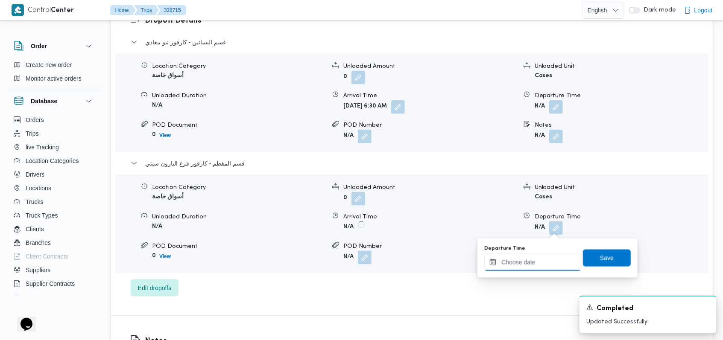
click at [305, 269] on input "Departure Time" at bounding box center [532, 262] width 97 height 17
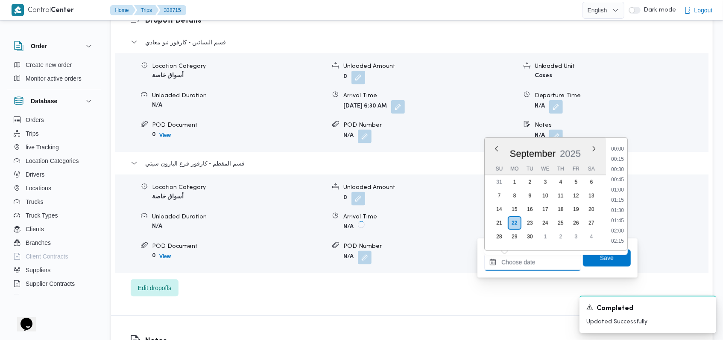
scroll to position [440, 0]
click at [305, 152] on li "10:45" at bounding box center [617, 149] width 20 height 9
type input "22/09/2025 10:45"
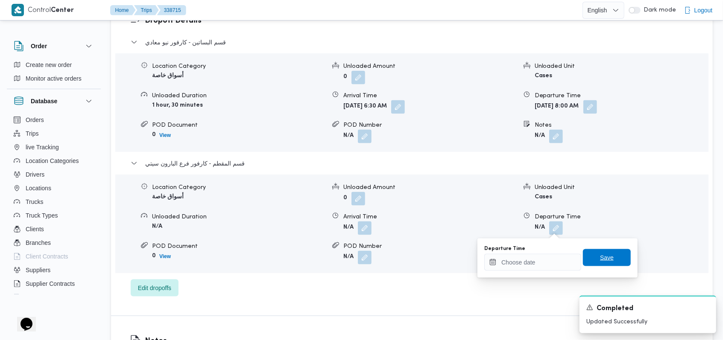
click at [305, 261] on span "Save" at bounding box center [607, 258] width 14 height 10
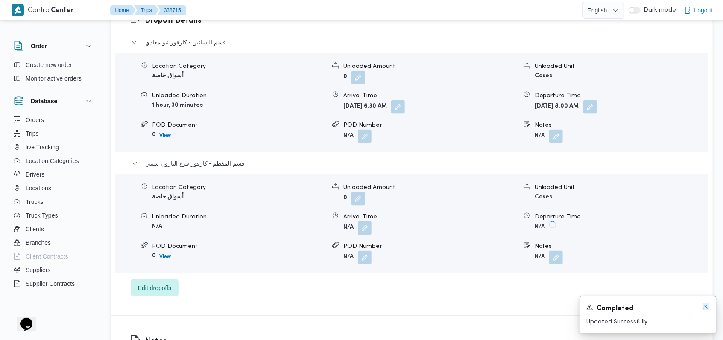
click at [305, 307] on icon "Dismiss toast" at bounding box center [705, 306] width 7 height 7
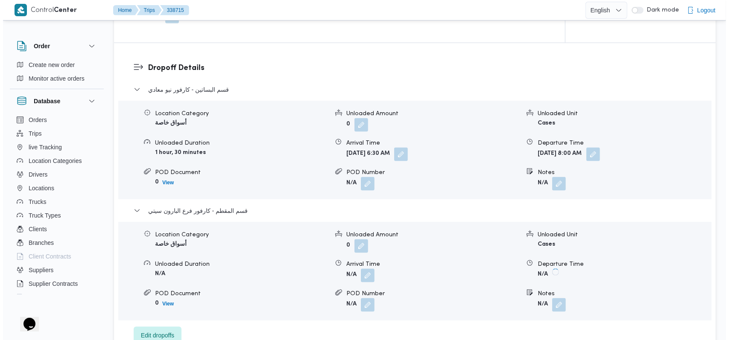
scroll to position [740, 0]
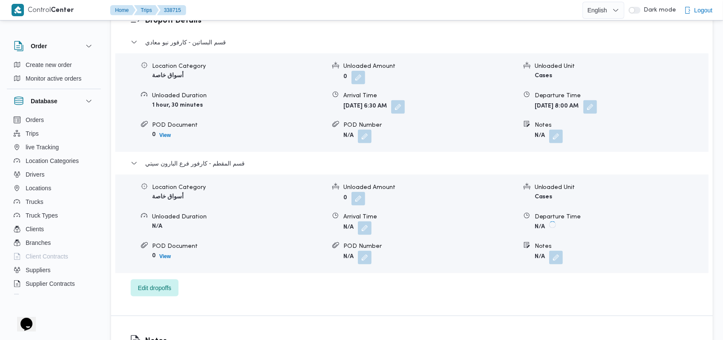
click at [162, 278] on div "قسم البساتين - كارفور نيو معادي Location Category أسواق خاصة Unloaded Amount 0 …" at bounding box center [412, 167] width 563 height 260
click at [164, 286] on span "Edit dropoffs" at bounding box center [154, 288] width 33 height 10
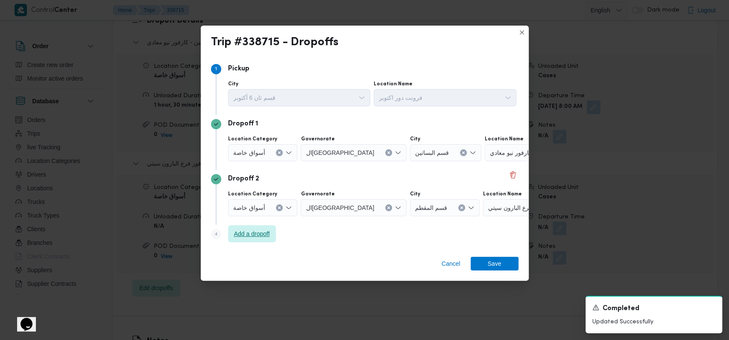
click at [275, 227] on span "Add a dropoff" at bounding box center [252, 233] width 48 height 17
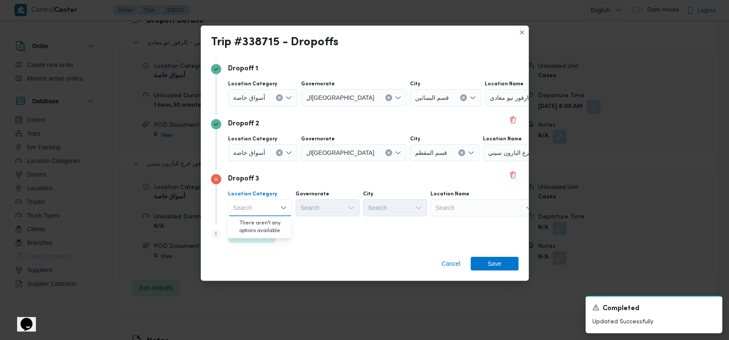
click at [305, 161] on div "كارفور فرع البارون سيتي" at bounding box center [536, 152] width 107 height 17
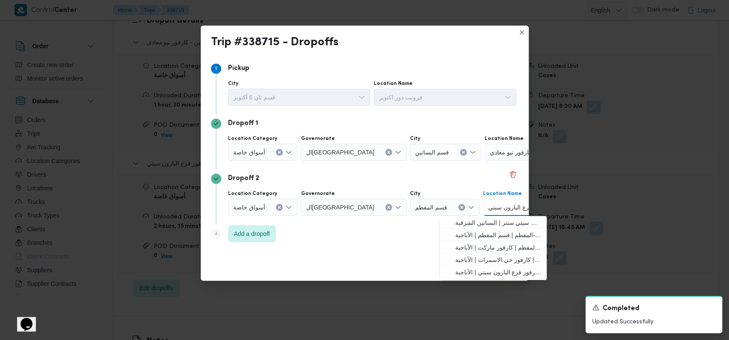
scroll to position [0, 0]
click at [305, 240] on div "Step 4 is disabled 4 Add a dropoff" at bounding box center [364, 236] width 307 height 22
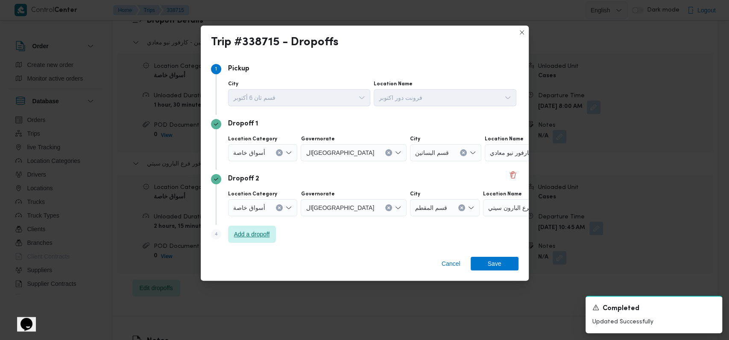
click at [262, 231] on span "Add a dropoff" at bounding box center [252, 234] width 36 height 10
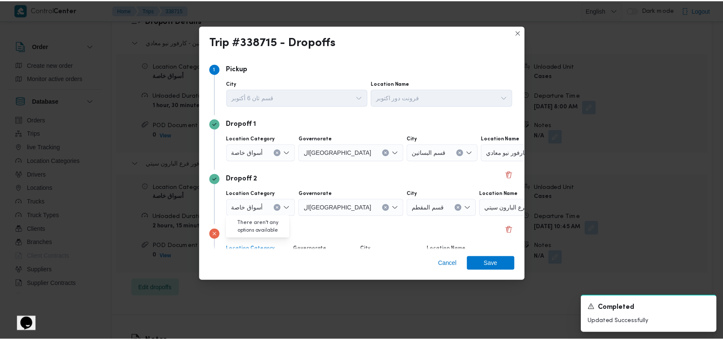
scroll to position [55, 0]
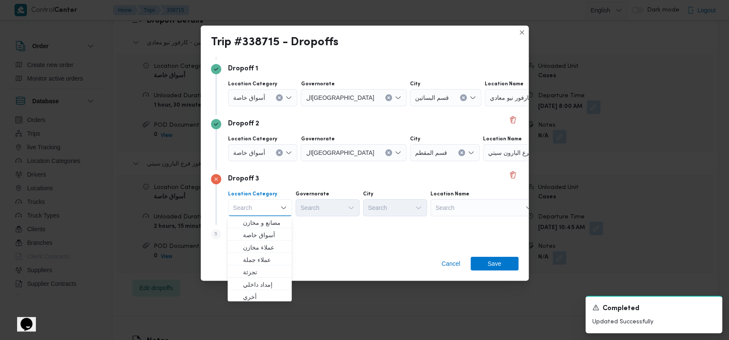
click at [305, 206] on div "Search" at bounding box center [483, 207] width 107 height 17
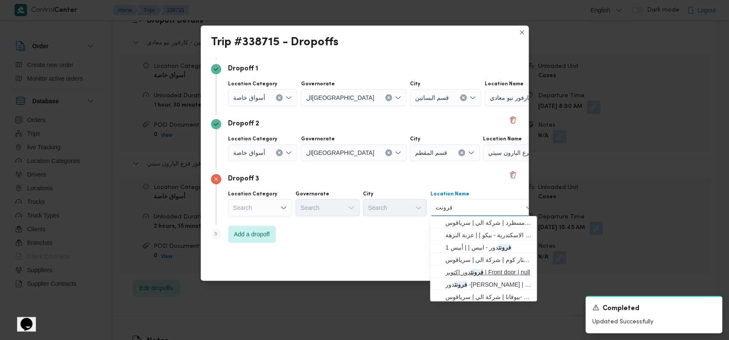
type input "فرونت"
click at [305, 274] on mark "فرونت" at bounding box center [476, 272] width 13 height 7
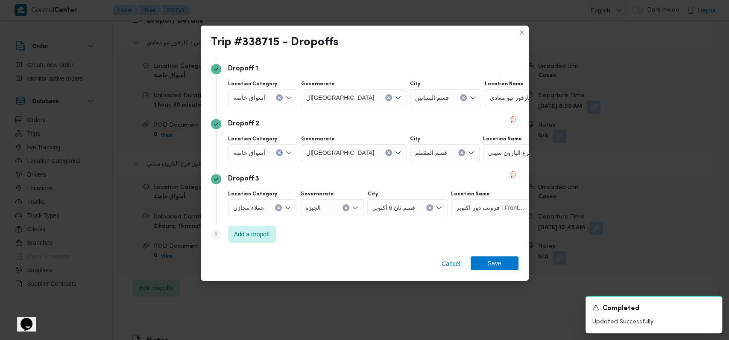
click at [305, 261] on span "Save" at bounding box center [494, 264] width 14 height 14
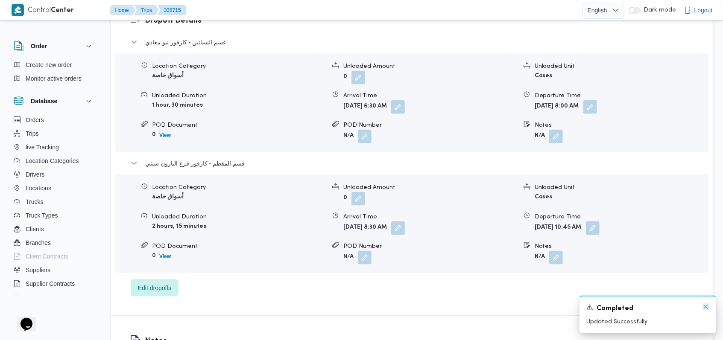
click at [305, 307] on icon "Dismiss toast" at bounding box center [705, 306] width 7 height 7
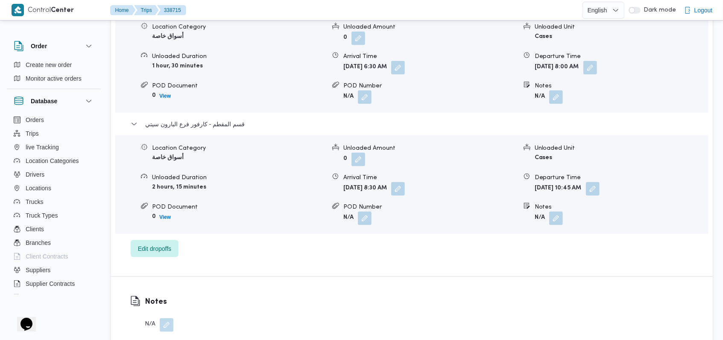
scroll to position [796, 0]
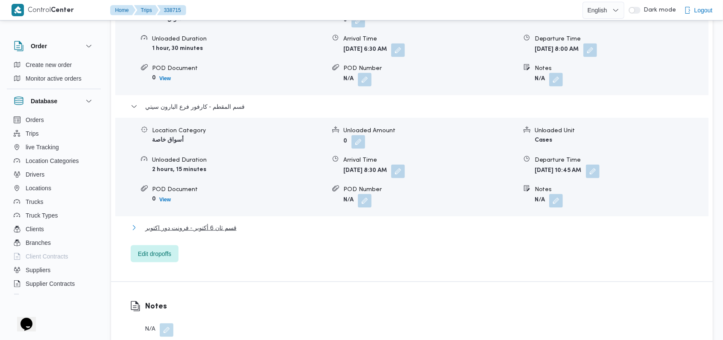
click at [254, 227] on button "قسم ثان 6 أكتوبر - فرونت دور اكتوبر" at bounding box center [412, 228] width 563 height 10
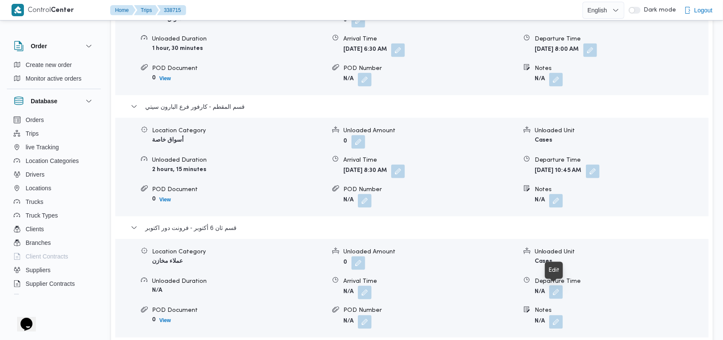
click at [305, 295] on button "button" at bounding box center [556, 293] width 14 height 14
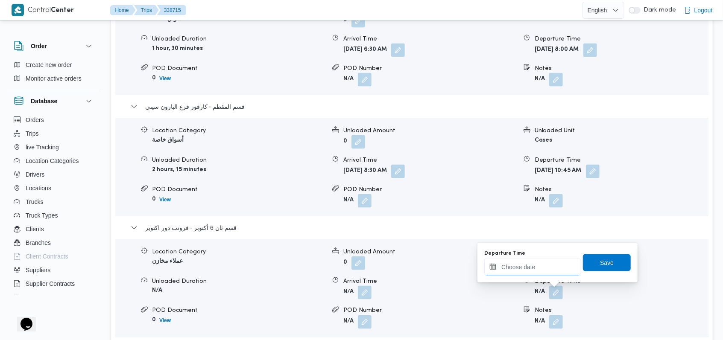
click at [305, 270] on input "Departure Time" at bounding box center [532, 267] width 97 height 17
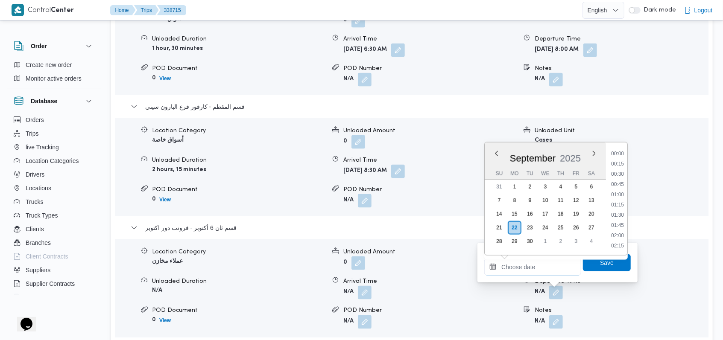
scroll to position [440, 0]
click at [305, 203] on li "12:00" at bounding box center [617, 205] width 20 height 9
type input "22/09/2025 12:00"
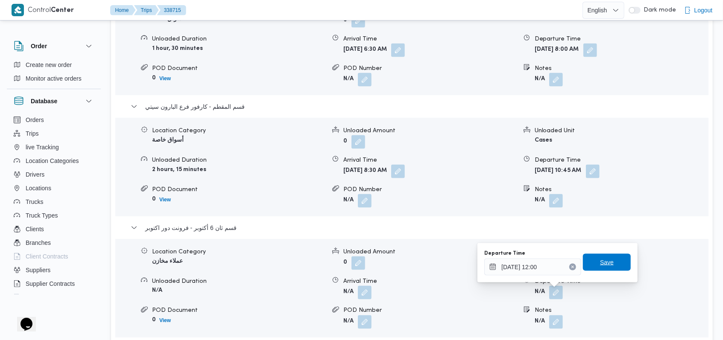
click at [305, 265] on span "Save" at bounding box center [607, 262] width 48 height 17
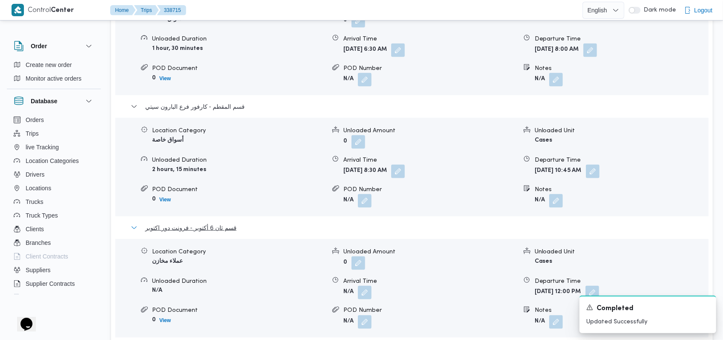
click at [220, 227] on span "قسم ثان 6 أكتوبر - فرونت دور اكتوبر" at bounding box center [190, 228] width 91 height 10
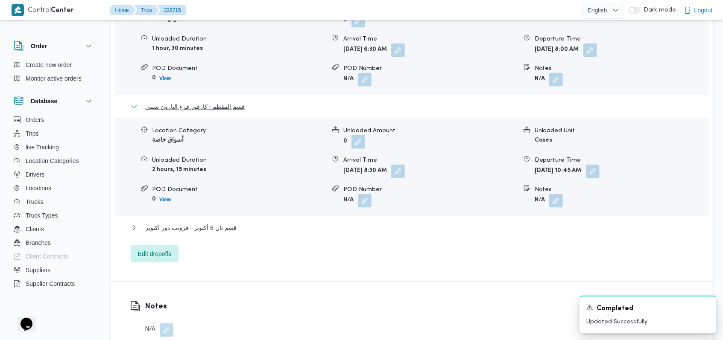
click at [228, 110] on span "قسم المقطم - كارفور فرع البارون سيتي" at bounding box center [194, 107] width 99 height 10
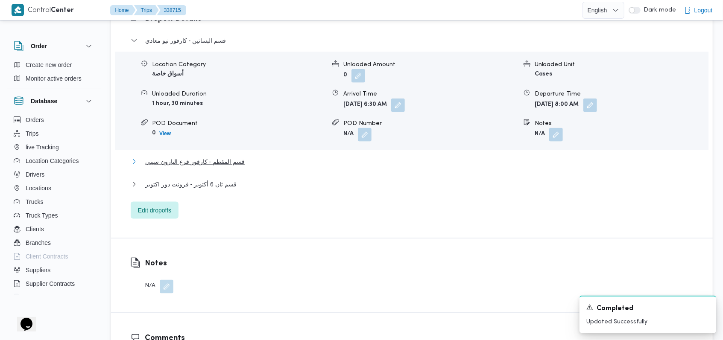
scroll to position [683, 0]
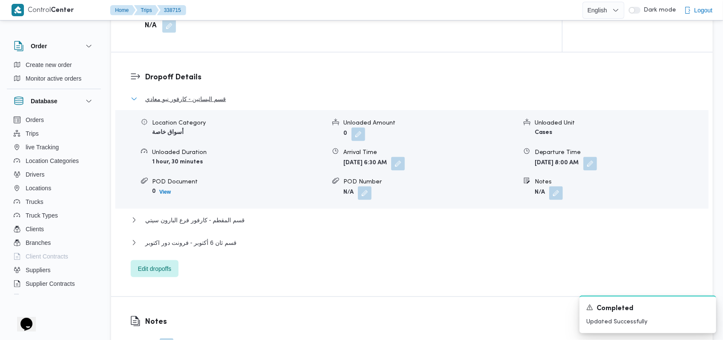
click at [220, 98] on span "قسم البساتين - كارفور نيو معادي" at bounding box center [185, 99] width 81 height 10
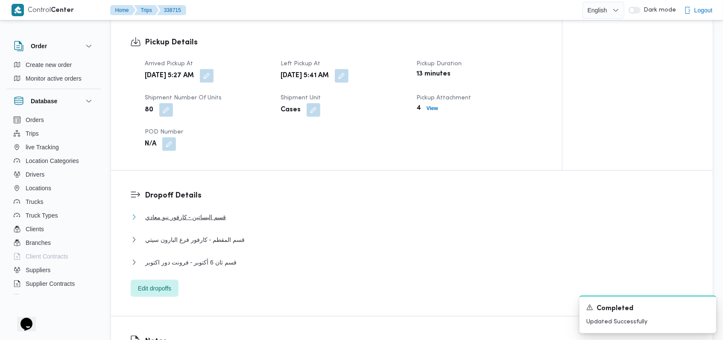
scroll to position [398, 0]
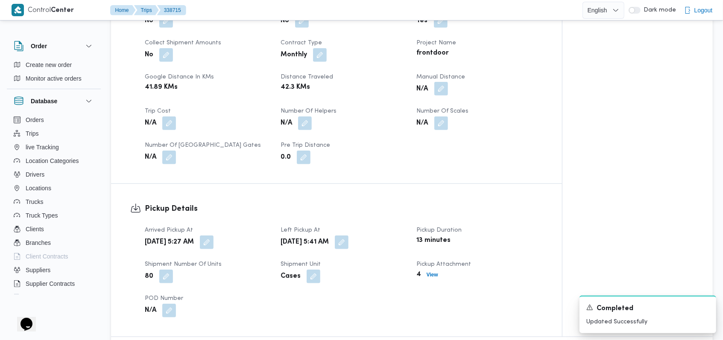
click at [305, 95] on button "button" at bounding box center [441, 89] width 14 height 14
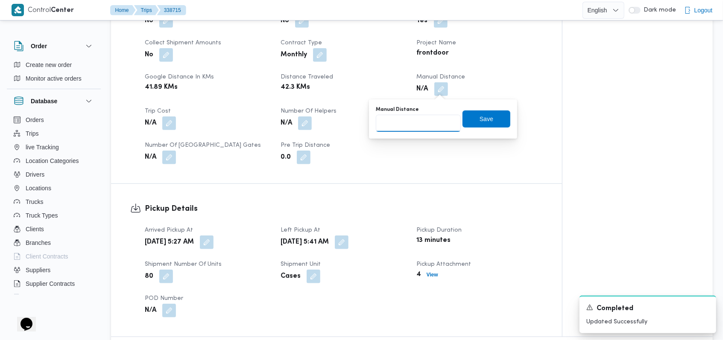
click at [305, 121] on input "Manual Distance" at bounding box center [418, 123] width 85 height 17
type input "120"
click at [305, 121] on span "Save" at bounding box center [486, 119] width 48 height 17
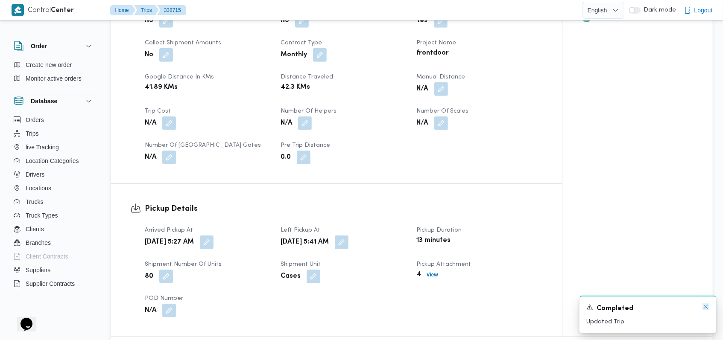
click at [305, 308] on icon "Dismiss toast" at bounding box center [705, 306] width 7 height 7
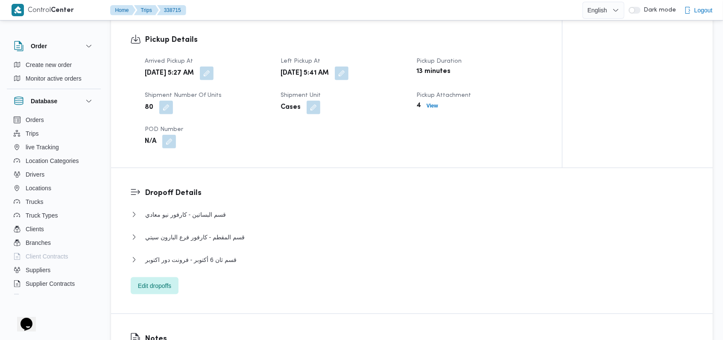
scroll to position [569, 0]
click at [237, 210] on button "قسم البساتين - كارفور نيو معادي" at bounding box center [412, 213] width 563 height 10
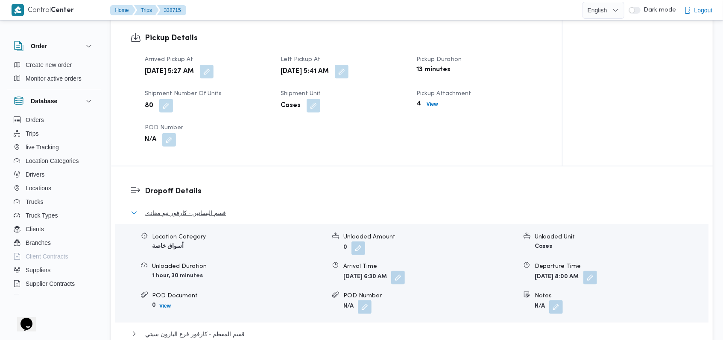
click at [237, 210] on button "قسم البساتين - كارفور نيو معادي" at bounding box center [412, 213] width 563 height 10
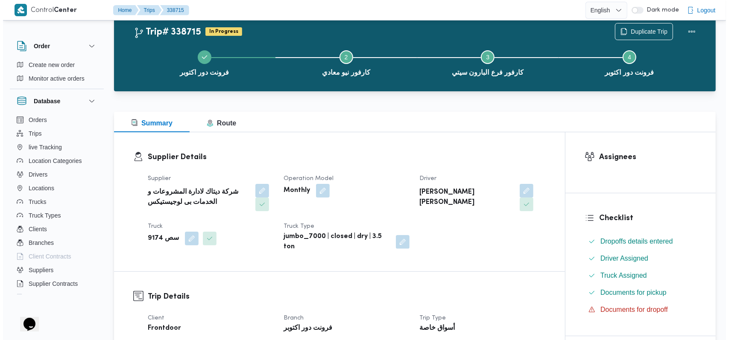
scroll to position [0, 0]
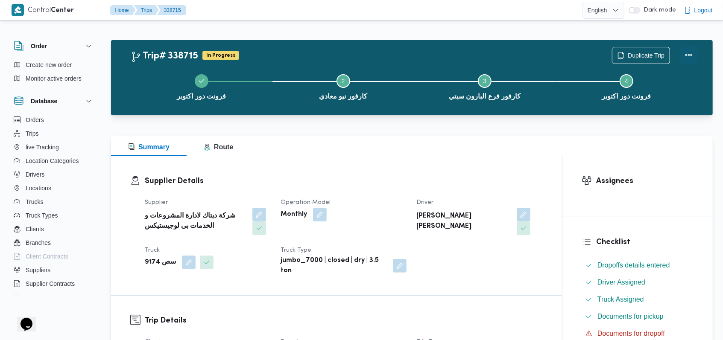
click at [305, 58] on button "Actions" at bounding box center [688, 55] width 17 height 17
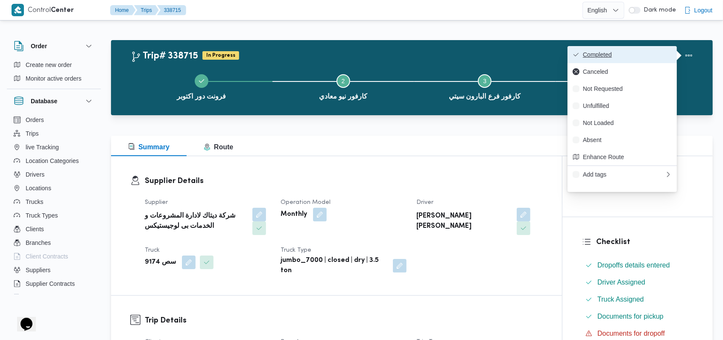
click at [305, 56] on span "Completed" at bounding box center [627, 54] width 89 height 7
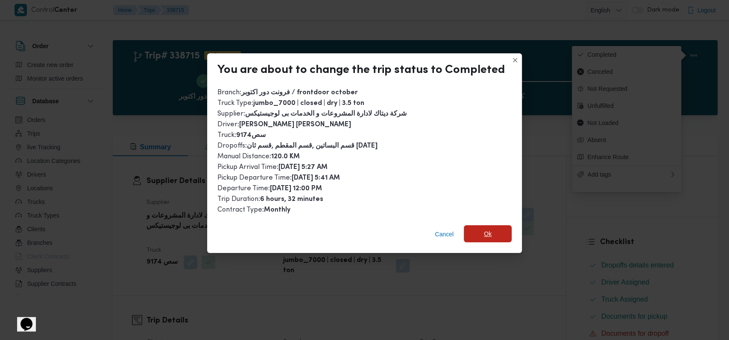
click at [305, 230] on span "Ok" at bounding box center [488, 233] width 48 height 17
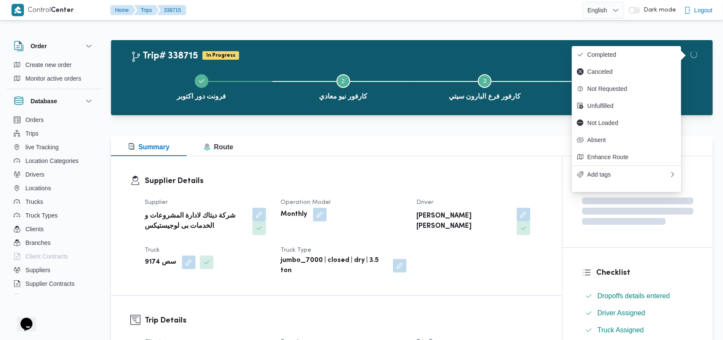
click at [305, 210] on div "Monthly" at bounding box center [343, 214] width 127 height 15
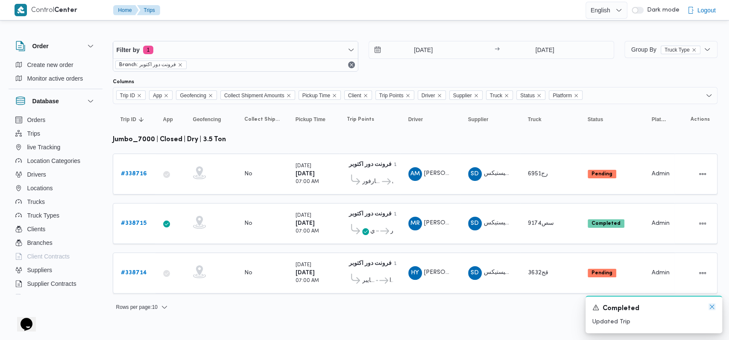
click at [305, 307] on icon "Dismiss toast" at bounding box center [711, 306] width 7 height 7
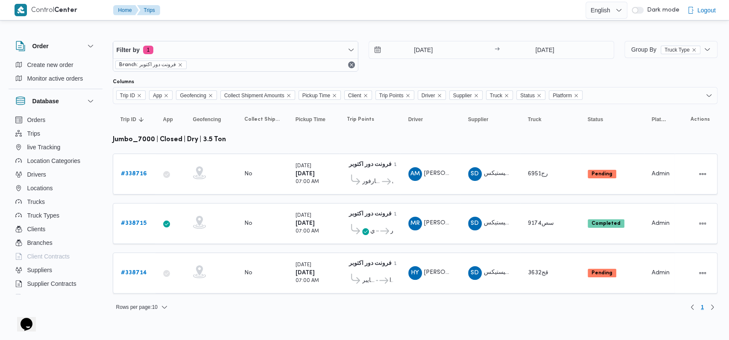
click at [305, 312] on div "Filter by 1 Branch: فرونت دور اكتوبر 22/9/2025 → 22/9/2025 Group By Truck Type …" at bounding box center [360, 172] width 726 height 301
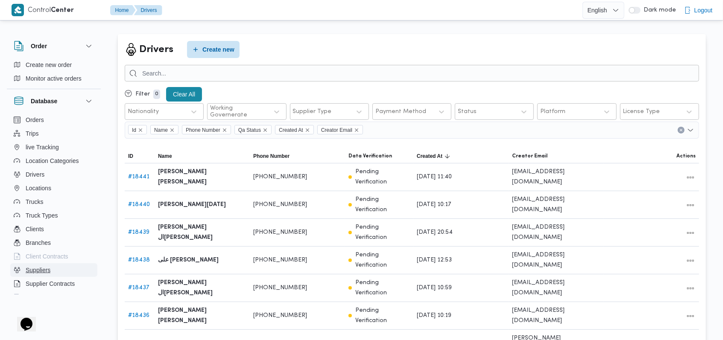
click at [56, 272] on button "Suppliers" at bounding box center [53, 270] width 87 height 14
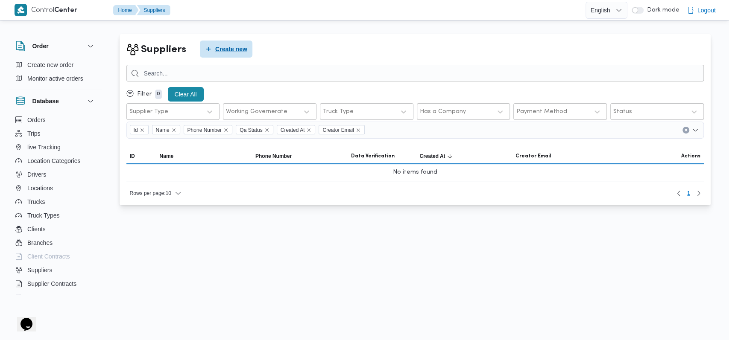
click at [215, 50] on span "Create new" at bounding box center [231, 49] width 32 height 10
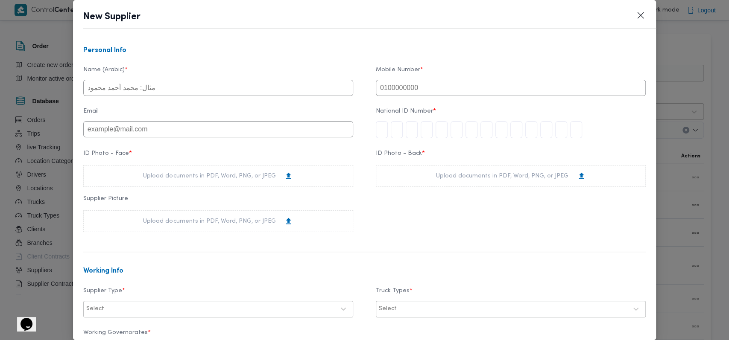
click at [210, 93] on input "text" at bounding box center [218, 88] width 270 height 16
type input "على [PERSON_NAME]"
click at [299, 86] on input "text" at bounding box center [511, 88] width 270 height 16
type input "01017335508"
click at [299, 129] on input "tel" at bounding box center [382, 129] width 12 height 17
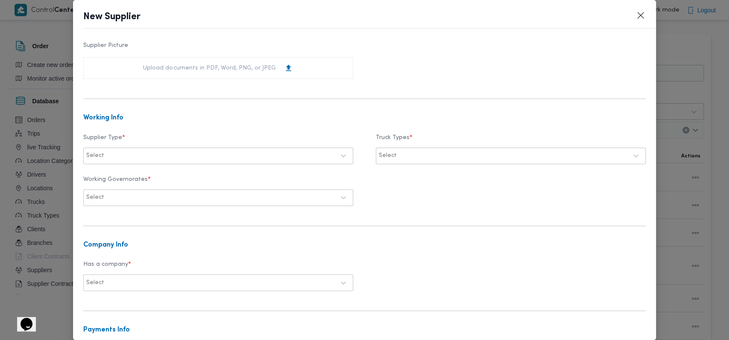
scroll to position [171, 0]
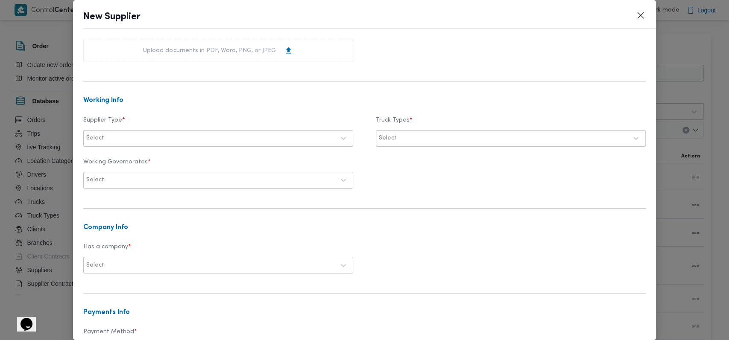
click at [213, 136] on div at bounding box center [220, 138] width 229 height 9
click at [299, 229] on h3 "Company Info" at bounding box center [364, 228] width 563 height 8
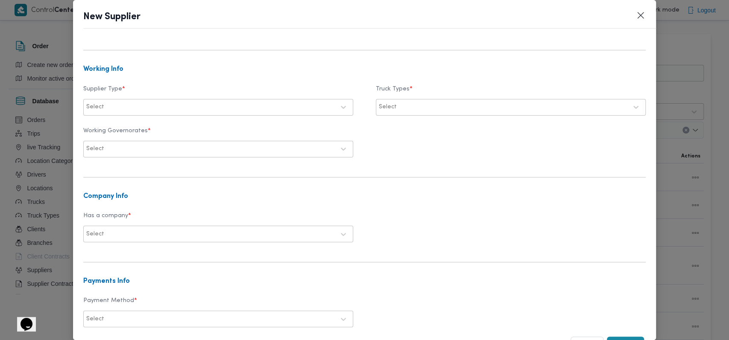
scroll to position [227, 0]
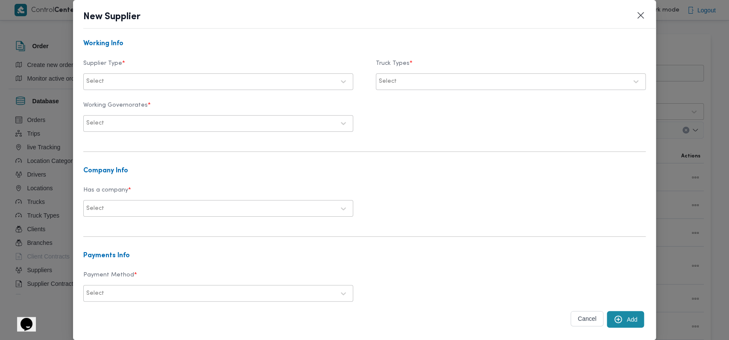
click at [223, 83] on div at bounding box center [220, 81] width 229 height 9
click at [136, 104] on div "Contractor" at bounding box center [218, 104] width 269 height 15
click at [299, 82] on div at bounding box center [512, 81] width 229 height 9
click at [299, 121] on label "Dababa" at bounding box center [401, 118] width 33 height 10
click at [239, 124] on div at bounding box center [220, 123] width 229 height 9
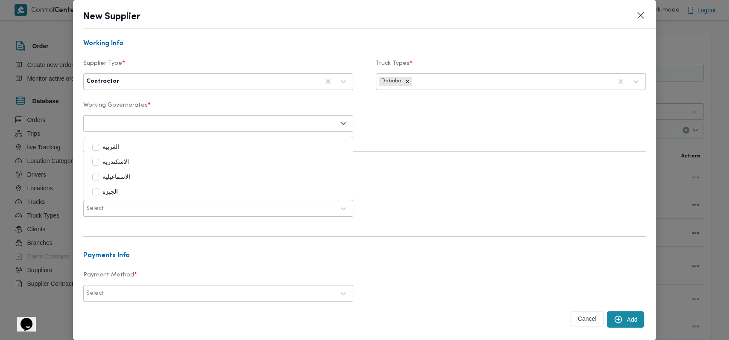
scroll to position [57, 0]
click at [108, 179] on label "الجيزة" at bounding box center [105, 177] width 26 height 10
click at [299, 135] on div "Working Governorates * option الجيزة, selected. 25 results available. Use Up an…" at bounding box center [364, 117] width 563 height 38
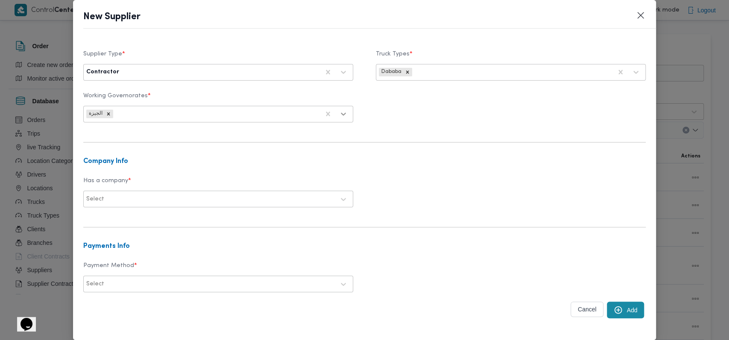
scroll to position [242, 0]
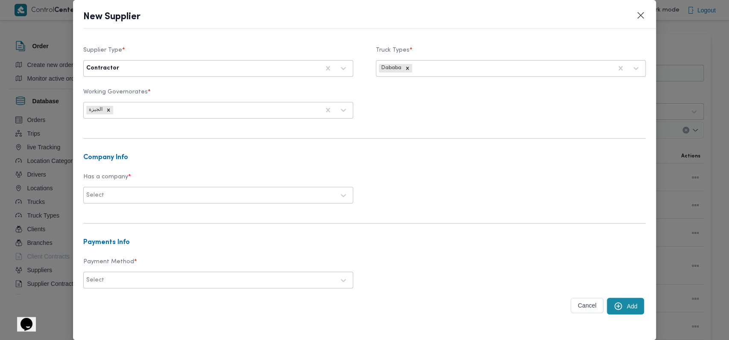
click at [218, 195] on div at bounding box center [220, 195] width 229 height 9
click at [111, 232] on div "No" at bounding box center [218, 232] width 269 height 15
click at [223, 278] on div at bounding box center [220, 280] width 229 height 9
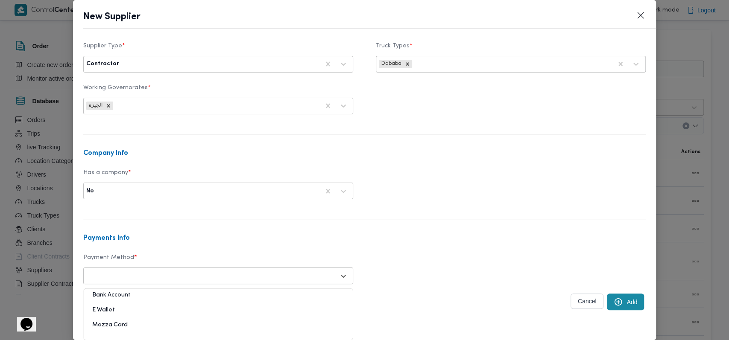
scroll to position [246, 0]
click at [106, 309] on div "E Wallet" at bounding box center [218, 313] width 269 height 15
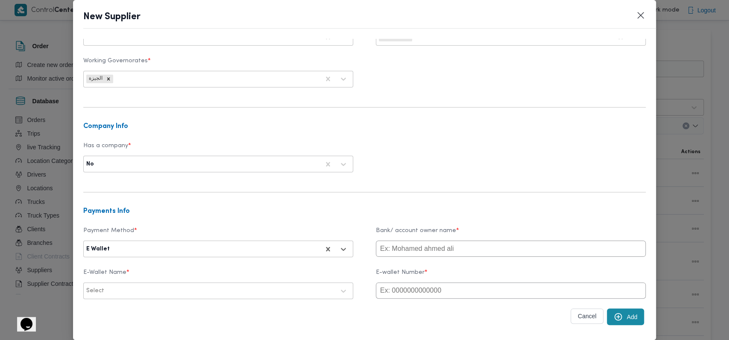
scroll to position [286, 0]
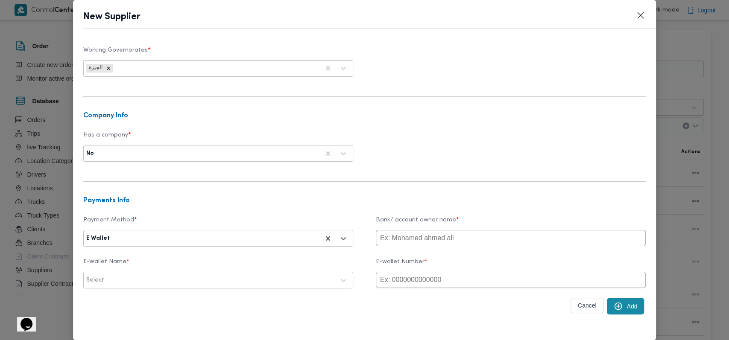
click at [251, 276] on div at bounding box center [220, 280] width 229 height 9
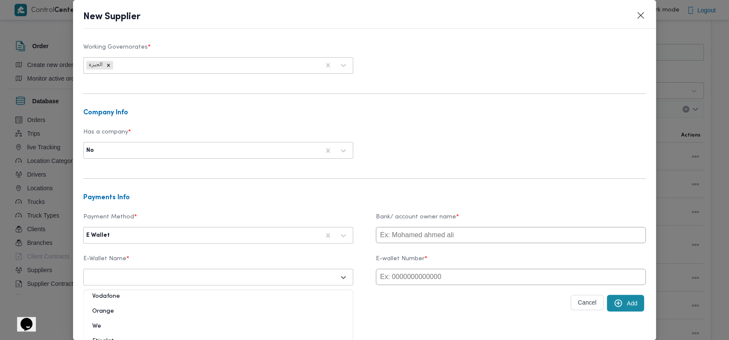
scroll to position [302, 0]
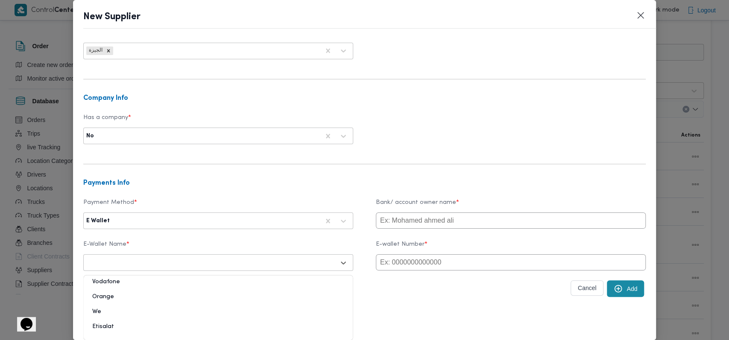
click at [174, 278] on div "Vodafone" at bounding box center [218, 285] width 269 height 15
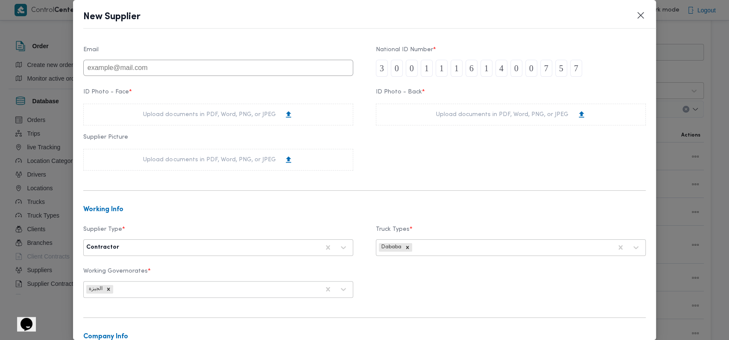
scroll to position [0, 0]
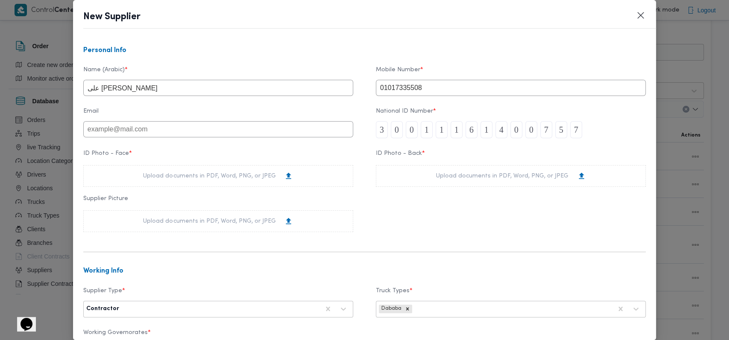
drag, startPoint x: 425, startPoint y: 91, endPoint x: 419, endPoint y: 90, distance: 5.6
click at [299, 96] on div "Name (Arabic) * على سليمان محمد سليمان مسلم Mobile Number * 01017335508" at bounding box center [364, 81] width 563 height 38
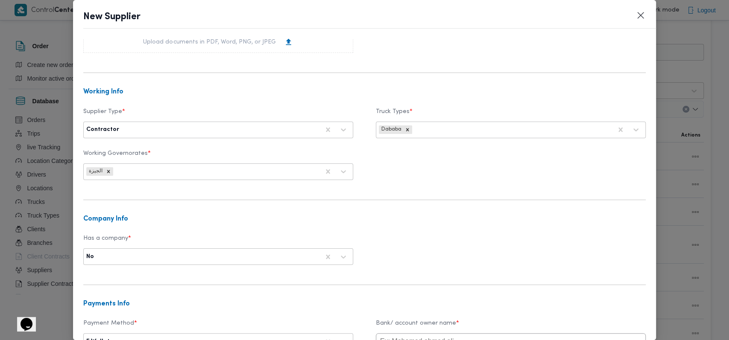
scroll to position [286, 0]
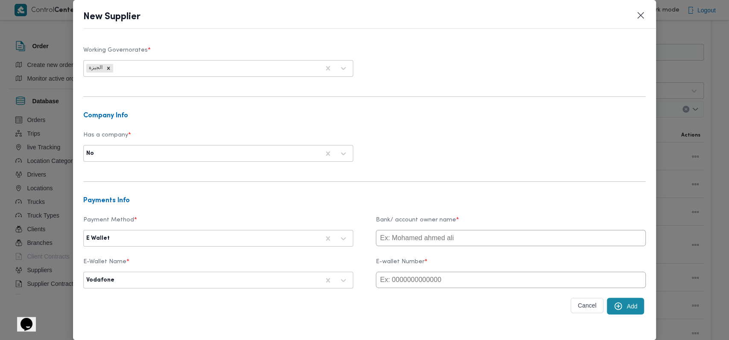
click at [299, 236] on input "text" at bounding box center [511, 238] width 270 height 16
paste input "01017335508"
type input "01017335508"
click at [299, 283] on input "text" at bounding box center [511, 280] width 270 height 16
paste input "01017335508"
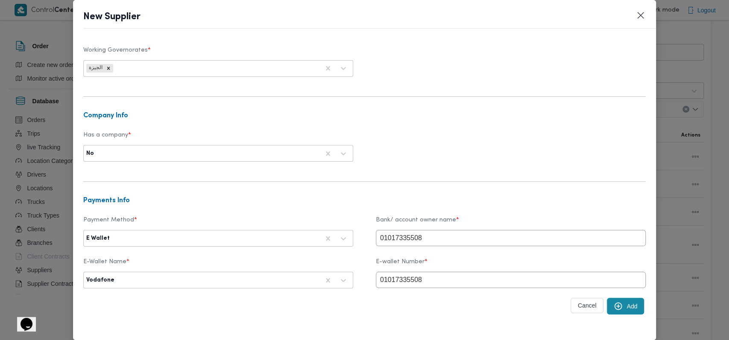
type input "01017335508"
click at [299, 197] on h3 "Payments Info" at bounding box center [364, 201] width 563 height 8
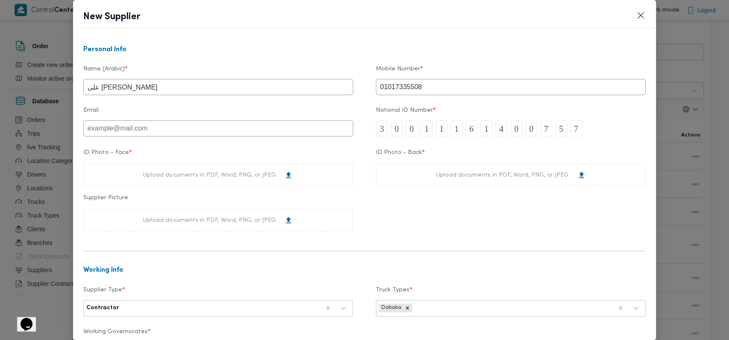
scroll to position [0, 0]
click at [175, 178] on div "Upload documents in PDF, Word, PNG, or JPEG" at bounding box center [218, 176] width 150 height 9
drag, startPoint x: 389, startPoint y: 39, endPoint x: 379, endPoint y: 41, distance: 10.3
click at [299, 39] on div "Personal Info Name (Arabic) * على سليمان محمد سليمان مسلم Mobile Number * 01017…" at bounding box center [364, 189] width 583 height 301
click at [198, 175] on div "Upload documents in PDF, Word, PNG, or JPEG" at bounding box center [218, 176] width 150 height 9
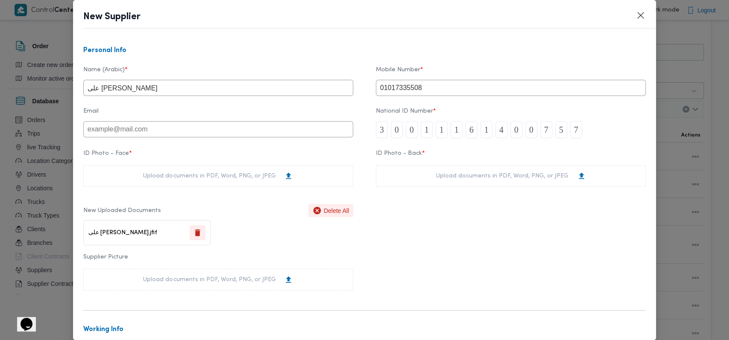
click at [299, 184] on div "Upload documents in PDF, Word, PNG, or JPEG" at bounding box center [511, 176] width 270 height 22
click at [299, 163] on div "ID Photo - Face * Upload documents in PDF, Word, PNG, or JPEG New Uploaded Docu…" at bounding box center [364, 220] width 563 height 149
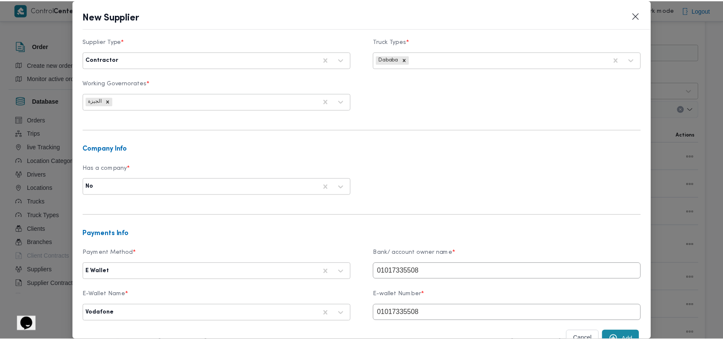
scroll to position [344, 0]
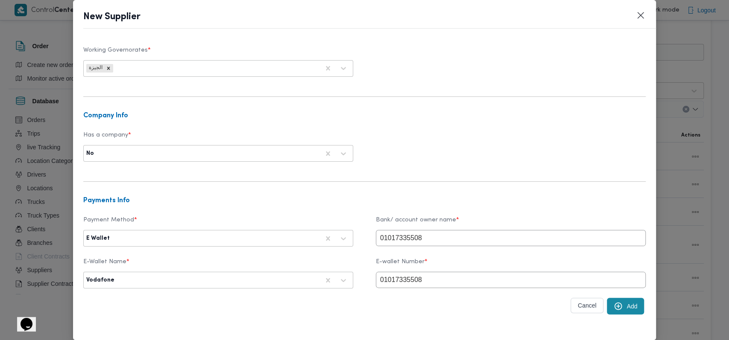
click at [299, 309] on button "Add" at bounding box center [625, 306] width 37 height 17
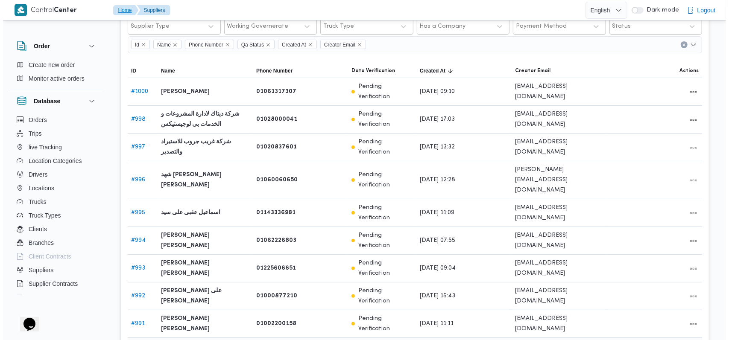
scroll to position [0, 0]
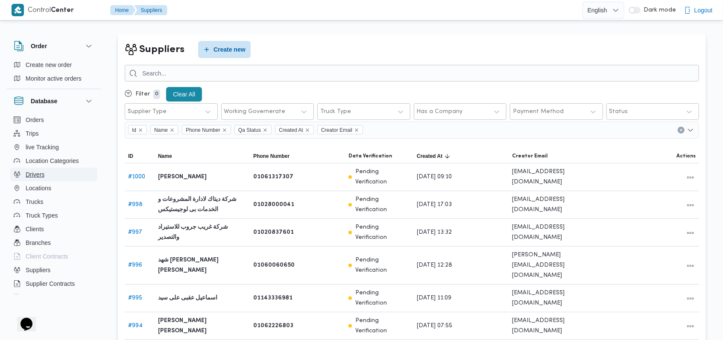
click at [39, 173] on span "Drivers" at bounding box center [35, 174] width 19 height 10
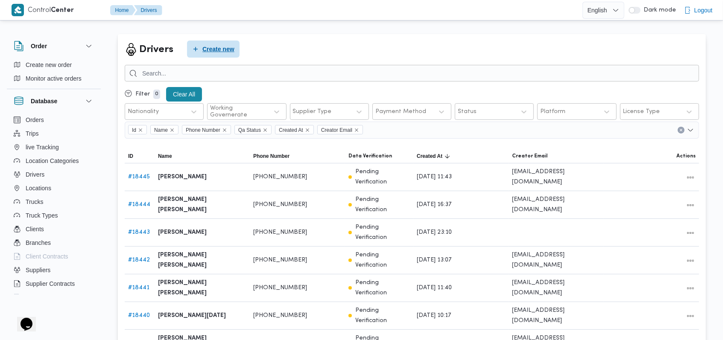
click at [222, 50] on span "Create new" at bounding box center [218, 49] width 32 height 10
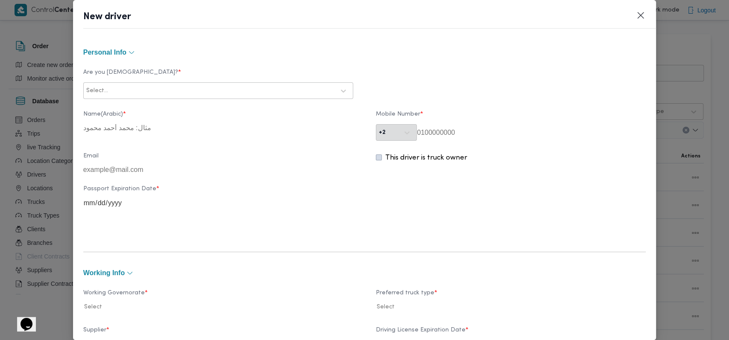
click at [270, 101] on div "Are you Egyptian? * Select..." at bounding box center [364, 84] width 563 height 38
click at [265, 94] on div at bounding box center [210, 91] width 248 height 9
click at [244, 113] on div "Egyptian" at bounding box center [218, 113] width 269 height 15
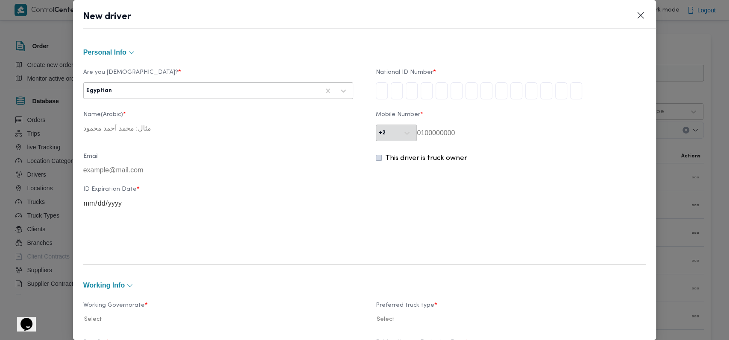
type input "3"
type input "0"
type input "1"
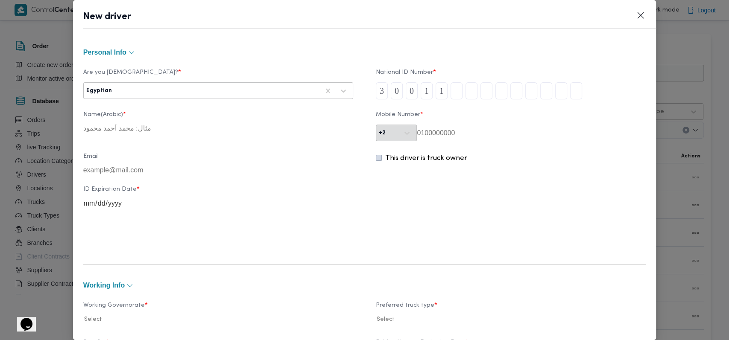
type input "1"
type input "6"
type input "1"
type input "4"
type input "0"
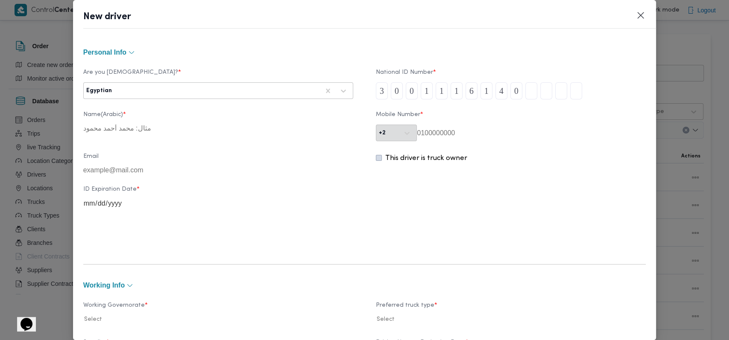
type input "0"
type input "7"
type input "5"
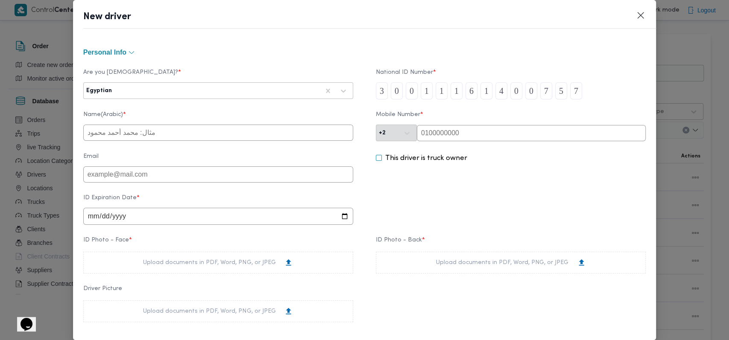
type input "7"
click at [145, 139] on input "text" at bounding box center [218, 133] width 270 height 16
type input "على سليمان محمد سليمان مسلم"
click at [299, 134] on input "text" at bounding box center [531, 133] width 229 height 16
paste input "01017335508"
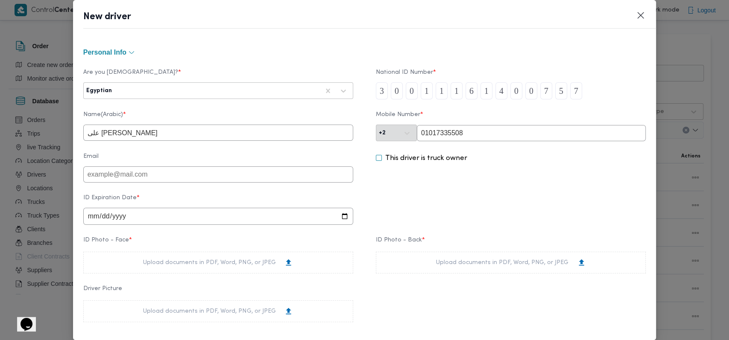
type input "01017335508"
click at [245, 183] on input "email" at bounding box center [218, 174] width 270 height 16
click at [89, 221] on input "date" at bounding box center [218, 216] width 270 height 17
type input "2026-12-12"
click at [299, 214] on div "ID Expiration Date * 2026-12-12" at bounding box center [364, 209] width 563 height 39
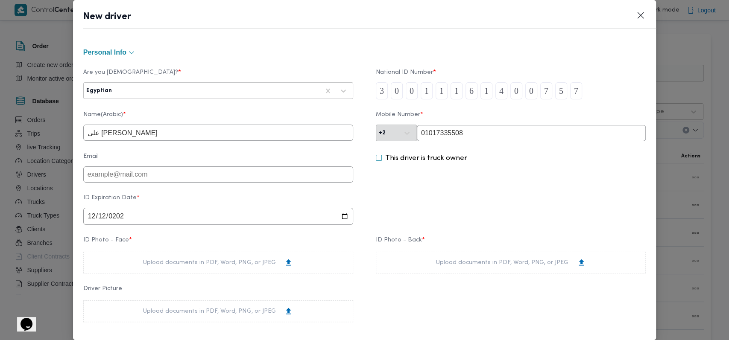
scroll to position [57, 0]
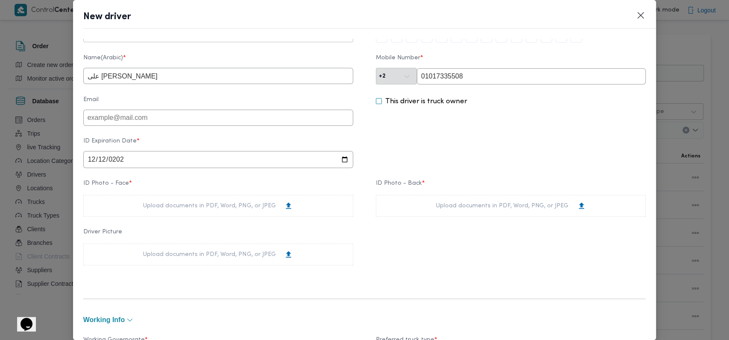
click at [235, 216] on div "Upload documents in PDF, Word, PNG, or JPEG" at bounding box center [218, 206] width 270 height 22
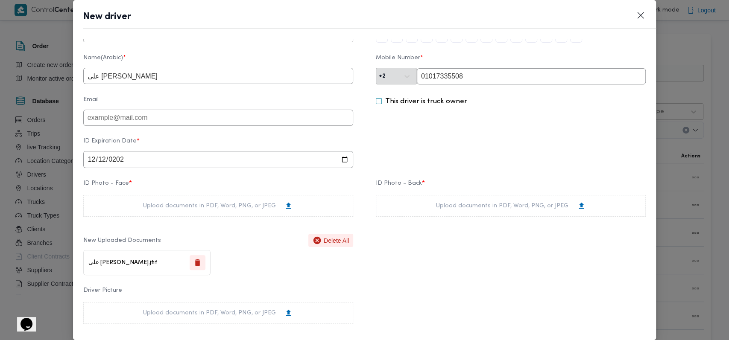
click at [299, 210] on div "Upload documents in PDF, Word, PNG, or JPEG" at bounding box center [511, 205] width 150 height 9
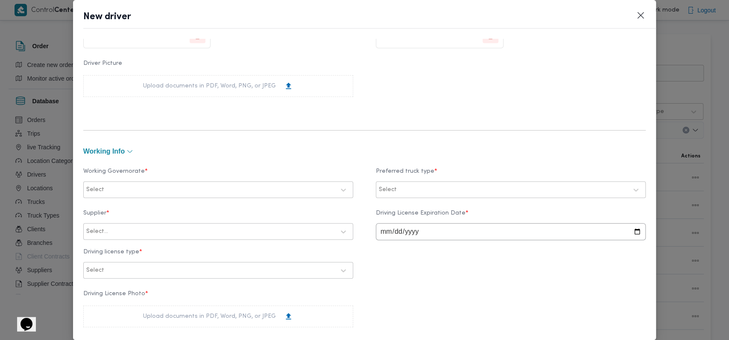
scroll to position [284, 0]
click at [230, 180] on label "Working Governorate *" at bounding box center [218, 174] width 270 height 13
click at [223, 191] on div at bounding box center [220, 189] width 229 height 9
click at [128, 242] on div "الجيزة" at bounding box center [218, 243] width 252 height 10
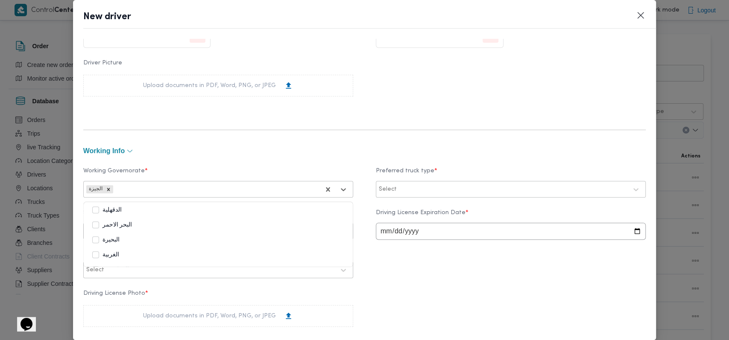
click at [299, 193] on div "Select" at bounding box center [503, 190] width 250 height 12
click at [299, 224] on div "Dababa" at bounding box center [511, 225] width 252 height 10
click at [146, 232] on div at bounding box center [222, 231] width 225 height 9
type input "على سليمان"
click at [137, 250] on div "على سليمان محمد سليمان مسلم" at bounding box center [218, 253] width 269 height 15
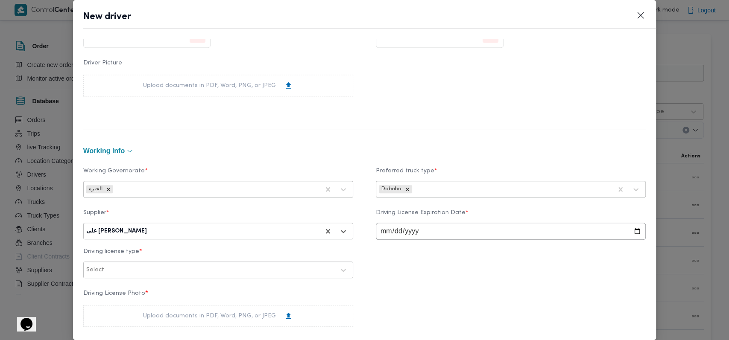
click at [182, 268] on div at bounding box center [220, 270] width 229 height 9
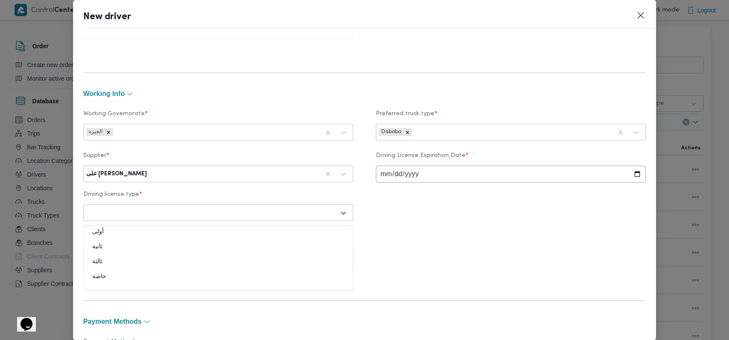
click at [111, 261] on div "ثالثة" at bounding box center [218, 265] width 269 height 15
click at [299, 172] on input "date" at bounding box center [511, 174] width 270 height 17
type input "0201-12-12"
type input "2020-12-12"
type input "2026-12-12"
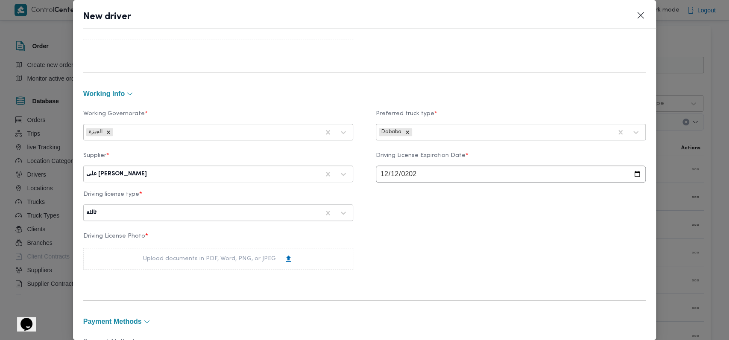
click at [299, 90] on div "working Info" at bounding box center [364, 93] width 563 height 11
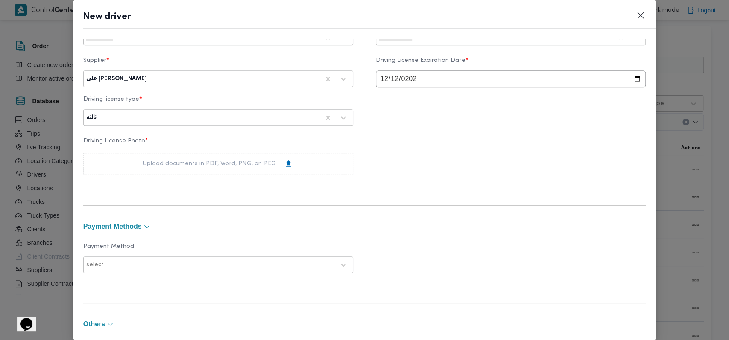
scroll to position [455, 0]
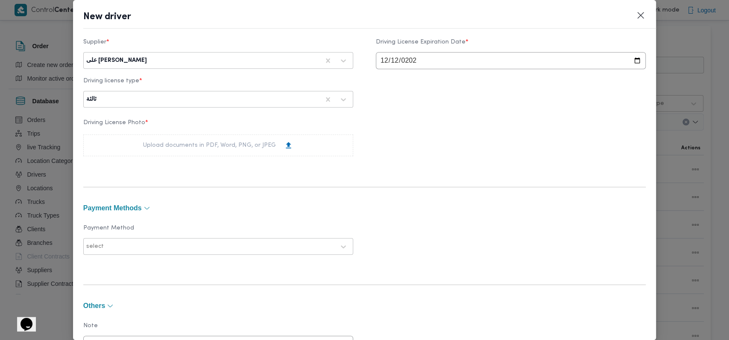
click at [208, 146] on div "Upload documents in PDF, Word, PNG, or JPEG" at bounding box center [218, 145] width 150 height 9
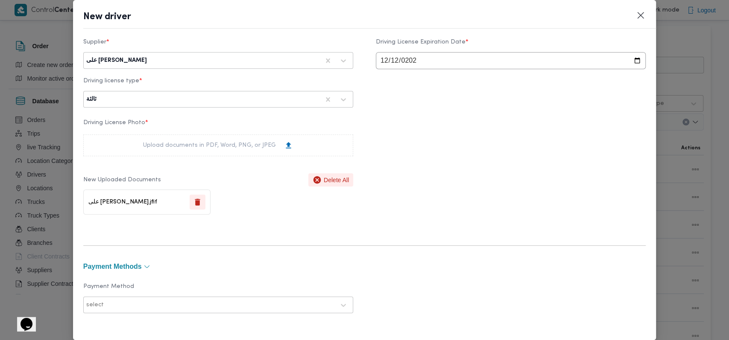
click at [299, 164] on div "Driving License Photo * Upload documents in PDF, Word, PNG, or JPEG New Uploade…" at bounding box center [364, 167] width 563 height 104
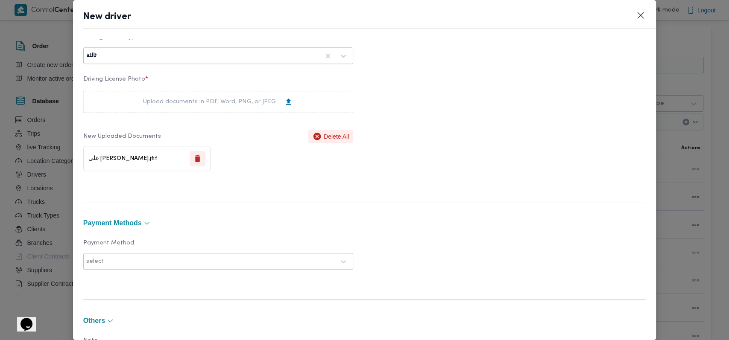
scroll to position [569, 0]
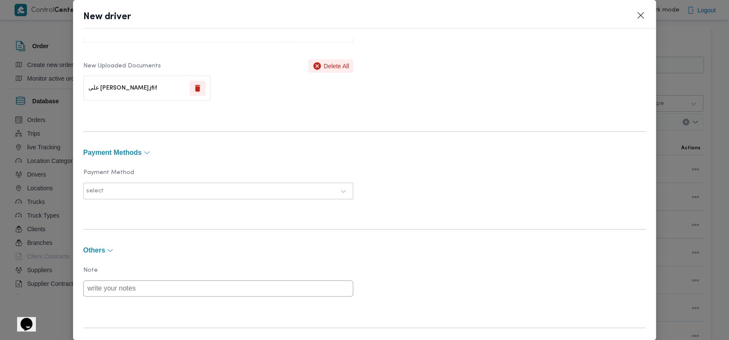
click at [190, 187] on div at bounding box center [219, 191] width 229 height 9
click at [299, 147] on div "Payment Methods" at bounding box center [364, 152] width 563 height 11
click at [145, 151] on icon "button" at bounding box center [146, 152] width 7 height 7
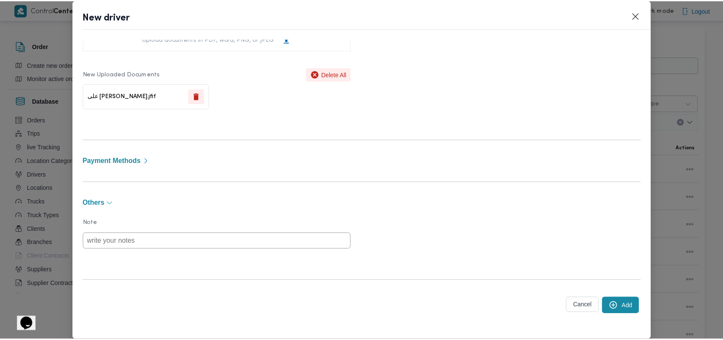
scroll to position [560, 0]
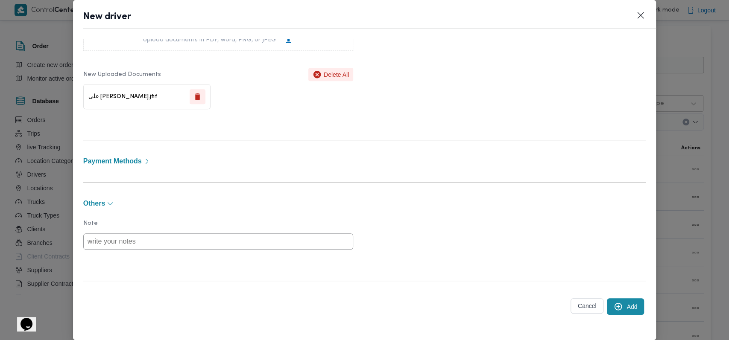
click at [299, 299] on button "Add" at bounding box center [625, 306] width 37 height 17
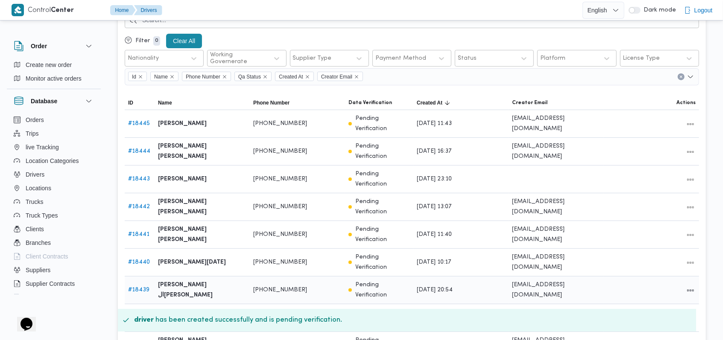
scroll to position [0, 0]
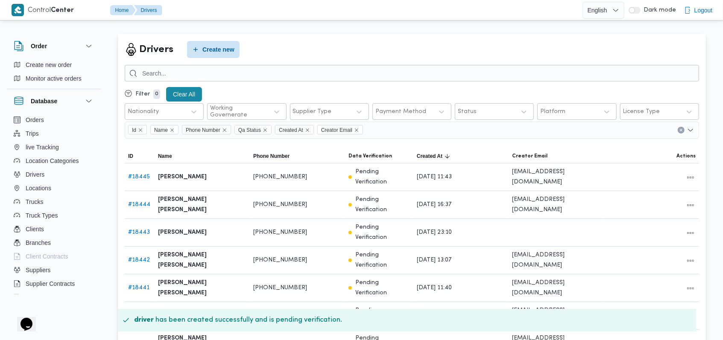
click at [295, 47] on div "Drivers Create new" at bounding box center [412, 49] width 574 height 17
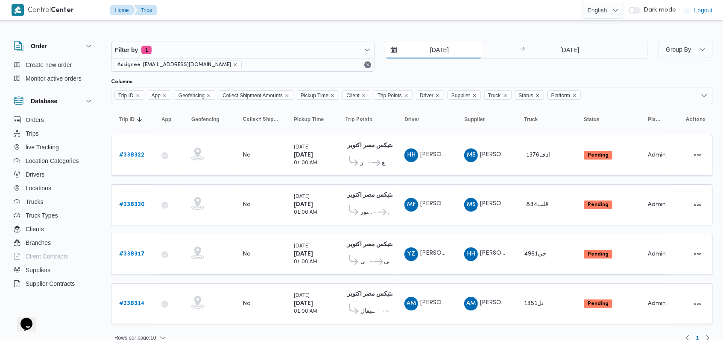
click at [299, 47] on input "[DATE]" at bounding box center [433, 49] width 97 height 17
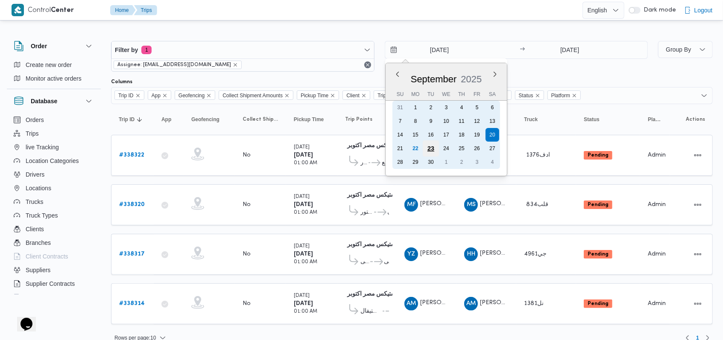
click at [299, 148] on div "23" at bounding box center [430, 148] width 16 height 16
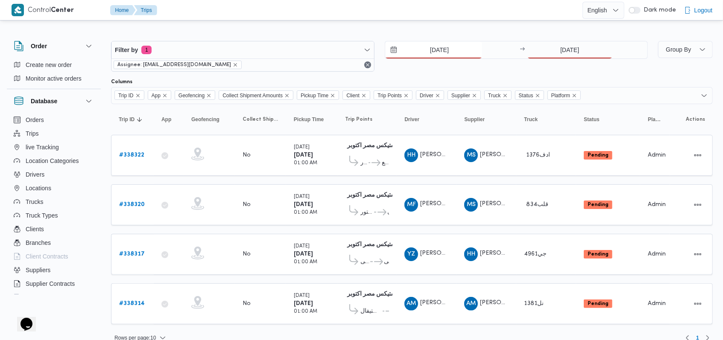
type input "[DATE]"
click at [299, 48] on input "[DATE]" at bounding box center [569, 49] width 85 height 17
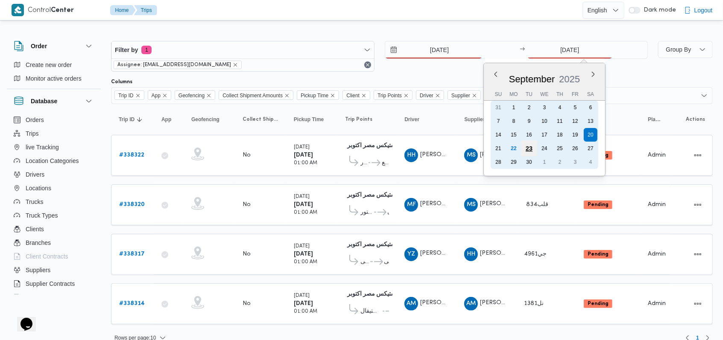
click at [299, 149] on div "23" at bounding box center [529, 148] width 16 height 16
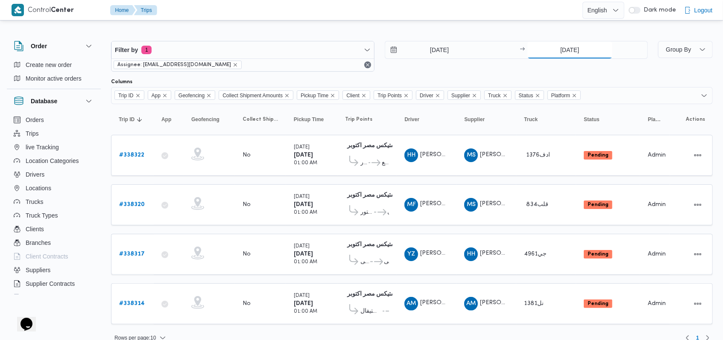
type input "[DATE]"
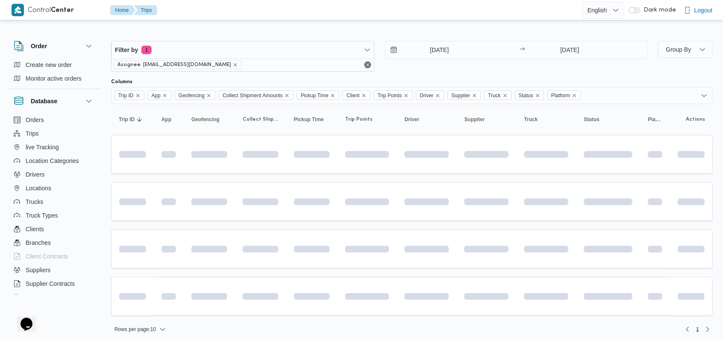
click at [299, 70] on div "[DATE] → [DATE]" at bounding box center [516, 56] width 263 height 31
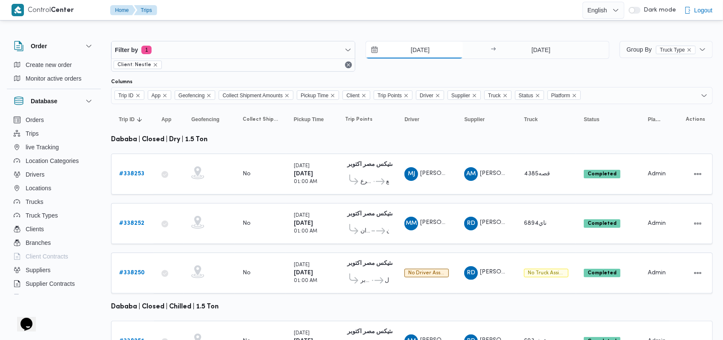
click at [305, 57] on input "[DATE]" at bounding box center [414, 49] width 97 height 17
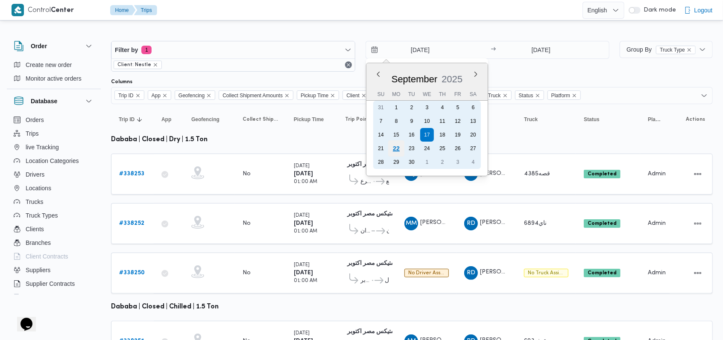
click at [305, 149] on div "22" at bounding box center [396, 148] width 16 height 16
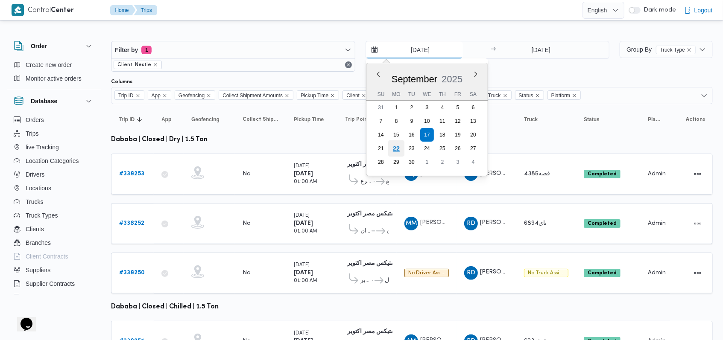
type input "[DATE]"
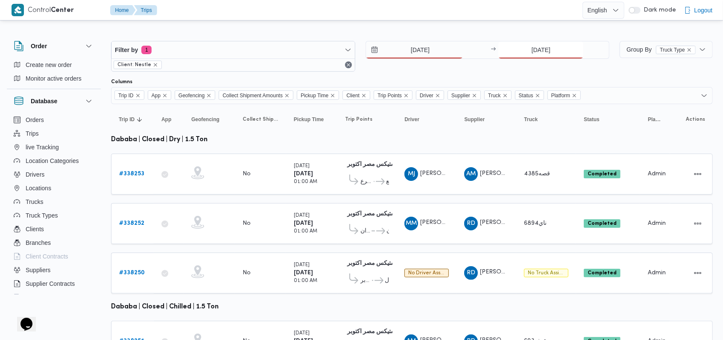
click at [305, 52] on input "[DATE]" at bounding box center [540, 49] width 85 height 17
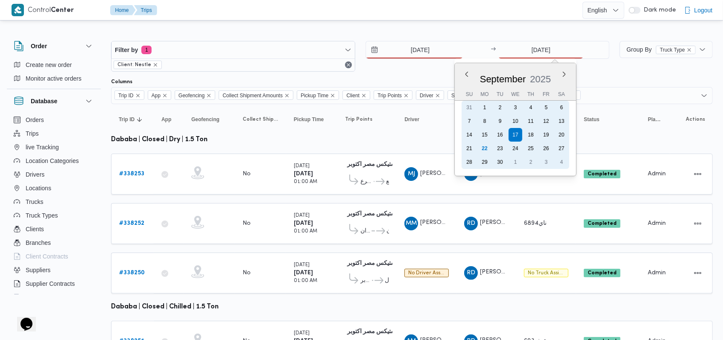
click at [305, 145] on div "22" at bounding box center [485, 149] width 14 height 14
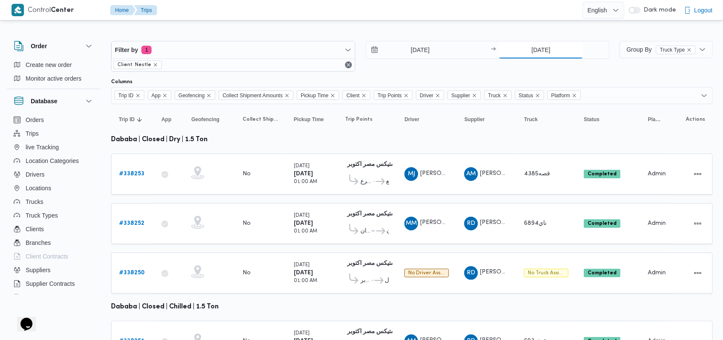
type input "[DATE]"
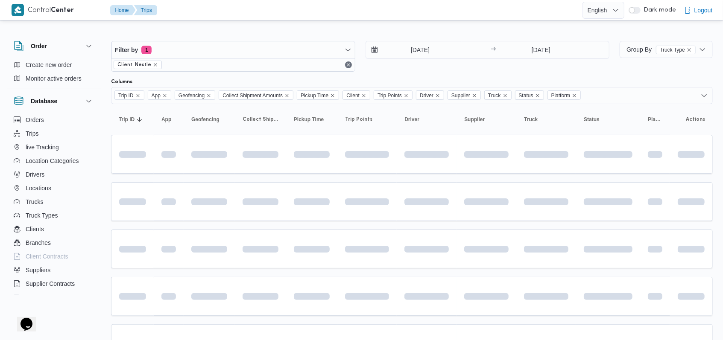
click at [305, 71] on div "[DATE] → [DATE]" at bounding box center [487, 56] width 244 height 31
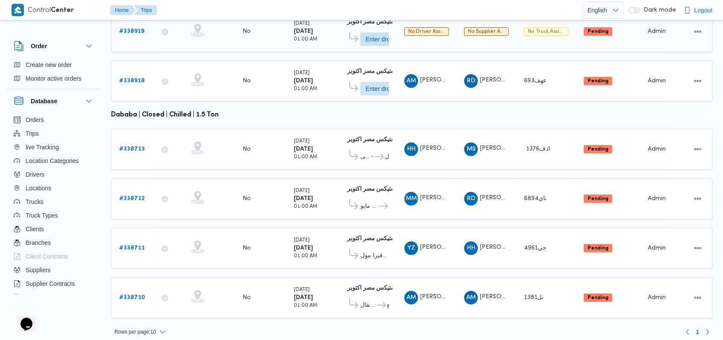
scroll to position [143, 0]
click at [144, 79] on div "# 338918" at bounding box center [133, 80] width 34 height 17
click at [128, 78] on b "# 338918" at bounding box center [132, 81] width 26 height 6
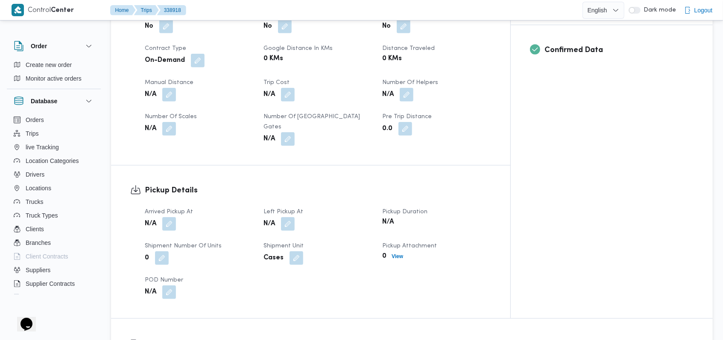
scroll to position [341, 0]
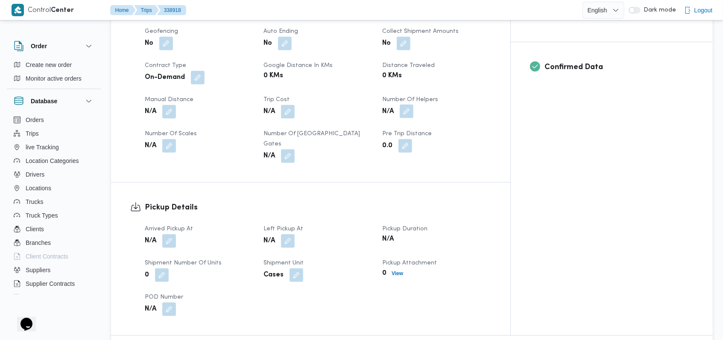
click at [305, 105] on button "button" at bounding box center [407, 112] width 14 height 14
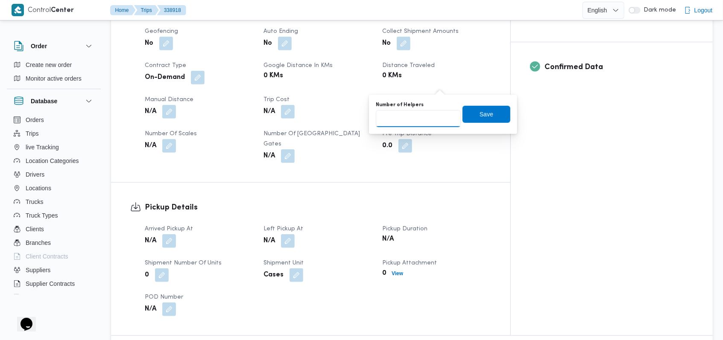
click at [305, 111] on input "Number of Helpers" at bounding box center [418, 118] width 85 height 17
type input "1"
click at [305, 116] on span "Save" at bounding box center [486, 114] width 14 height 10
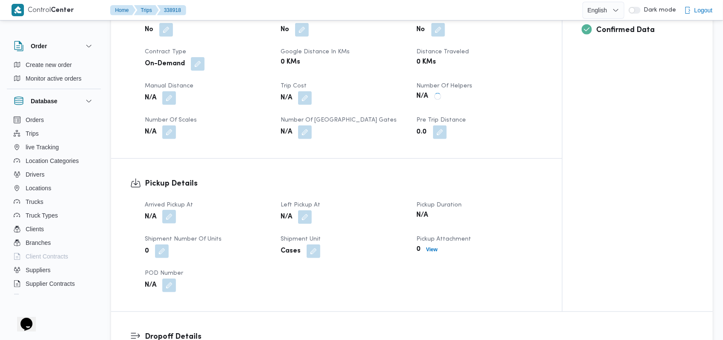
click at [172, 210] on button "button" at bounding box center [169, 217] width 14 height 14
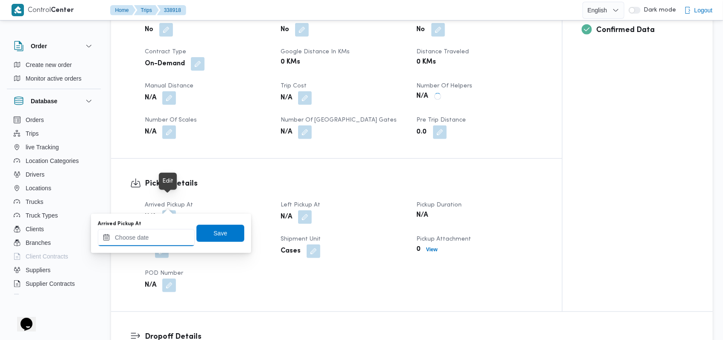
click at [156, 230] on div at bounding box center [146, 237] width 97 height 17
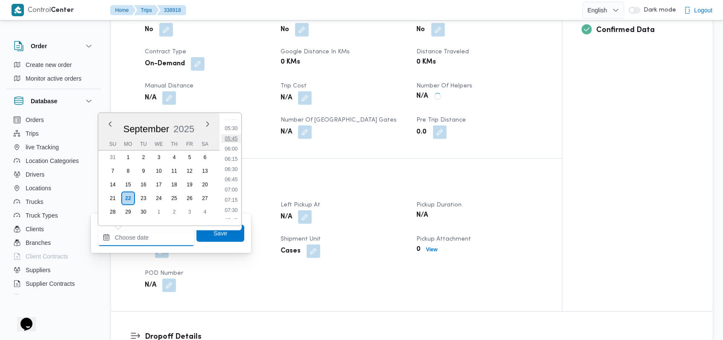
scroll to position [181, 0]
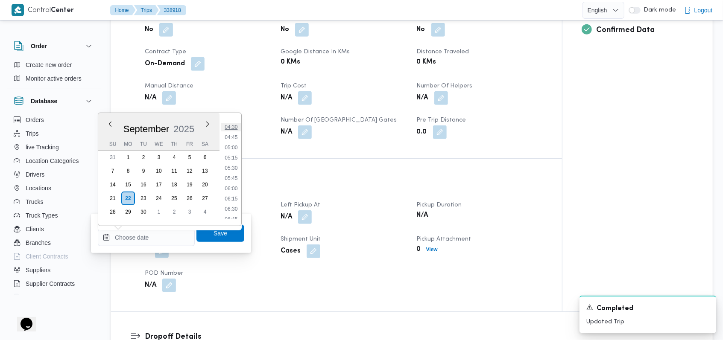
click at [233, 126] on li "04:30" at bounding box center [231, 127] width 20 height 9
type input "[DATE] 04:30"
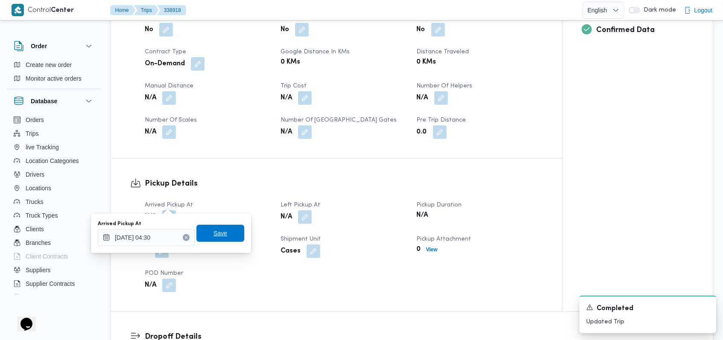
click at [216, 233] on span "Save" at bounding box center [220, 233] width 14 height 10
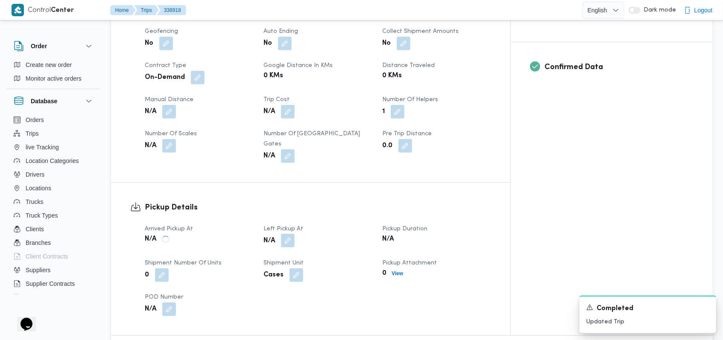
click at [295, 234] on button "button" at bounding box center [288, 241] width 14 height 14
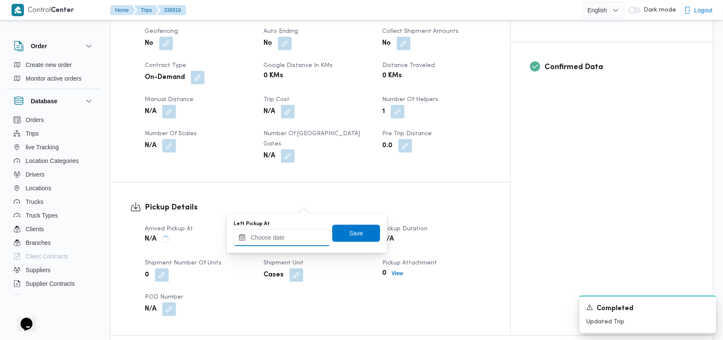
click at [281, 234] on input "Left Pickup At" at bounding box center [281, 237] width 97 height 17
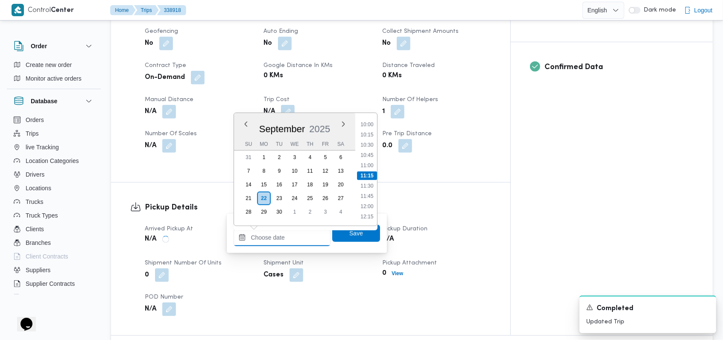
scroll to position [295, 0]
click at [305, 143] on li "07:45" at bounding box center [367, 146] width 20 height 9
type input "[DATE] 07:45"
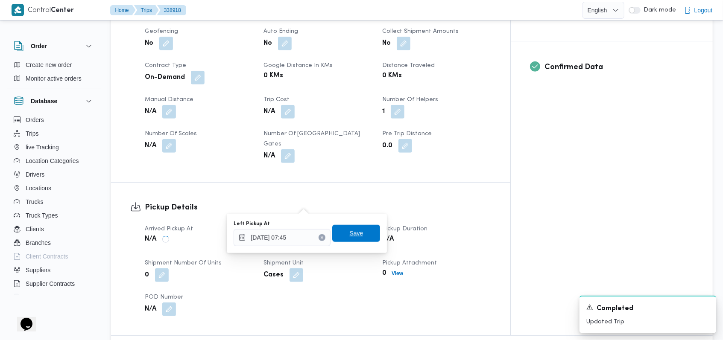
click at [305, 237] on span "Save" at bounding box center [356, 233] width 48 height 17
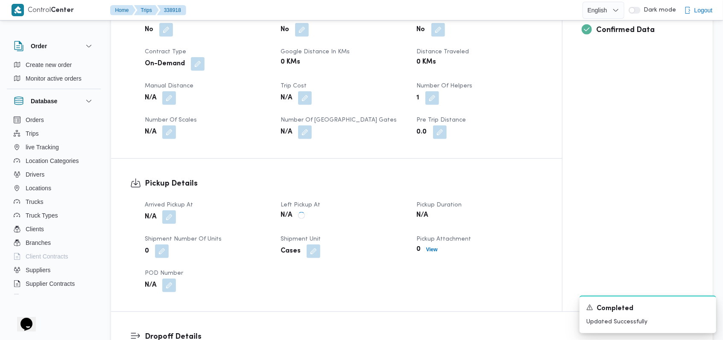
scroll to position [512, 0]
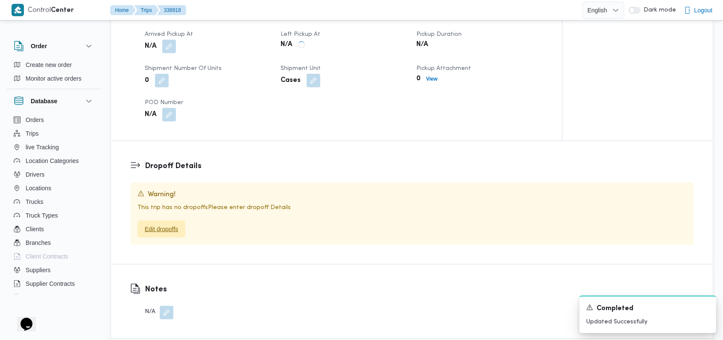
click at [177, 224] on span "Edit dropoffs" at bounding box center [161, 229] width 33 height 10
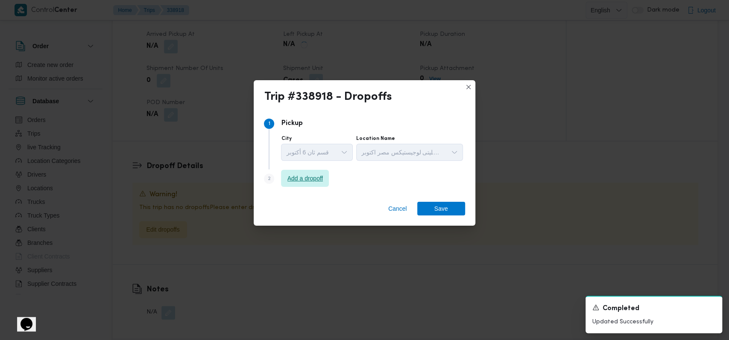
click at [305, 183] on span "Add a dropoff" at bounding box center [305, 178] width 36 height 10
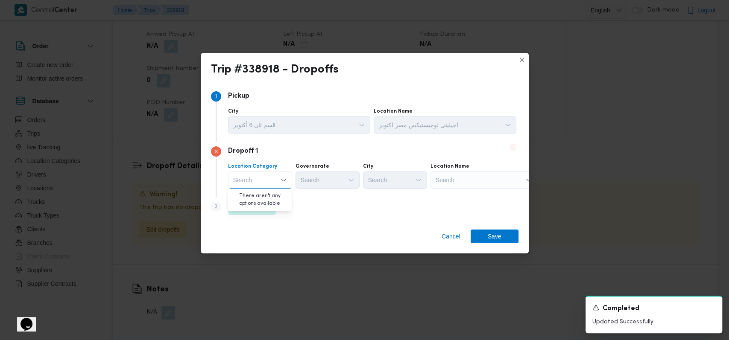
click at [305, 198] on div "Step 3 is disabled 3 Add a dropoff" at bounding box center [364, 208] width 307 height 22
click at [249, 204] on span "Add a dropoff" at bounding box center [252, 206] width 36 height 10
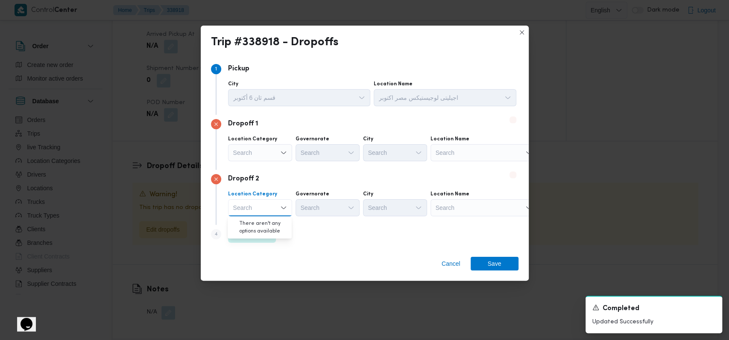
click at [305, 176] on div "Dropoff 2" at bounding box center [364, 179] width 307 height 10
click at [305, 157] on div "Search" at bounding box center [483, 152] width 107 height 17
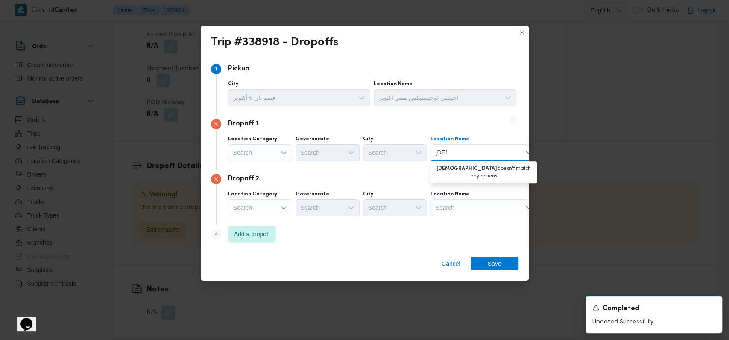
type input "السد"
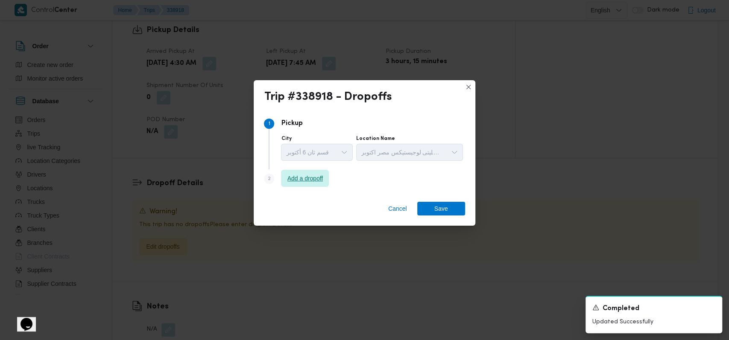
click at [305, 175] on span "Add a dropoff" at bounding box center [305, 178] width 36 height 10
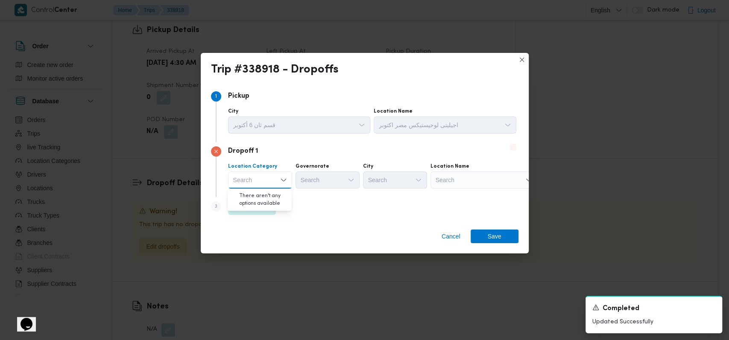
click at [305, 222] on div "Step 1 1 Pickup City قسم ثان [DATE] Location Name اجيليتى لوجيستيكس [GEOGRAPHIC…" at bounding box center [365, 153] width 328 height 139
click at [277, 182] on div "Search" at bounding box center [260, 180] width 64 height 17
click at [305, 203] on div "Step 3 is disabled 3 Add a dropoff" at bounding box center [364, 208] width 307 height 22
click at [266, 205] on span "Add a dropoff" at bounding box center [252, 206] width 36 height 10
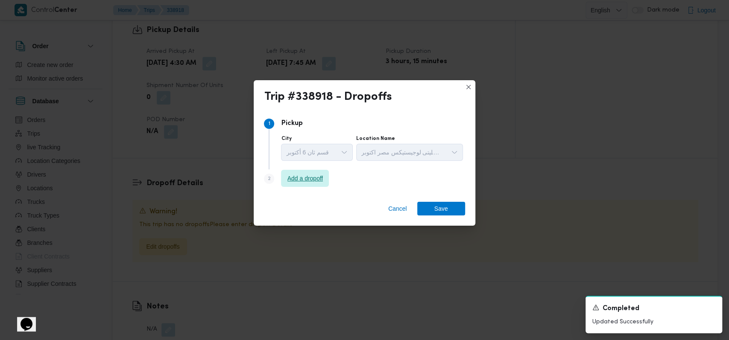
click at [305, 183] on span "Add a dropoff" at bounding box center [305, 178] width 36 height 10
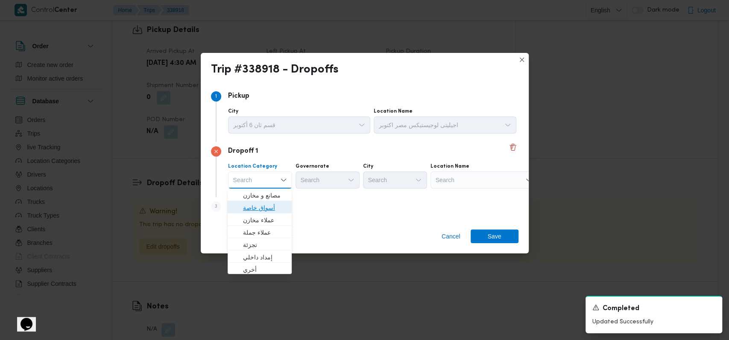
drag, startPoint x: 248, startPoint y: 205, endPoint x: 511, endPoint y: 188, distance: 263.9
click at [248, 205] on span "أسواق خاصة" at bounding box center [265, 208] width 44 height 10
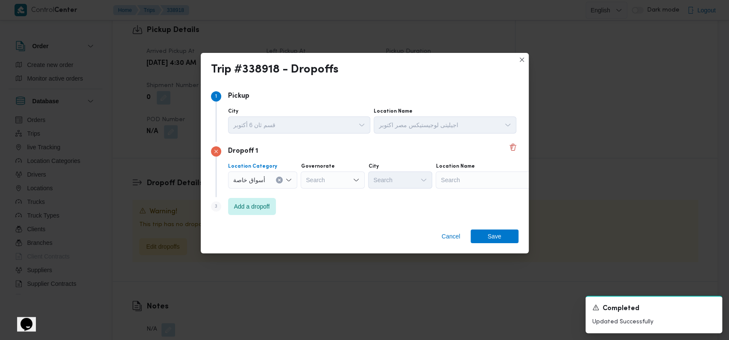
click at [305, 180] on div "Search" at bounding box center [488, 180] width 107 height 17
type input "السد"
click at [305, 196] on span "سبينس السد العالى - الدقى | السد العالي | الدقي أ" at bounding box center [493, 195] width 86 height 10
click at [266, 213] on span "Add a dropoff" at bounding box center [252, 206] width 48 height 17
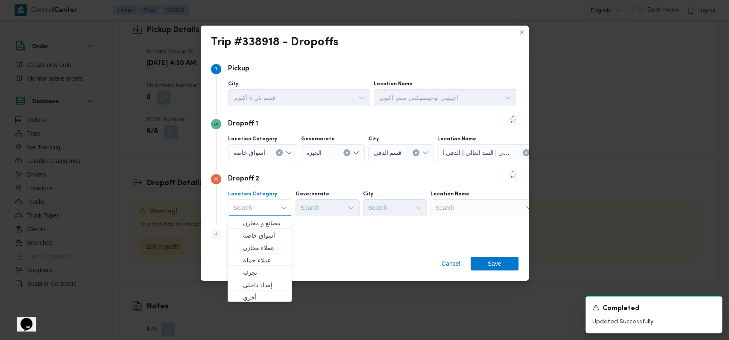
click at [305, 212] on div "Search" at bounding box center [483, 207] width 107 height 17
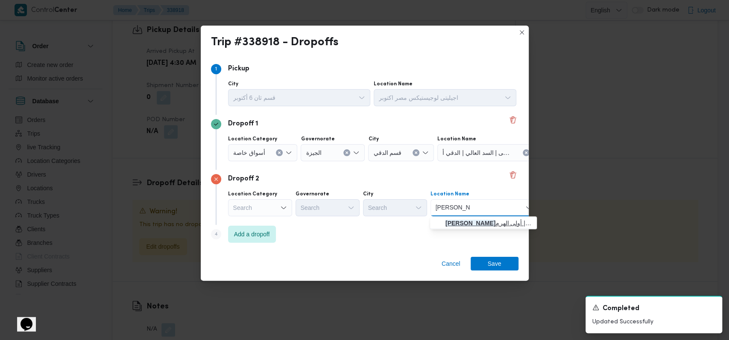
type input "[PERSON_NAME]"
click at [305, 227] on span "[PERSON_NAME] ا الهرم | مول زيزينيا | أولى الهرم" at bounding box center [488, 223] width 86 height 10
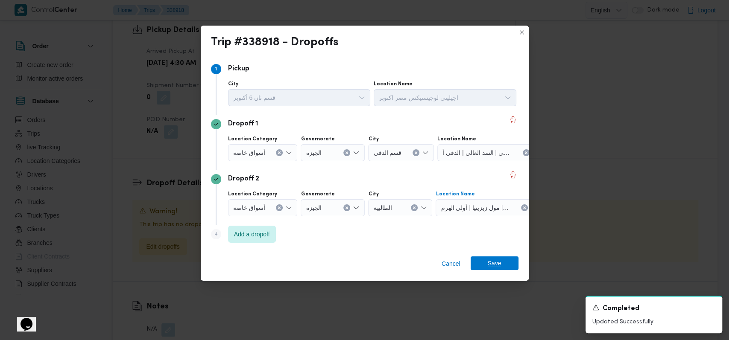
click at [305, 266] on span "Save" at bounding box center [494, 264] width 48 height 14
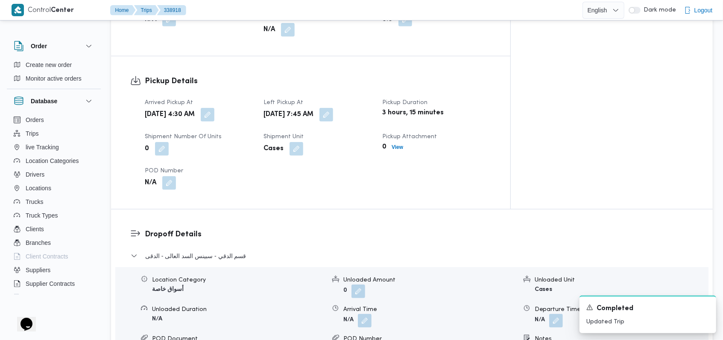
scroll to position [557, 0]
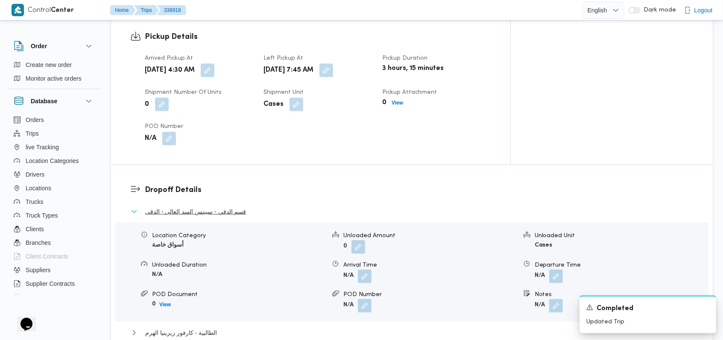
click at [210, 207] on span "قسم الدقي - سبينس السد العالى - الدقى" at bounding box center [195, 212] width 101 height 10
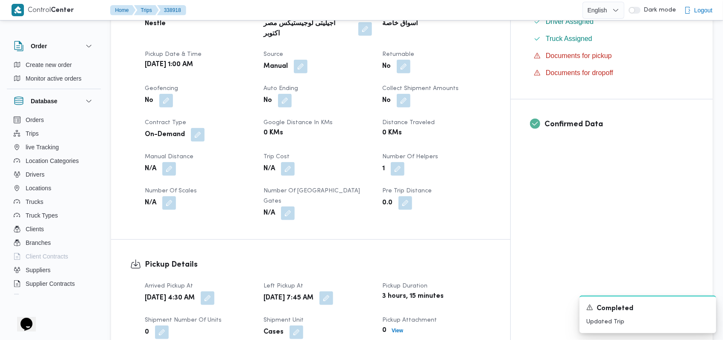
scroll to position [0, 0]
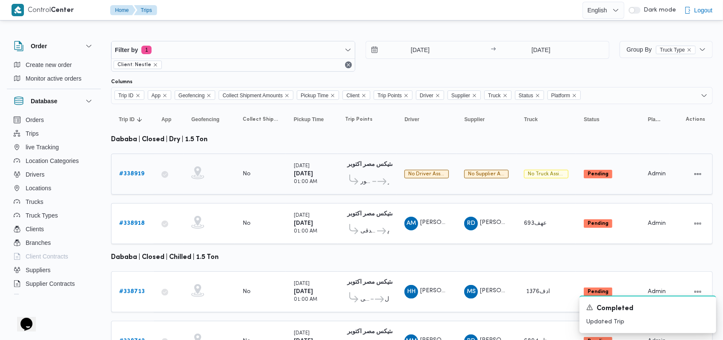
click at [305, 181] on span "كارفور العبور" at bounding box center [365, 182] width 11 height 10
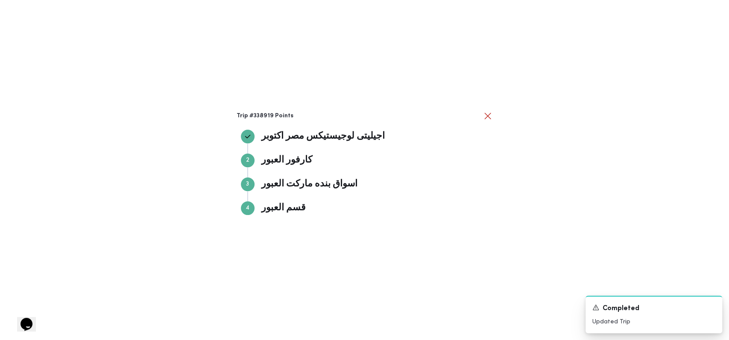
click at [305, 119] on h3 "Trip #338919 Points" at bounding box center [359, 116] width 246 height 7
click at [305, 118] on button "close" at bounding box center [487, 116] width 10 height 10
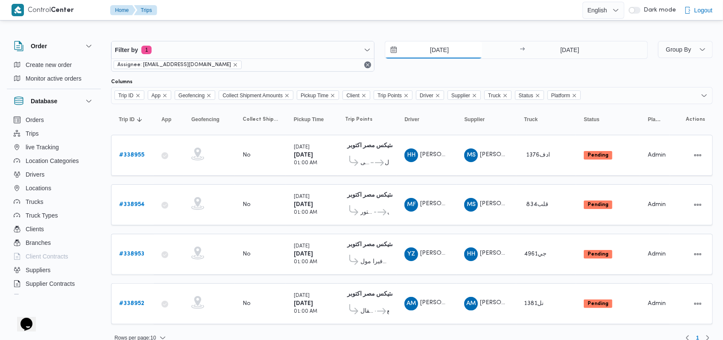
click at [451, 53] on input "23/9/2025" at bounding box center [433, 49] width 97 height 17
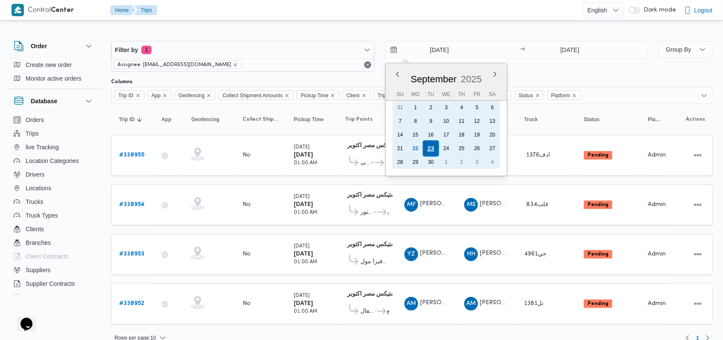
click at [428, 149] on div "23" at bounding box center [430, 148] width 16 height 16
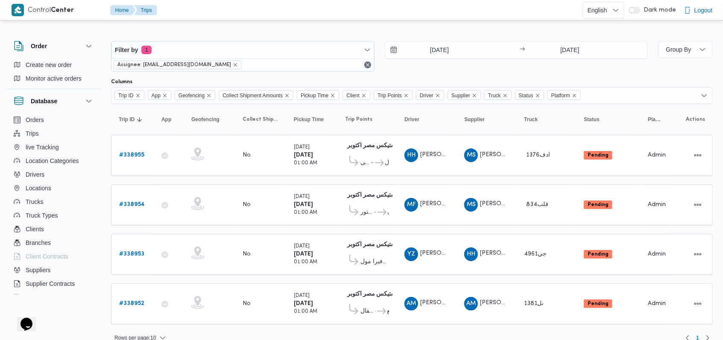
click at [502, 63] on div "23/9/2025 → 23/9/2025" at bounding box center [516, 56] width 263 height 31
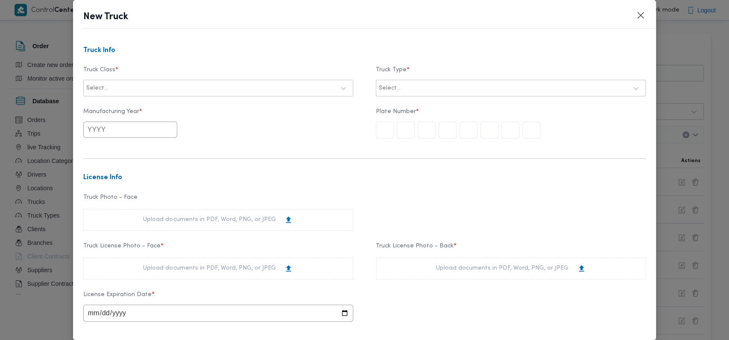
click at [246, 94] on div "Select..." at bounding box center [217, 88] width 265 height 15
click at [130, 124] on div "dababa" at bounding box center [218, 125] width 269 height 15
click at [481, 85] on div at bounding box center [514, 88] width 225 height 9
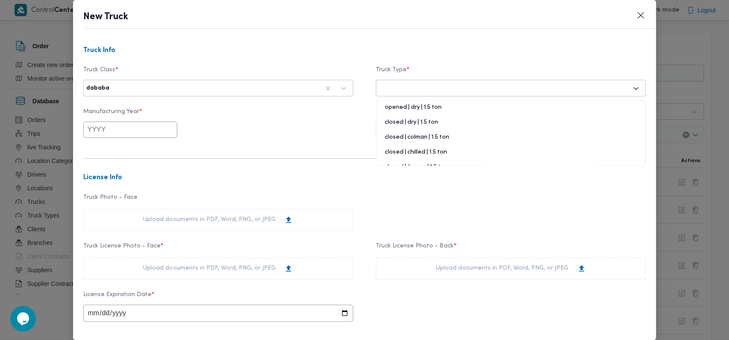
click at [420, 120] on div "closed | dry | 1.5 ton" at bounding box center [510, 125] width 269 height 15
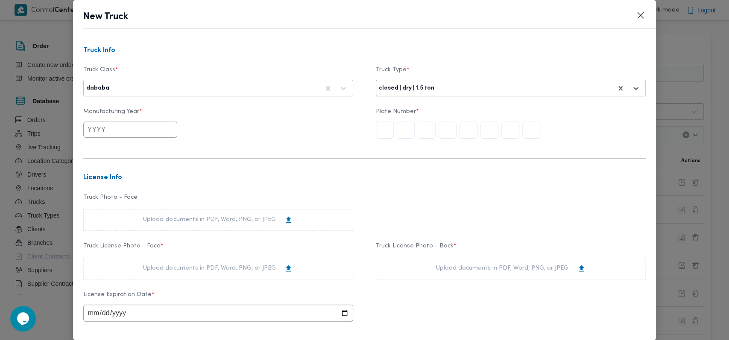
click at [130, 120] on label "Manufacturing Year *" at bounding box center [218, 114] width 270 height 13
click at [130, 126] on input "text" at bounding box center [130, 130] width 94 height 16
click at [124, 171] on div "2021" at bounding box center [124, 172] width 24 height 6
type input "2021"
click at [376, 127] on input "text" at bounding box center [385, 130] width 18 height 17
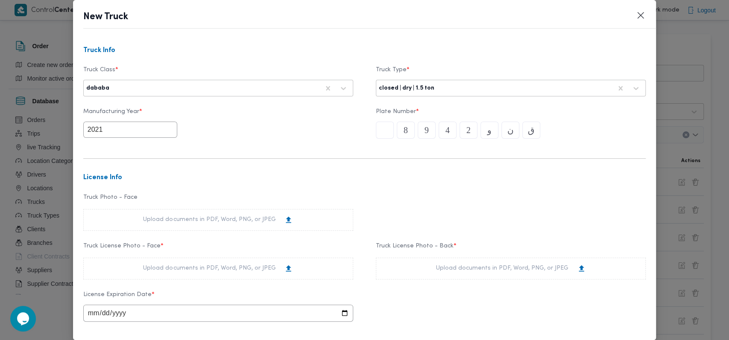
click at [302, 148] on form "Truck Info Truck Class * dababa Truck Type * closed | dry | 1.5 ton Manufacturi…" at bounding box center [364, 295] width 563 height 496
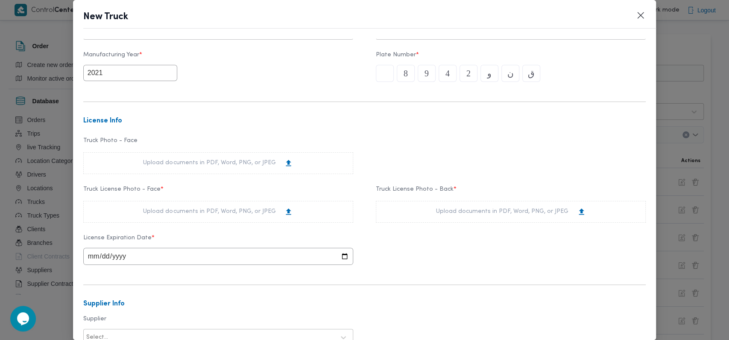
click at [236, 210] on div "Upload documents in PDF, Word, PNG, or JPEG" at bounding box center [218, 211] width 150 height 9
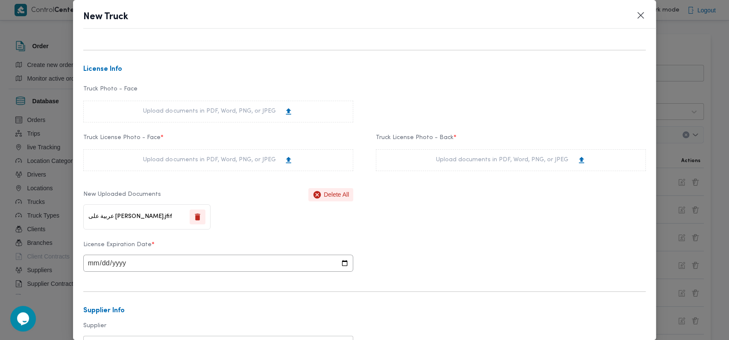
scroll to position [171, 0]
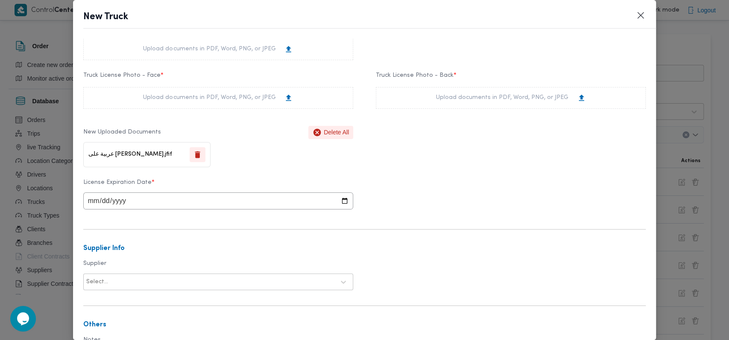
click at [486, 89] on div "Upload documents in PDF, Word, PNG, or JPEG" at bounding box center [511, 98] width 270 height 22
click at [93, 203] on input "date" at bounding box center [218, 200] width 270 height 17
type input "2026-07-04"
click at [264, 174] on form "Truck Info Truck Class * dababa Truck Type * closed | dry | 1.5 ton Manufacturi…" at bounding box center [364, 153] width 563 height 554
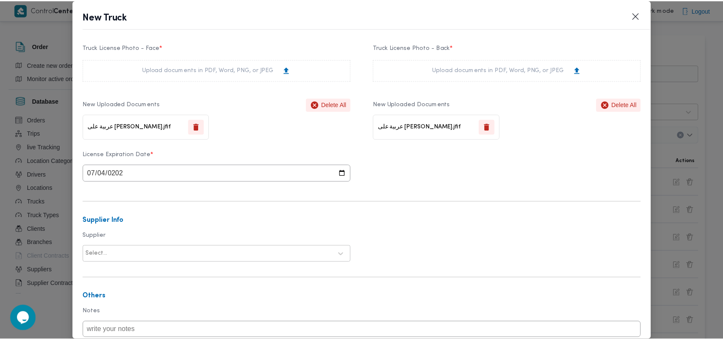
scroll to position [263, 0]
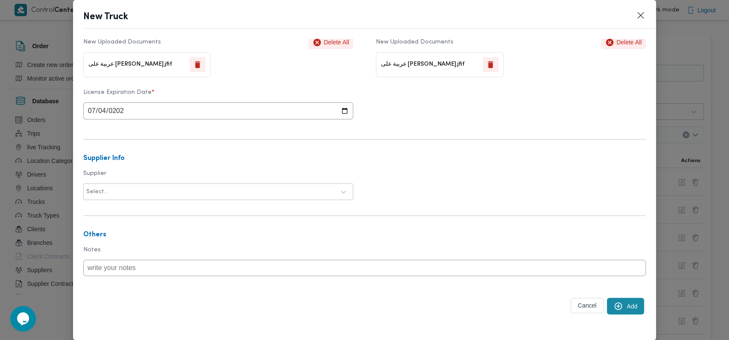
click at [619, 309] on button "Add" at bounding box center [625, 306] width 37 height 17
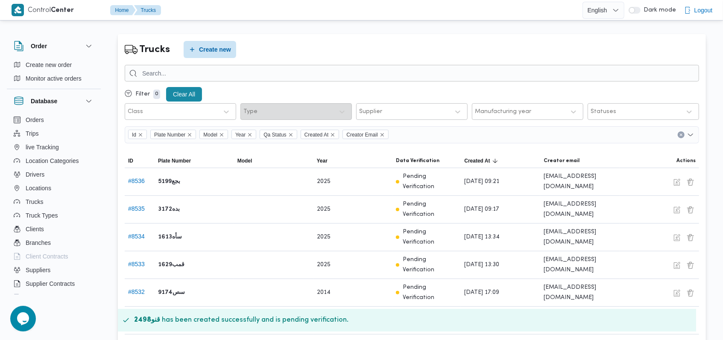
click at [369, 47] on div "Trucks Create new" at bounding box center [412, 49] width 574 height 17
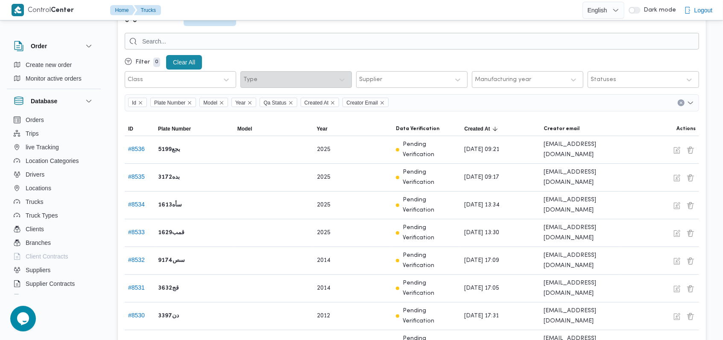
scroll to position [0, 0]
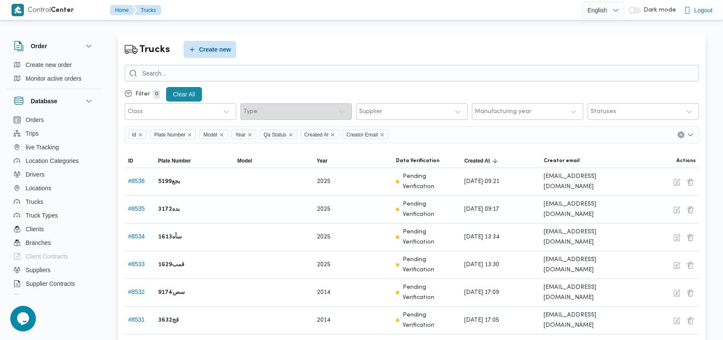
click at [332, 48] on div "Trucks Create new" at bounding box center [412, 49] width 574 height 17
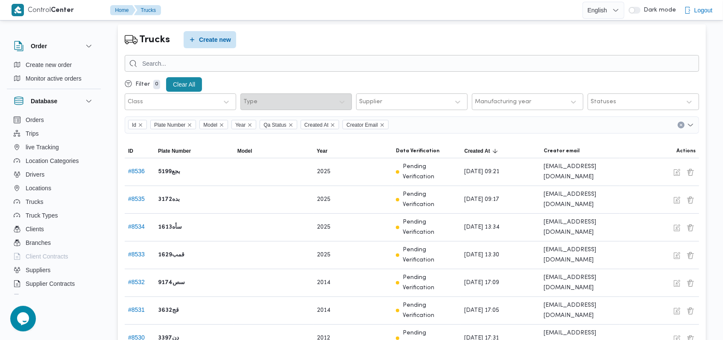
scroll to position [112, 0]
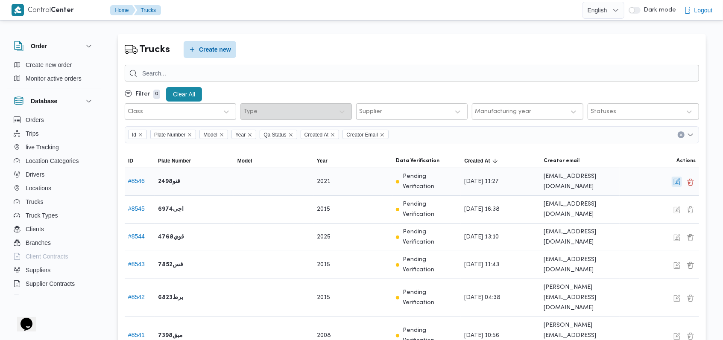
click at [677, 185] on button "button" at bounding box center [676, 182] width 10 height 10
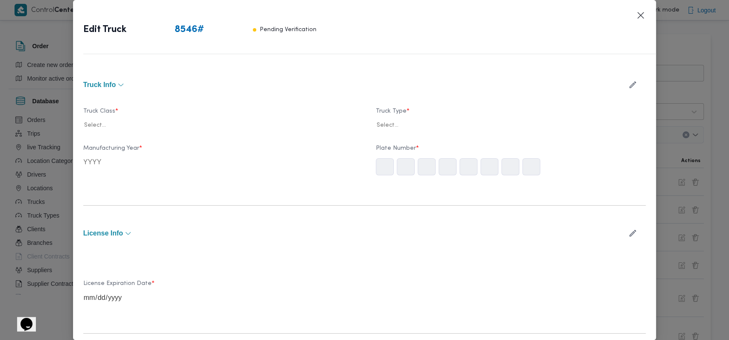
type input "2021"
type input "[DATE]"
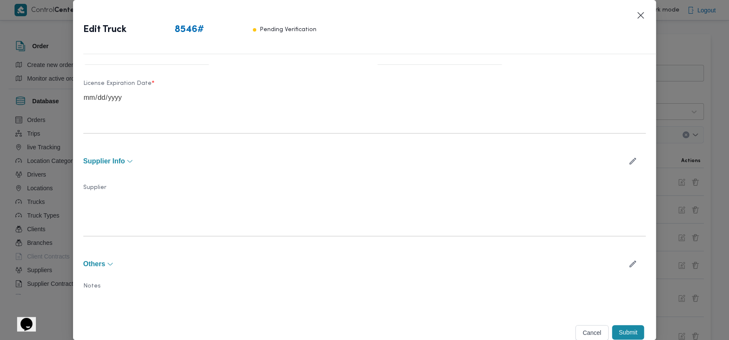
scroll to position [263, 0]
click at [623, 163] on button "button" at bounding box center [632, 159] width 23 height 17
click at [212, 208] on div at bounding box center [202, 204] width 235 height 12
type input "على [PERSON_NAME]"
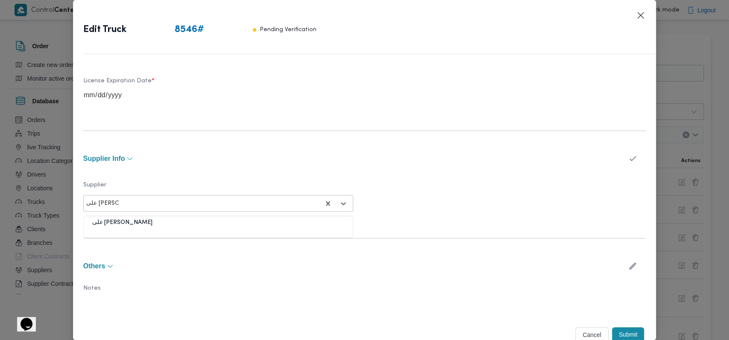
click at [168, 222] on div "على [PERSON_NAME]" at bounding box center [218, 226] width 269 height 15
click at [195, 172] on div "Supplier option على [PERSON_NAME], selected. على [PERSON_NAME]" at bounding box center [364, 197] width 563 height 52
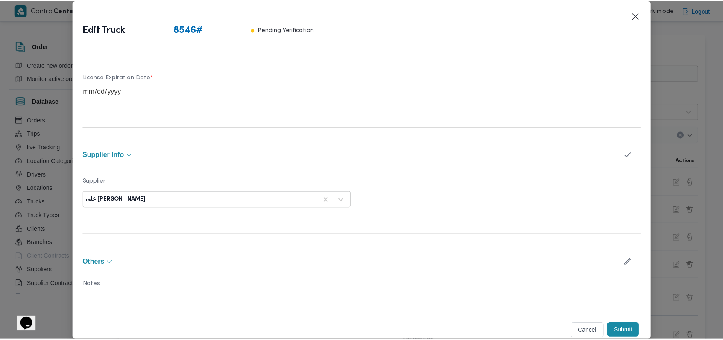
scroll to position [268, 0]
click at [618, 326] on button "Submit" at bounding box center [628, 330] width 32 height 15
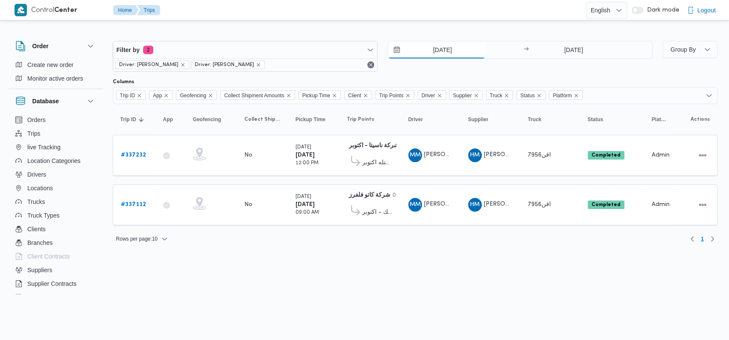
click at [433, 50] on input "[DATE]" at bounding box center [436, 49] width 97 height 17
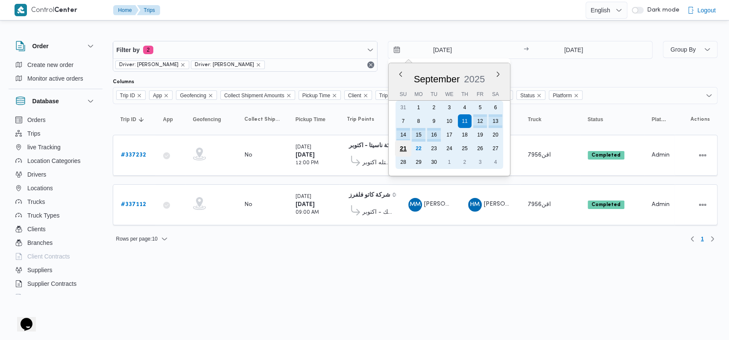
click at [403, 147] on div "21" at bounding box center [402, 148] width 16 height 16
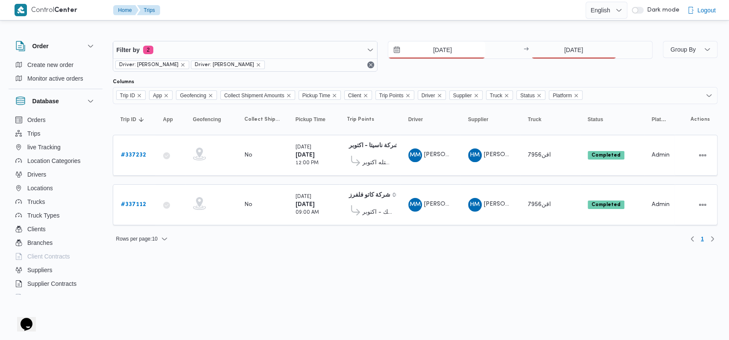
type input "[DATE]"
click at [578, 51] on input "[DATE]" at bounding box center [573, 49] width 85 height 17
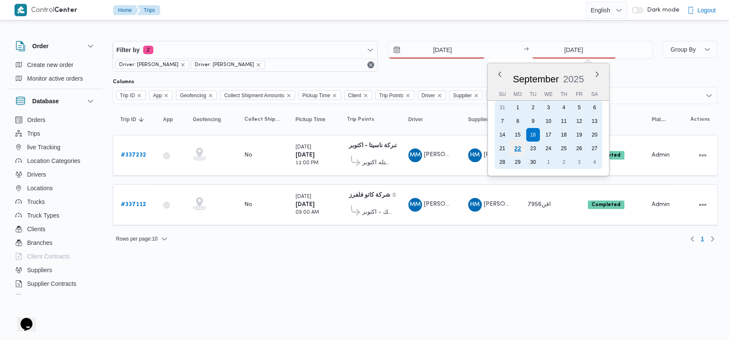
click at [511, 148] on div "22" at bounding box center [517, 148] width 16 height 16
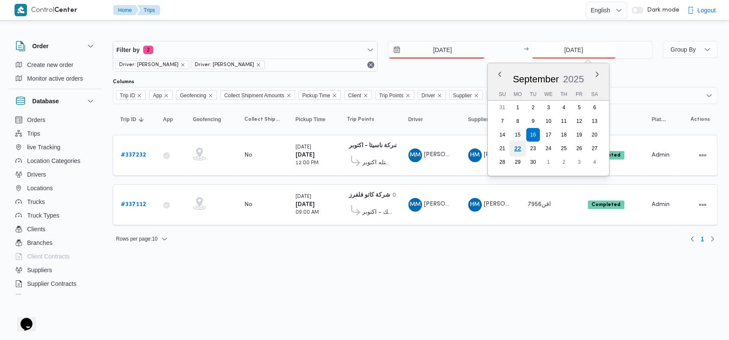
type input "[DATE]"
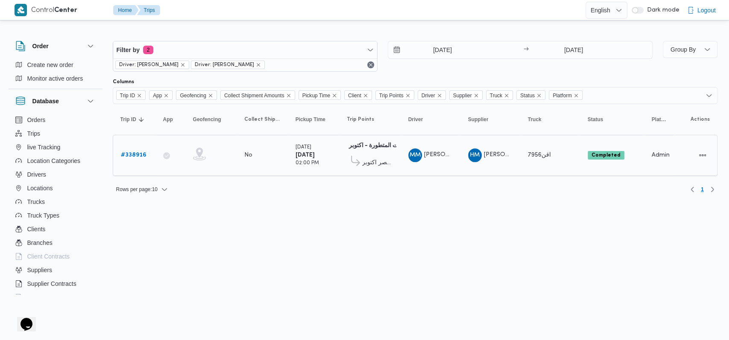
click at [141, 152] on b "# 338916" at bounding box center [134, 155] width 26 height 6
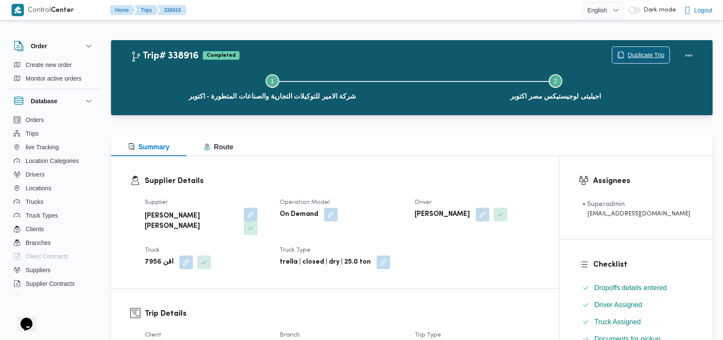
click at [640, 47] on span "Duplicate Trip" at bounding box center [640, 55] width 57 height 16
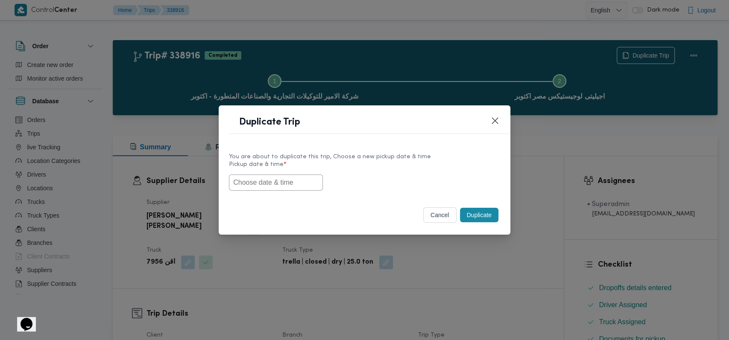
click at [294, 185] on input "text" at bounding box center [276, 183] width 94 height 16
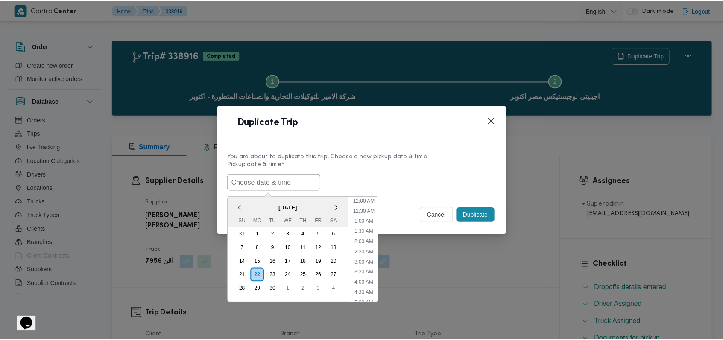
scroll to position [187, 0]
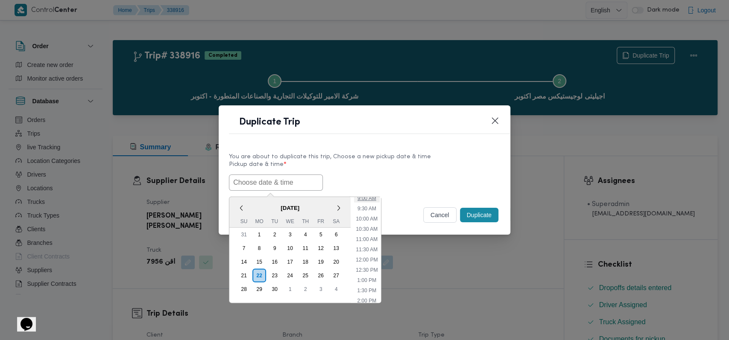
click at [371, 198] on li "9:00 AM" at bounding box center [367, 198] width 26 height 9
type input "[DATE] 9:00AM"
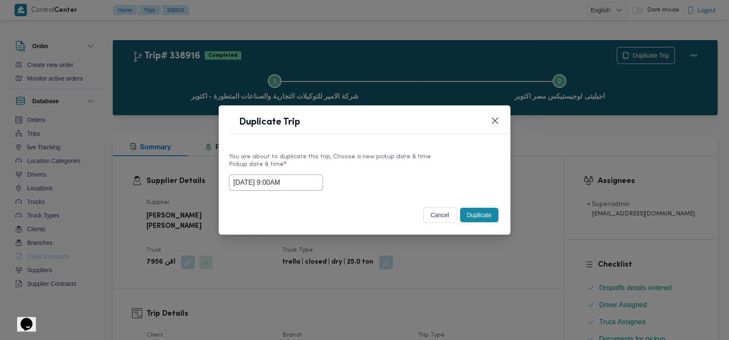
click at [490, 217] on button "Duplicate" at bounding box center [479, 215] width 38 height 15
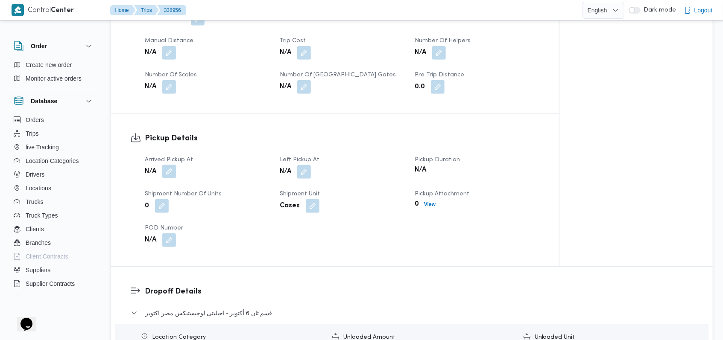
scroll to position [455, 0]
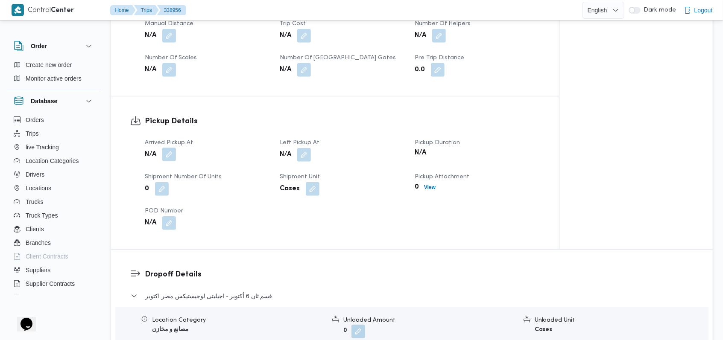
click at [172, 148] on button "button" at bounding box center [169, 155] width 14 height 14
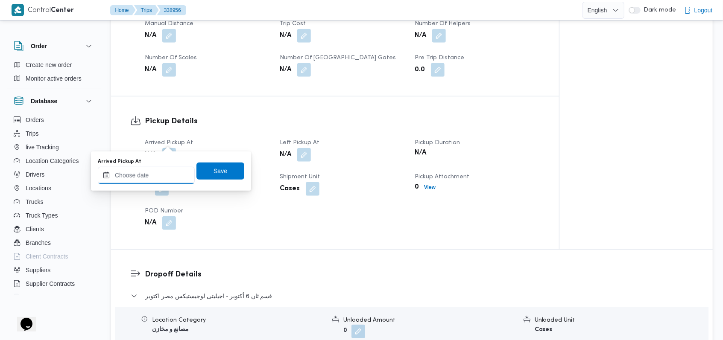
click at [162, 169] on input "Arrived Pickup At" at bounding box center [146, 175] width 97 height 17
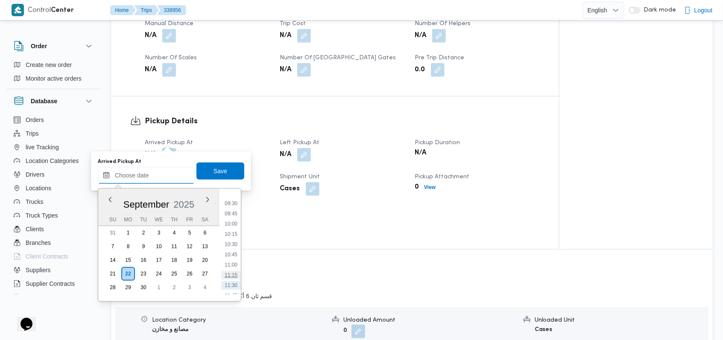
scroll to position [362, 0]
click at [233, 209] on li "09:00" at bounding box center [231, 206] width 20 height 9
type input "[DATE] 09:00"
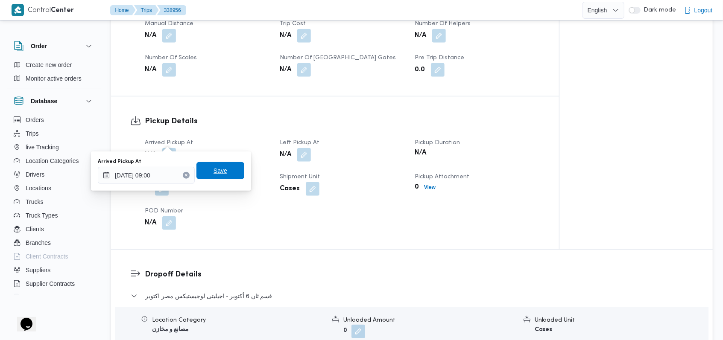
click at [230, 172] on span "Save" at bounding box center [220, 170] width 48 height 17
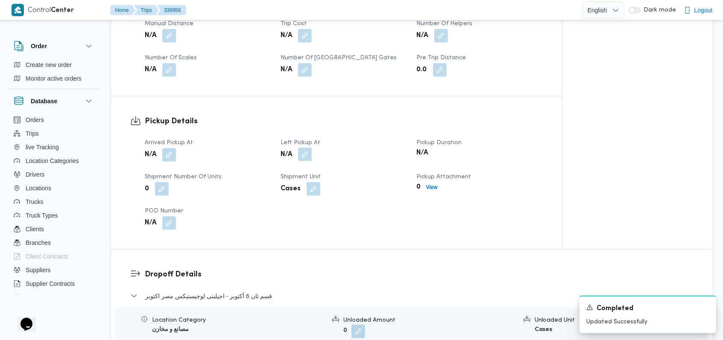
click at [305, 148] on button "button" at bounding box center [305, 155] width 14 height 14
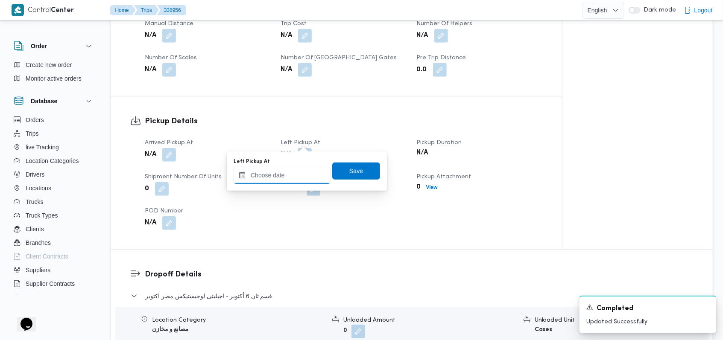
click at [295, 170] on input "Left Pickup At" at bounding box center [281, 175] width 97 height 17
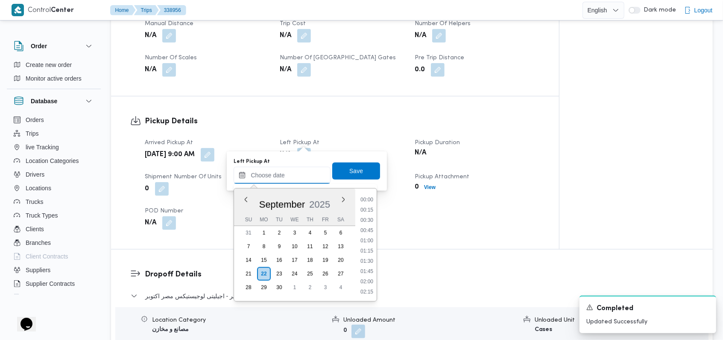
scroll to position [420, 0]
click at [365, 247] on li "11:30" at bounding box center [367, 251] width 20 height 9
type input "[DATE] 11:30"
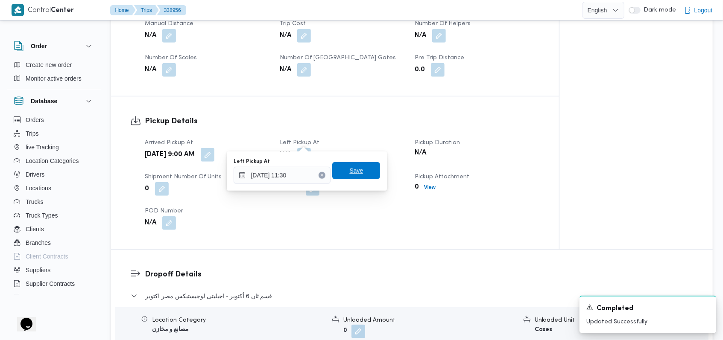
click at [357, 170] on span "Save" at bounding box center [356, 170] width 48 height 17
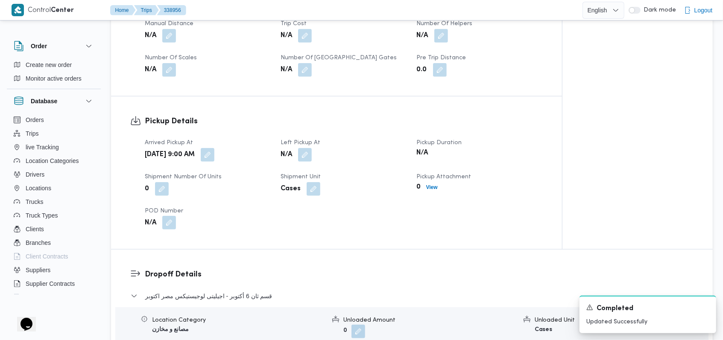
click at [170, 216] on button "button" at bounding box center [169, 223] width 14 height 14
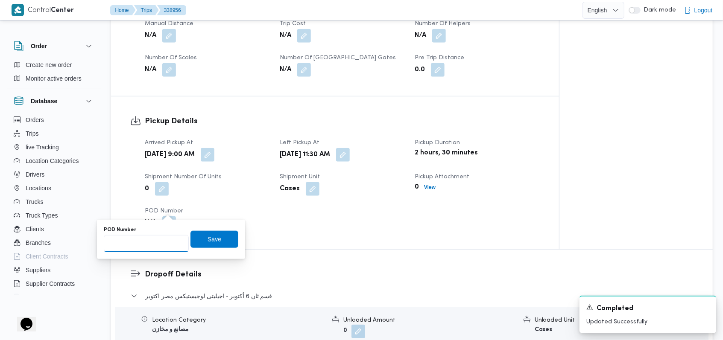
click at [160, 239] on input "POD Number" at bounding box center [146, 243] width 85 height 17
type input "3644"
click at [207, 238] on span "Save" at bounding box center [214, 239] width 14 height 10
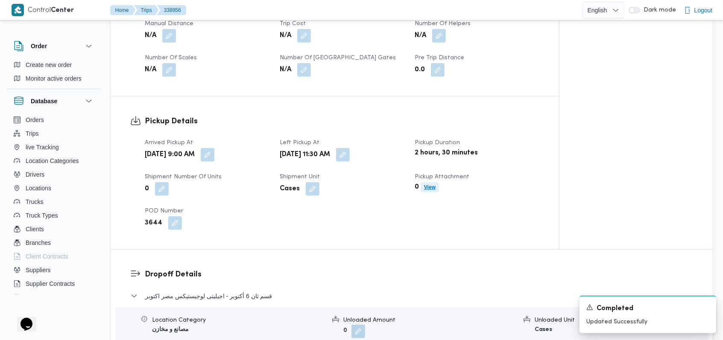
click at [433, 184] on b "View" at bounding box center [430, 187] width 12 height 6
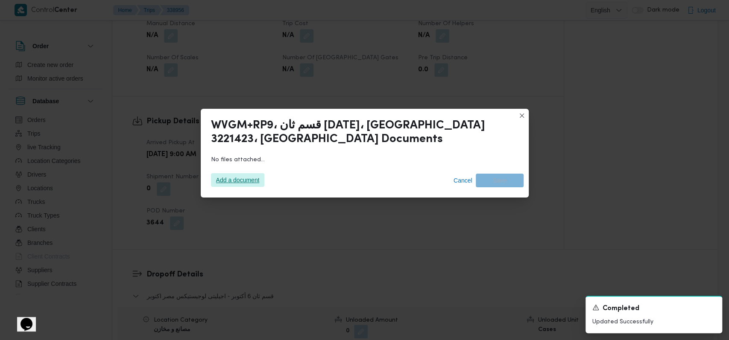
click at [244, 183] on span "Add a document" at bounding box center [238, 180] width 44 height 14
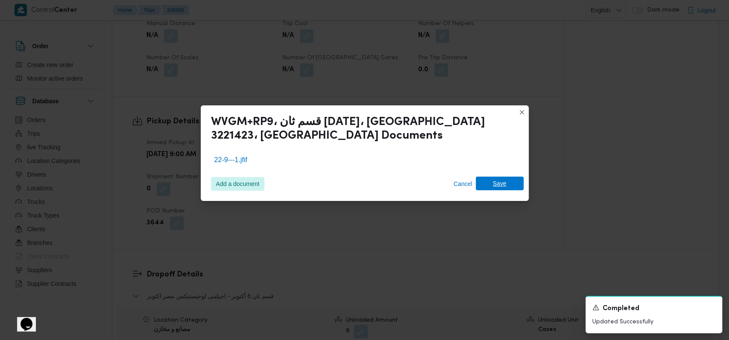
click at [496, 188] on span "Save" at bounding box center [500, 184] width 14 height 14
click at [710, 306] on icon "Dismiss toast" at bounding box center [711, 306] width 7 height 7
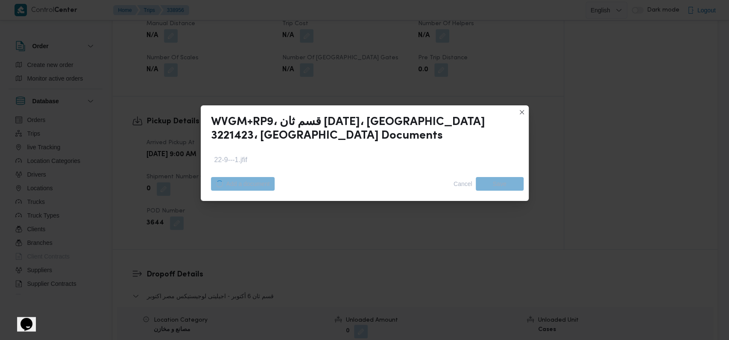
click at [492, 245] on div "WVGM+RP9، قسم ثان [DATE]، [GEOGRAPHIC_DATA] 3221423، مصر Documents 22-9---1.jfi…" at bounding box center [364, 170] width 729 height 340
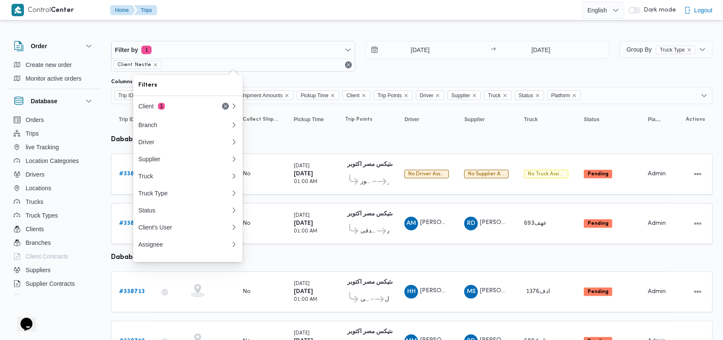
click at [373, 73] on div "Filter by 1 Client: Nestle [DATE] → [DATE]" at bounding box center [360, 56] width 508 height 41
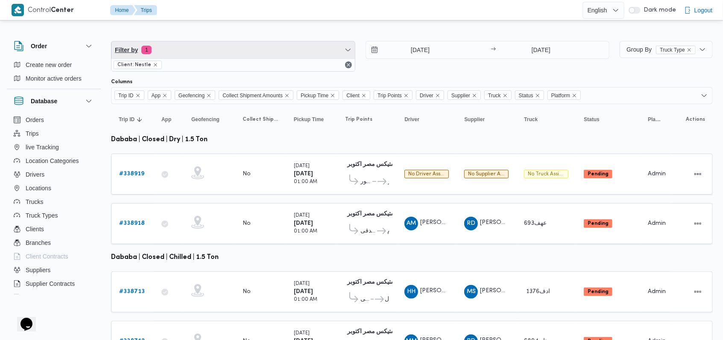
click at [215, 48] on span "Filter by 1" at bounding box center [232, 49] width 243 height 17
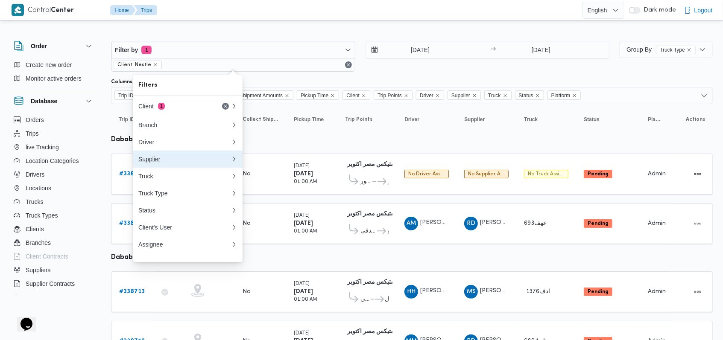
click at [165, 159] on div "Supplier" at bounding box center [184, 159] width 92 height 7
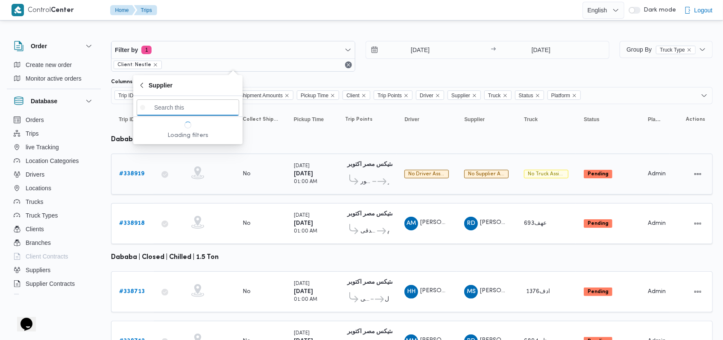
paste input "[PERSON_NAME] مهني مسعد"
type input "[PERSON_NAME] مهني مسعد"
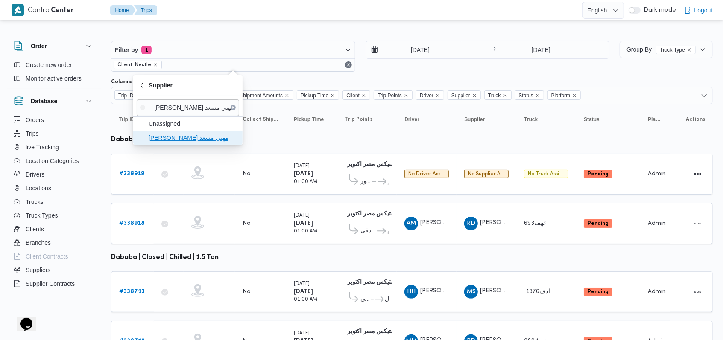
click at [213, 141] on span "[PERSON_NAME] مهني مسعد" at bounding box center [193, 138] width 89 height 10
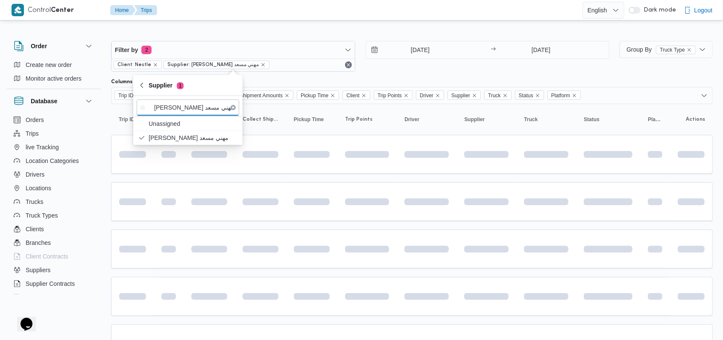
click at [416, 68] on div "[DATE] → [DATE]" at bounding box center [487, 56] width 244 height 31
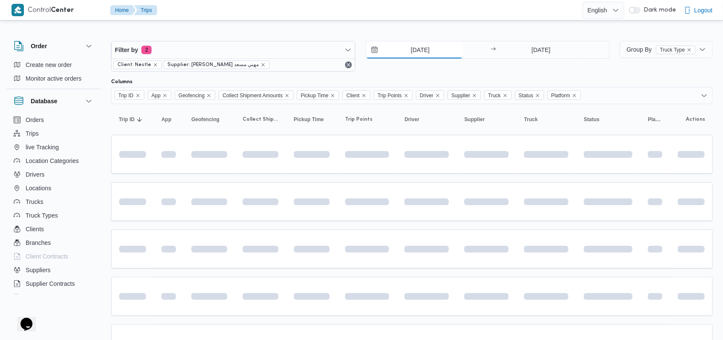
click at [417, 51] on input "[DATE]" at bounding box center [414, 49] width 97 height 17
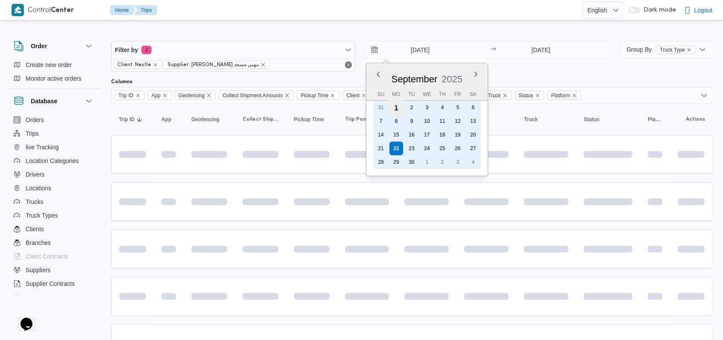
click at [399, 111] on div "1" at bounding box center [396, 107] width 16 height 16
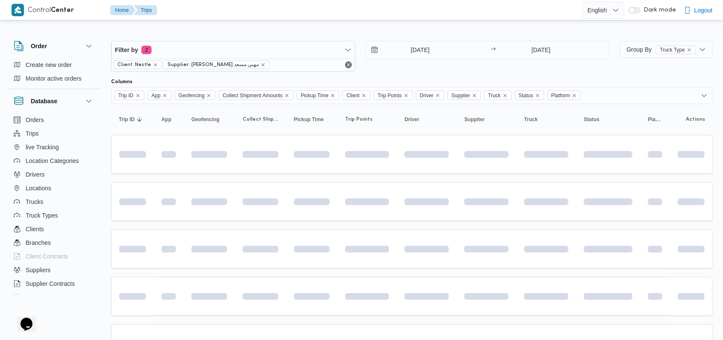
click at [500, 76] on div "Filter by 2 Client: Nestle Supplier: [PERSON_NAME] مهني مسعد [DATE] → [DATE]" at bounding box center [360, 56] width 508 height 41
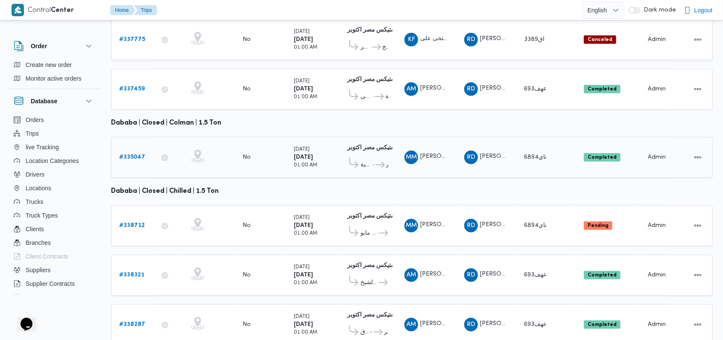
scroll to position [354, 0]
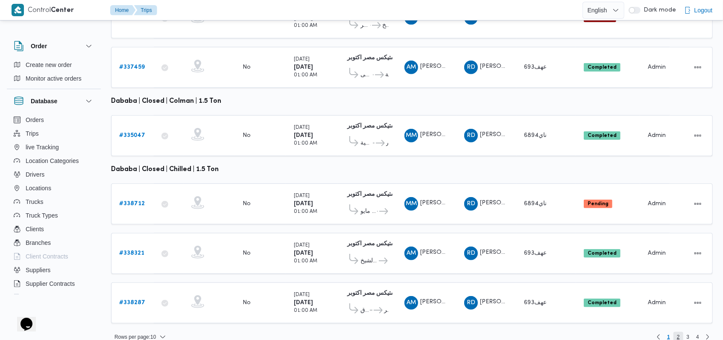
click at [677, 332] on span "2" at bounding box center [678, 337] width 3 height 10
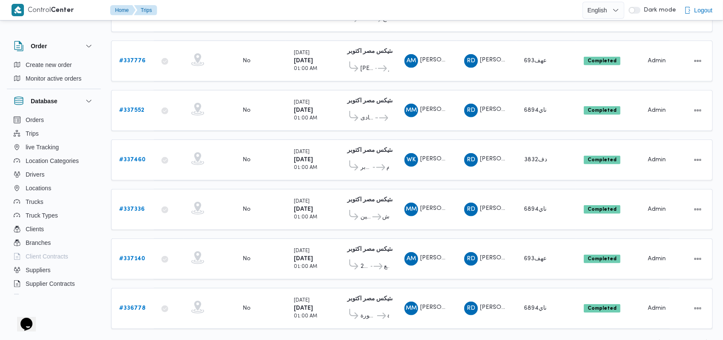
scroll to position [317, 0]
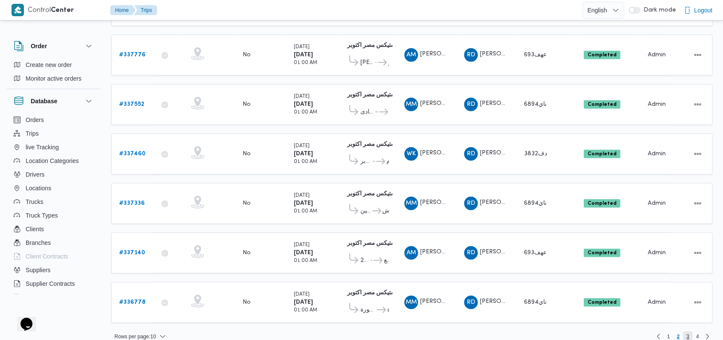
click at [690, 332] on span "3" at bounding box center [688, 337] width 10 height 10
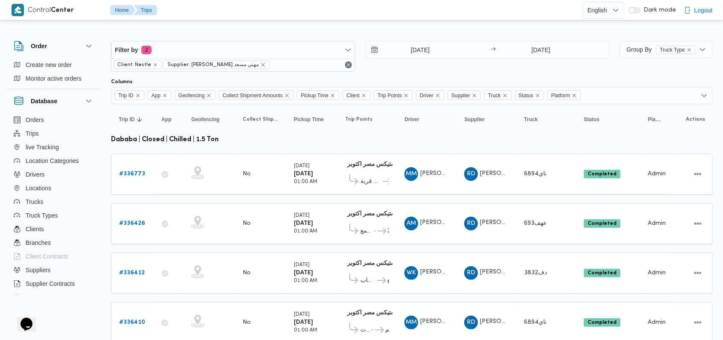
scroll to position [317, 0]
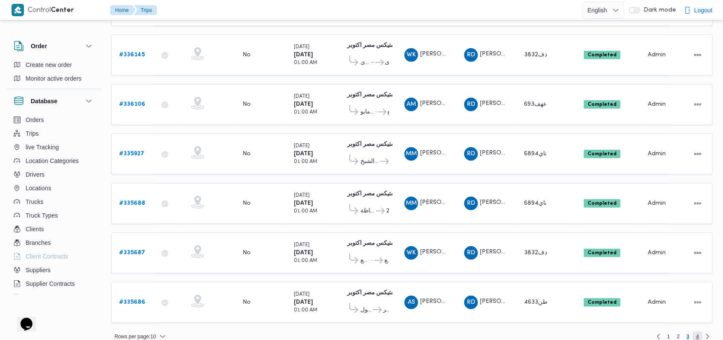
click at [701, 332] on span "4" at bounding box center [697, 337] width 10 height 10
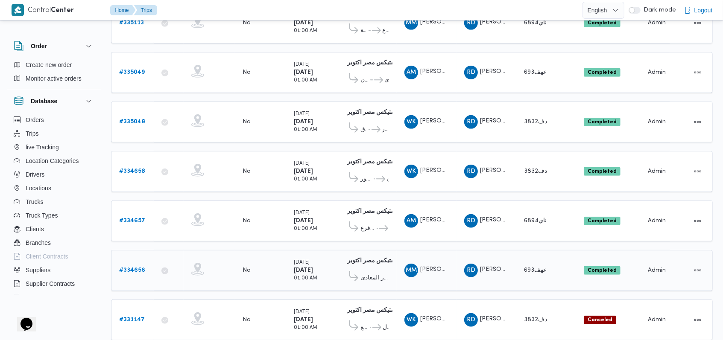
scroll to position [269, 0]
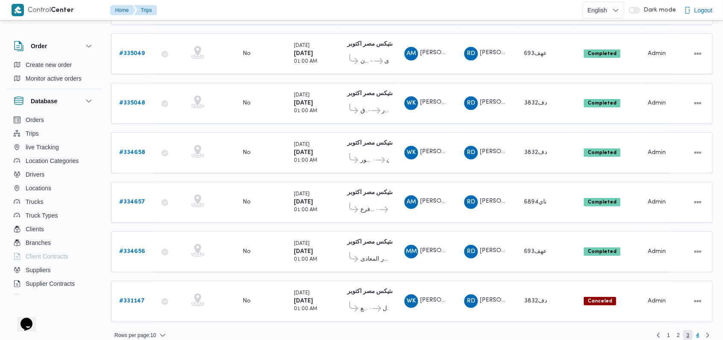
click at [685, 330] on span "3" at bounding box center [688, 335] width 10 height 10
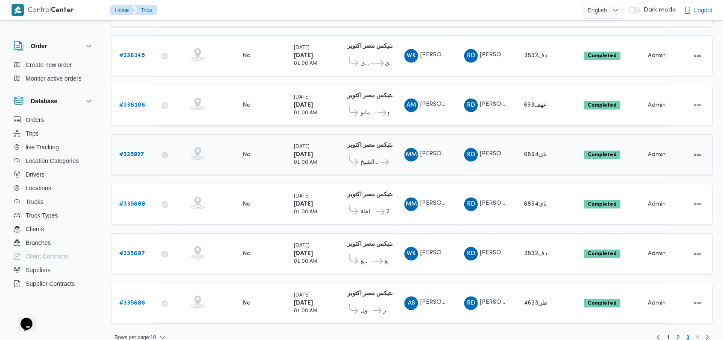
scroll to position [317, 0]
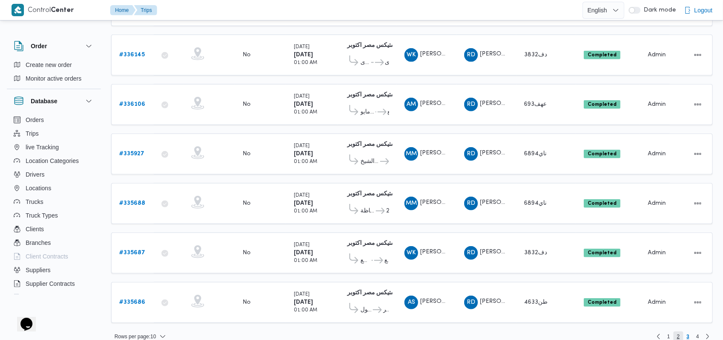
click at [674, 332] on span "2" at bounding box center [678, 337] width 10 height 10
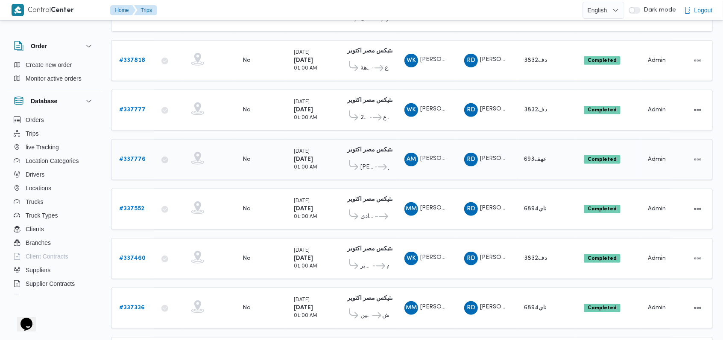
scroll to position [317, 0]
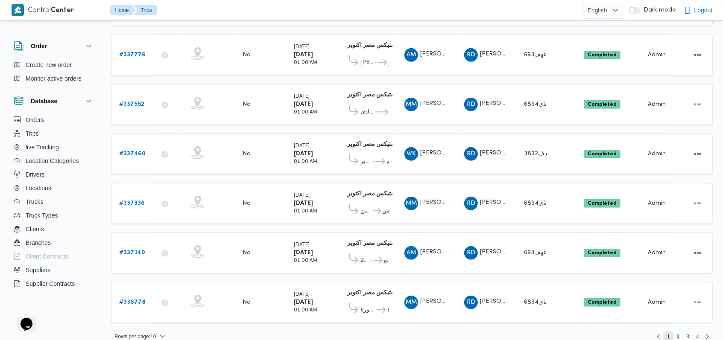
click at [664, 332] on span "1" at bounding box center [668, 337] width 10 height 10
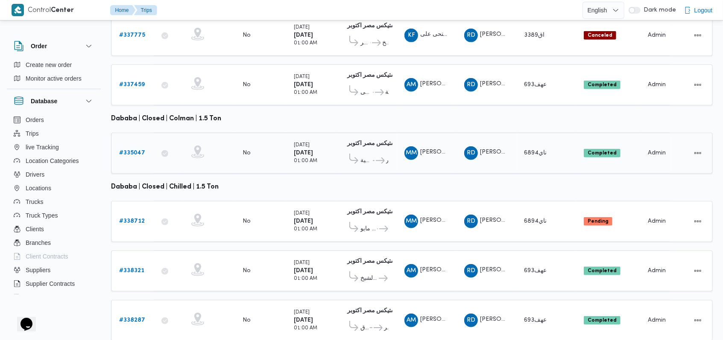
scroll to position [354, 0]
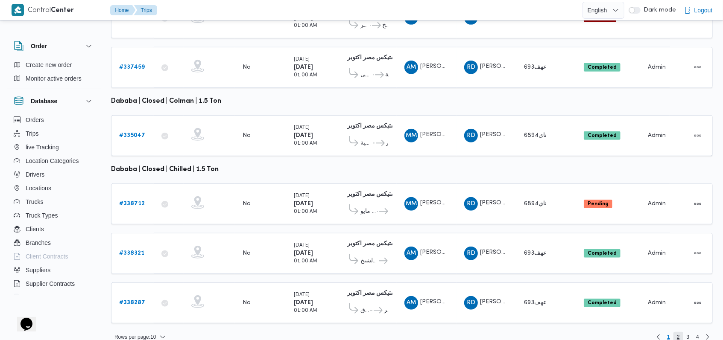
click at [676, 332] on span "2" at bounding box center [678, 337] width 10 height 10
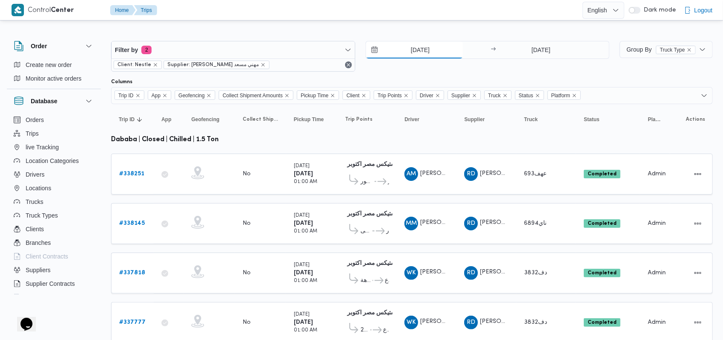
click at [427, 45] on input "[DATE]" at bounding box center [414, 49] width 97 height 17
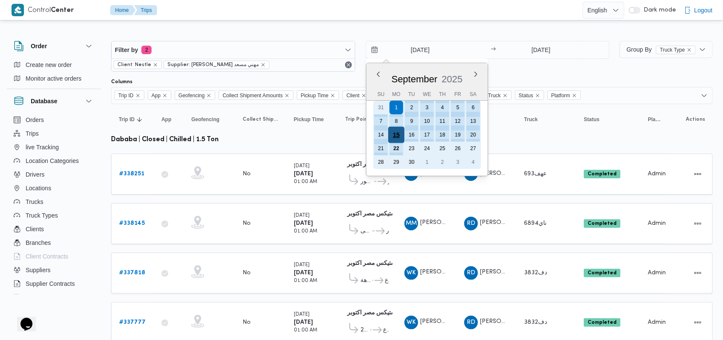
click at [399, 136] on div "15" at bounding box center [396, 135] width 16 height 16
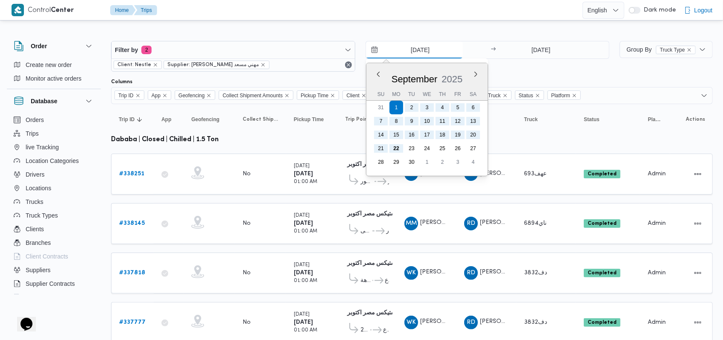
type input "[DATE]"
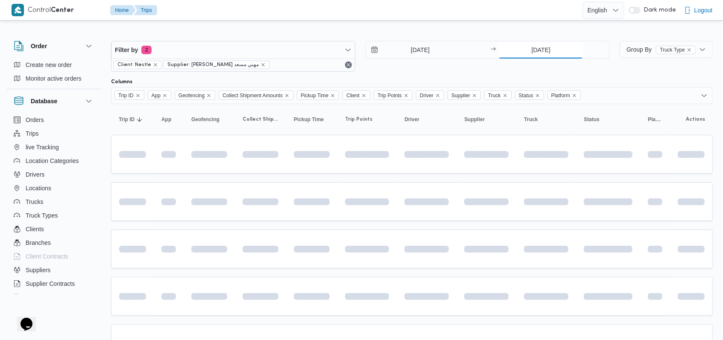
click at [529, 53] on input "[DATE]" at bounding box center [540, 49] width 85 height 17
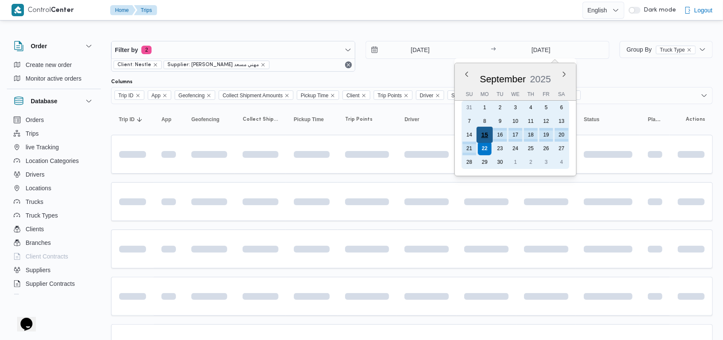
click at [488, 135] on div "15" at bounding box center [484, 135] width 16 height 16
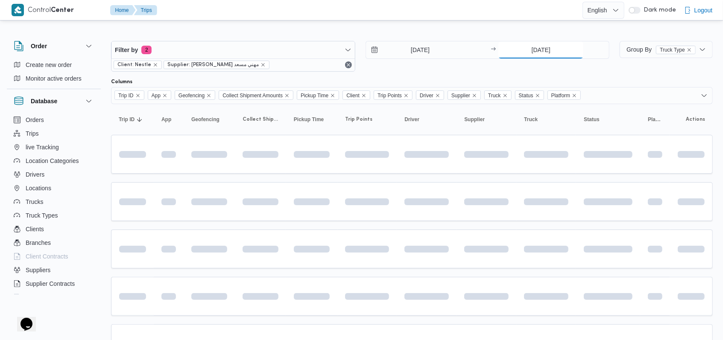
type input "15/9/2025"
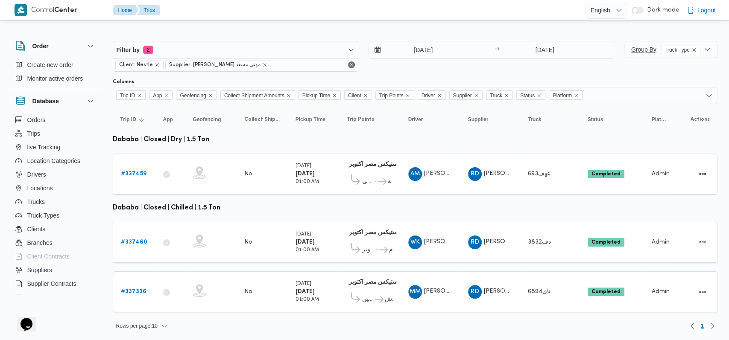
click at [695, 50] on icon "remove selected entity" at bounding box center [693, 49] width 5 height 5
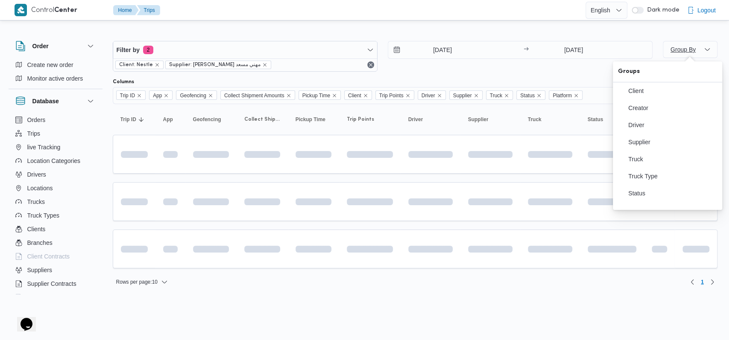
click at [495, 30] on div at bounding box center [415, 34] width 604 height 14
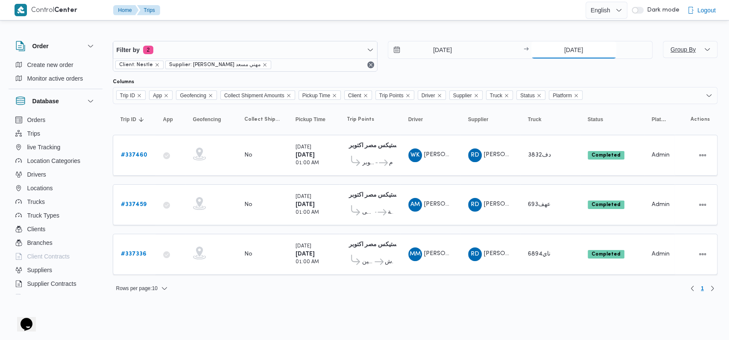
click at [560, 50] on input "15/9/2025" at bounding box center [573, 49] width 85 height 17
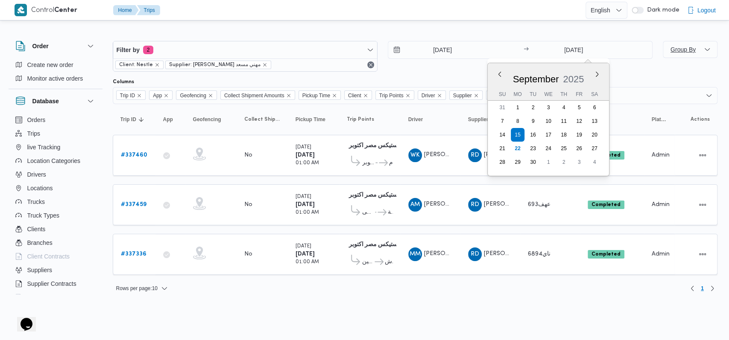
click at [544, 29] on div at bounding box center [415, 34] width 604 height 14
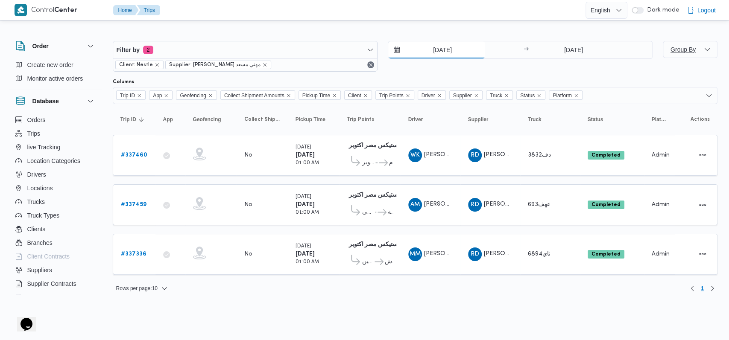
click at [434, 51] on input "15/9/2025" at bounding box center [436, 49] width 97 height 17
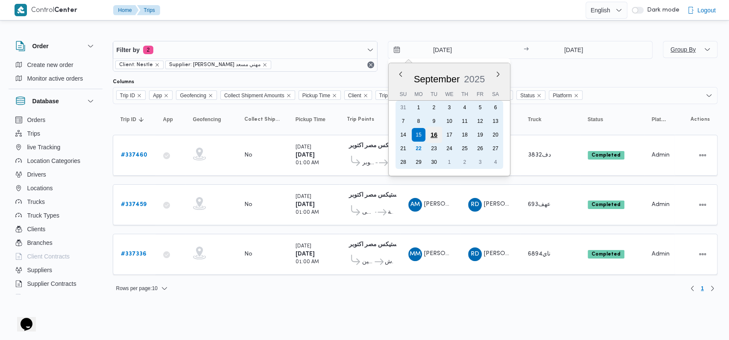
click at [435, 135] on div "16" at bounding box center [433, 135] width 16 height 16
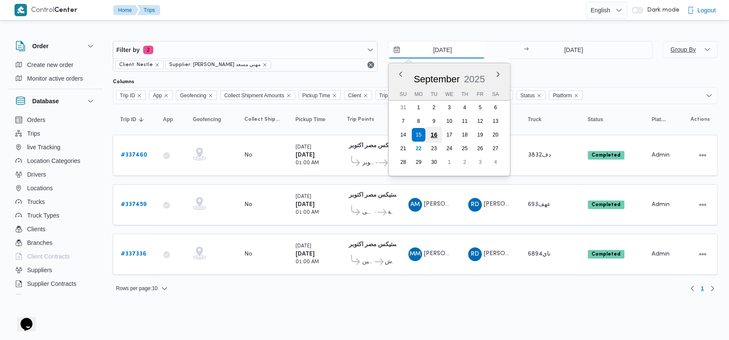
type input "16/9/2025"
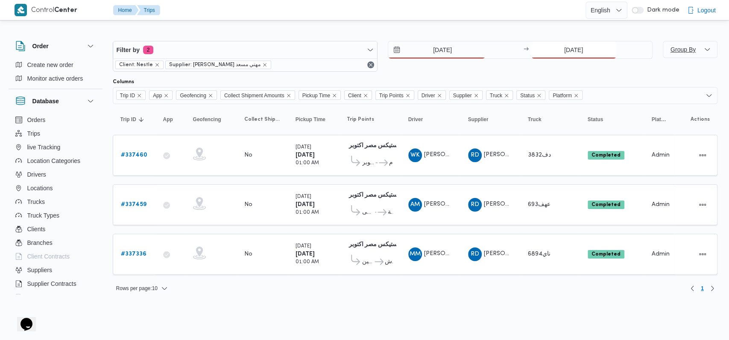
click at [557, 56] on input "15/9/2025" at bounding box center [573, 49] width 85 height 17
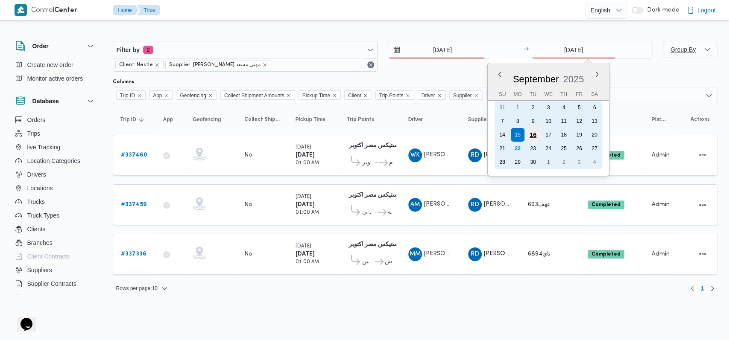
click at [535, 131] on div "16" at bounding box center [532, 135] width 16 height 16
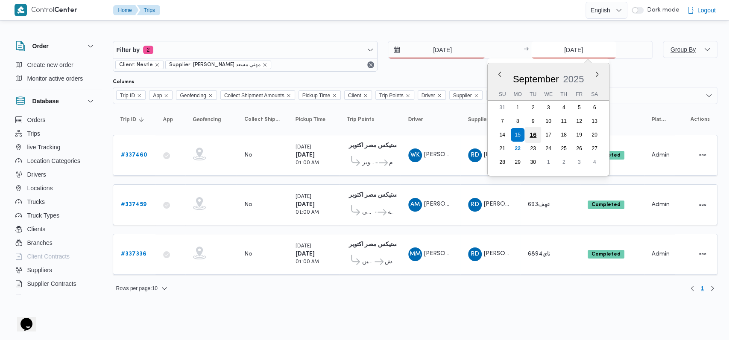
type input "16/9/2025"
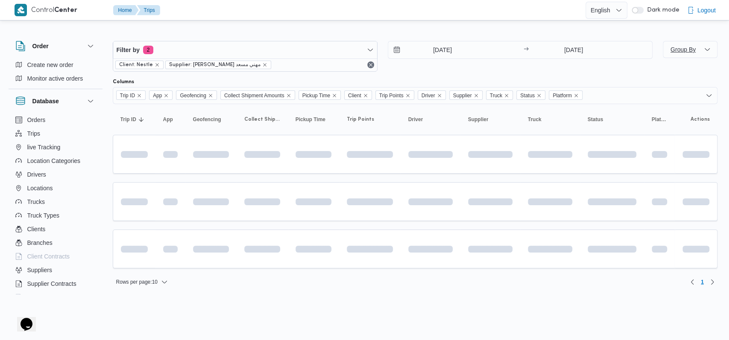
click at [338, 297] on html "Control Center Home Trips English عربي Dark mode Logout Order Create new order …" at bounding box center [364, 170] width 729 height 340
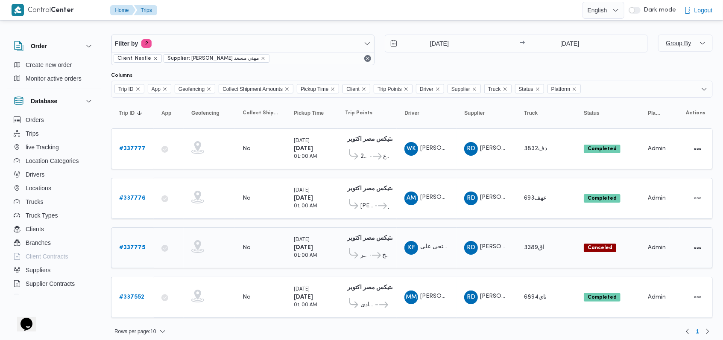
scroll to position [8, 0]
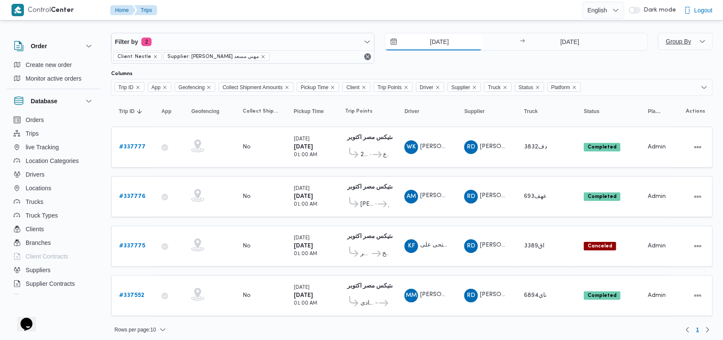
click at [434, 47] on input "16/9/2025" at bounding box center [433, 41] width 97 height 17
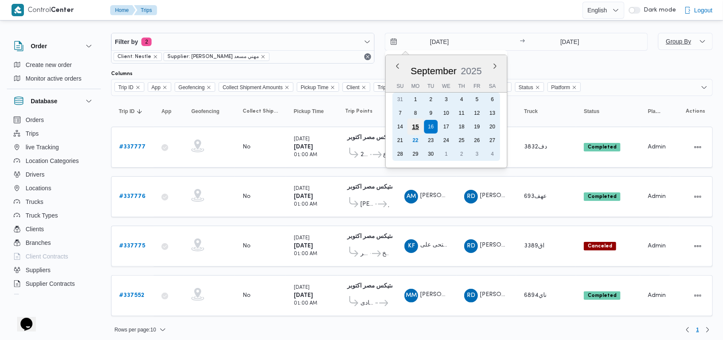
click at [419, 127] on div "15" at bounding box center [415, 127] width 16 height 16
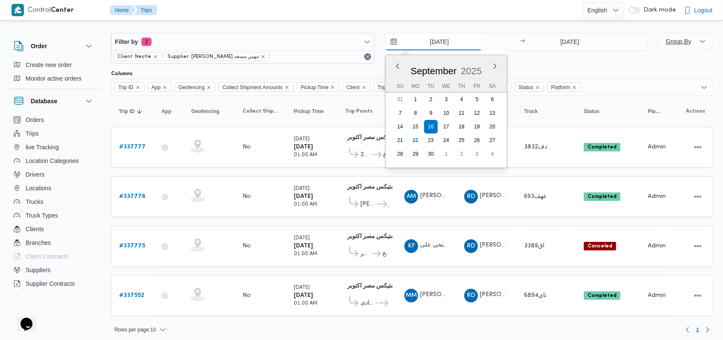
type input "15/9/2025"
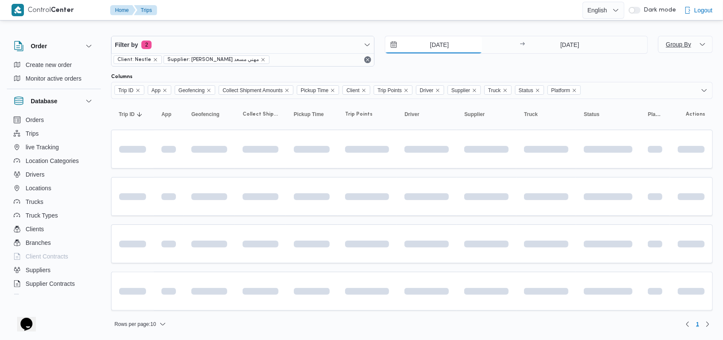
scroll to position [3, 0]
click at [564, 38] on input "16/9/2025" at bounding box center [569, 46] width 85 height 17
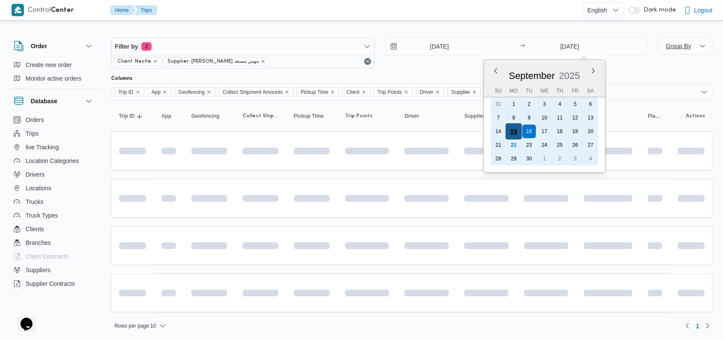
click at [515, 134] on div "15" at bounding box center [513, 131] width 16 height 16
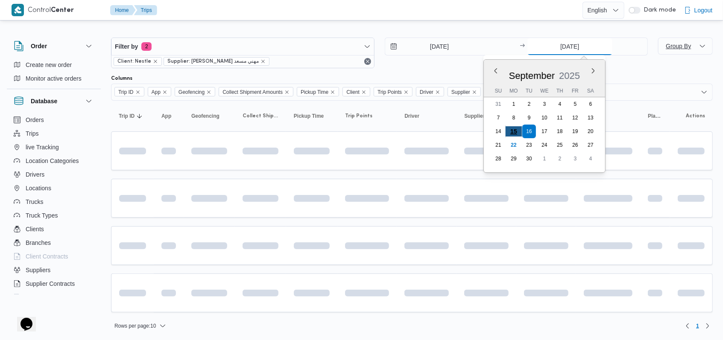
type input "15/9/2025"
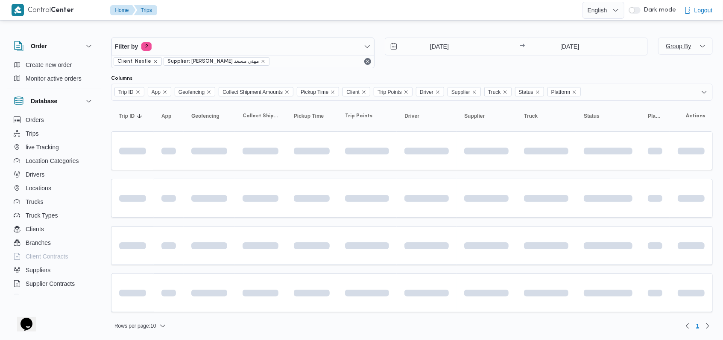
click at [440, 63] on div "15/9/2025 → 15/9/2025" at bounding box center [516, 53] width 263 height 31
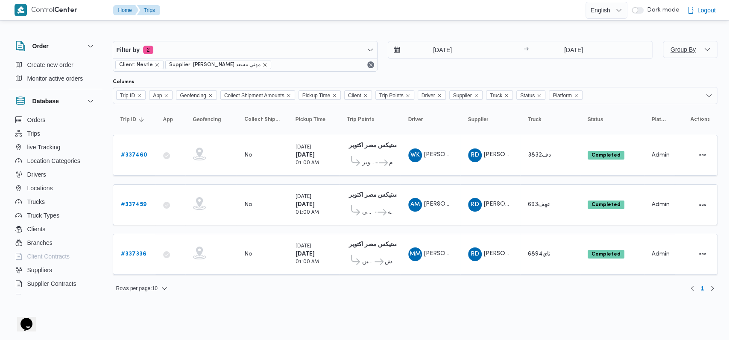
click at [262, 65] on icon "remove selected entity" at bounding box center [264, 64] width 5 height 5
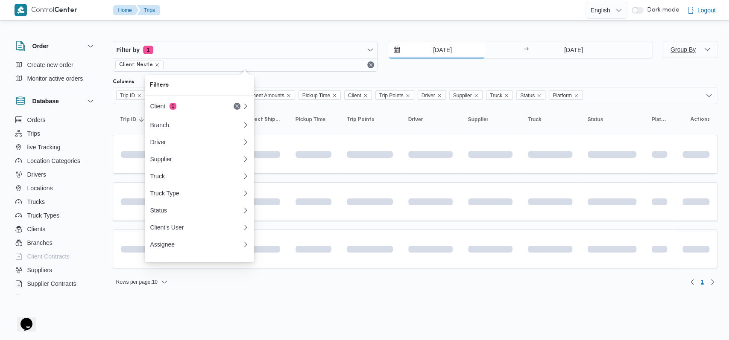
click at [439, 50] on input "15/9/2025" at bounding box center [436, 49] width 97 height 17
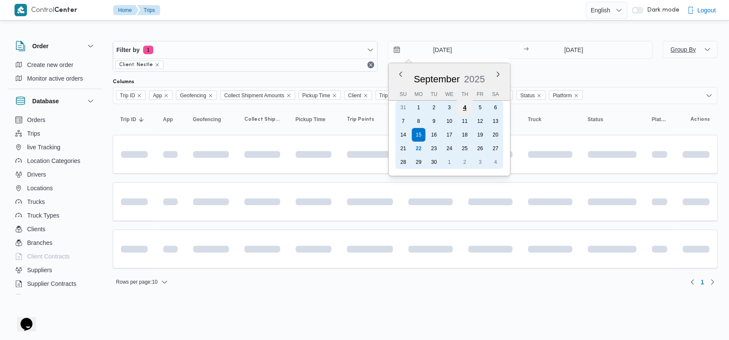
click at [464, 110] on div "4" at bounding box center [464, 107] width 16 height 16
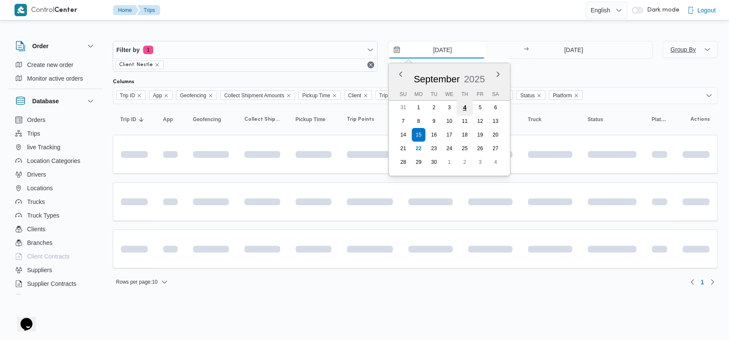
type input "4/9/2025"
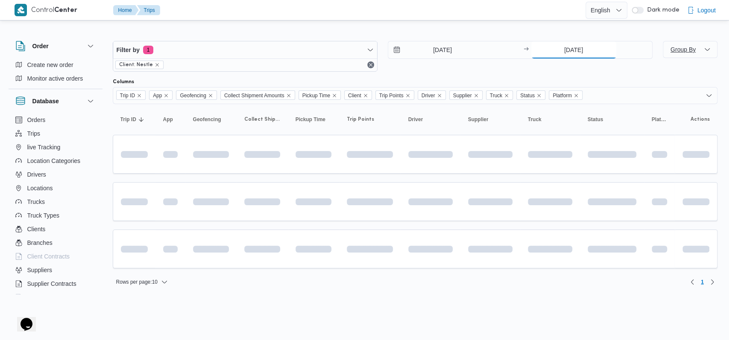
click at [563, 50] on input "15/9/2025" at bounding box center [573, 49] width 85 height 17
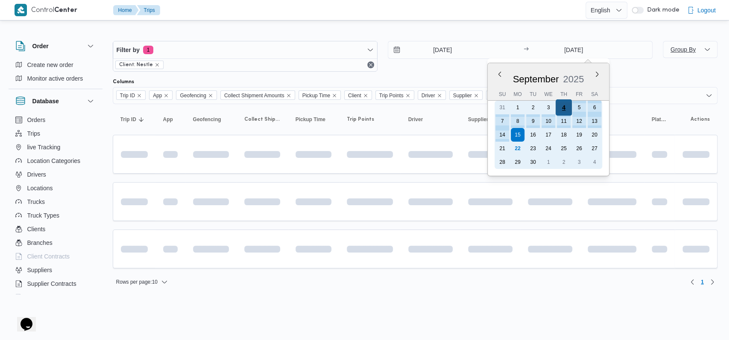
click at [563, 106] on div "4" at bounding box center [563, 107] width 16 height 16
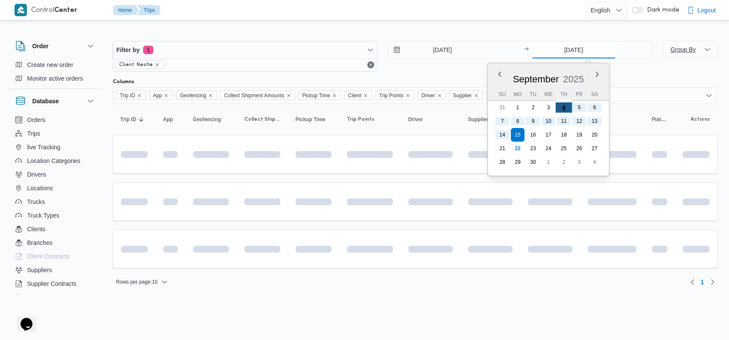
type input "4/9/2025"
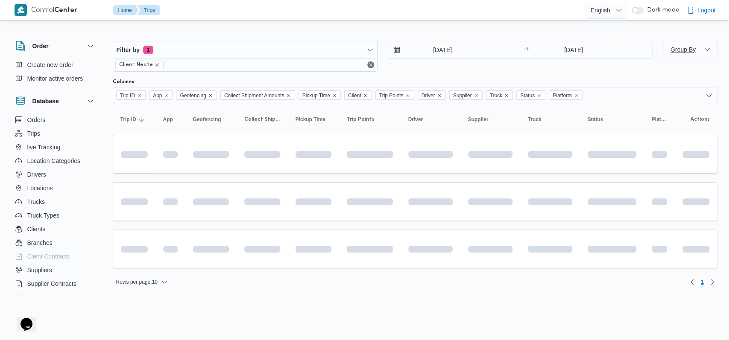
click at [446, 70] on div "4/9/2025 → 4/9/2025" at bounding box center [520, 56] width 265 height 31
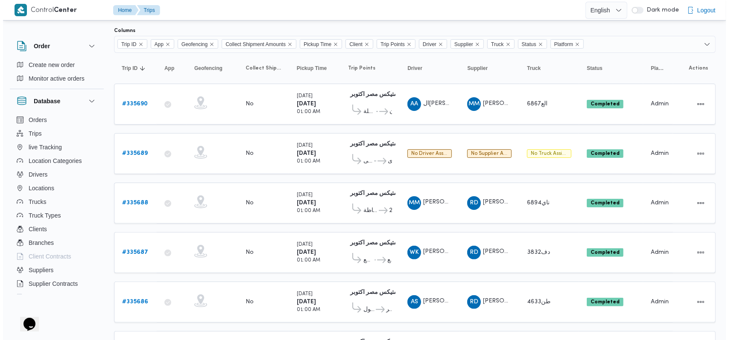
scroll to position [23, 0]
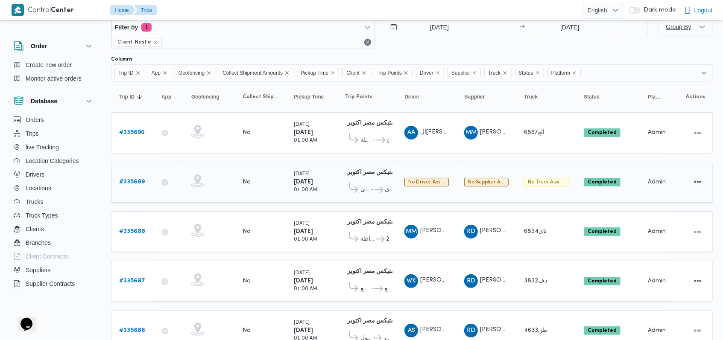
click at [128, 179] on b "# 335689" at bounding box center [132, 182] width 26 height 6
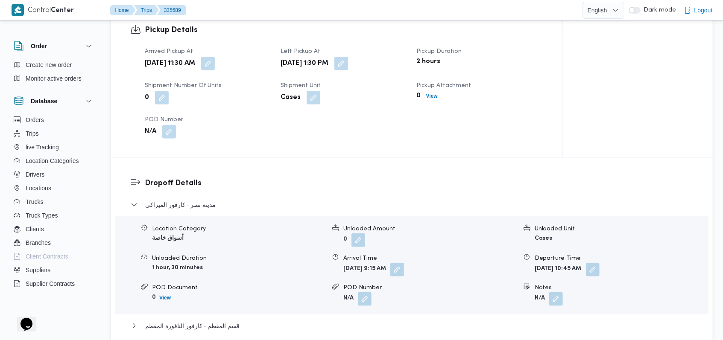
scroll to position [706, 0]
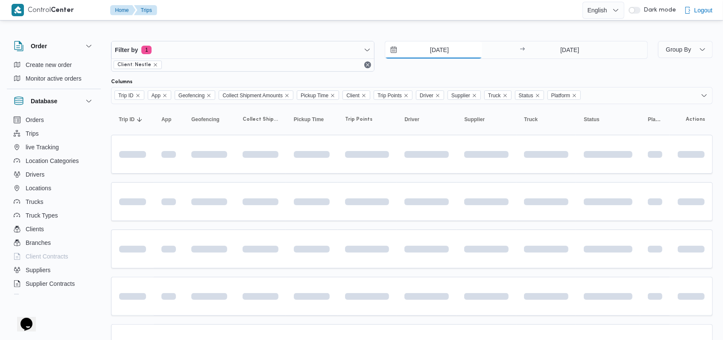
click at [446, 48] on input "4/9/2025" at bounding box center [433, 49] width 97 height 17
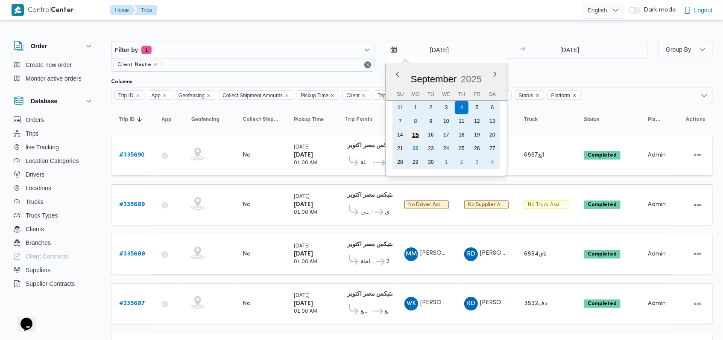
click at [416, 133] on div "15" at bounding box center [415, 135] width 16 height 16
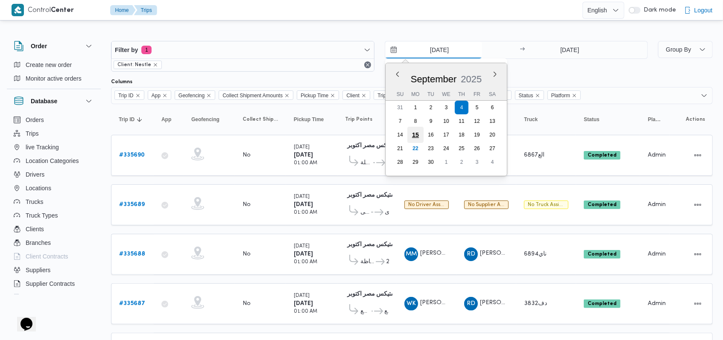
type input "15/9/2025"
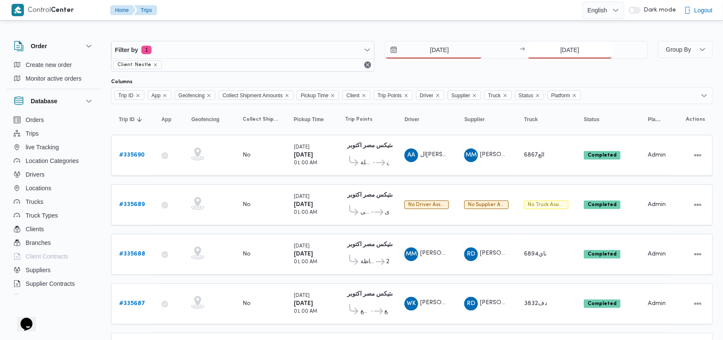
click at [565, 50] on input "4/9/2025" at bounding box center [569, 49] width 85 height 17
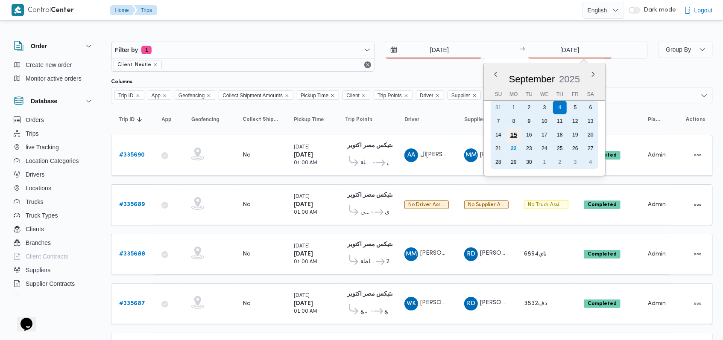
click at [516, 137] on div "15" at bounding box center [513, 135] width 16 height 16
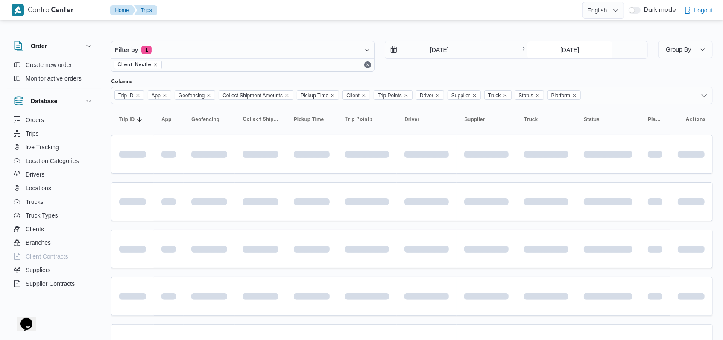
type input "15/9/2025"
click at [423, 64] on div "15/9/2025 → 15/9/2025" at bounding box center [516, 56] width 263 height 31
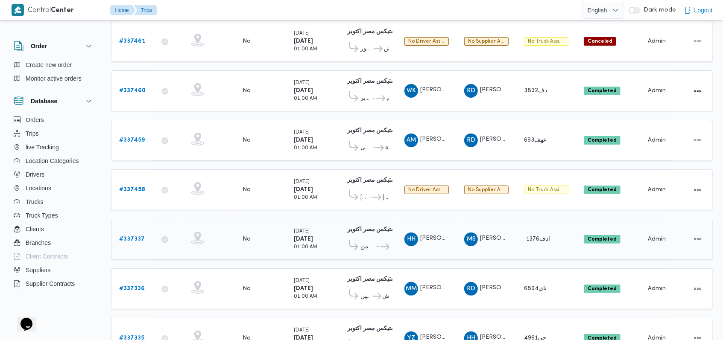
scroll to position [145, 0]
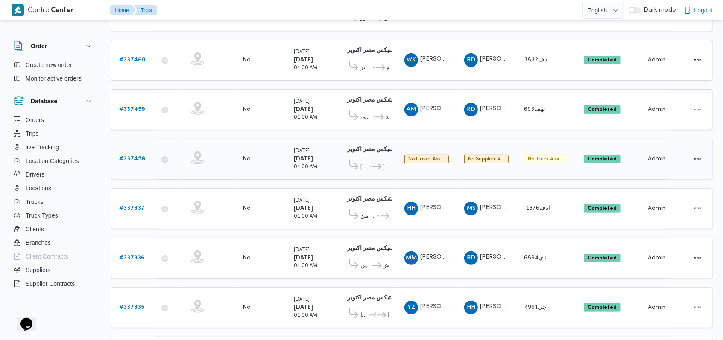
click at [128, 156] on b "# 337458" at bounding box center [132, 159] width 26 height 6
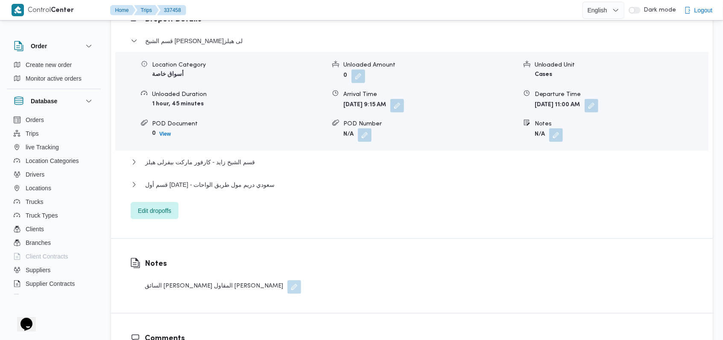
scroll to position [657, 0]
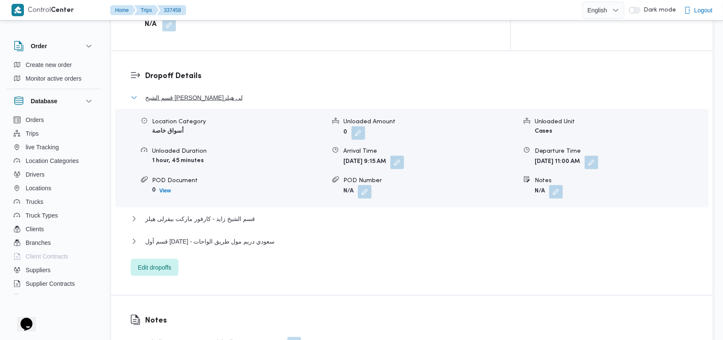
click at [227, 93] on span "قسم الشيخ زايد - سعودى بيفرلى هيلز" at bounding box center [193, 98] width 97 height 10
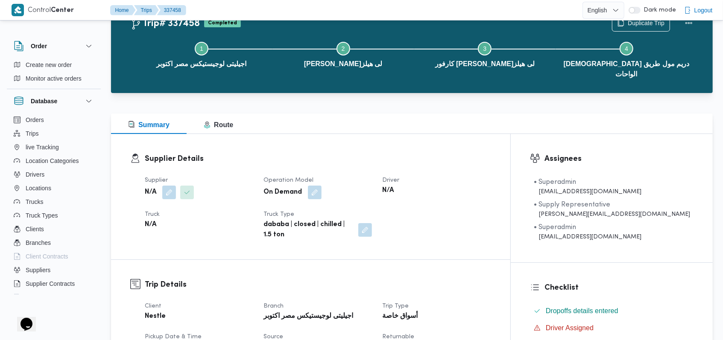
scroll to position [31, 0]
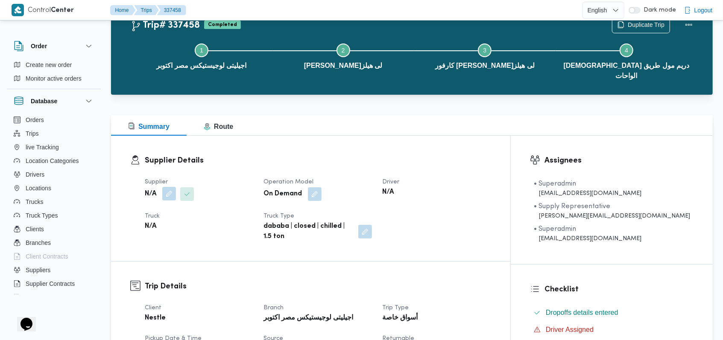
click at [165, 187] on button "button" at bounding box center [169, 194] width 14 height 14
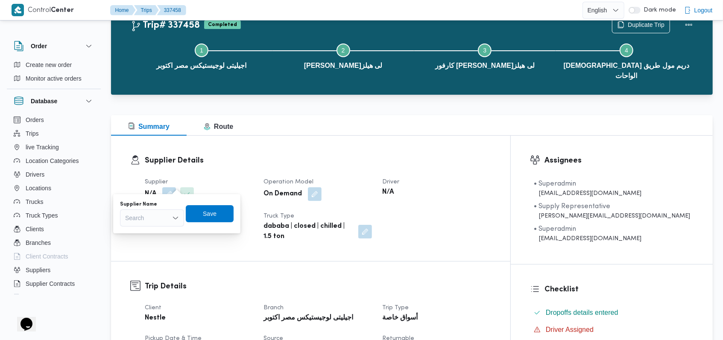
click at [162, 218] on div "Search" at bounding box center [152, 218] width 64 height 17
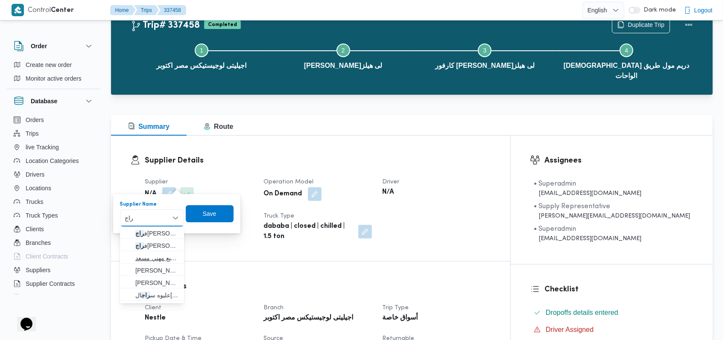
type input "راج"
click at [162, 260] on span "راج ح ضبع مهني مسعد" at bounding box center [157, 258] width 44 height 10
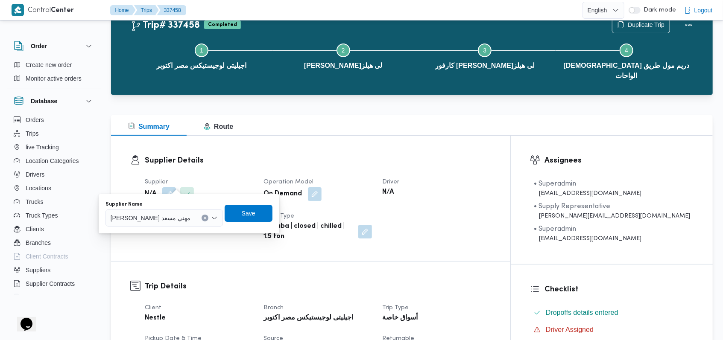
click at [232, 219] on span "Save" at bounding box center [249, 213] width 48 height 17
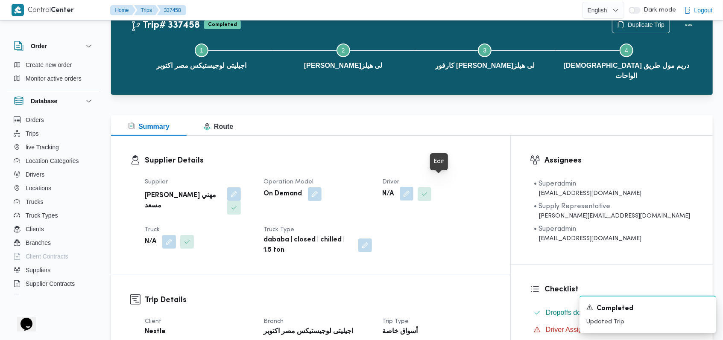
click at [413, 187] on button "button" at bounding box center [407, 194] width 14 height 14
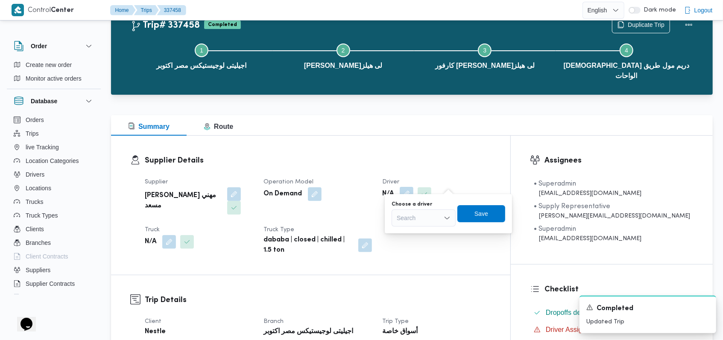
click at [432, 213] on div "Search" at bounding box center [423, 218] width 64 height 17
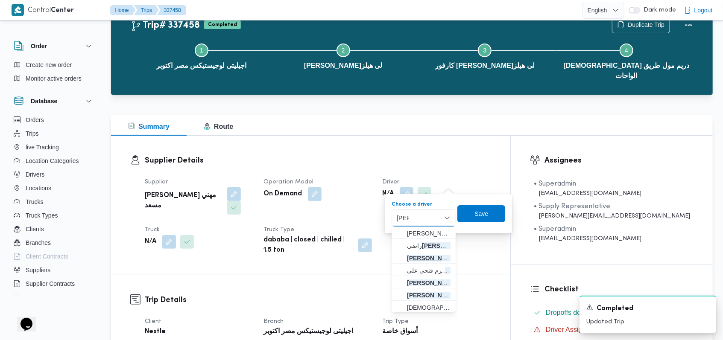
type input "احمد"
click at [430, 254] on span "احمد حامد محمد الخولى" at bounding box center [429, 258] width 44 height 10
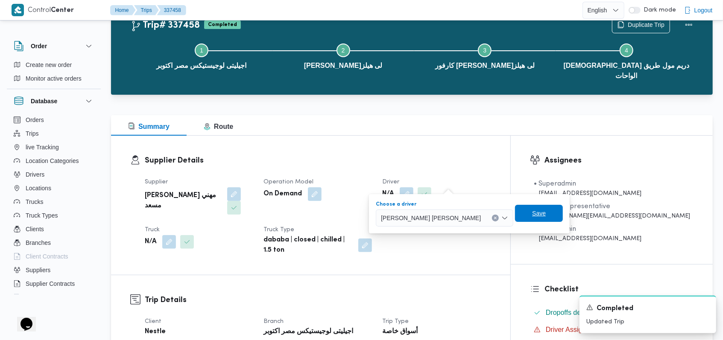
click at [515, 216] on span "Save" at bounding box center [539, 213] width 48 height 17
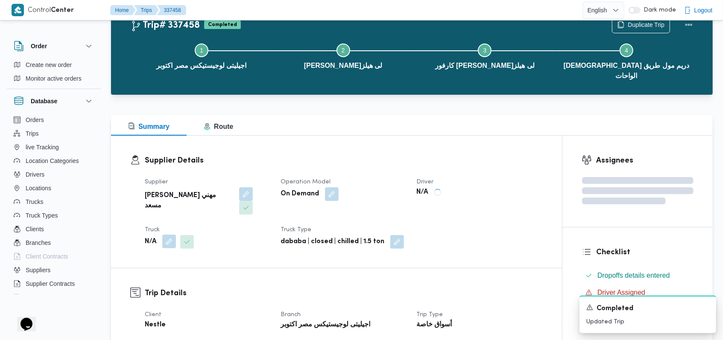
click at [172, 235] on button "button" at bounding box center [169, 242] width 14 height 14
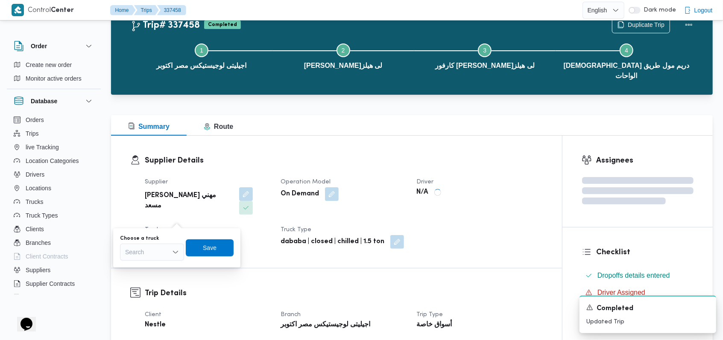
click at [166, 248] on div "Search" at bounding box center [152, 252] width 64 height 17
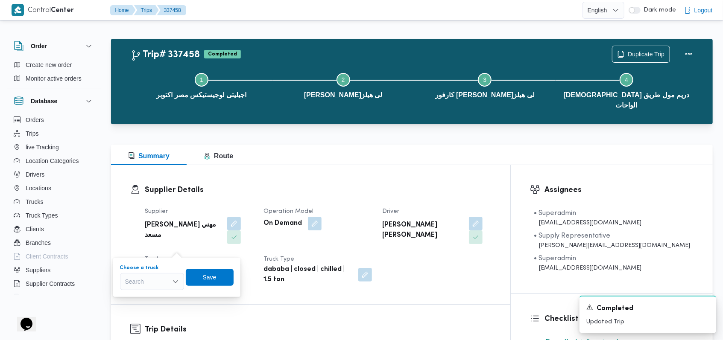
scroll to position [0, 0]
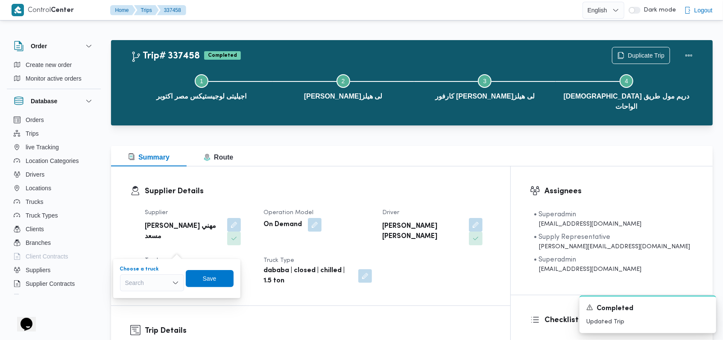
click at [149, 287] on div "Search Combo box. Selected. Combo box input. Search. Type some text or, to disp…" at bounding box center [152, 282] width 64 height 17
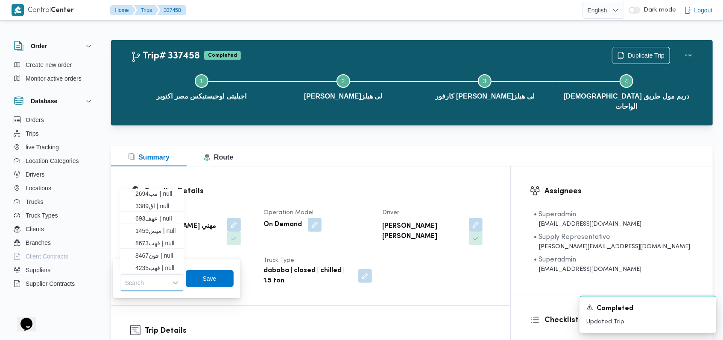
scroll to position [57, 0]
click at [167, 216] on span "ميس1459 | null" at bounding box center [157, 213] width 44 height 10
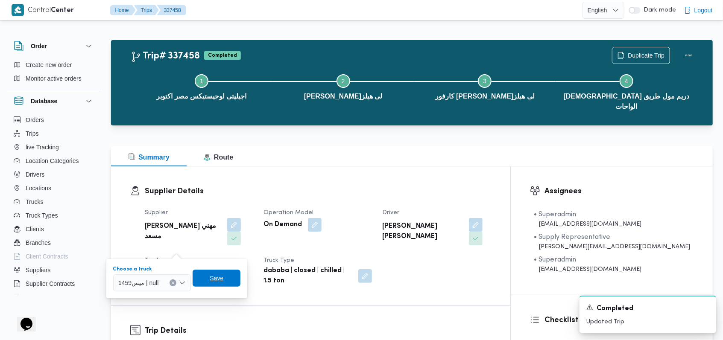
click at [211, 278] on span "Save" at bounding box center [217, 278] width 14 height 10
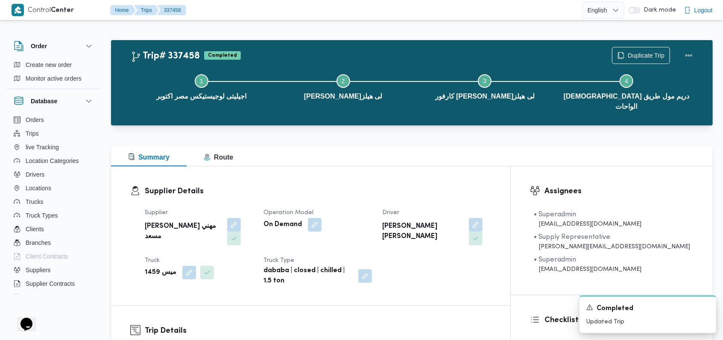
click at [250, 274] on div "Supplier Details Supplier راجح ضبع مهني مسعد Operation Model On Demand Driver ا…" at bounding box center [310, 235] width 399 height 139
click at [405, 190] on dl "Supplier Details Supplier راجح ضبع مهني مسعد Operation Model On Demand Driver ا…" at bounding box center [318, 236] width 346 height 101
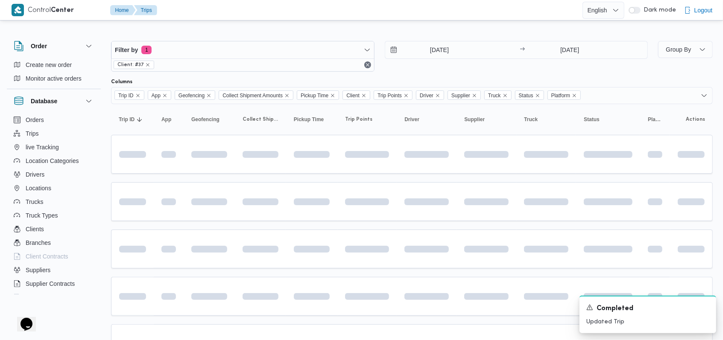
scroll to position [145, 0]
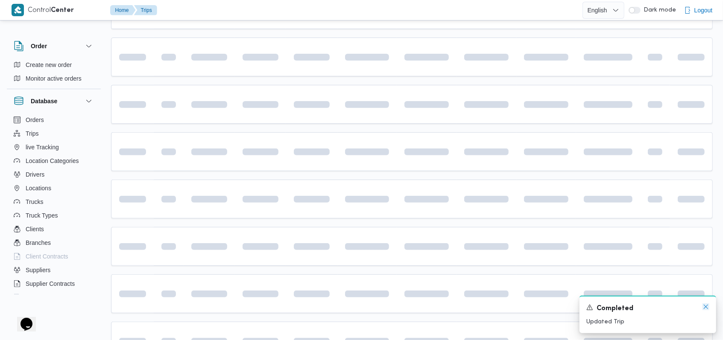
click at [704, 309] on icon "Dismiss toast" at bounding box center [705, 307] width 4 height 4
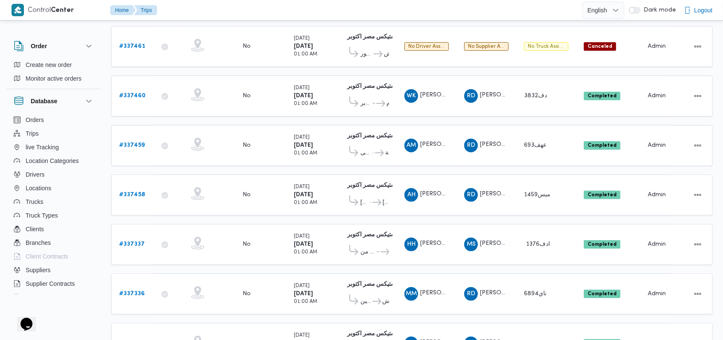
scroll to position [0, 0]
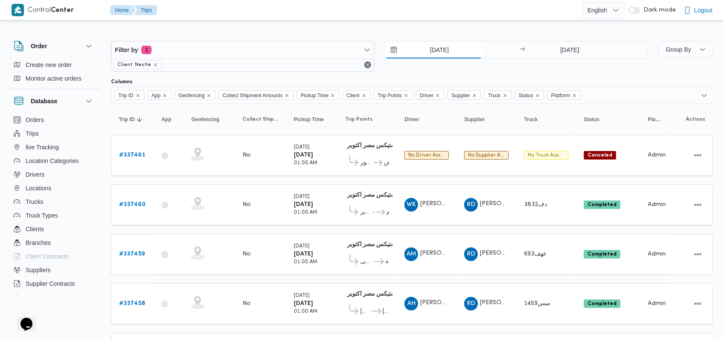
click at [423, 52] on input "15/9/2025" at bounding box center [433, 49] width 97 height 17
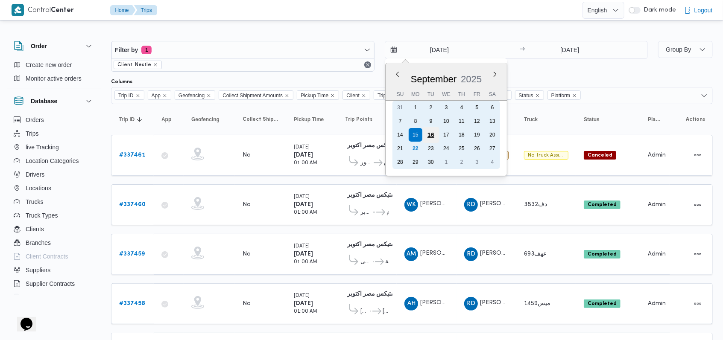
click at [433, 136] on div "16" at bounding box center [430, 135] width 16 height 16
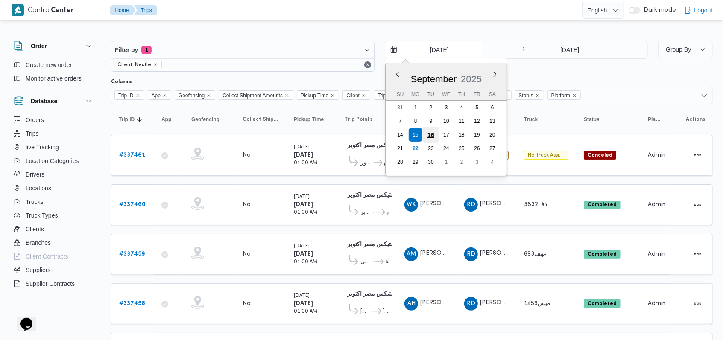
type input "16/9/2025"
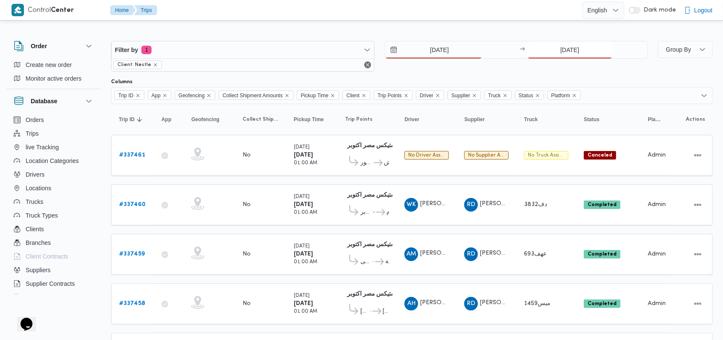
click at [570, 46] on input "15/9/2025" at bounding box center [569, 49] width 85 height 17
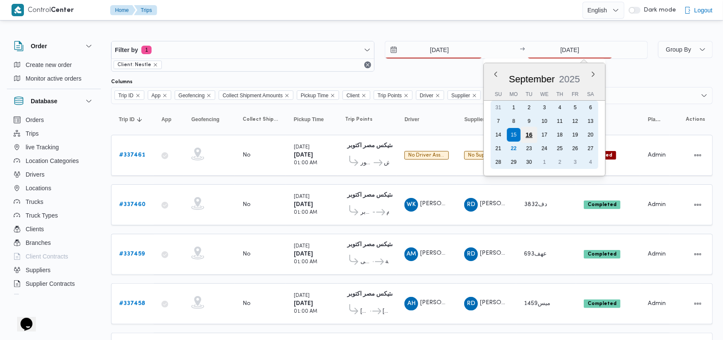
click at [530, 138] on div "16" at bounding box center [529, 135] width 16 height 16
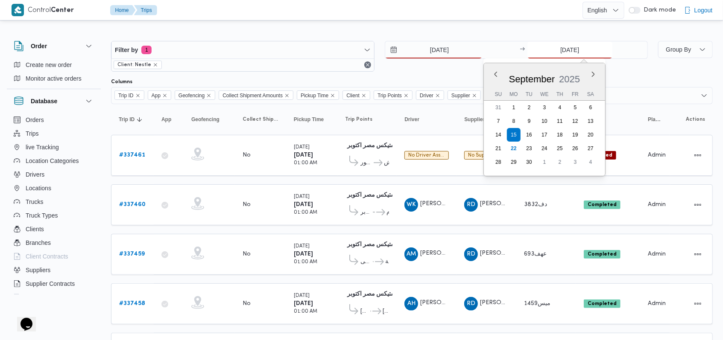
type input "16/9/2025"
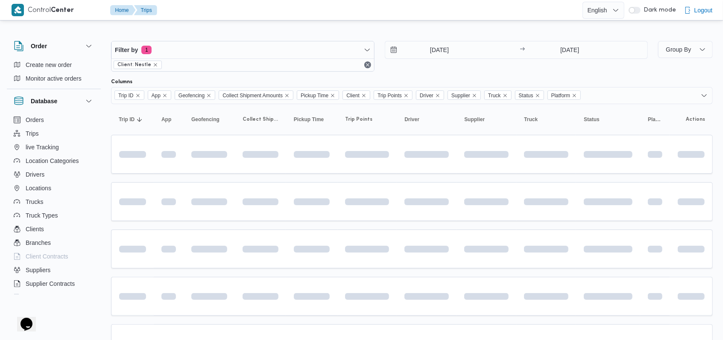
click at [449, 69] on div "16/9/2025 → 16/9/2025" at bounding box center [516, 56] width 263 height 31
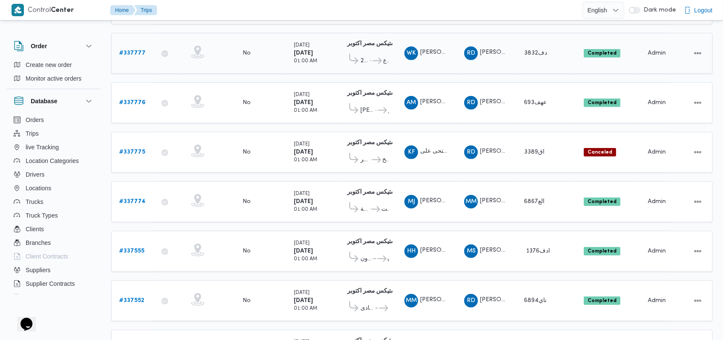
scroll to position [298, 0]
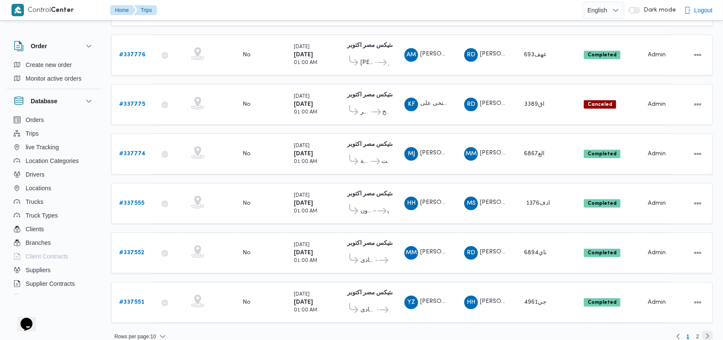
click at [703, 331] on link "Next page, 2" at bounding box center [707, 336] width 10 height 10
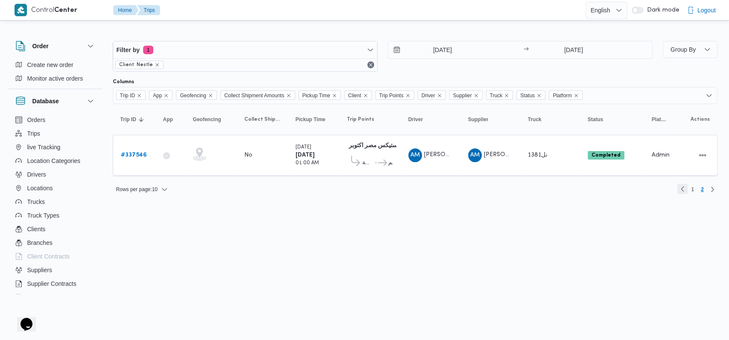
click at [683, 186] on link "Previous page, 1" at bounding box center [682, 189] width 10 height 10
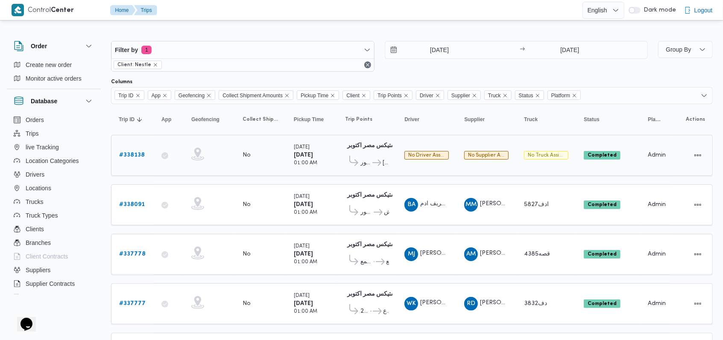
click at [140, 152] on b "# 338138" at bounding box center [132, 155] width 26 height 6
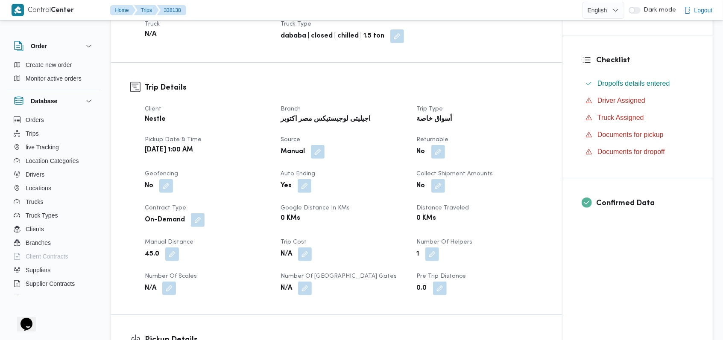
scroll to position [57, 0]
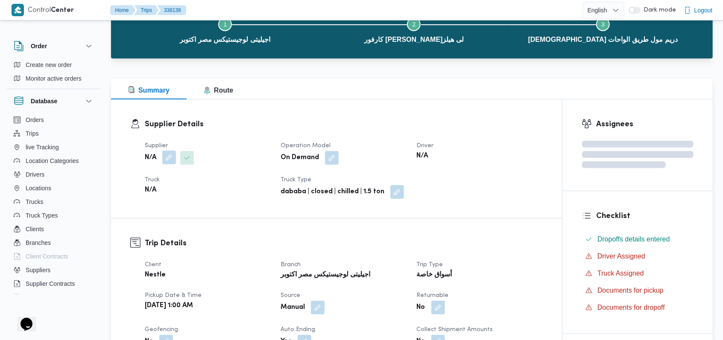
click at [173, 159] on button "button" at bounding box center [169, 158] width 14 height 14
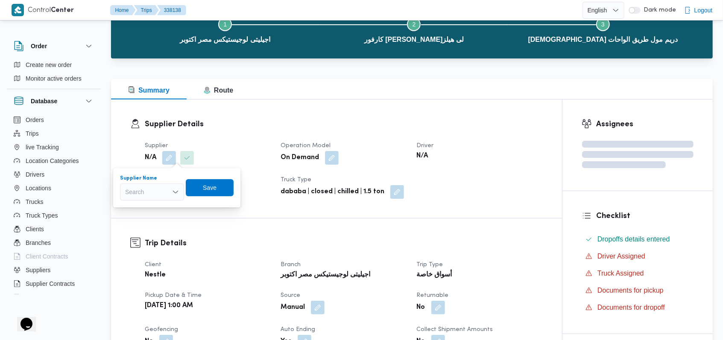
click at [160, 194] on div "Search" at bounding box center [152, 192] width 64 height 17
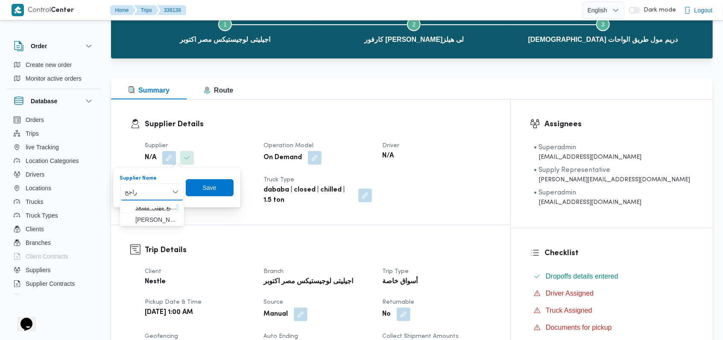
type input "راجح"
click at [152, 209] on span "راجح ضبع مهني مسعد" at bounding box center [157, 207] width 44 height 10
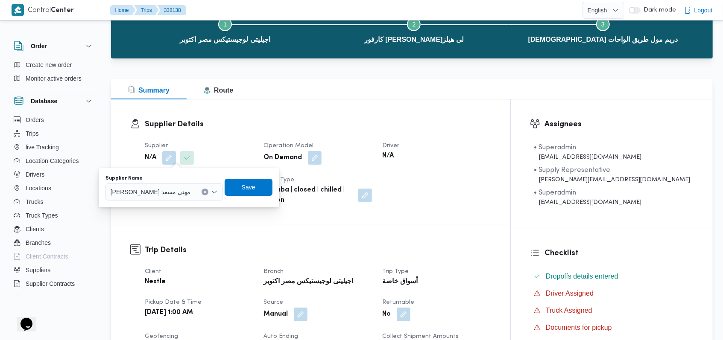
click at [225, 183] on span "Save" at bounding box center [249, 187] width 48 height 17
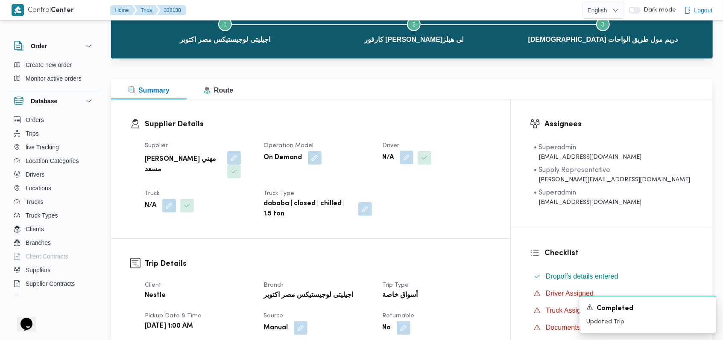
click at [413, 158] on button "button" at bounding box center [407, 158] width 14 height 14
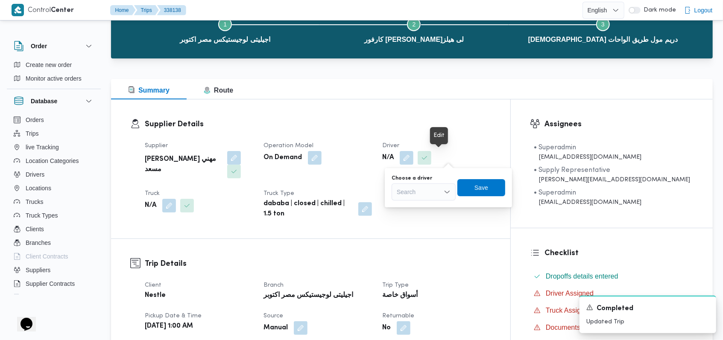
click at [426, 190] on div "Search" at bounding box center [423, 192] width 64 height 17
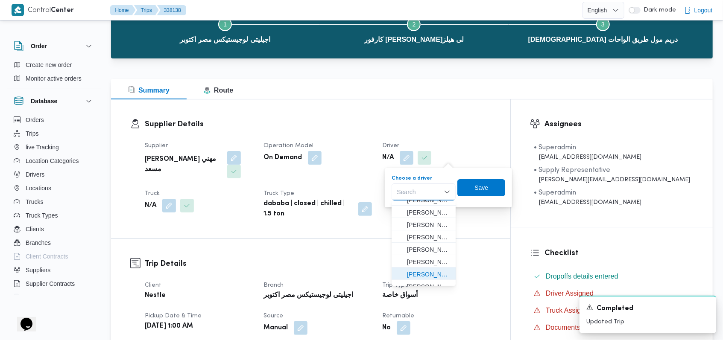
click at [427, 275] on span "احمد حامد محمد الخولى" at bounding box center [429, 274] width 44 height 10
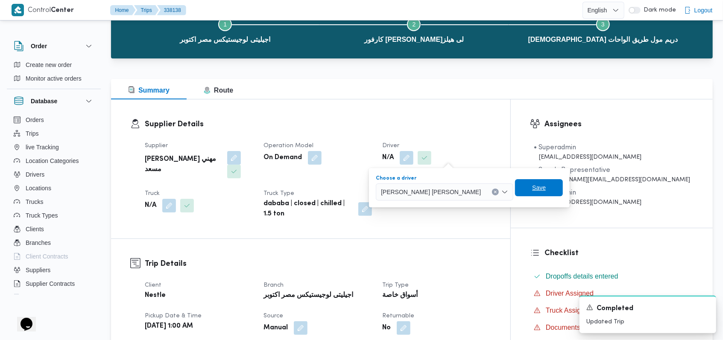
click at [532, 190] on span "Save" at bounding box center [539, 188] width 14 height 10
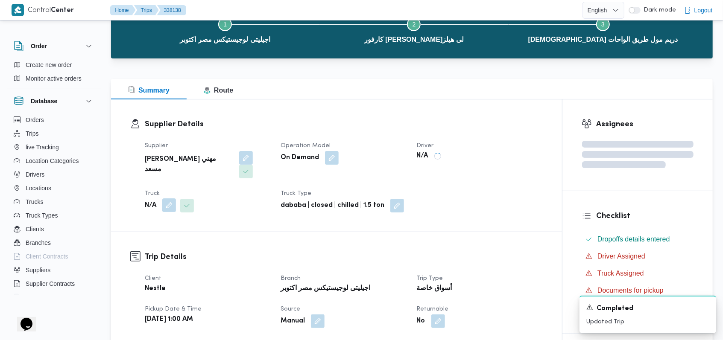
click at [170, 198] on button "button" at bounding box center [169, 205] width 14 height 14
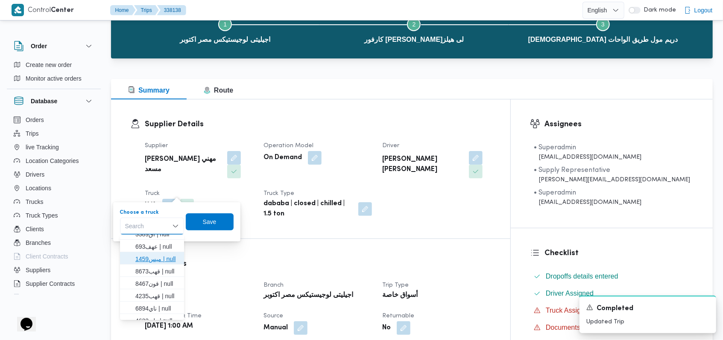
click at [165, 261] on span "ميس1459 | null" at bounding box center [157, 259] width 44 height 10
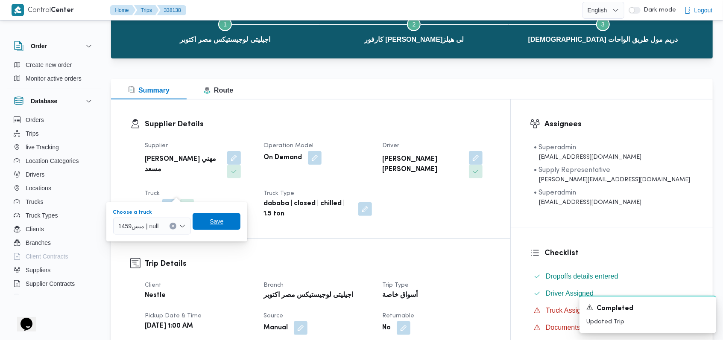
click at [212, 222] on span "Save" at bounding box center [217, 221] width 14 height 10
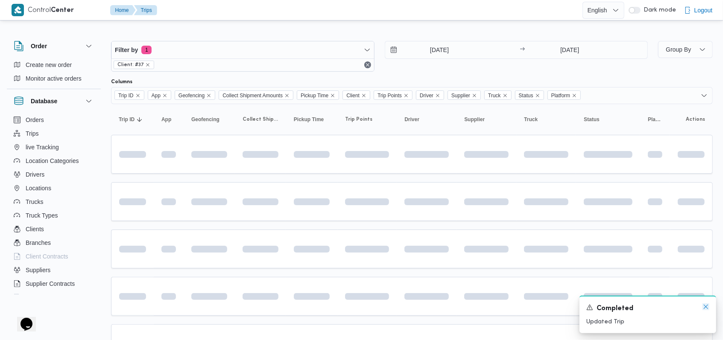
click at [703, 307] on icon "Dismiss toast" at bounding box center [705, 306] width 7 height 7
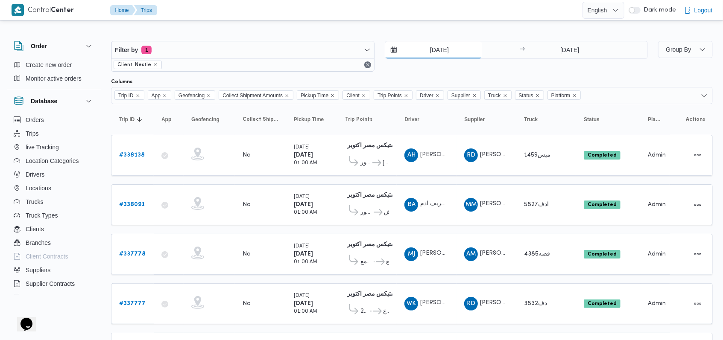
click at [442, 48] on input "16/9/2025" at bounding box center [433, 49] width 97 height 17
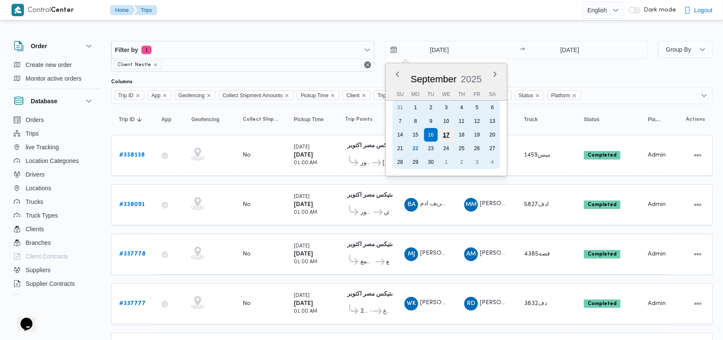
click at [444, 135] on div "17" at bounding box center [445, 135] width 16 height 16
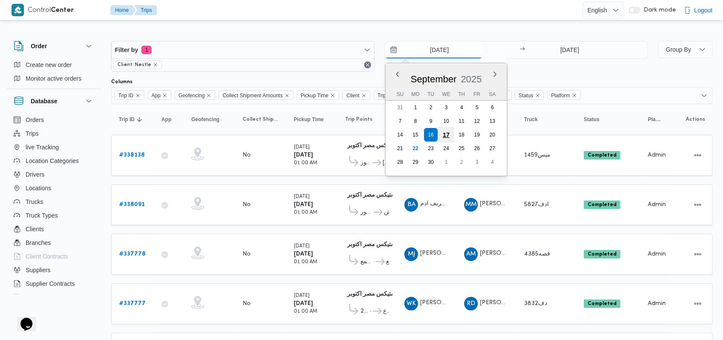
type input "17/9/2025"
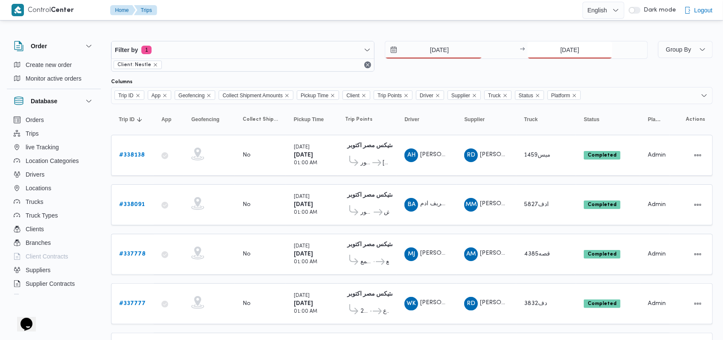
click at [556, 50] on input "16/9/2025" at bounding box center [569, 49] width 85 height 17
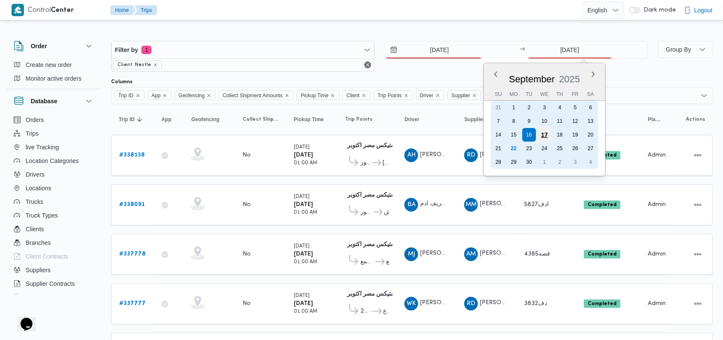
click at [545, 134] on div "17" at bounding box center [544, 135] width 16 height 16
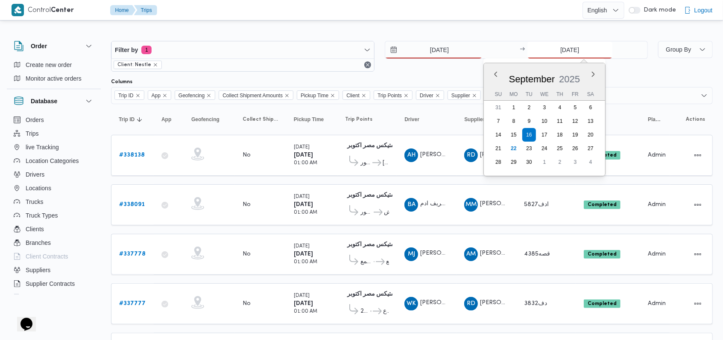
type input "17/9/2025"
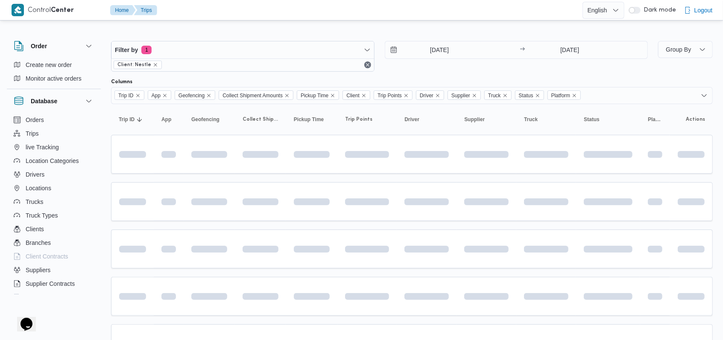
click at [442, 67] on div "17/9/2025 → 17/9/2025" at bounding box center [516, 56] width 263 height 31
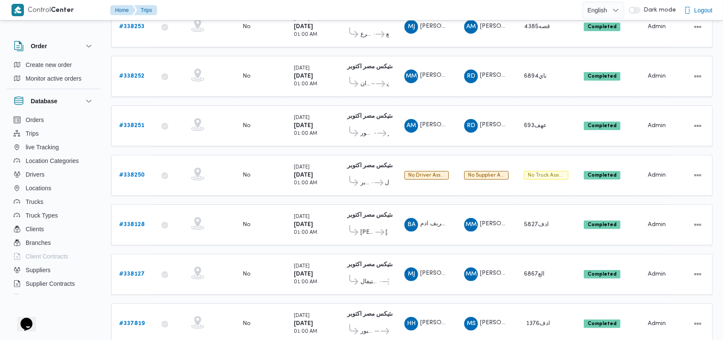
scroll to position [128, 0]
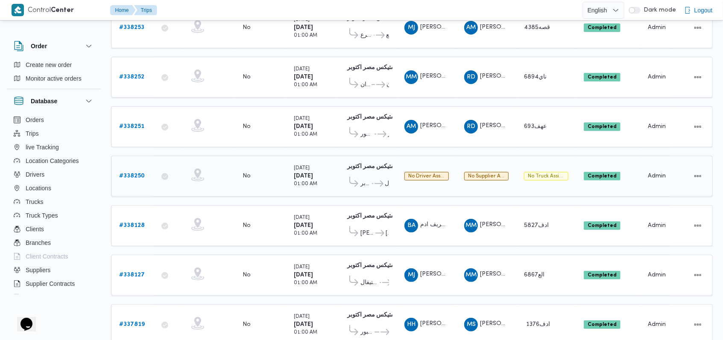
click at [140, 173] on b "# 338250" at bounding box center [132, 176] width 26 height 6
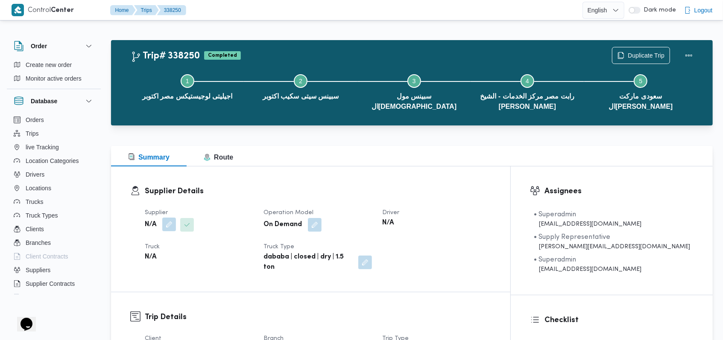
click at [172, 229] on button "button" at bounding box center [169, 225] width 14 height 14
click at [157, 255] on div "Search" at bounding box center [152, 259] width 64 height 17
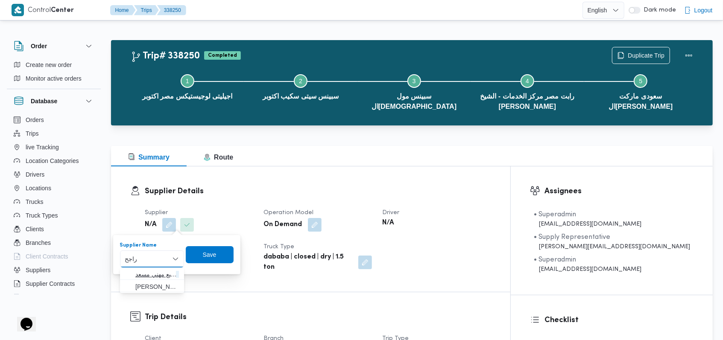
type input "راجح"
click at [160, 274] on span "راجح ضبع مهني مسعد" at bounding box center [157, 274] width 44 height 10
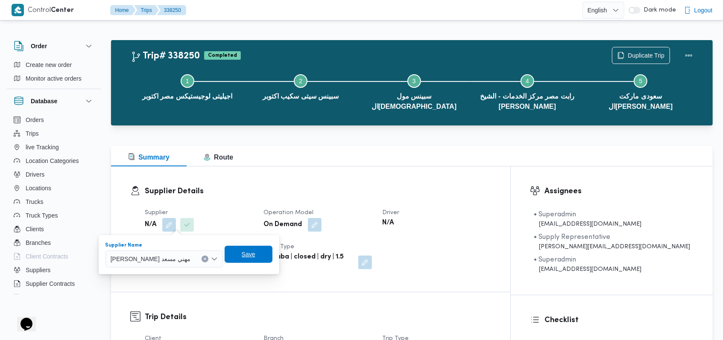
click at [232, 255] on span "Save" at bounding box center [249, 254] width 48 height 17
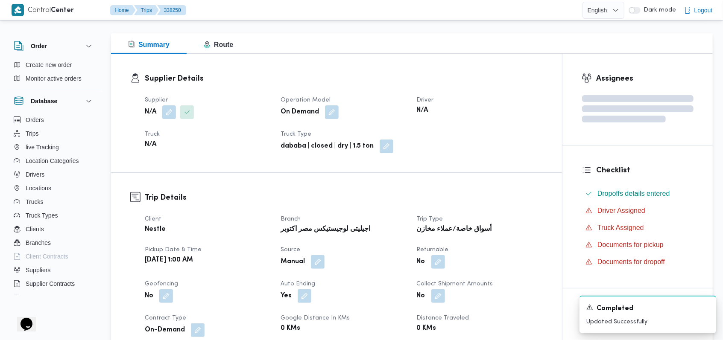
scroll to position [114, 0]
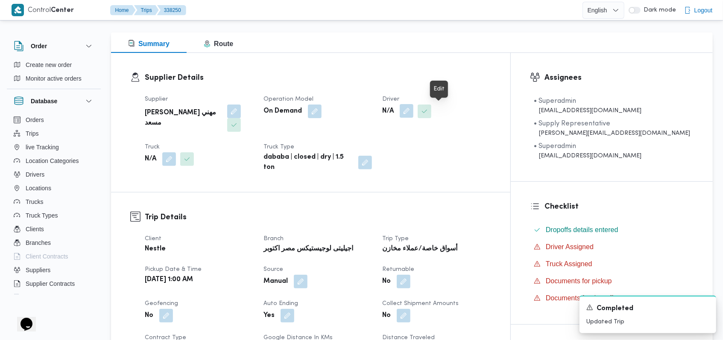
click at [413, 112] on button "button" at bounding box center [407, 111] width 14 height 14
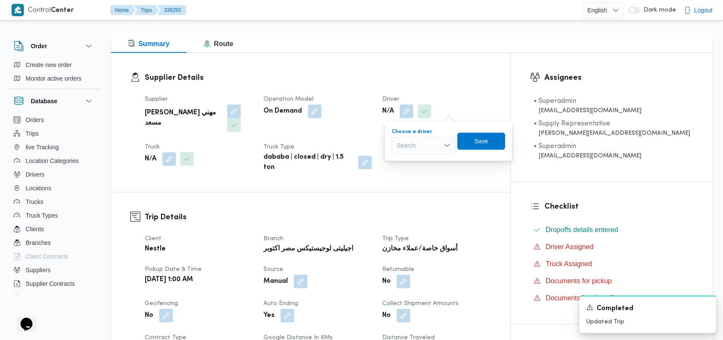
click at [427, 146] on div "Search" at bounding box center [423, 145] width 64 height 17
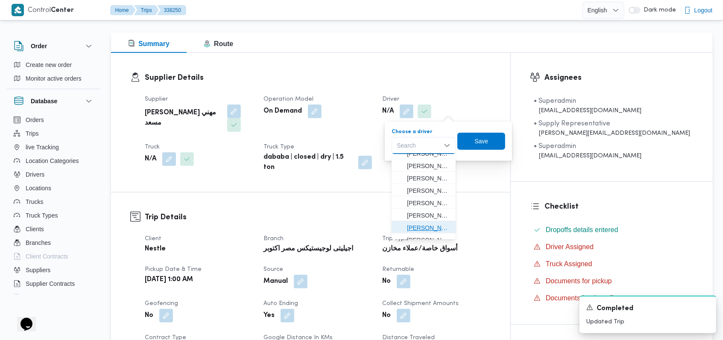
click at [429, 225] on span "احمد حامد محمد الخولى" at bounding box center [429, 228] width 44 height 10
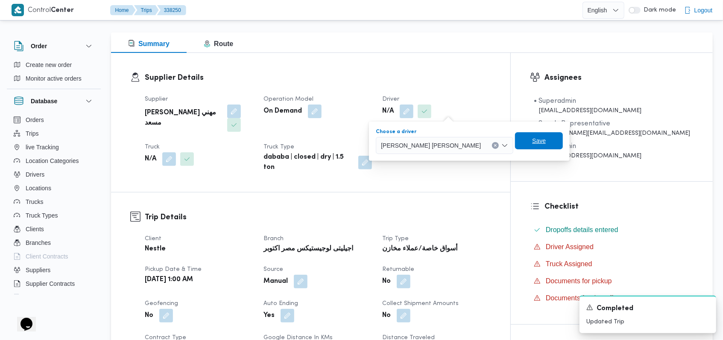
click at [532, 140] on span "Save" at bounding box center [539, 141] width 14 height 10
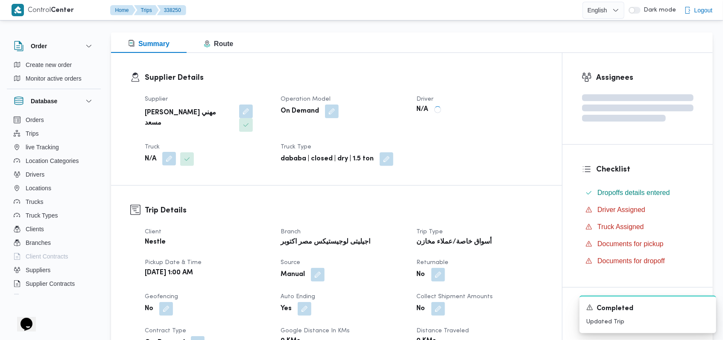
click at [166, 152] on button "button" at bounding box center [169, 159] width 14 height 14
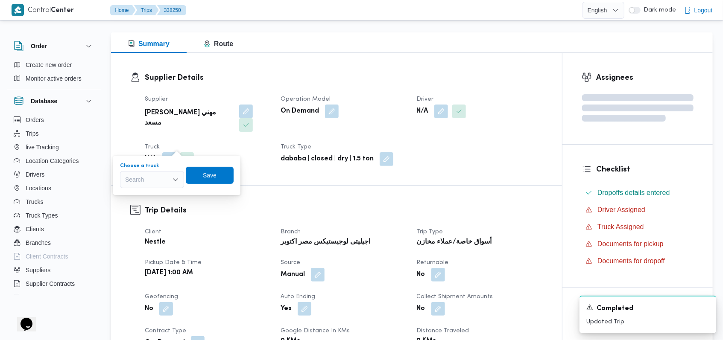
click at [151, 183] on div "Search" at bounding box center [152, 179] width 64 height 17
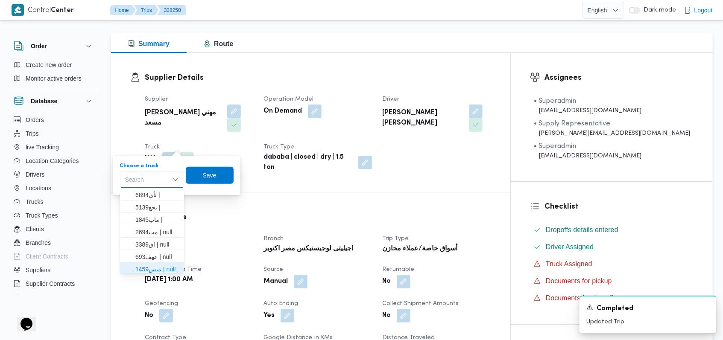
click at [162, 266] on span "ميس1459 | null" at bounding box center [157, 269] width 44 height 10
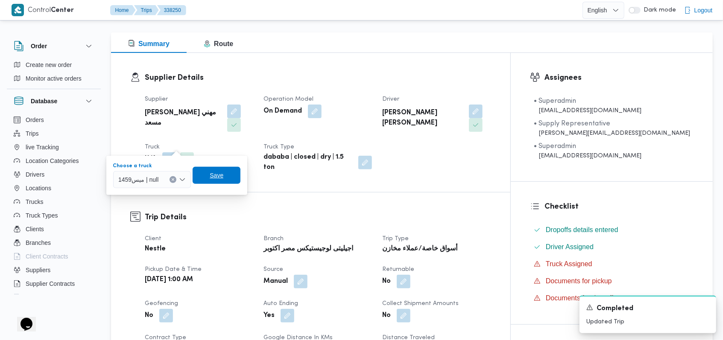
click at [226, 178] on span "Save" at bounding box center [216, 175] width 48 height 17
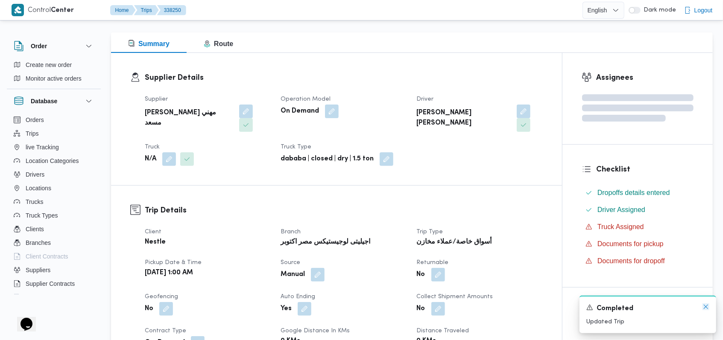
click at [708, 309] on icon "Dismiss toast" at bounding box center [705, 306] width 7 height 7
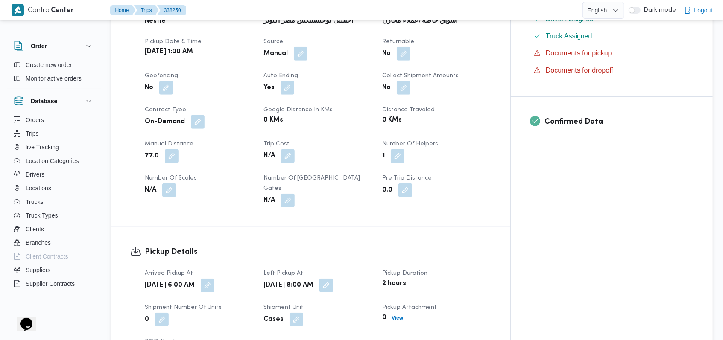
scroll to position [0, 0]
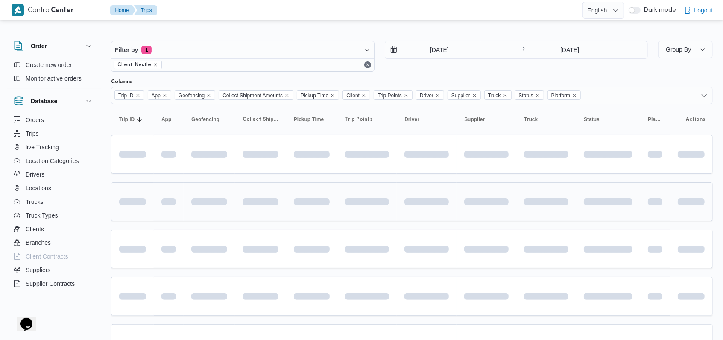
scroll to position [128, 0]
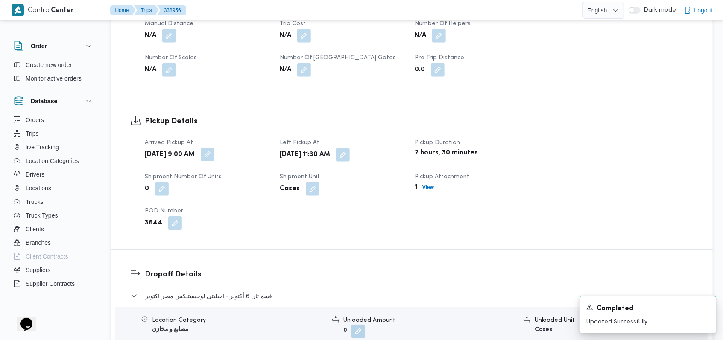
click at [214, 148] on button "button" at bounding box center [208, 155] width 14 height 14
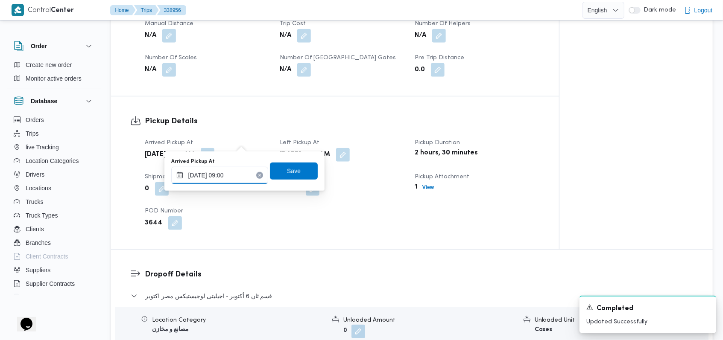
click at [235, 176] on input "22/09/2025 09:00" at bounding box center [219, 175] width 97 height 17
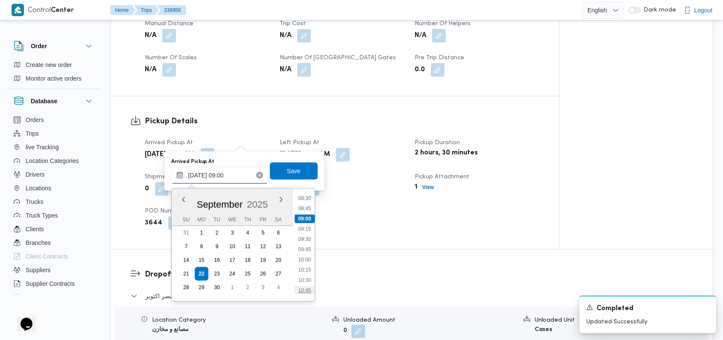
scroll to position [374, 0]
click at [309, 278] on li "11:00" at bounding box center [305, 276] width 20 height 9
type input "22/09/2025 09:00"
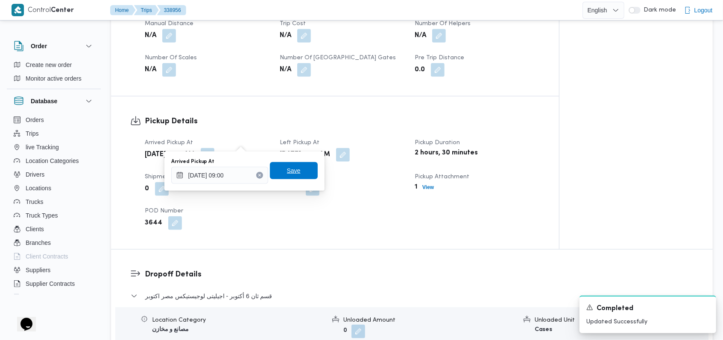
click at [293, 174] on span "Save" at bounding box center [294, 170] width 48 height 17
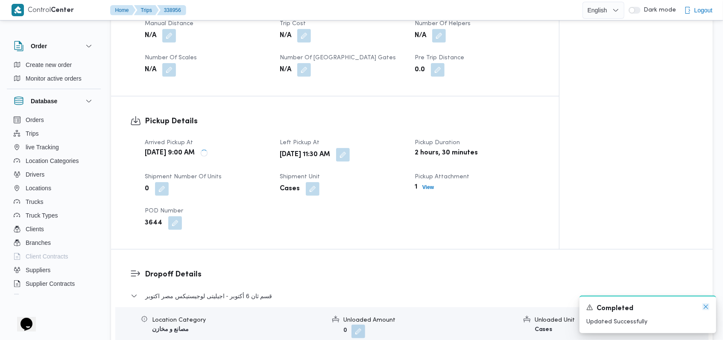
click at [703, 306] on icon "Dismiss toast" at bounding box center [705, 306] width 7 height 7
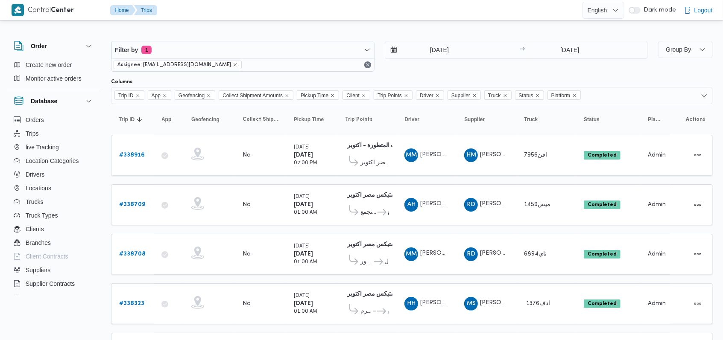
click at [402, 73] on div "Filter by 1 Assignee: [EMAIL_ADDRESS][DOMAIN_NAME] [DATE] → [DATE]" at bounding box center [379, 56] width 547 height 41
click at [437, 52] on input "[DATE]" at bounding box center [433, 49] width 97 height 17
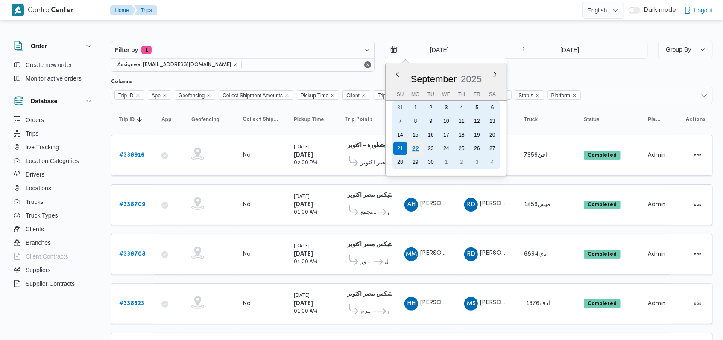
click at [412, 149] on div "22" at bounding box center [415, 148] width 16 height 16
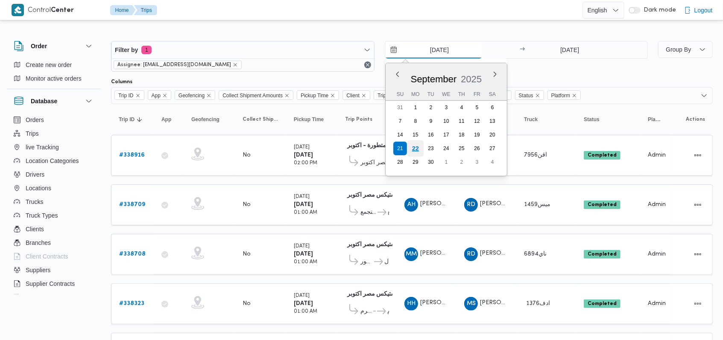
type input "[DATE]"
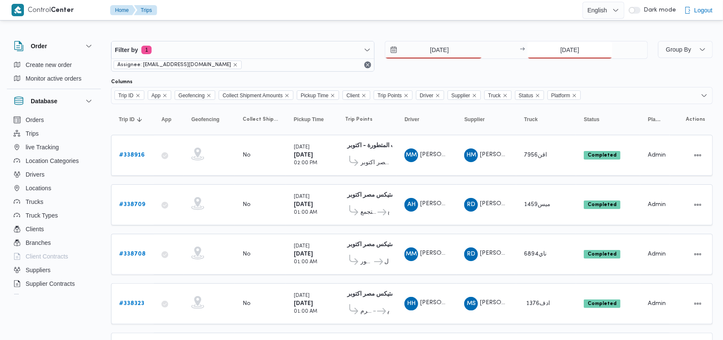
click at [589, 44] on input "[DATE]" at bounding box center [569, 49] width 85 height 17
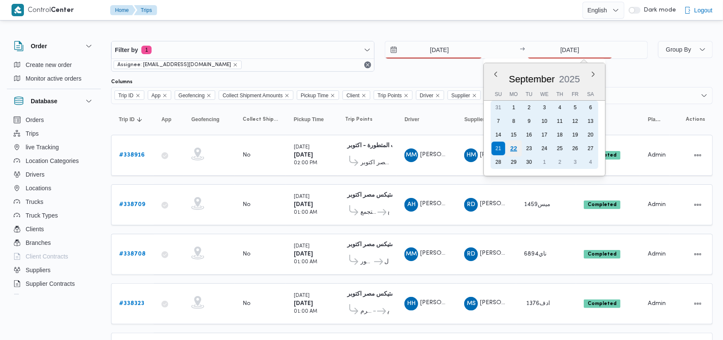
click at [513, 149] on div "22" at bounding box center [513, 148] width 16 height 16
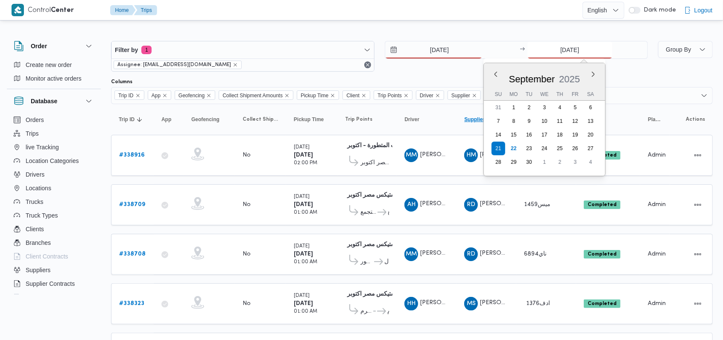
type input "[DATE]"
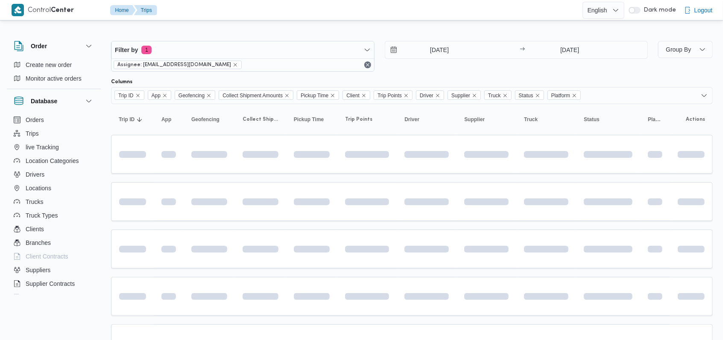
click at [454, 71] on div "[DATE] → [DATE]" at bounding box center [516, 56] width 263 height 31
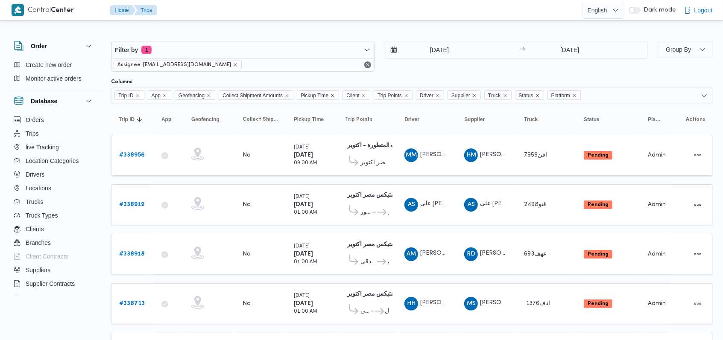
click at [418, 72] on div "Filter by 1 Assignee: [EMAIL_ADDRESS][DOMAIN_NAME] [DATE] → [DATE]" at bounding box center [379, 56] width 547 height 41
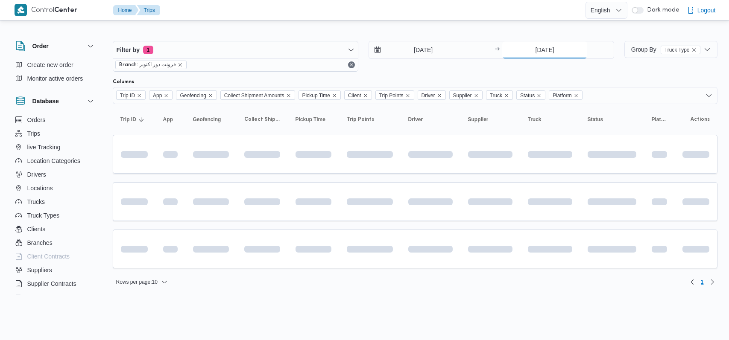
click at [536, 56] on input "[DATE]" at bounding box center [544, 49] width 85 height 17
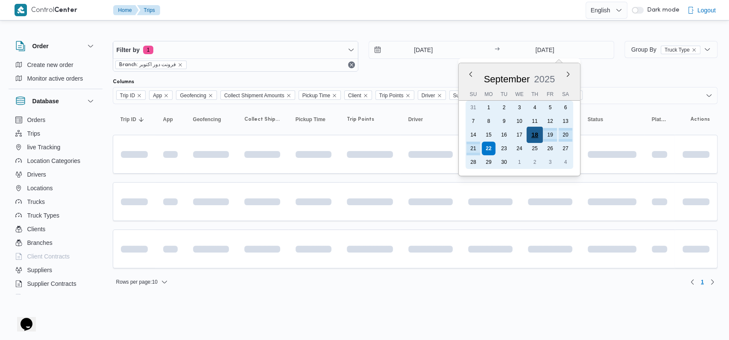
click at [532, 135] on div "18" at bounding box center [534, 135] width 16 height 16
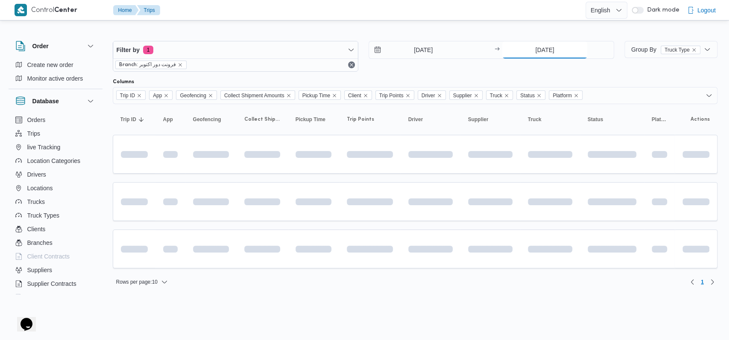
type input "[DATE]"
click at [410, 72] on div "Filter by 1 Branch: فرونت دور اكتوبر [DATE] → [DATE]" at bounding box center [363, 56] width 511 height 41
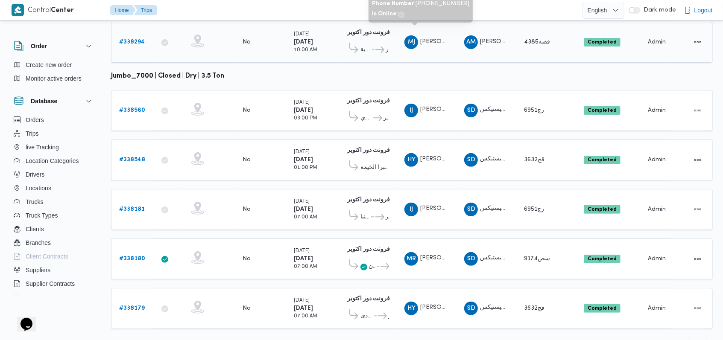
scroll to position [142, 0]
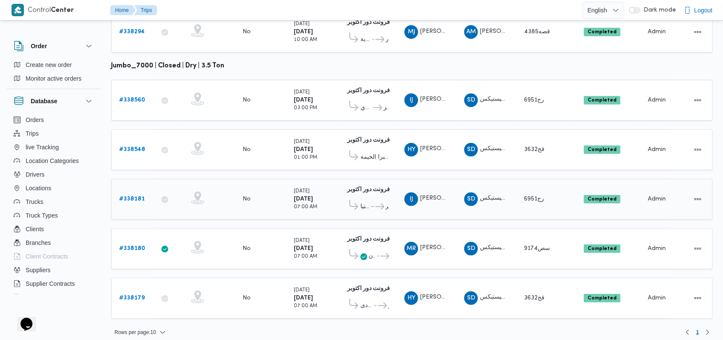
click at [135, 196] on b "# 338181" at bounding box center [132, 199] width 26 height 6
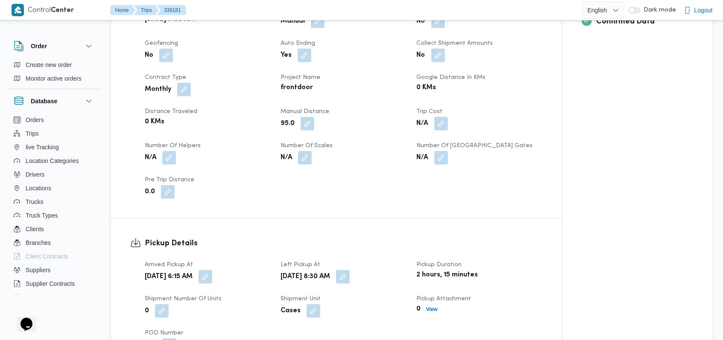
scroll to position [398, 0]
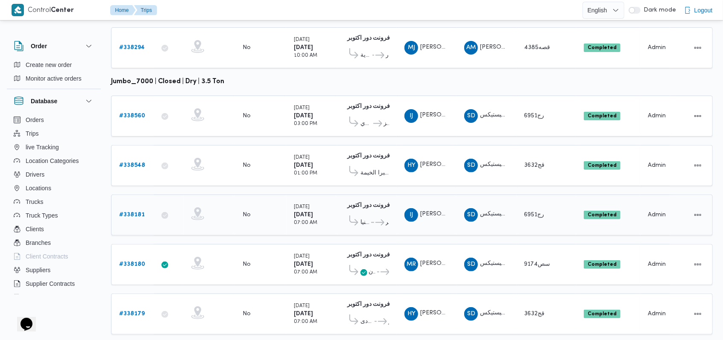
scroll to position [142, 0]
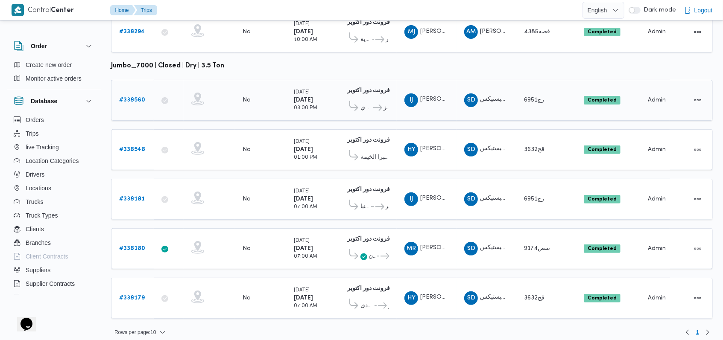
click at [134, 97] on b "# 338560" at bounding box center [132, 100] width 26 height 6
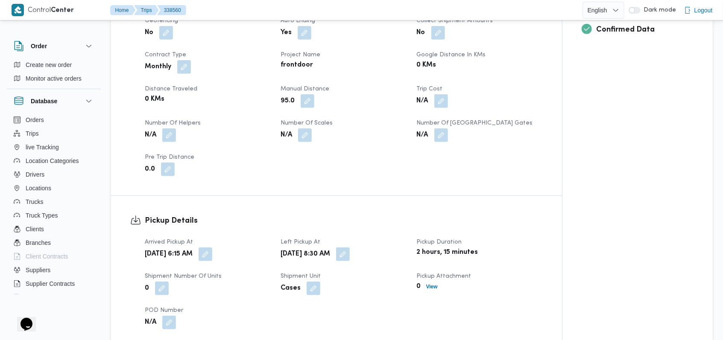
scroll to position [398, 0]
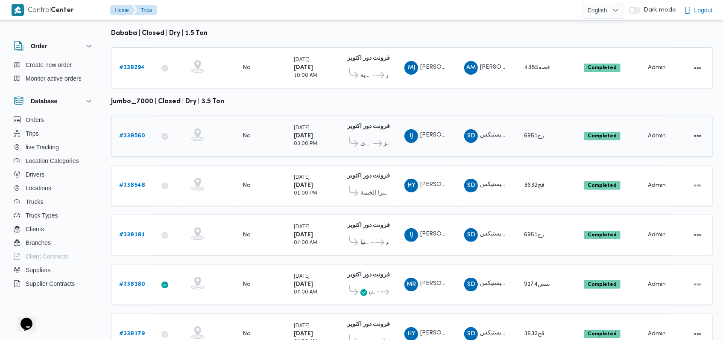
scroll to position [114, 0]
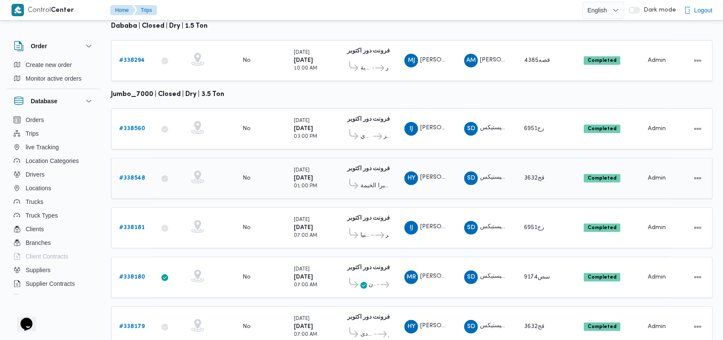
click at [139, 175] on b "# 338548" at bounding box center [132, 178] width 26 height 6
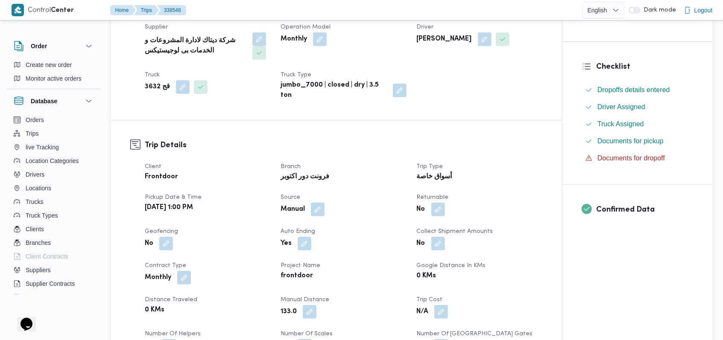
scroll to position [398, 0]
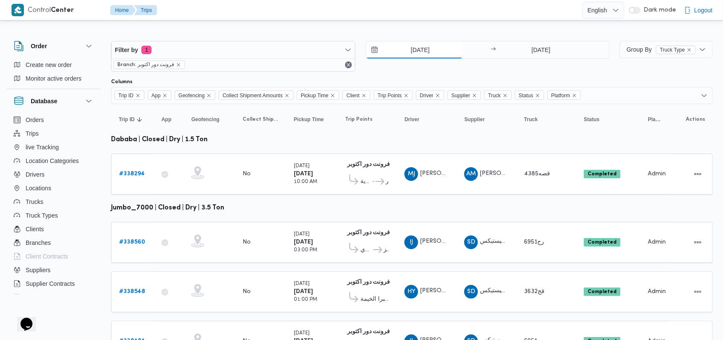
click at [421, 50] on input "[DATE]" at bounding box center [414, 49] width 97 height 17
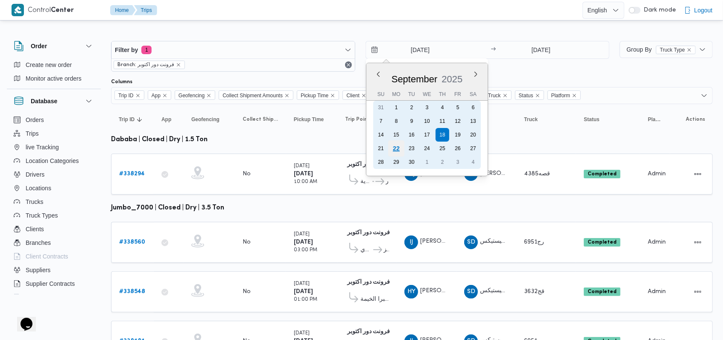
click at [396, 147] on div "22" at bounding box center [396, 148] width 16 height 16
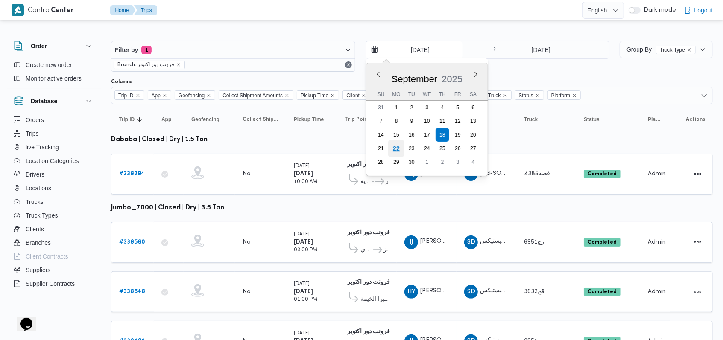
type input "[DATE]"
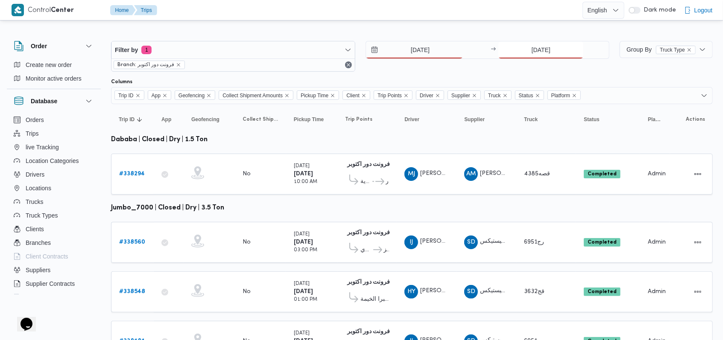
click at [540, 53] on input "[DATE]" at bounding box center [540, 49] width 85 height 17
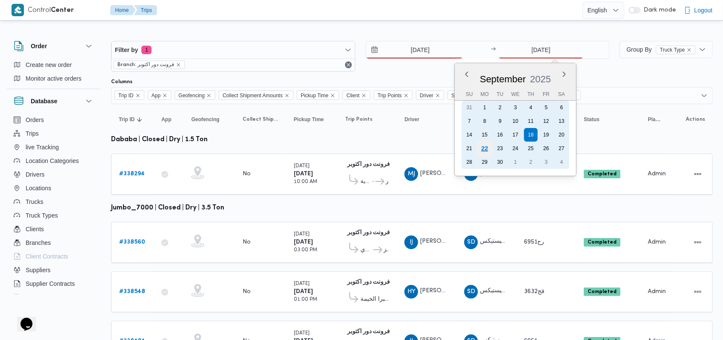
click at [481, 150] on div "22" at bounding box center [484, 148] width 16 height 16
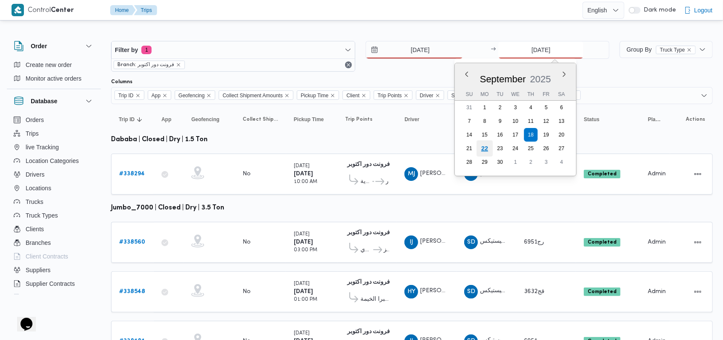
type input "[DATE]"
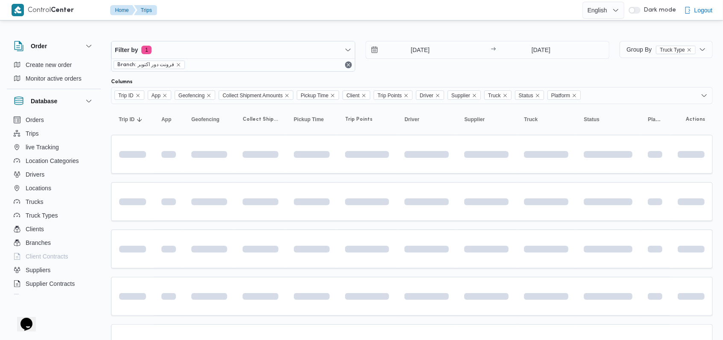
click at [440, 75] on div "Filter by 1 Branch: فرونت دور اكتوبر [DATE] → [DATE]" at bounding box center [360, 56] width 508 height 41
